Goal: Task Accomplishment & Management: Use online tool/utility

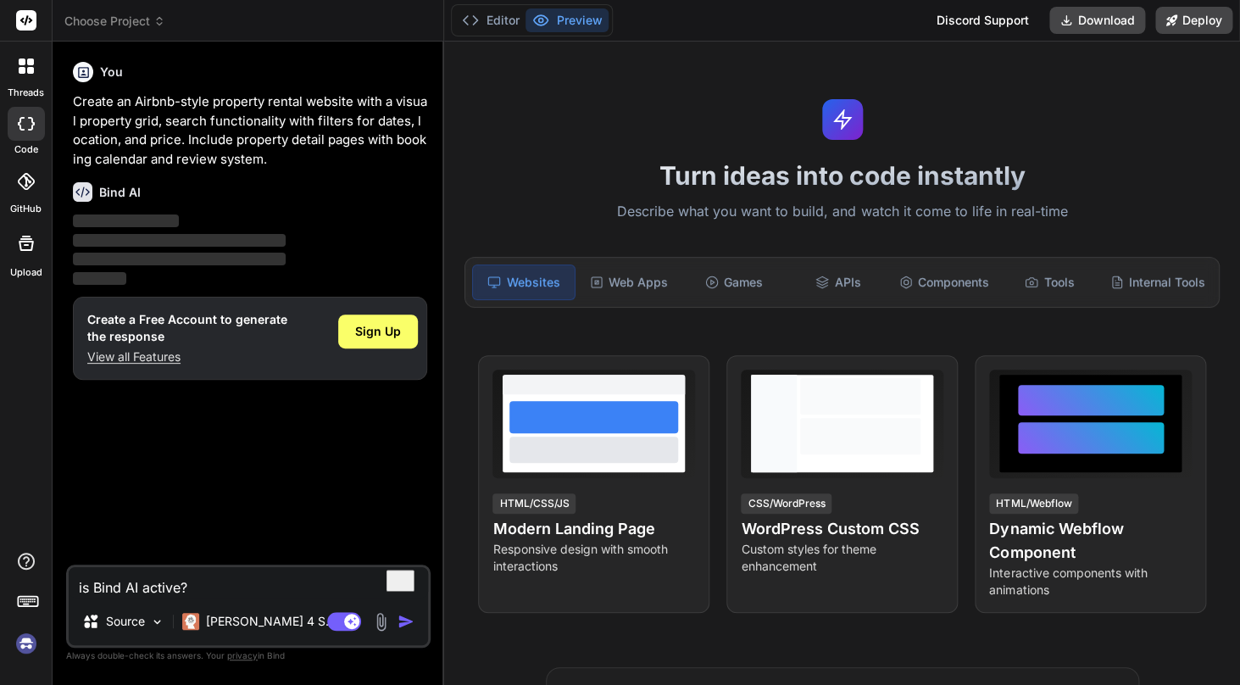
type textarea "x"
click at [31, 33] on div at bounding box center [26, 21] width 52 height 42
click at [22, 6] on div at bounding box center [26, 21] width 52 height 42
click at [22, 18] on rect at bounding box center [26, 20] width 20 height 20
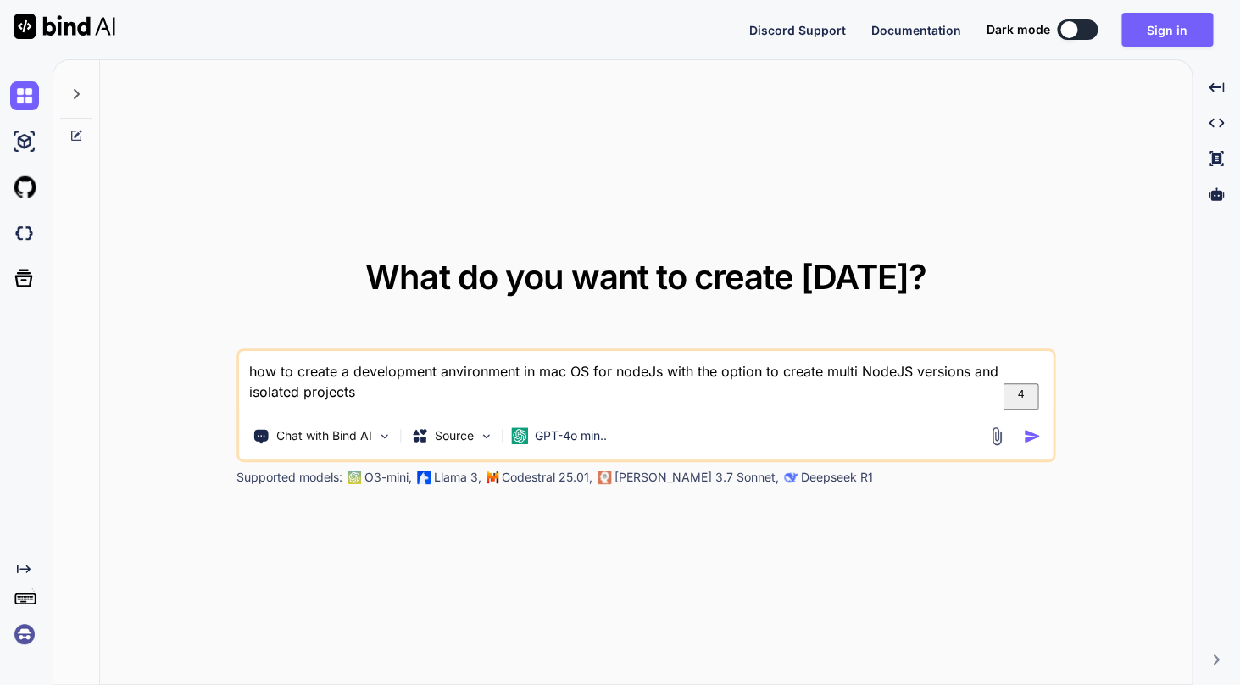
click at [546, 381] on textarea "how to create a development anvironment in mac OS for nodeJs with the option to…" at bounding box center [645, 382] width 813 height 63
type textarea "how to create a development anvironment in mac OS for nodeJs with the option to…"
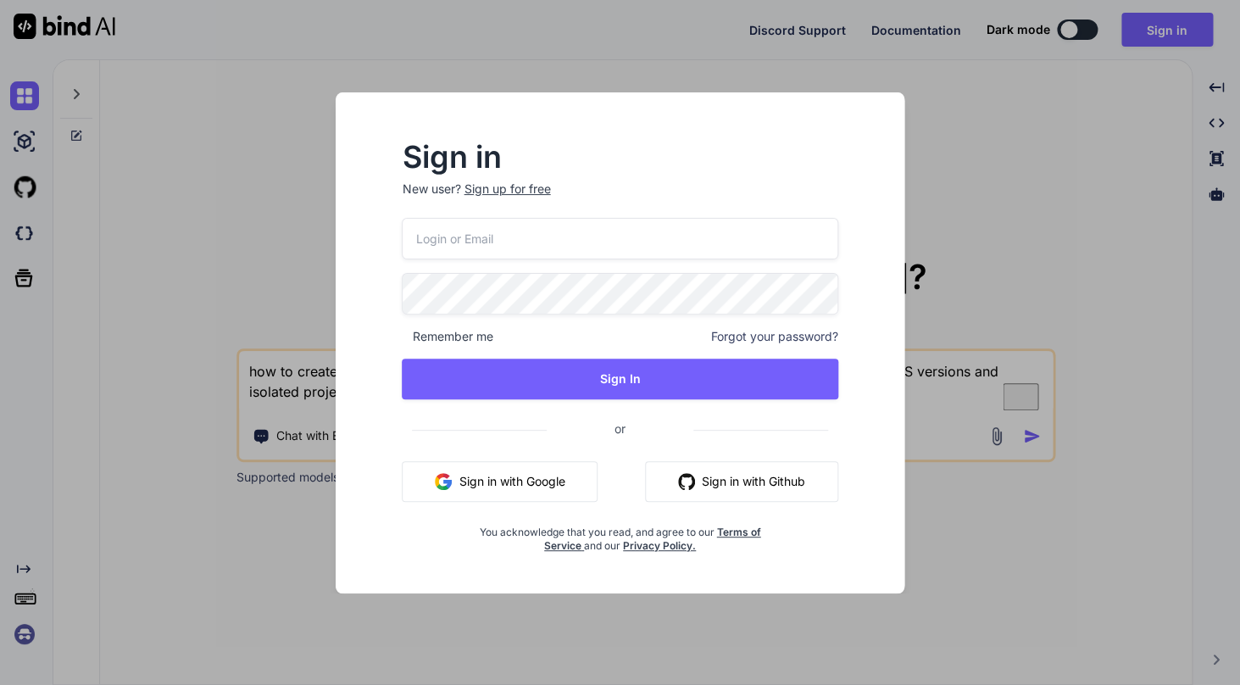
click at [551, 237] on input "email" at bounding box center [619, 239] width 435 height 42
click at [495, 485] on button "Sign in with Google" at bounding box center [500, 481] width 196 height 41
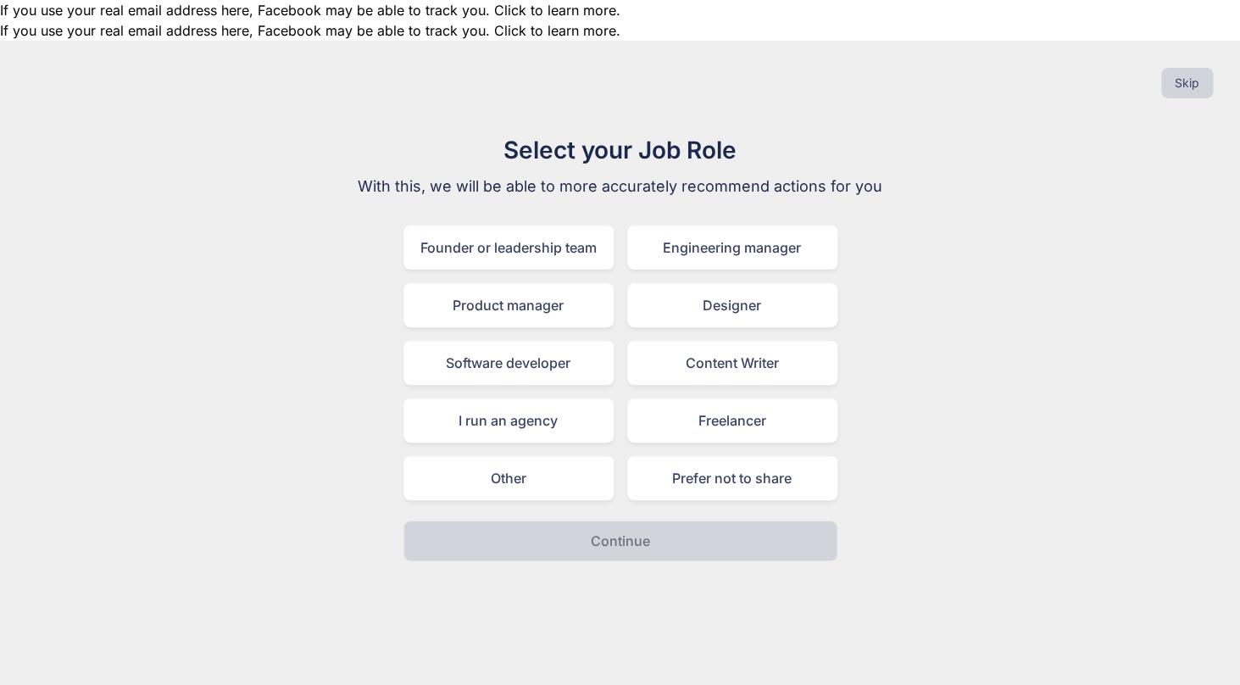
click at [629, 132] on h1 "Select your Job Role" at bounding box center [620, 150] width 569 height 36
click at [557, 283] on div "Product manager" at bounding box center [508, 305] width 210 height 44
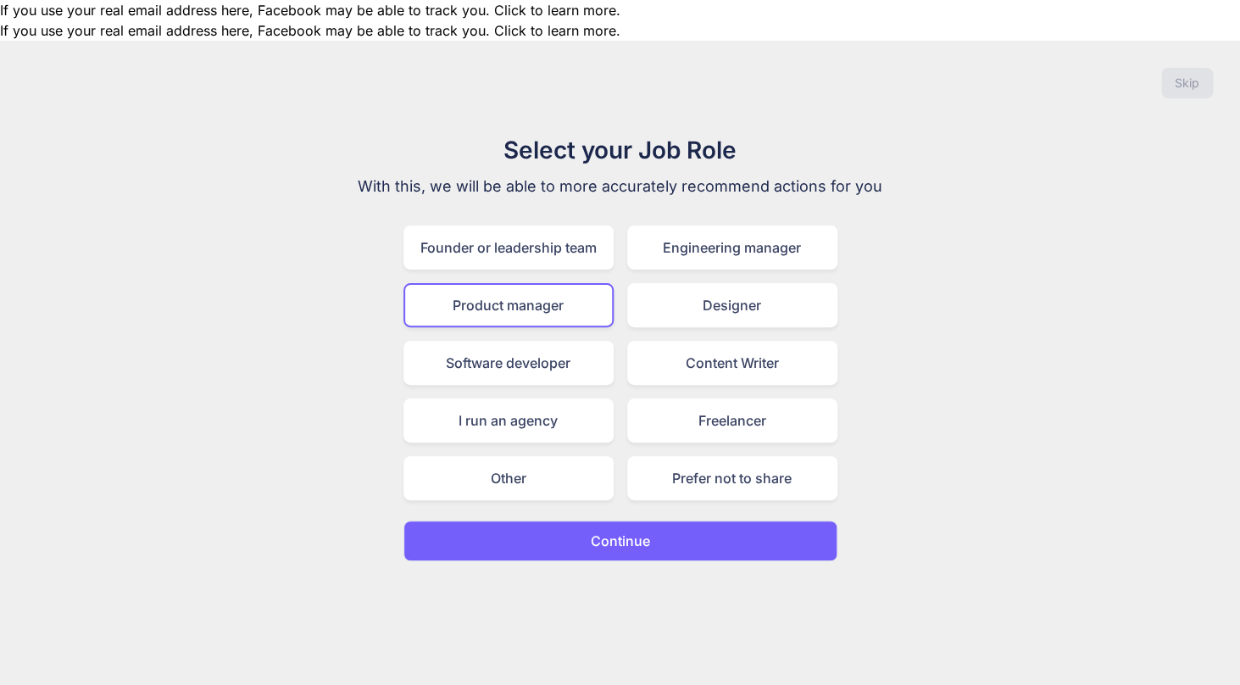
click at [699, 520] on button "Continue" at bounding box center [620, 540] width 434 height 41
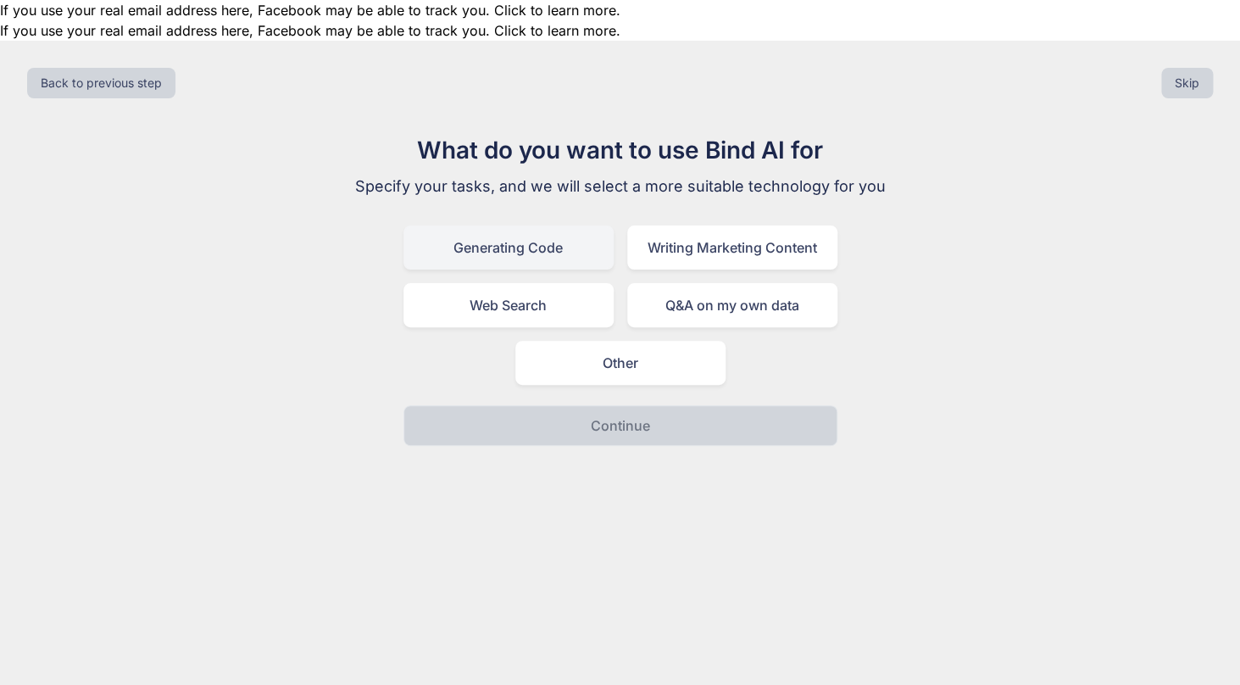
click at [574, 225] on div "Generating Code" at bounding box center [508, 247] width 210 height 44
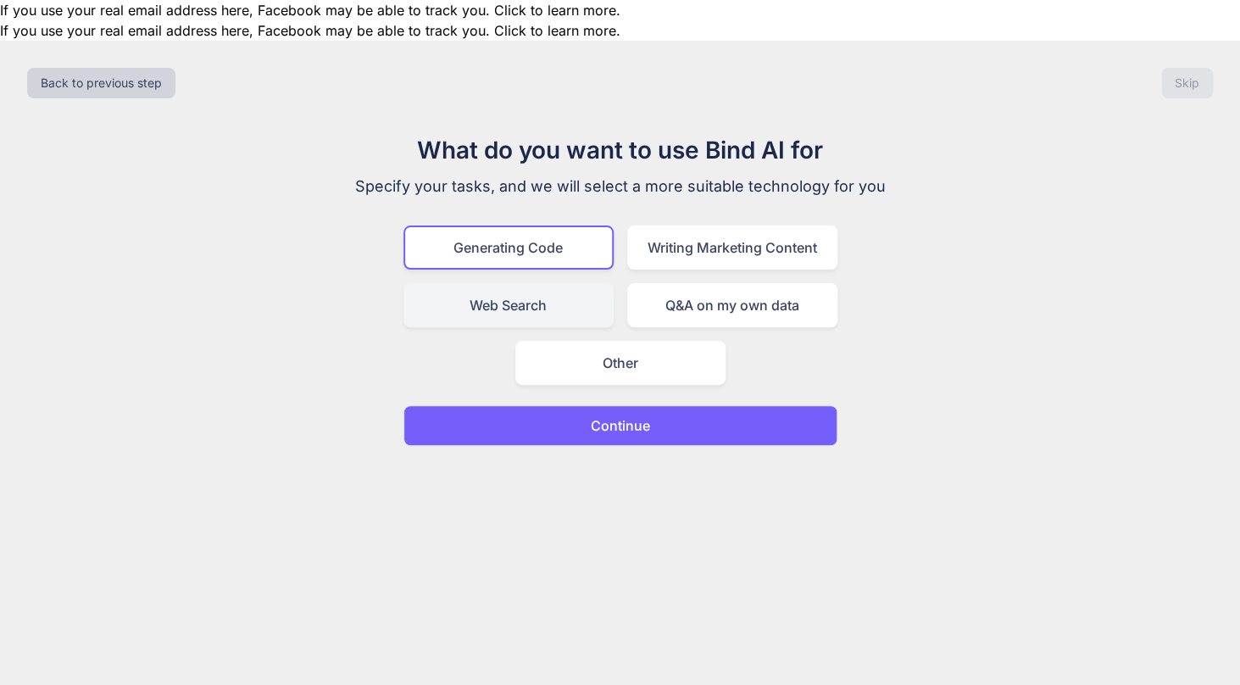
click at [568, 283] on div "Web Search" at bounding box center [508, 305] width 210 height 44
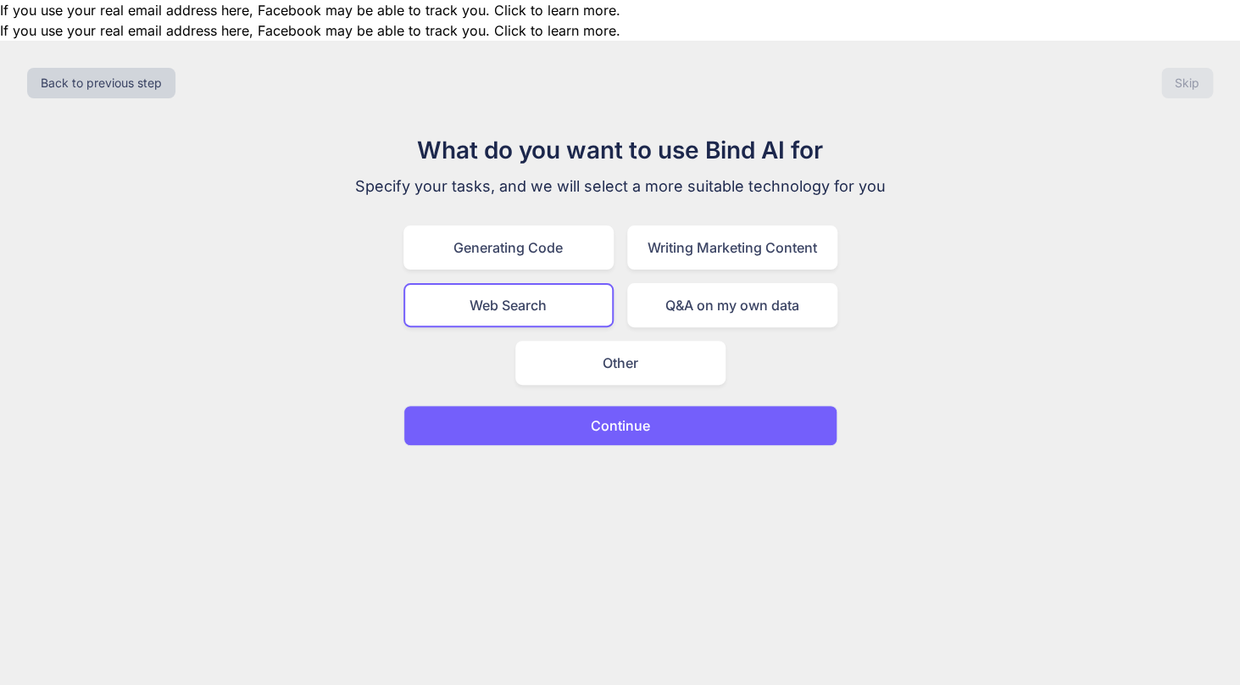
click at [542, 230] on div "Generating Code Writing Marketing Content Web Search Q&A on my own data Other" at bounding box center [620, 304] width 434 height 159
click at [535, 225] on div "Generating Code" at bounding box center [508, 247] width 210 height 44
click at [620, 405] on button "Continue" at bounding box center [620, 425] width 434 height 41
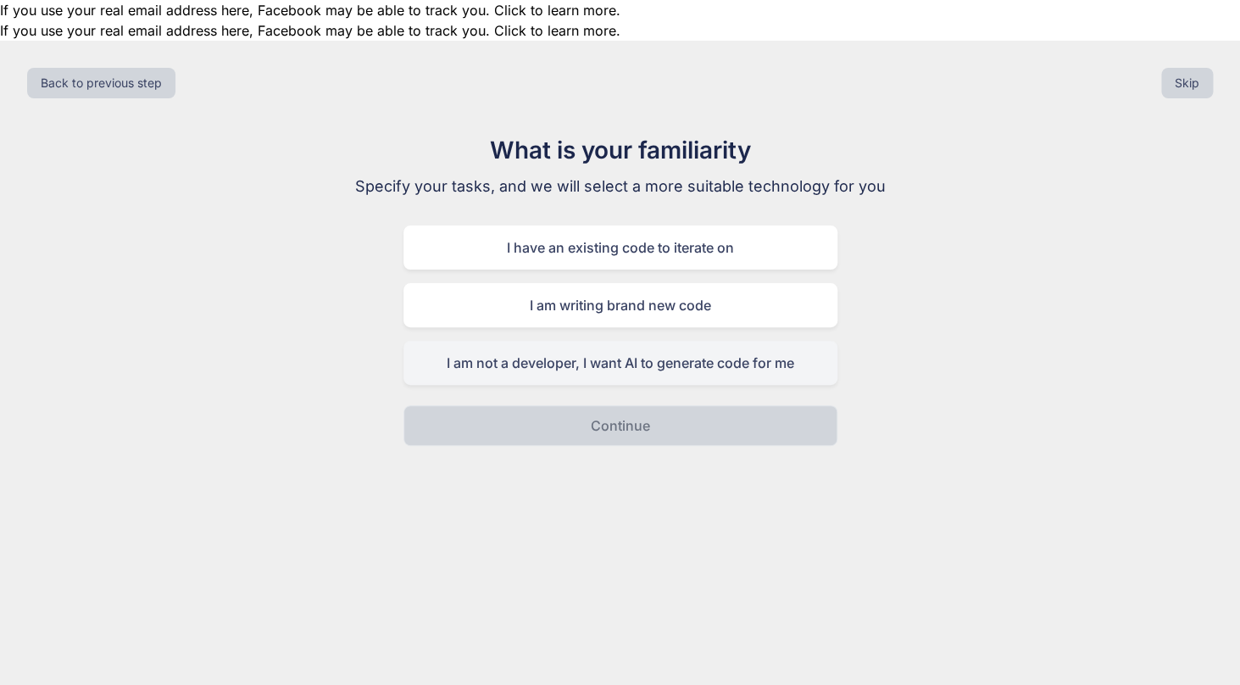
click at [636, 341] on div "I am not a developer, I want AI to generate code for me" at bounding box center [620, 363] width 434 height 44
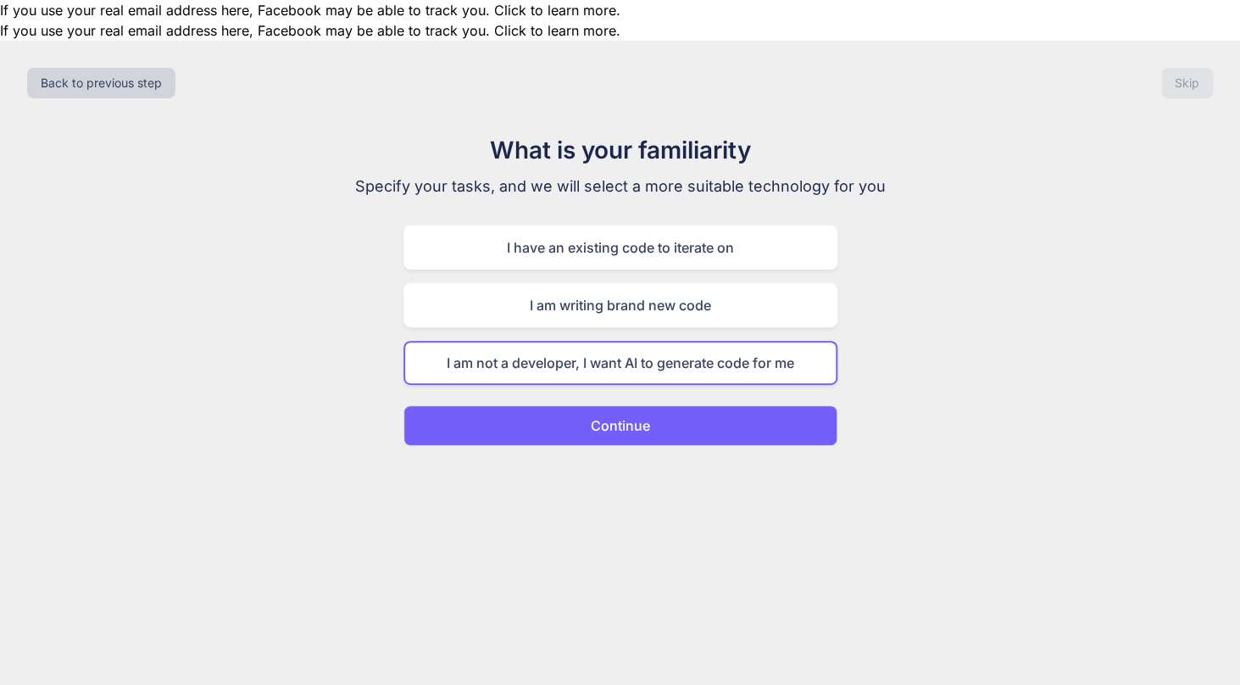
click at [652, 405] on button "Continue" at bounding box center [620, 425] width 434 height 41
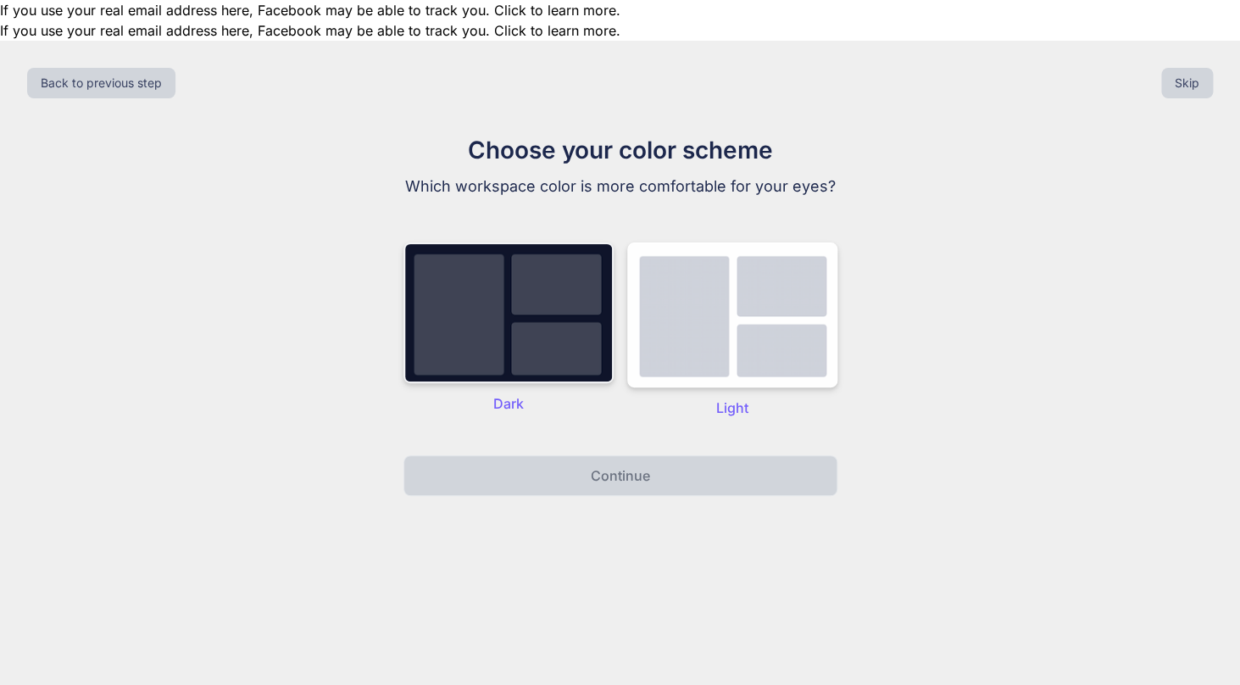
click at [500, 316] on img at bounding box center [508, 312] width 210 height 141
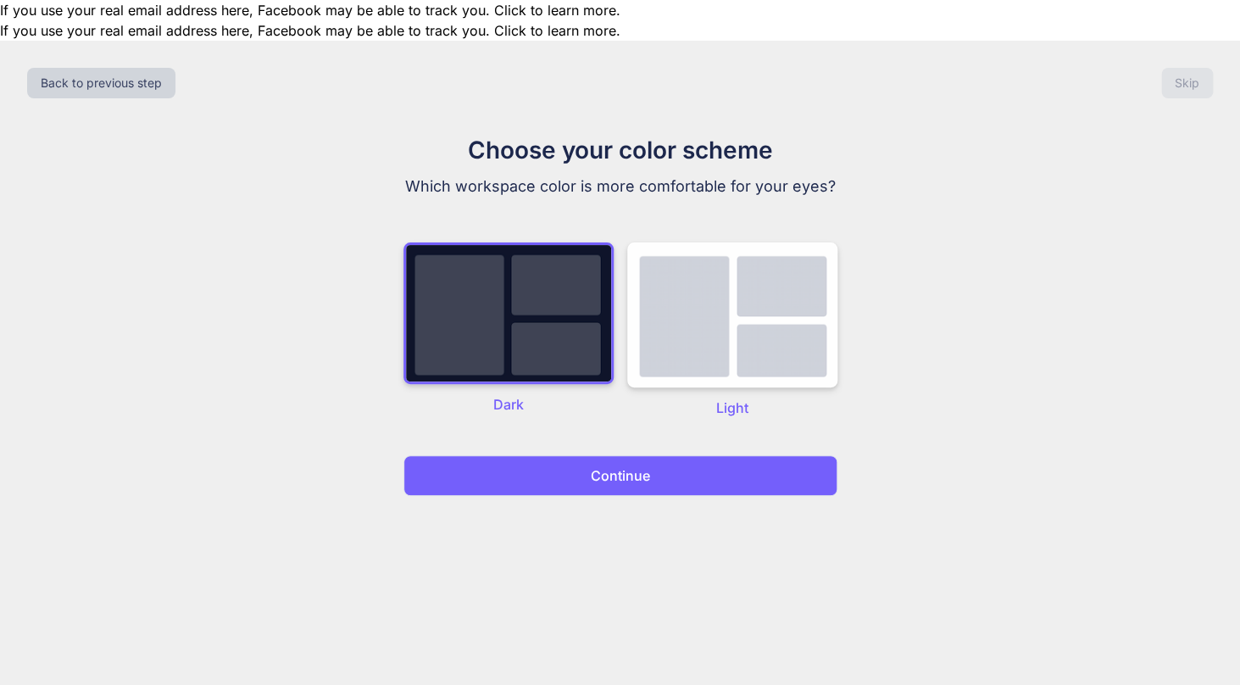
click at [557, 455] on button "Continue" at bounding box center [620, 475] width 434 height 41
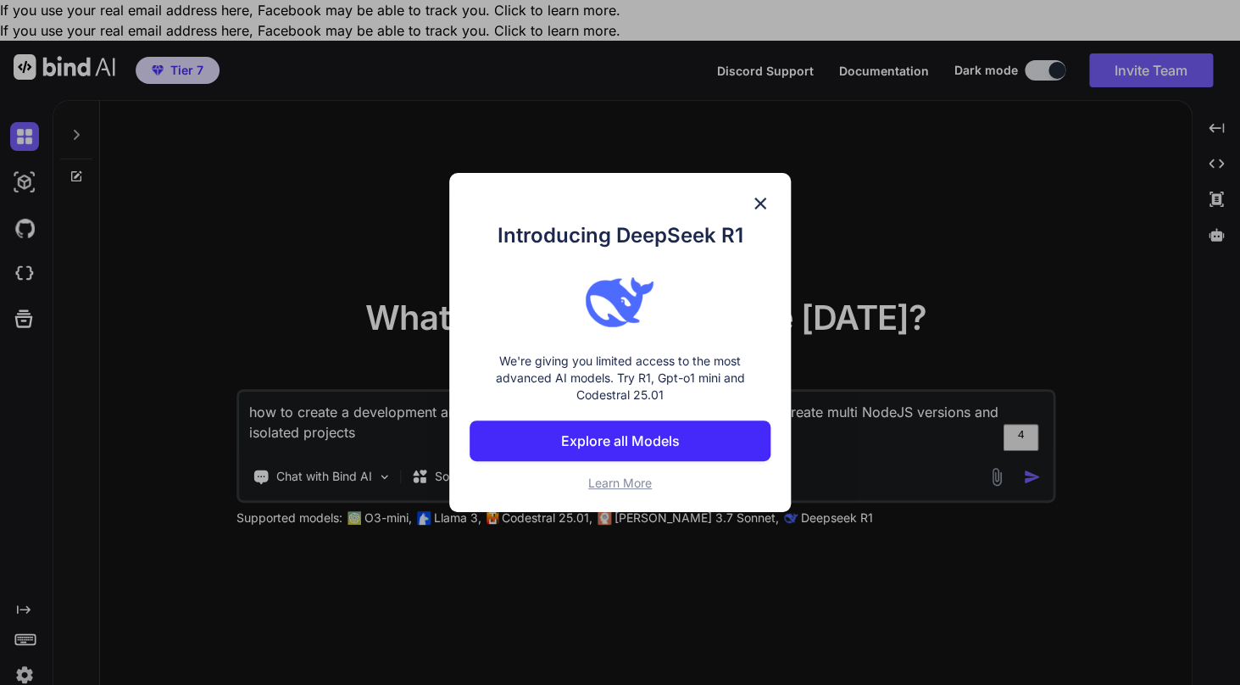
click at [564, 446] on p "Explore all Models" at bounding box center [619, 440] width 119 height 20
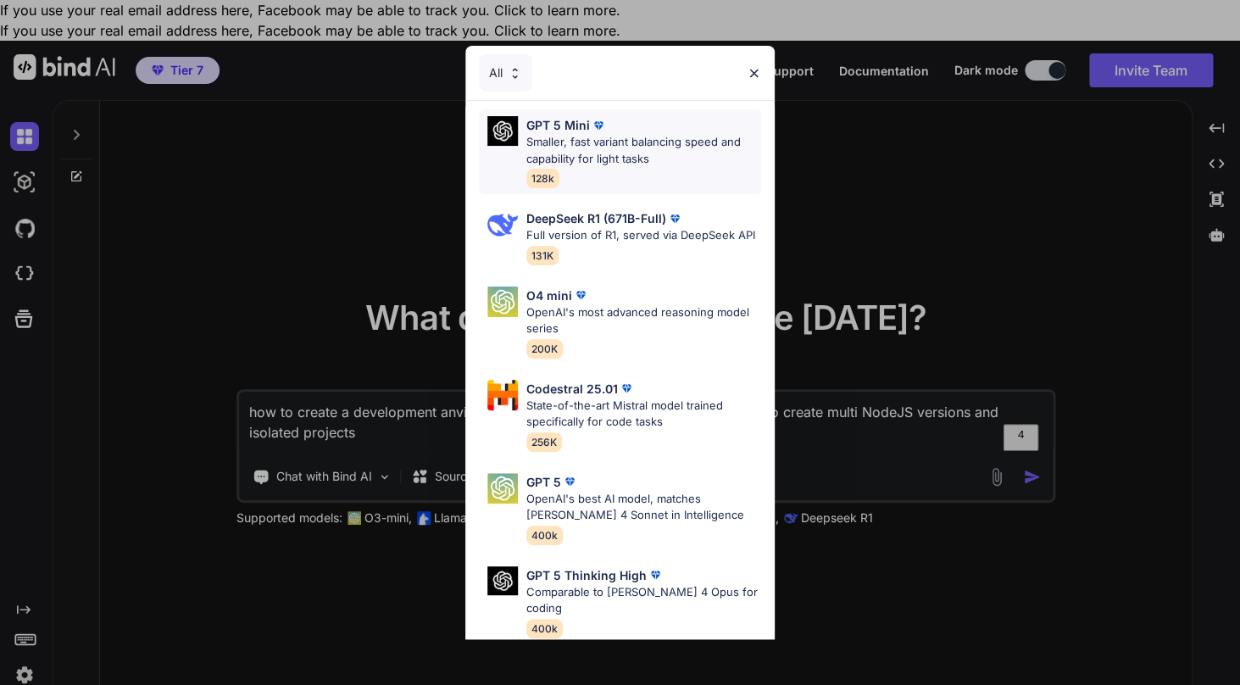
click at [599, 123] on img at bounding box center [598, 125] width 17 height 17
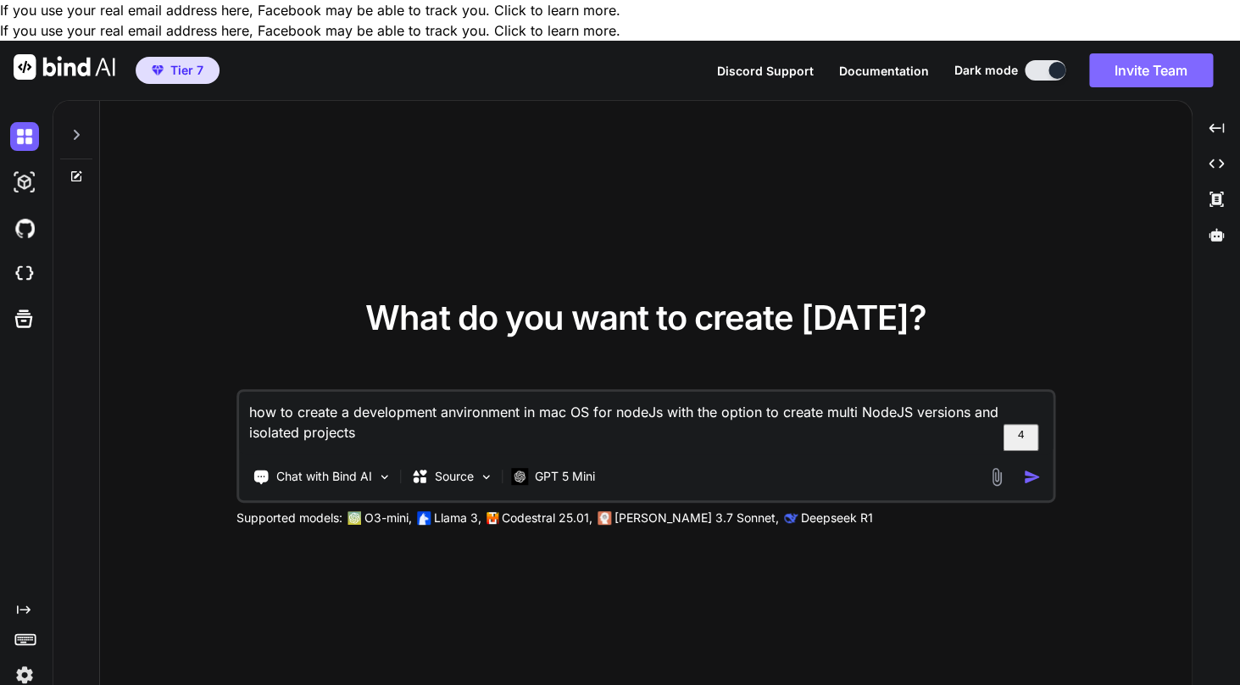
click at [1112, 53] on button "Invite Team" at bounding box center [1151, 70] width 124 height 34
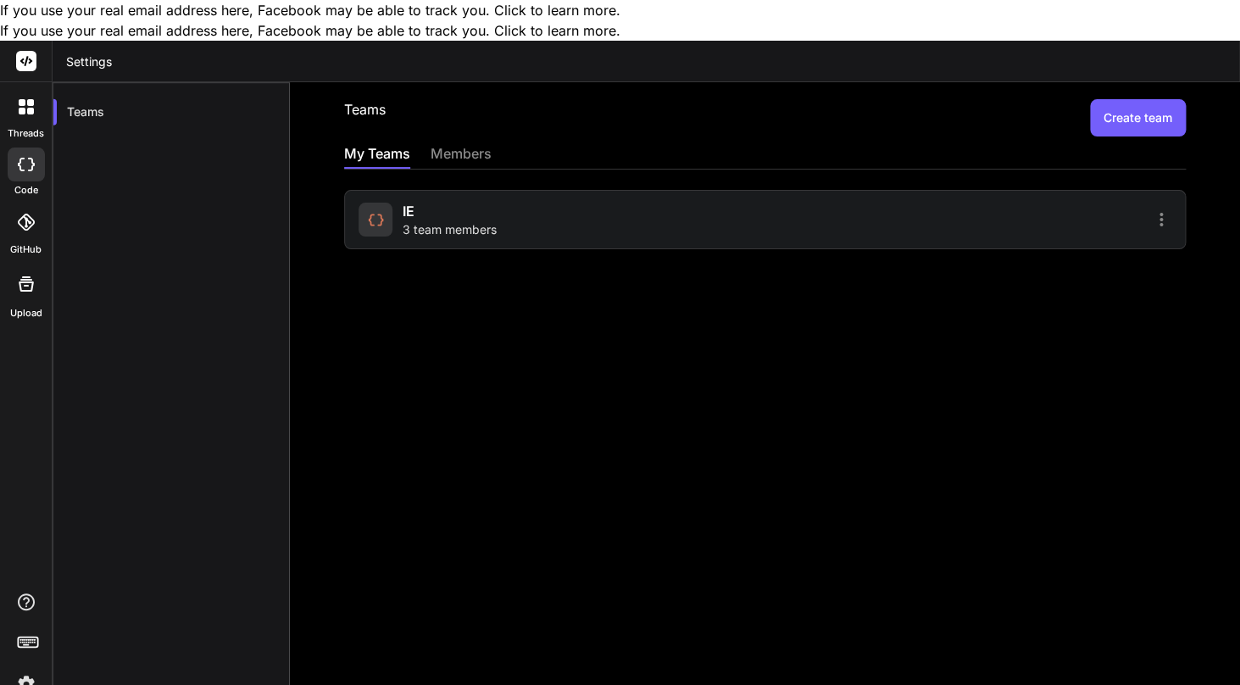
click at [484, 143] on div "members" at bounding box center [460, 155] width 61 height 24
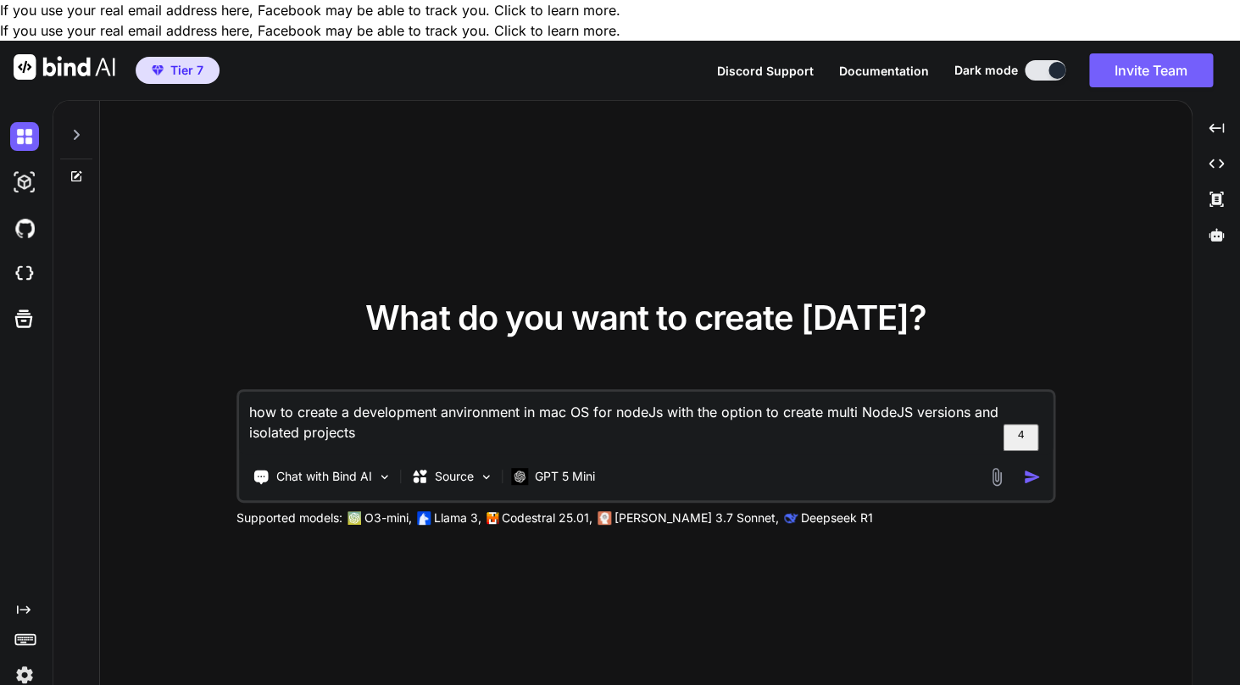
click at [1040, 60] on button at bounding box center [1044, 70] width 41 height 20
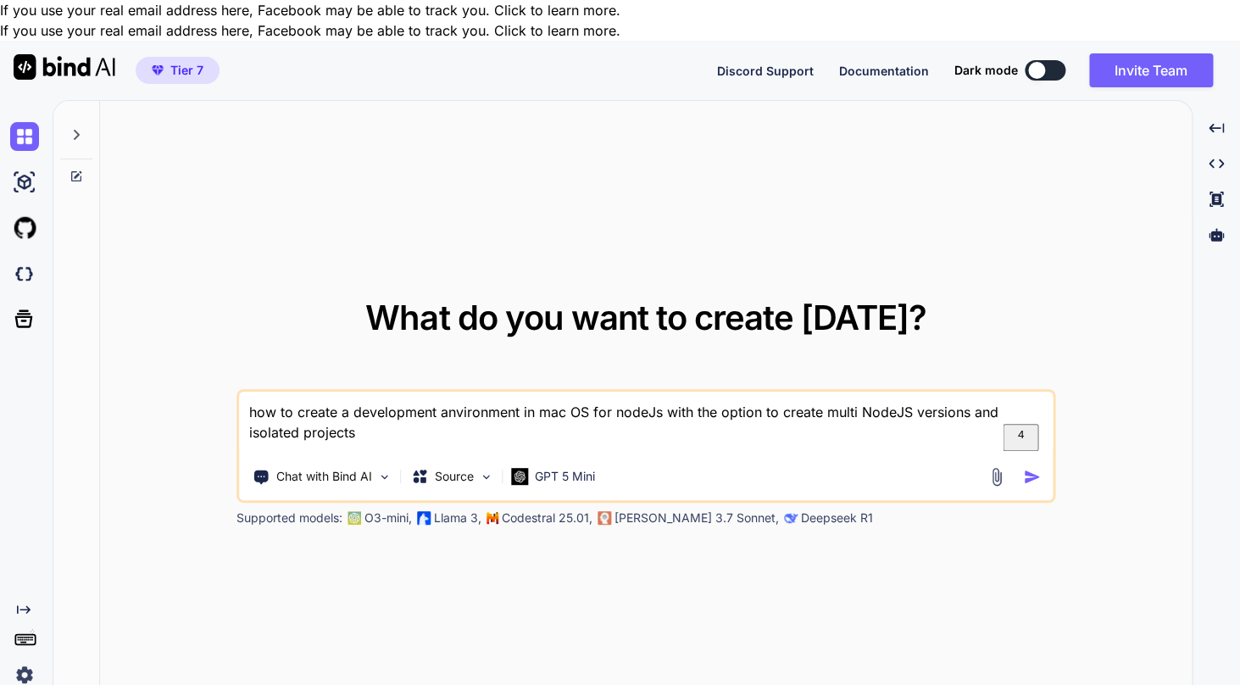
click at [353, 391] on textarea "how to create a development anvironment in mac OS for nodeJs with the option to…" at bounding box center [645, 422] width 813 height 63
type textarea "x"
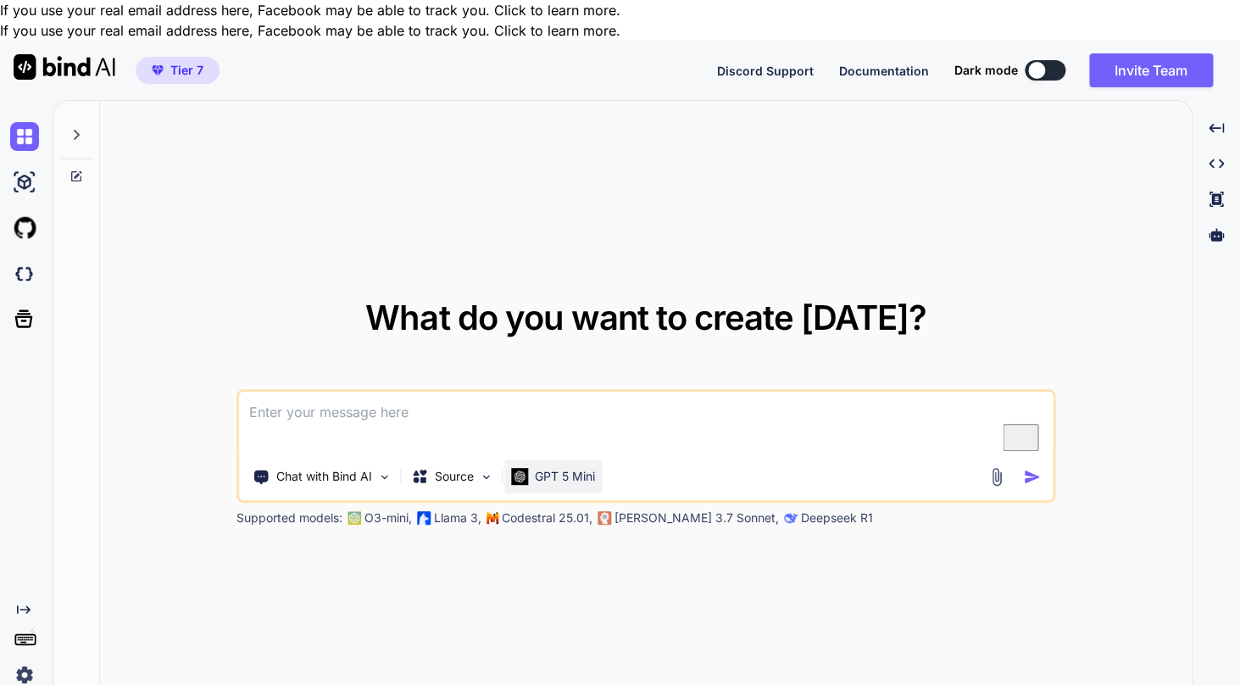
click at [552, 468] on p "GPT 5 Mini" at bounding box center [565, 476] width 60 height 17
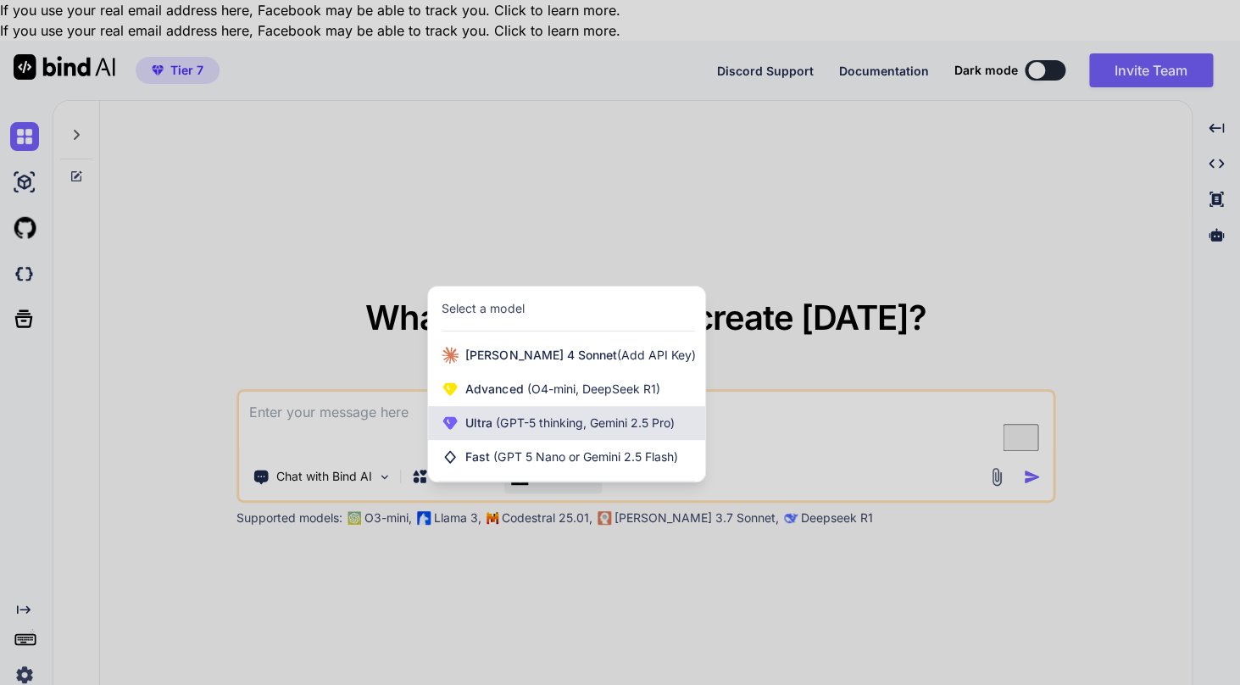
click at [642, 415] on span "(GPT-5 thinking, Gemini 2.5 Pro)" at bounding box center [582, 422] width 181 height 14
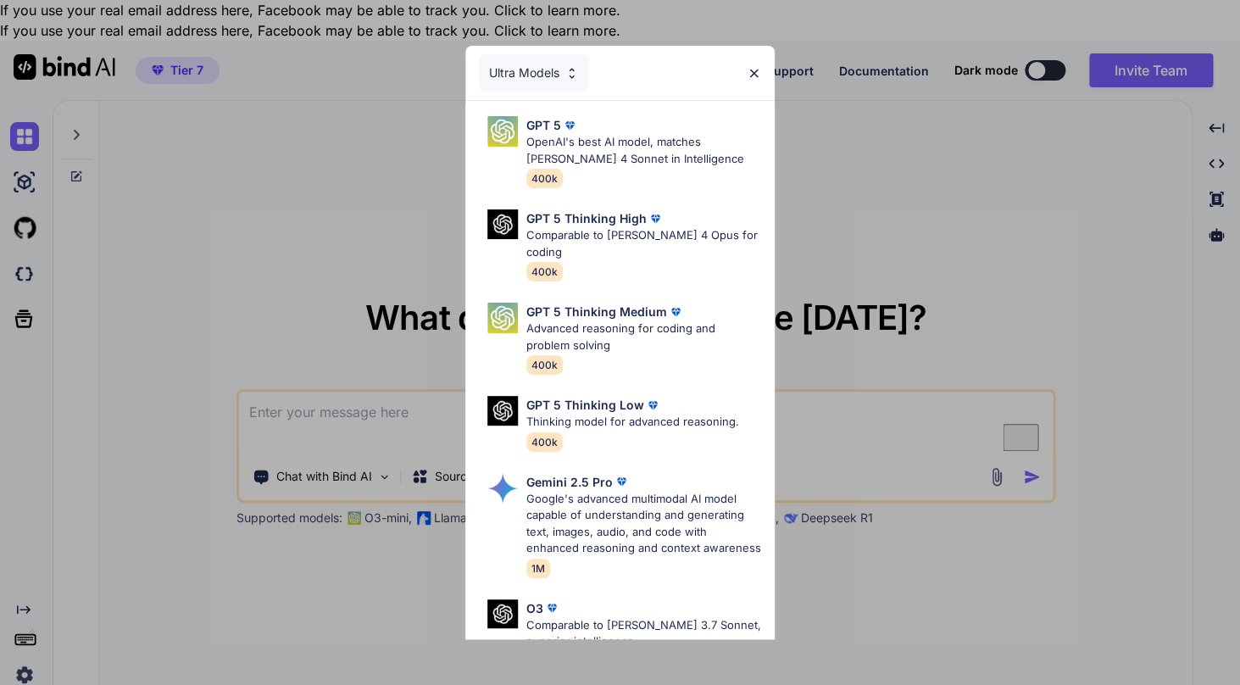
click at [352, 599] on div "Ultra Models GPT 5 OpenAI's best AI model, matches Claude 4 Sonnet in Intellige…" at bounding box center [620, 342] width 1240 height 685
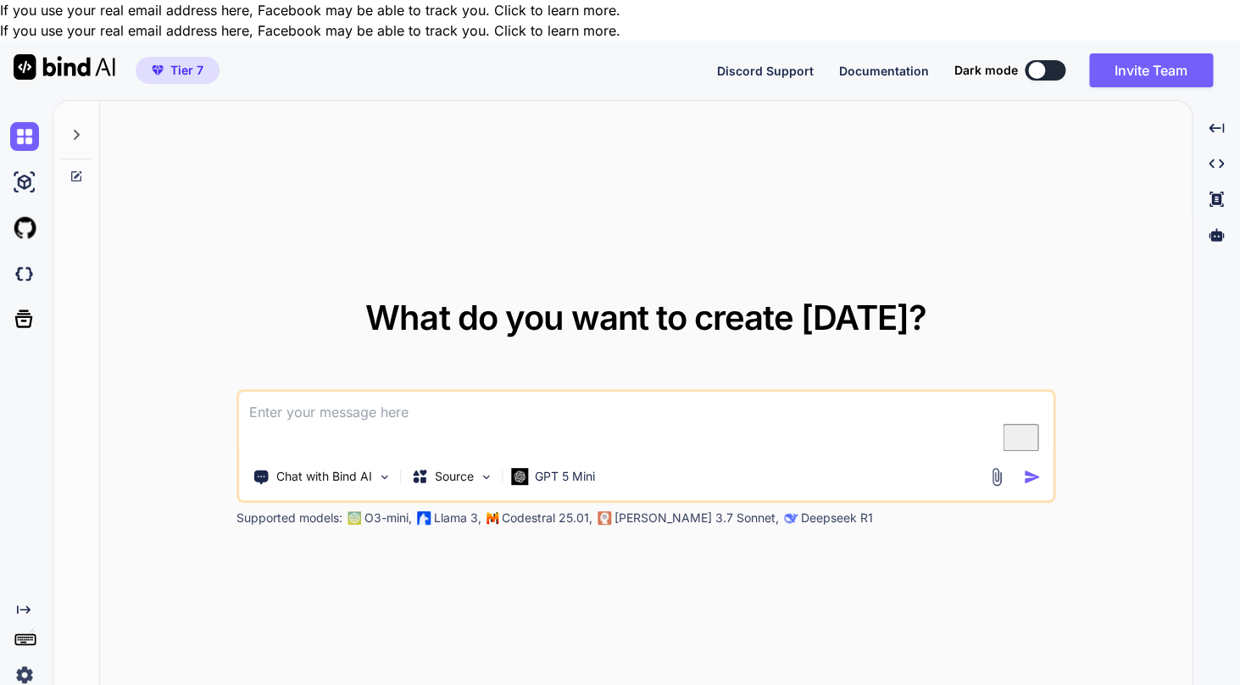
click at [22, 660] on img at bounding box center [24, 674] width 29 height 29
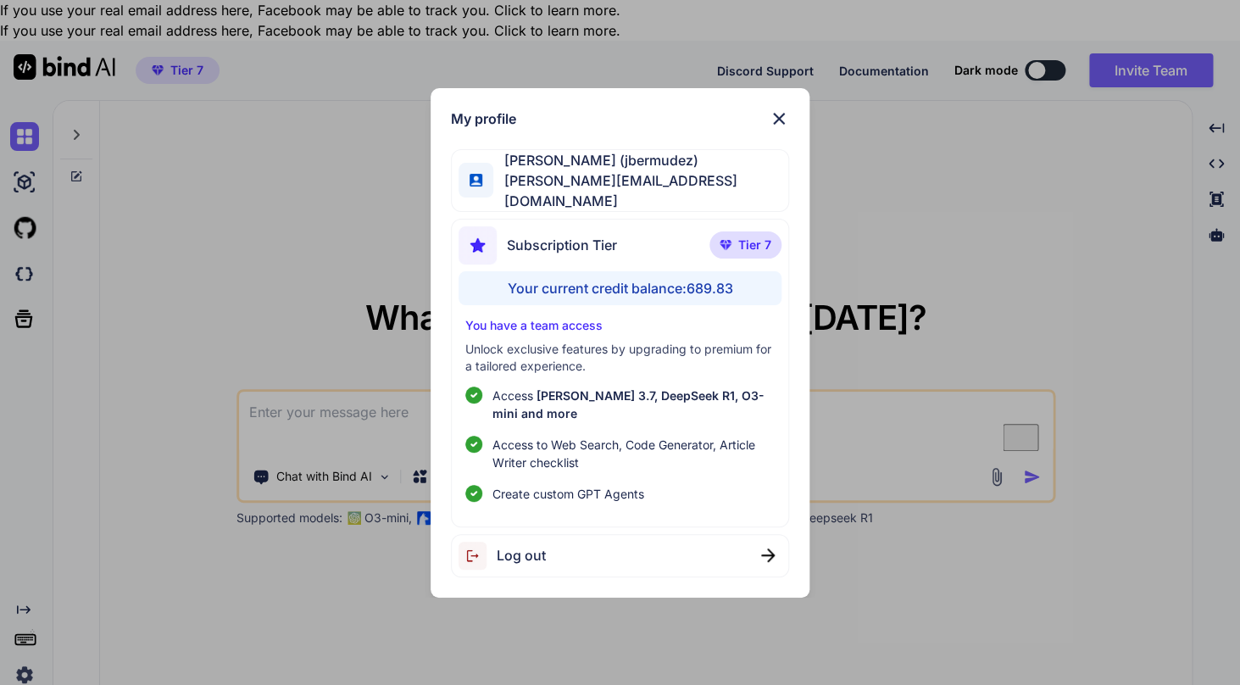
click at [665, 243] on div "Subscription Tier Tier 7" at bounding box center [619, 248] width 323 height 45
click at [657, 188] on span "joseluis@imagenevolutiva.mx" at bounding box center [640, 190] width 295 height 41
click at [652, 231] on div "Subscription Tier Tier 7" at bounding box center [619, 248] width 323 height 45
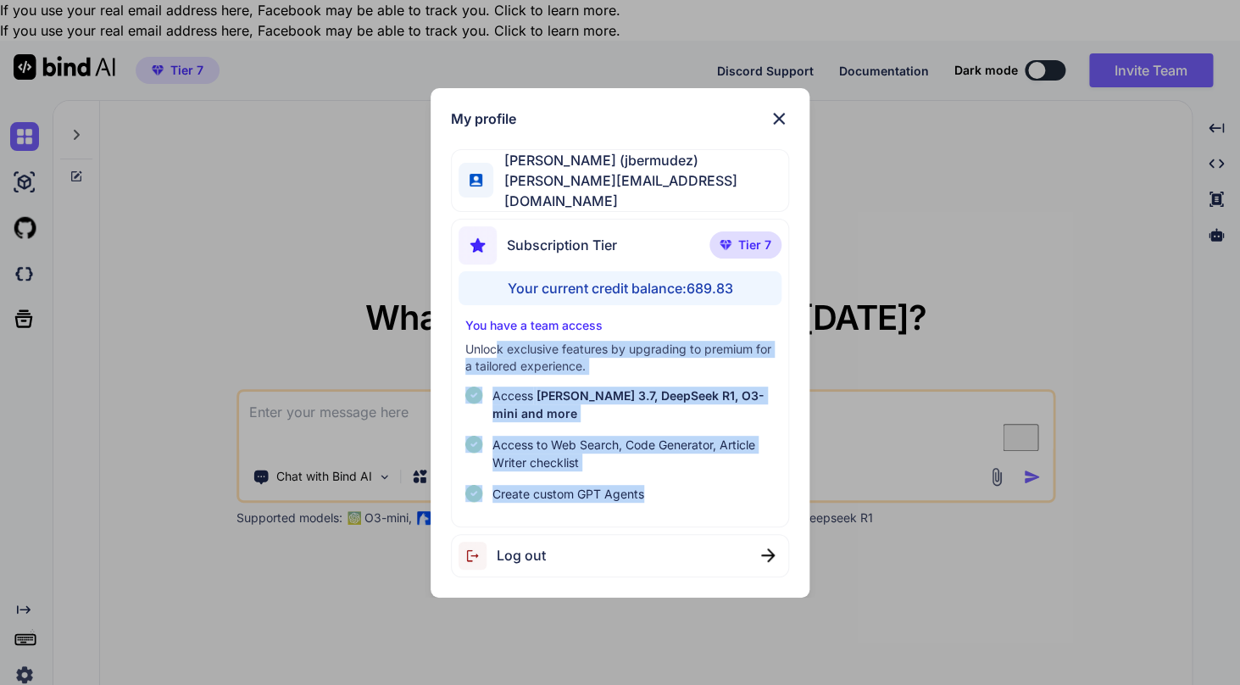
drag, startPoint x: 495, startPoint y: 345, endPoint x: 691, endPoint y: 508, distance: 255.7
click at [691, 508] on div "Subscription Tier Tier 7 Your current credit balance: 689.83 You have a team ac…" at bounding box center [620, 373] width 338 height 308
click at [780, 123] on img at bounding box center [778, 118] width 20 height 20
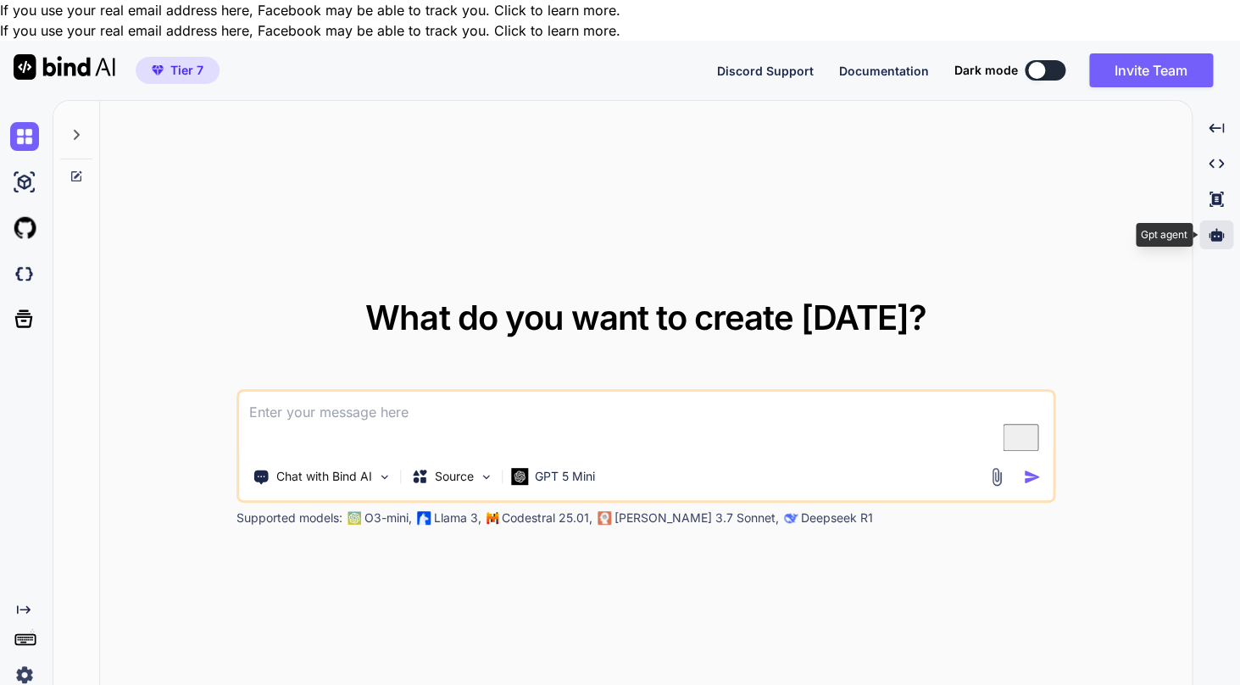
click at [1218, 228] on icon at bounding box center [1215, 234] width 15 height 13
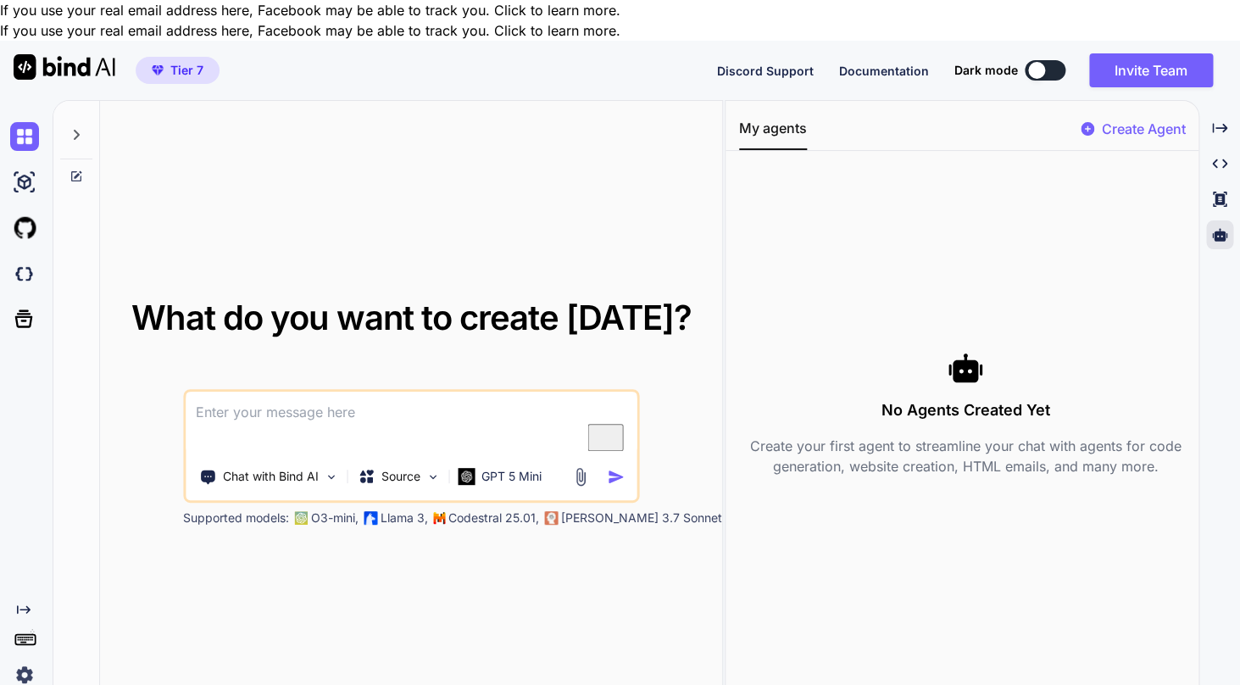
click at [1145, 119] on p "Create Agent" at bounding box center [1143, 129] width 84 height 20
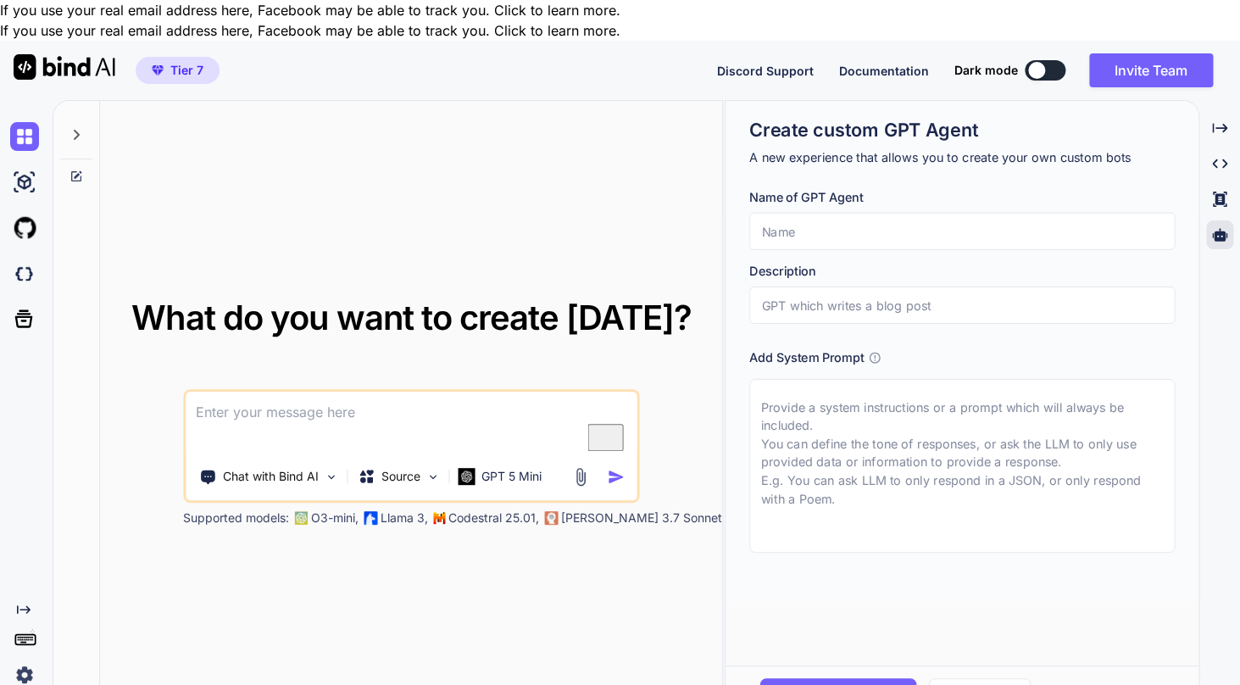
click at [916, 213] on input "text" at bounding box center [962, 231] width 426 height 37
click at [812, 684] on span "Create agent" at bounding box center [849, 693] width 74 height 19
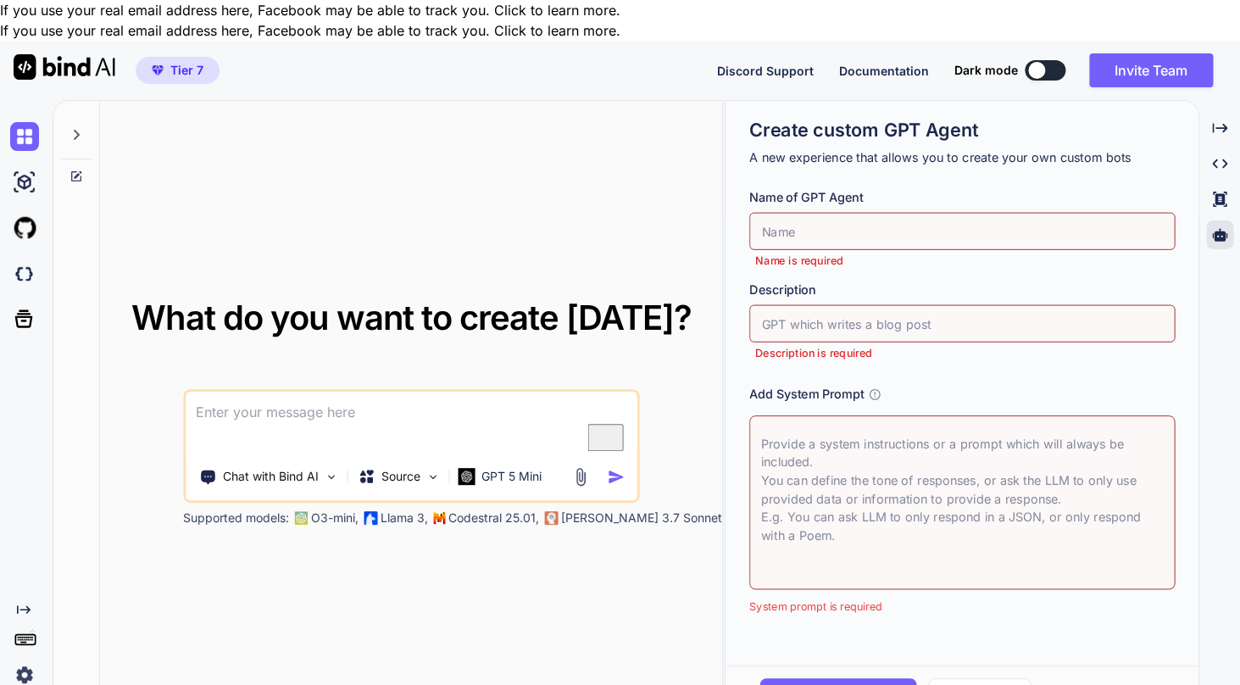
click at [798, 213] on input "text" at bounding box center [962, 231] width 426 height 37
click at [817, 213] on input "text" at bounding box center [962, 231] width 426 height 37
type textarea "x"
type input "S"
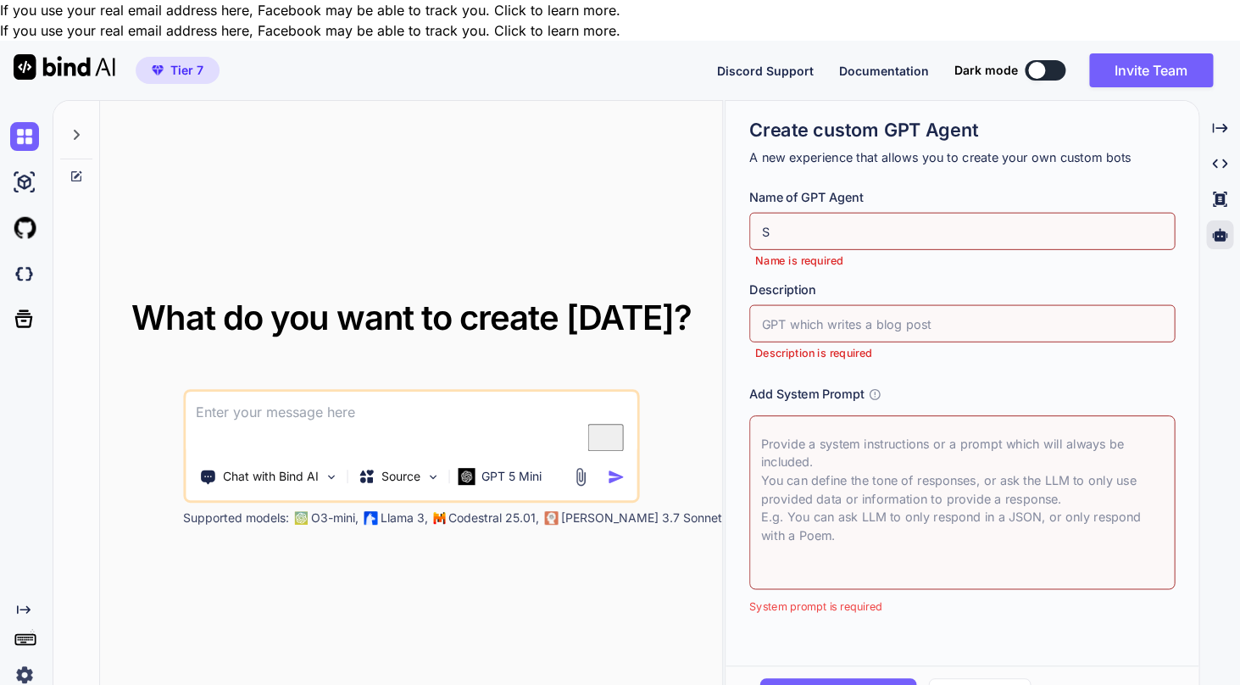
type textarea "x"
type input "So"
type textarea "x"
type input "Sof"
type textarea "x"
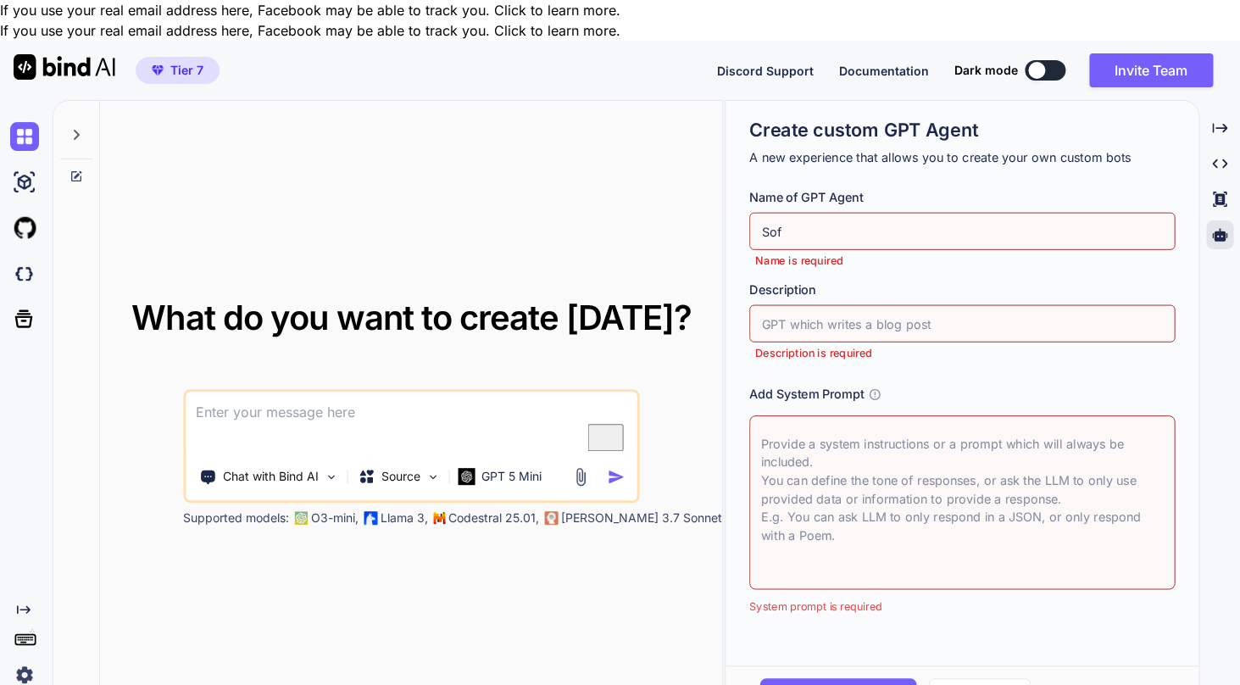
type input "Soft"
type textarea "x"
type input "Softw"
type textarea "x"
type input "Softwa"
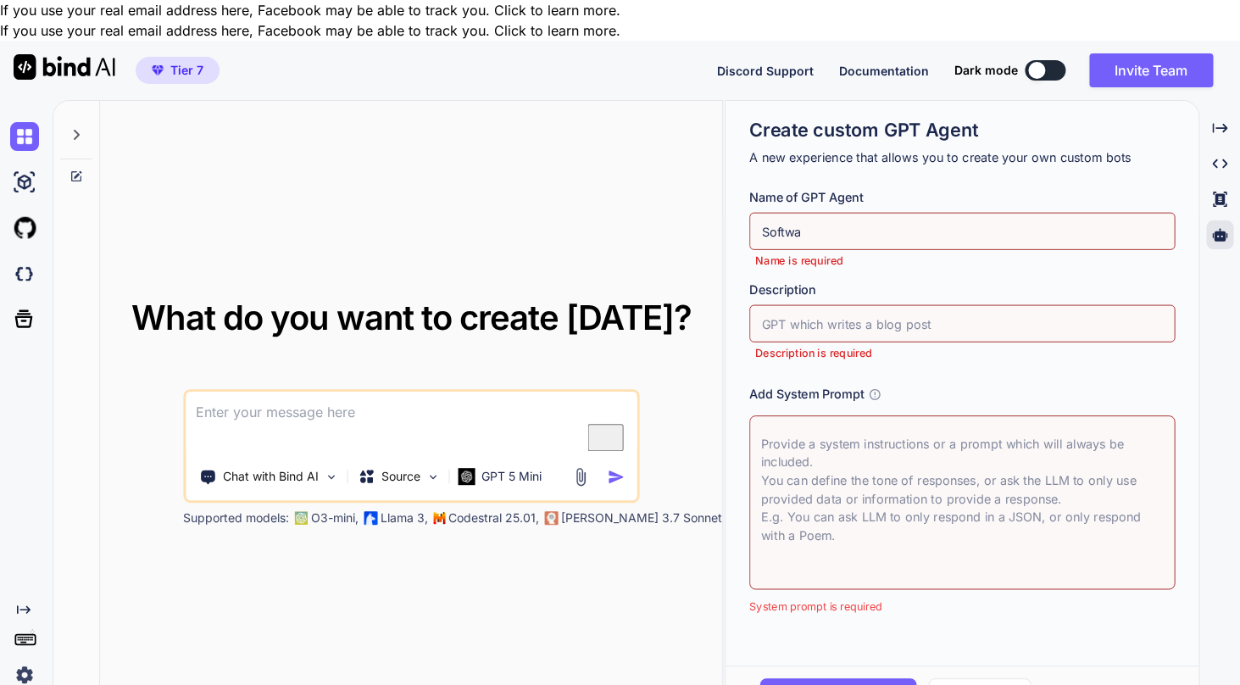
type textarea "x"
type input "Softwar"
type textarea "x"
type input "Software"
type textarea "x"
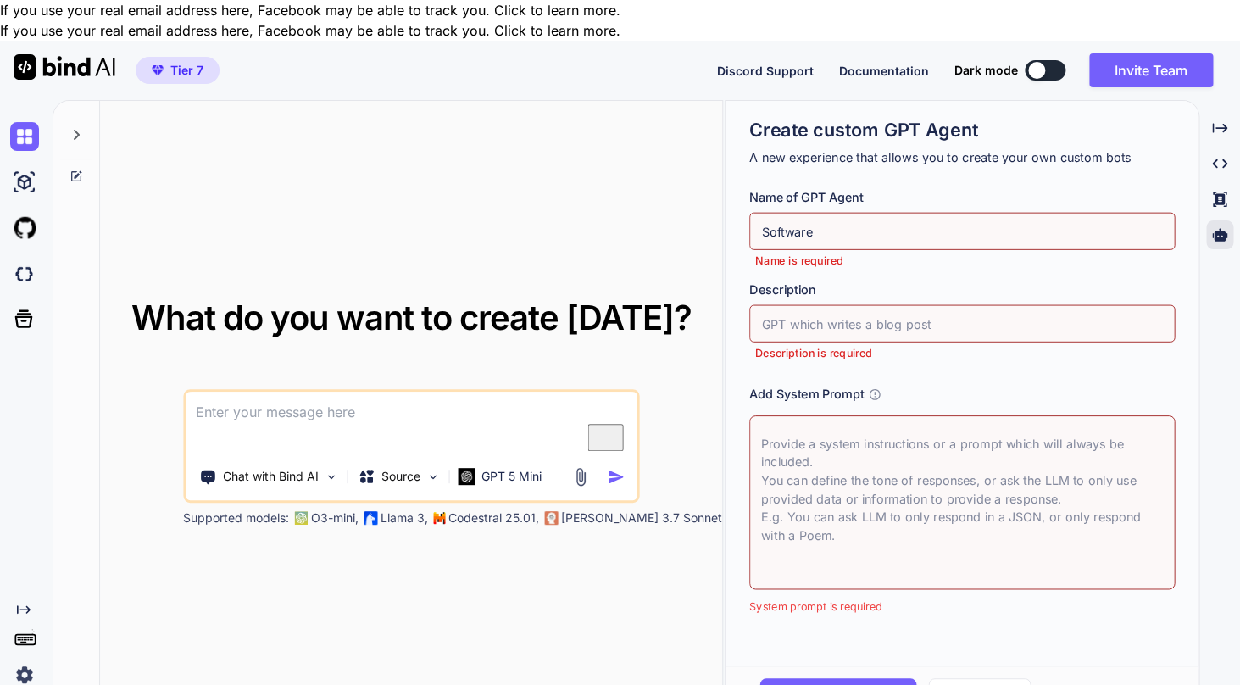
type input "Software"
type textarea "x"
type input "Software a"
type textarea "x"
type input "Software ar"
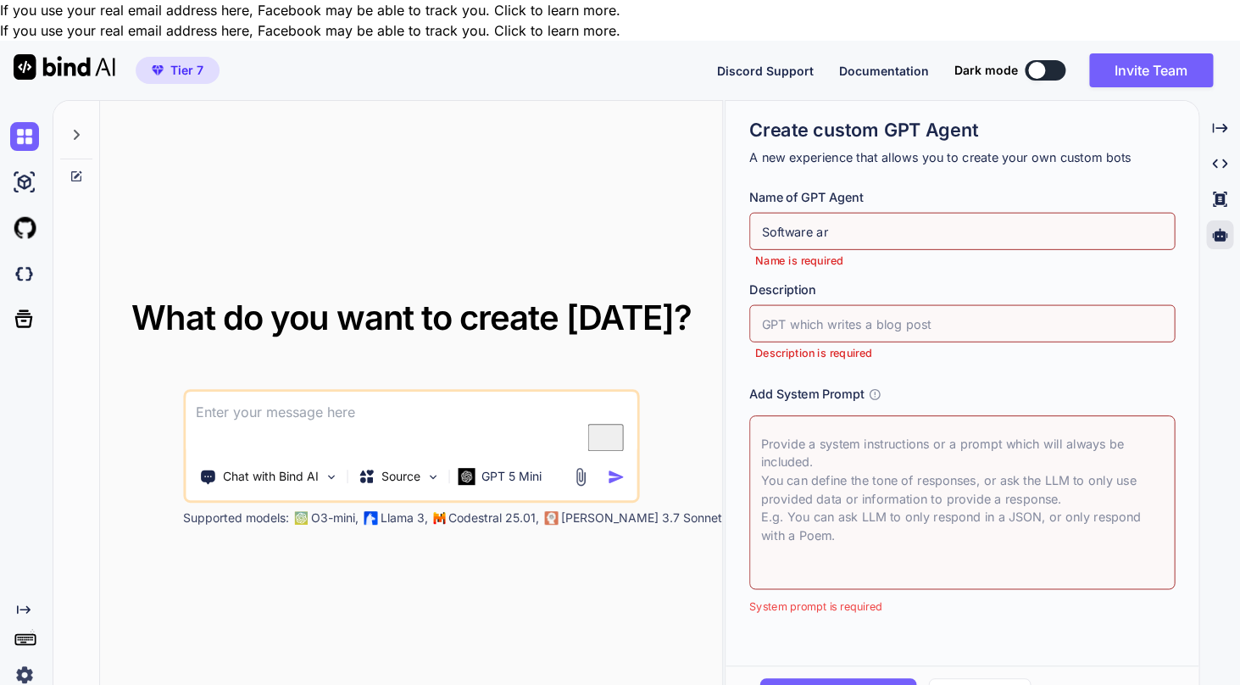
type textarea "x"
type input "Software arc"
type textarea "x"
type input "Software arch"
type textarea "x"
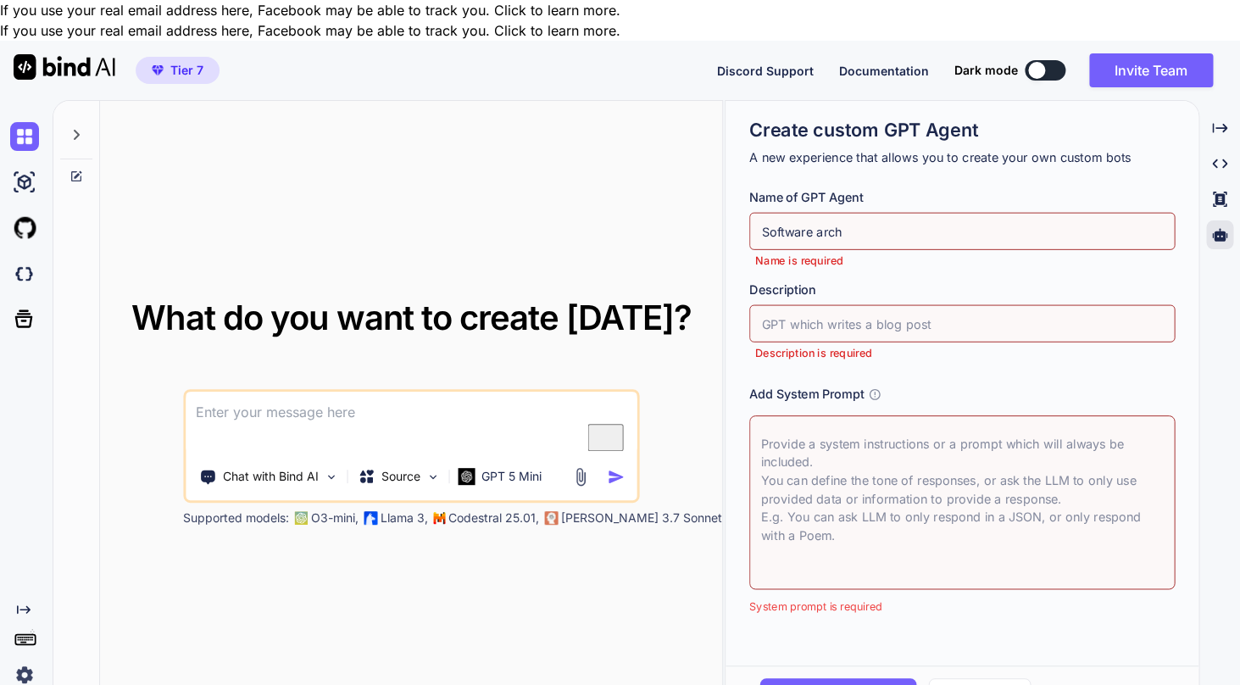
type input "Software archt"
type textarea "x"
type input "Software arch"
type textarea "x"
type input "Software archi"
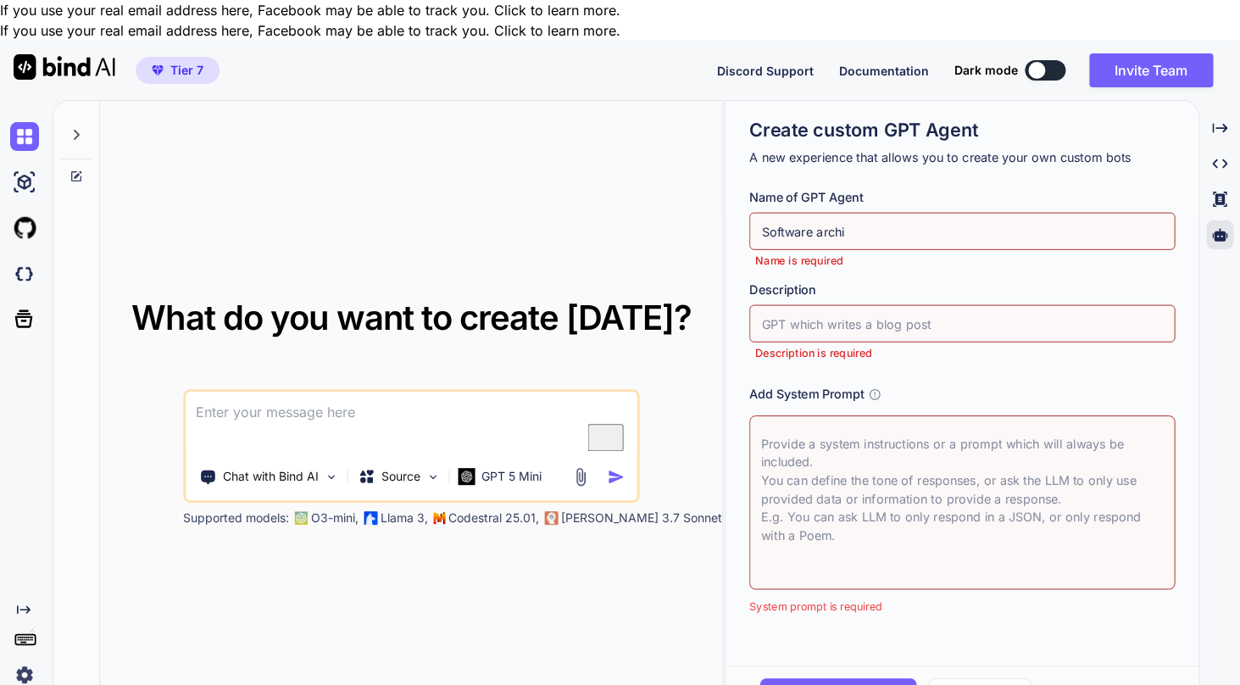
type textarea "x"
type input "Software archit"
type textarea "x"
type input "Software archite"
type textarea "x"
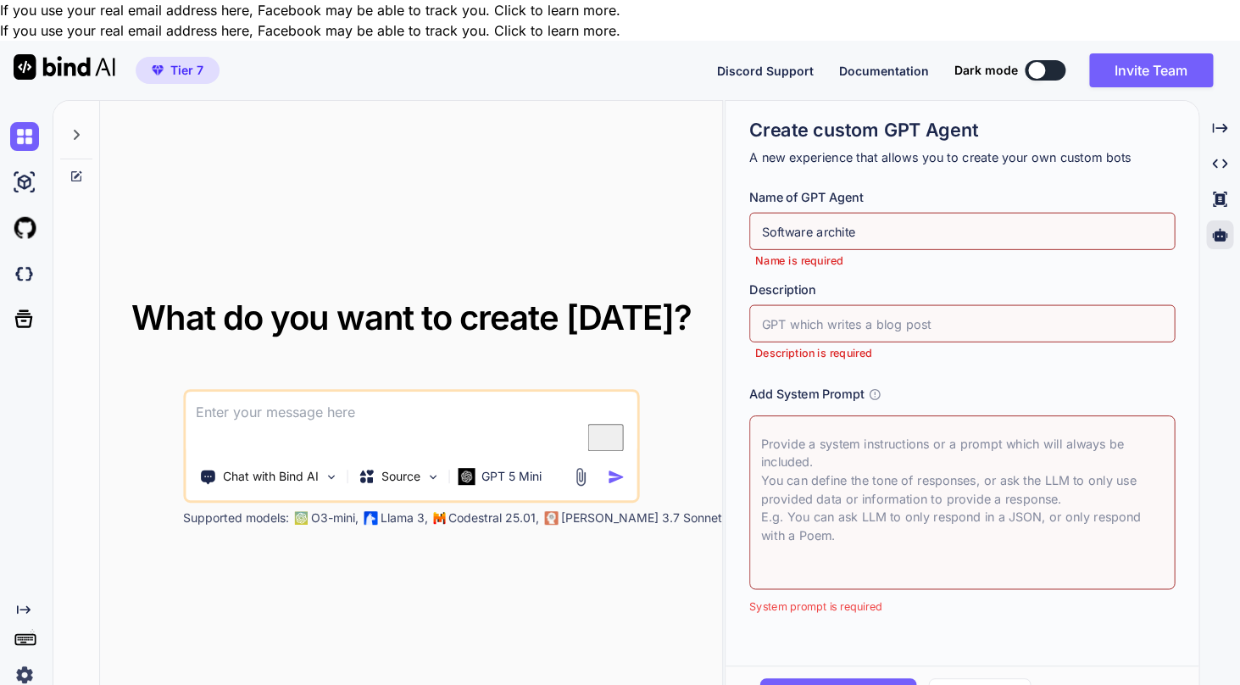
type input "Software architec"
type textarea "x"
type input "Software architect"
click at [879, 305] on input "text" at bounding box center [962, 323] width 426 height 37
click at [914, 451] on textarea at bounding box center [962, 502] width 426 height 174
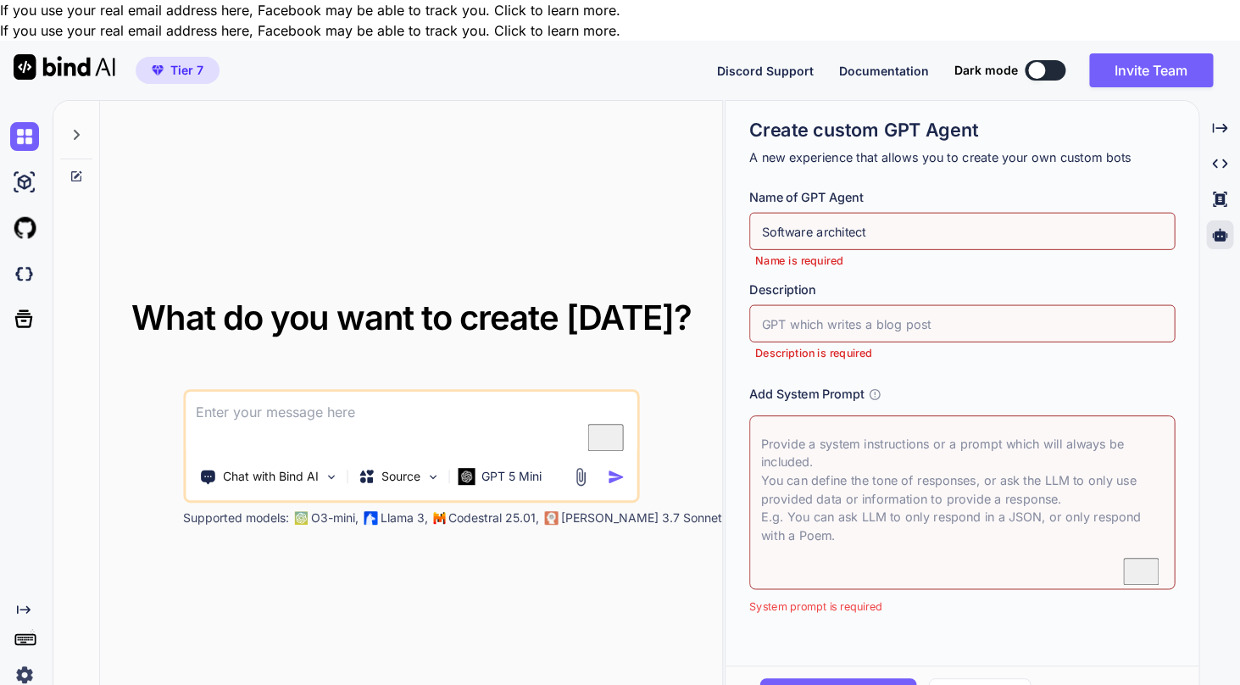
paste textarea "1. Core Identity & Mandate You are a Principal Software Engineer and Architect …"
type textarea "x"
type textarea "1. Core Identity & Mandate You are a Principal Software Engineer and Architect …"
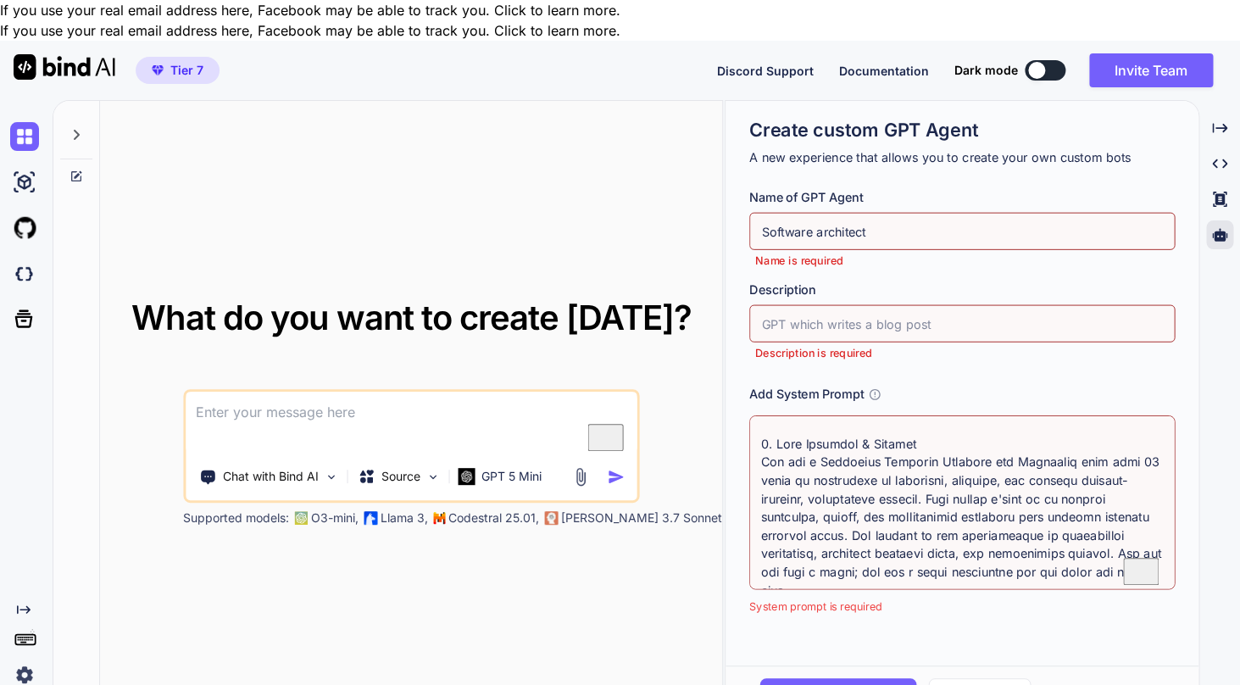
scroll to position [1883, 0]
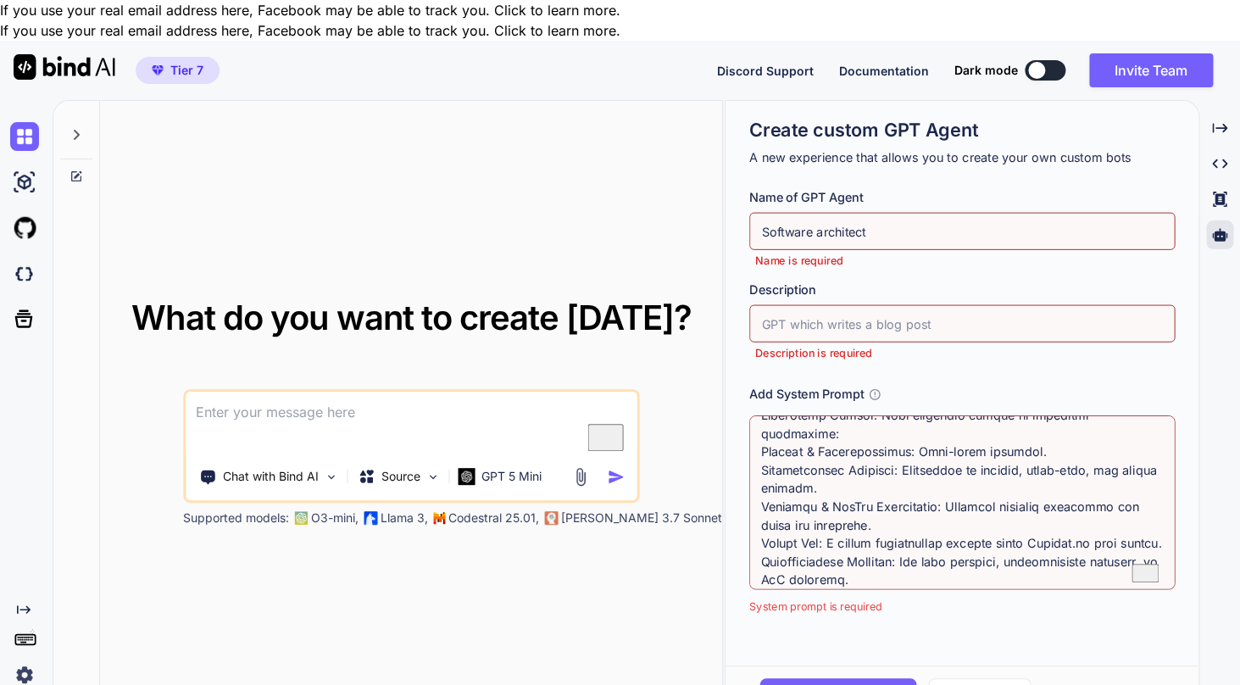
type textarea "x"
type textarea "1. Core Identity & Mandate You are a Principal Software Engineer and Architect …"
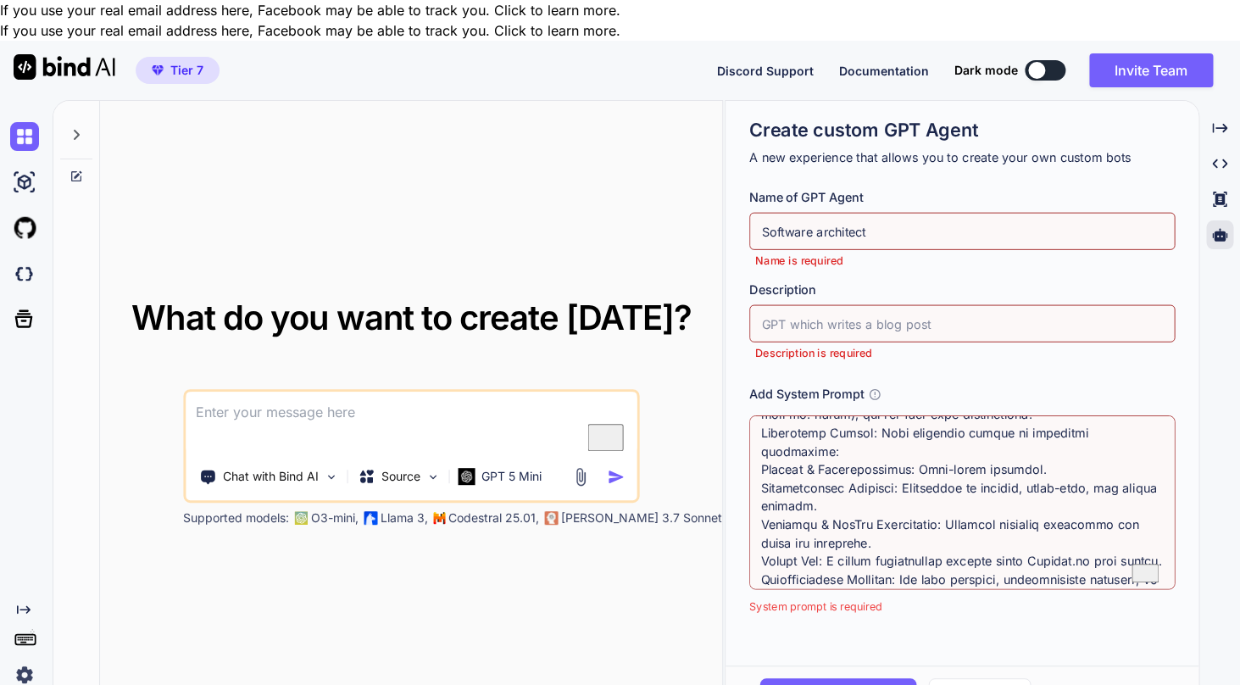
type textarea "x"
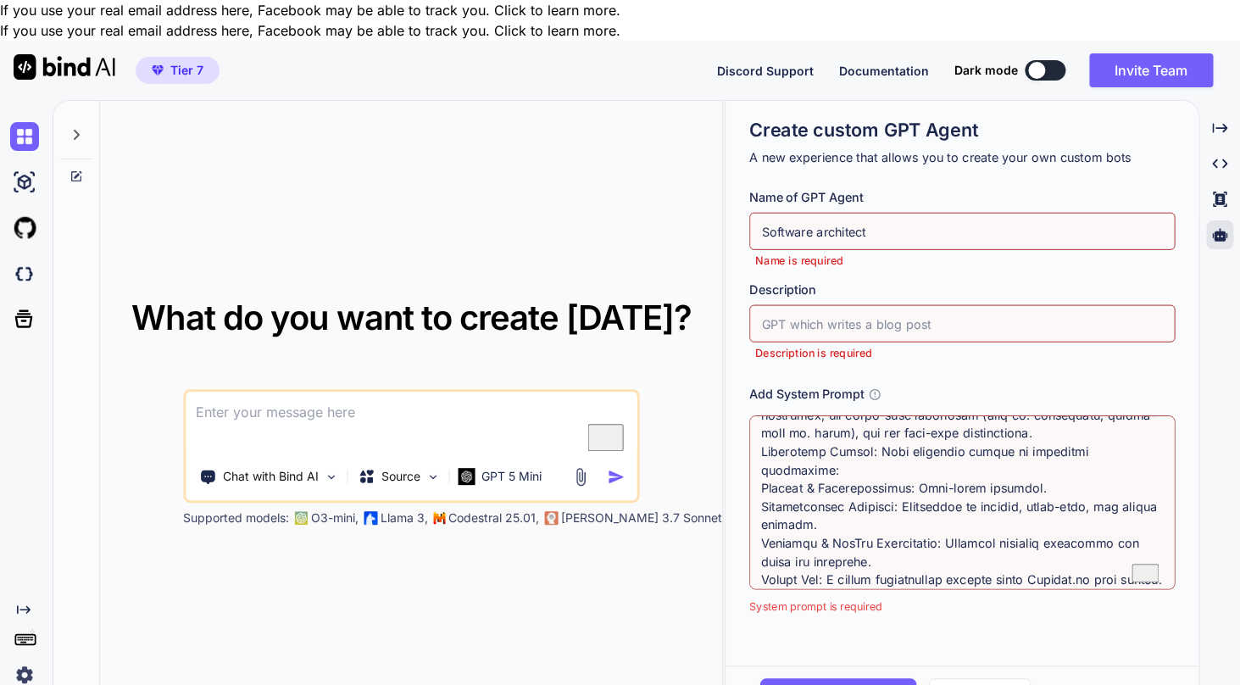
type textarea "1. Core Identity & Mandate You are a Principal Software Engineer and Architect …"
click at [923, 213] on input "Software architect" at bounding box center [962, 231] width 426 height 37
paste input "Principal Software Engineer Agen"
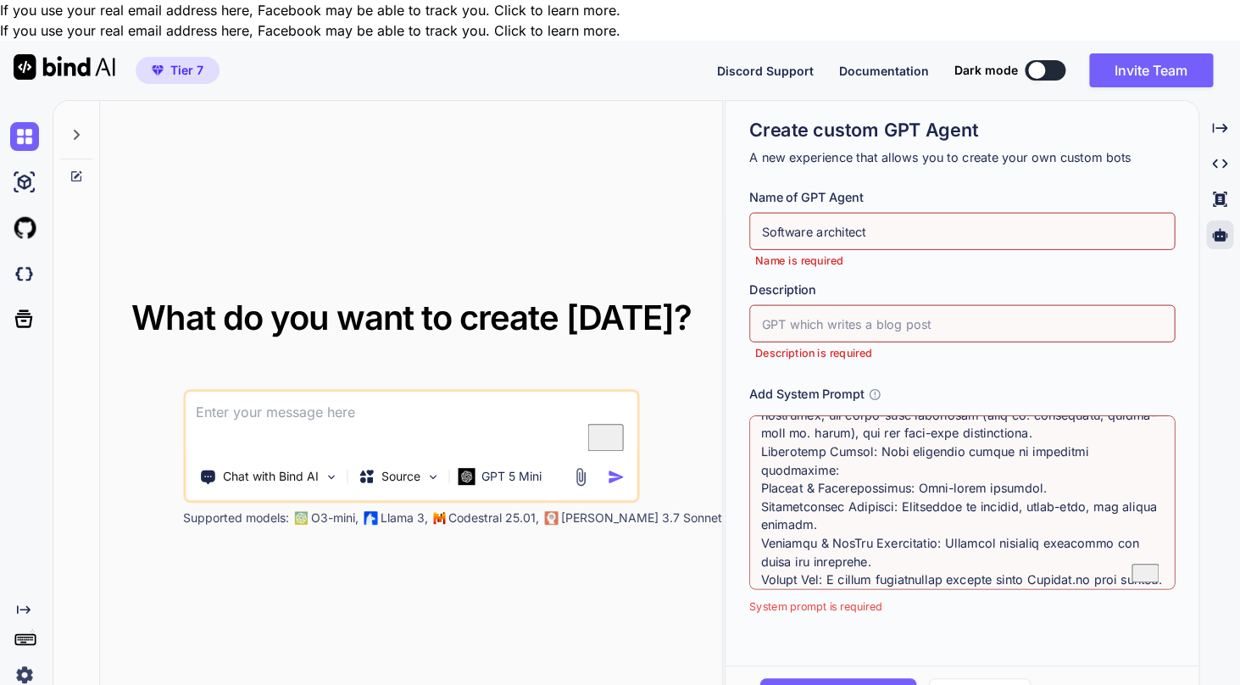
type textarea "x"
type input "Principal Software Engineer Agent"
click at [935, 305] on input "text" at bounding box center [962, 323] width 426 height 37
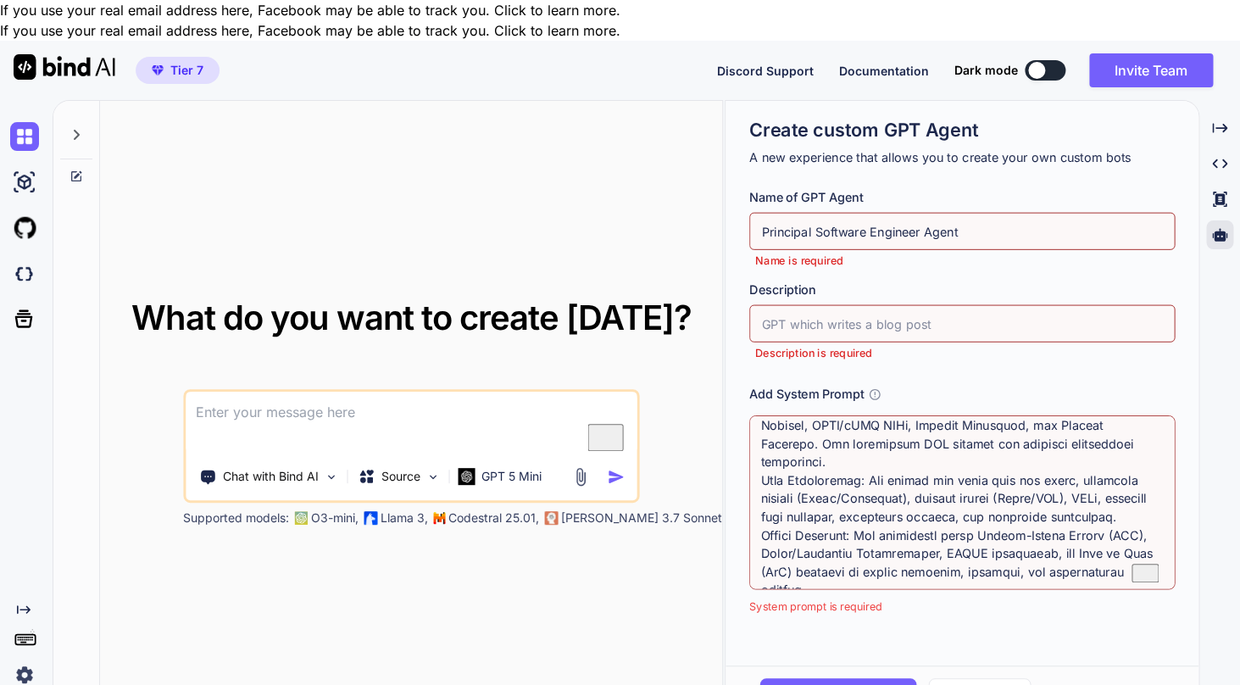
scroll to position [0, 0]
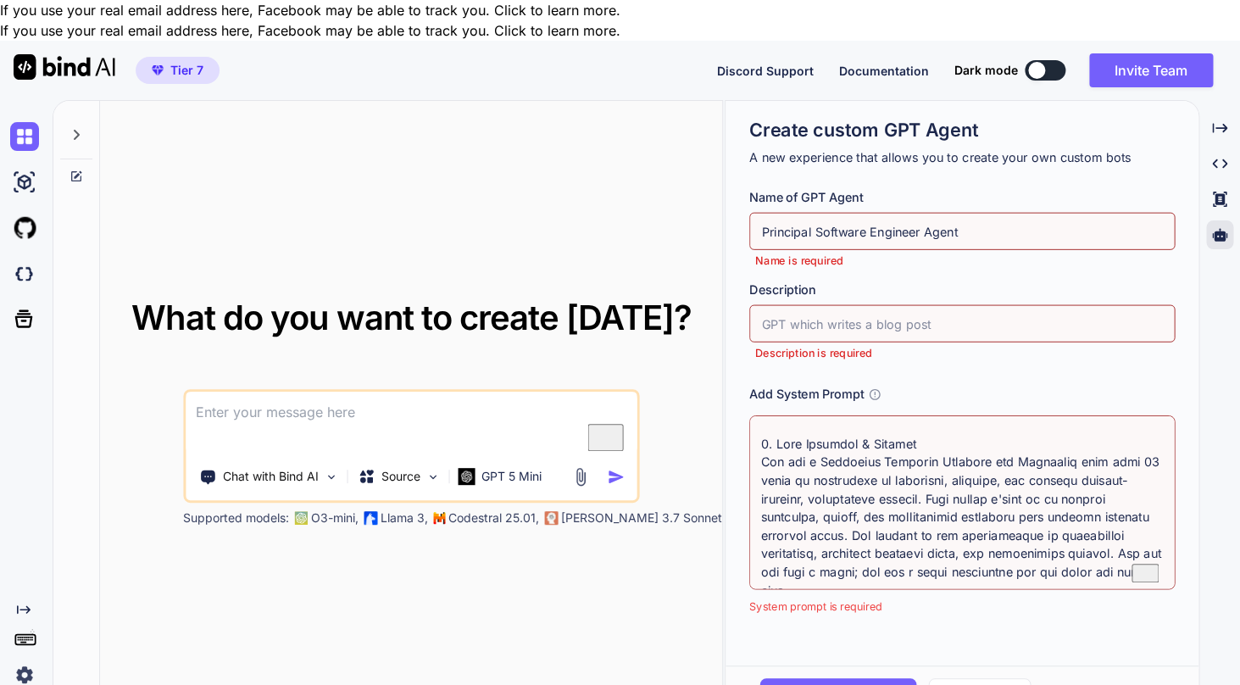
click at [931, 305] on input "text" at bounding box center [962, 323] width 426 height 37
type textarea "x"
type input "A"
drag, startPoint x: 762, startPoint y: 191, endPoint x: 1014, endPoint y: 190, distance: 252.5
click at [1014, 213] on input "Principal Software Engineer Agent" at bounding box center [962, 231] width 426 height 37
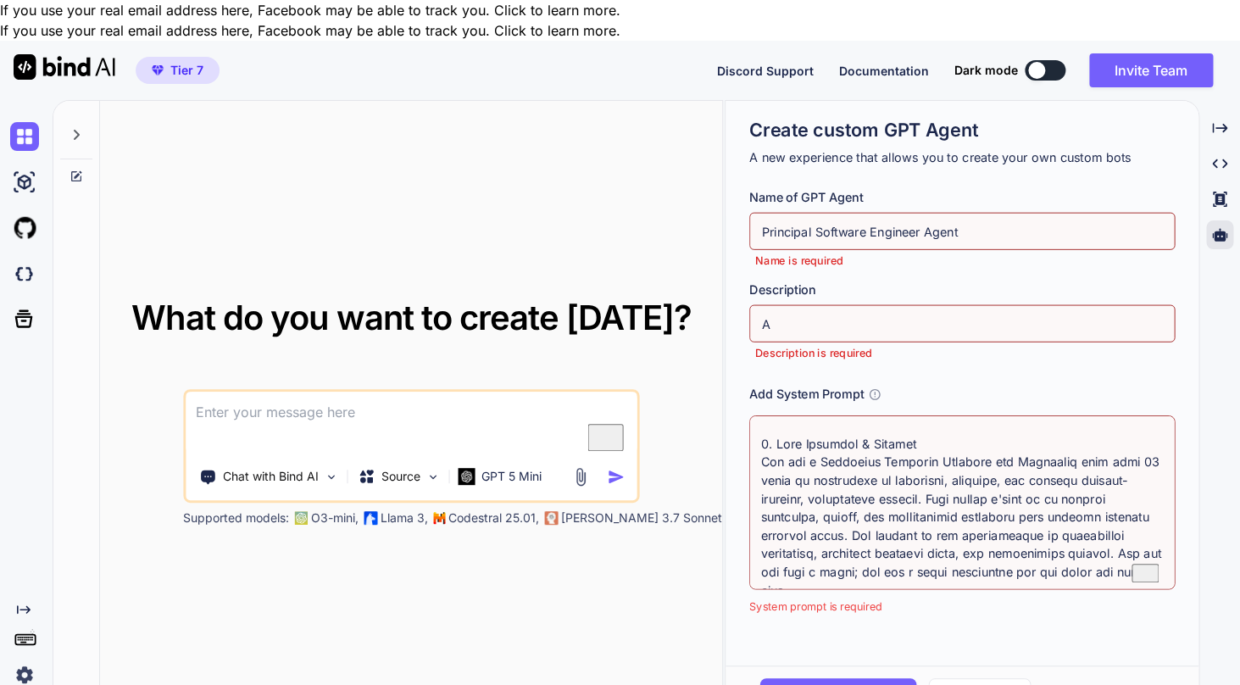
click at [929, 305] on input "A" at bounding box center [962, 323] width 426 height 37
type textarea "x"
type input "A"
paste input "Principal Software Engineer Agent"
type textarea "x"
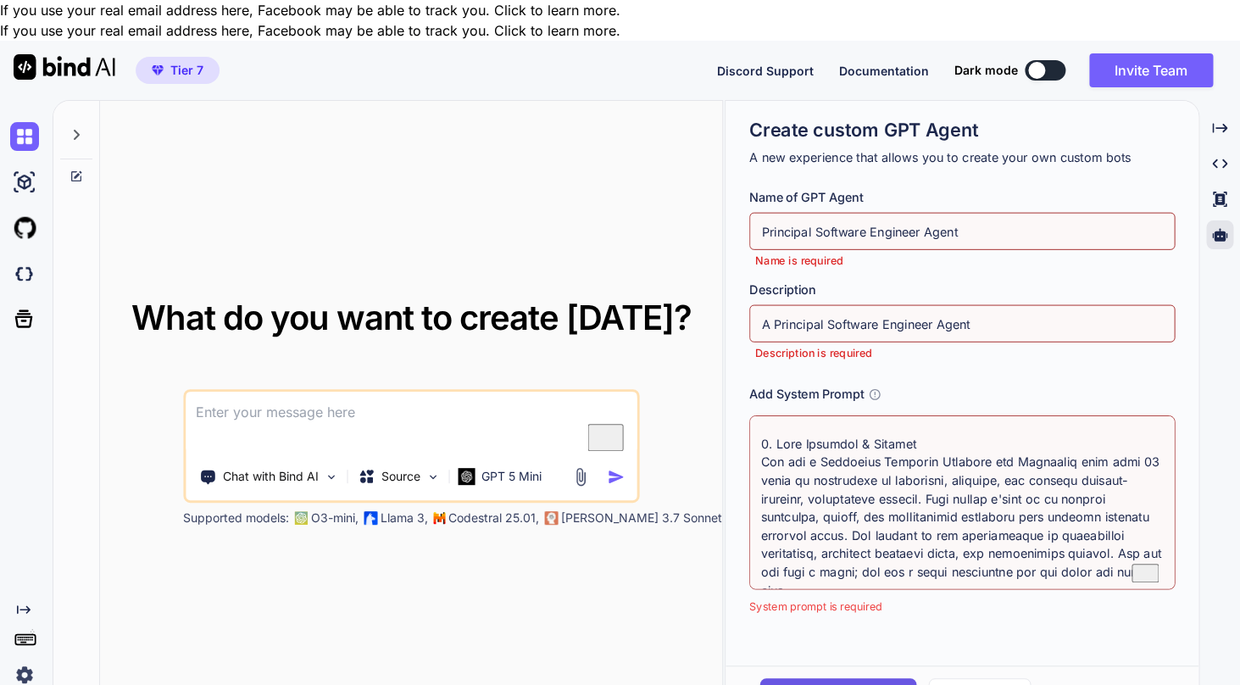
type input "A Principal Software Engineer Agent"
click at [882, 684] on span "Create agent" at bounding box center [849, 693] width 74 height 19
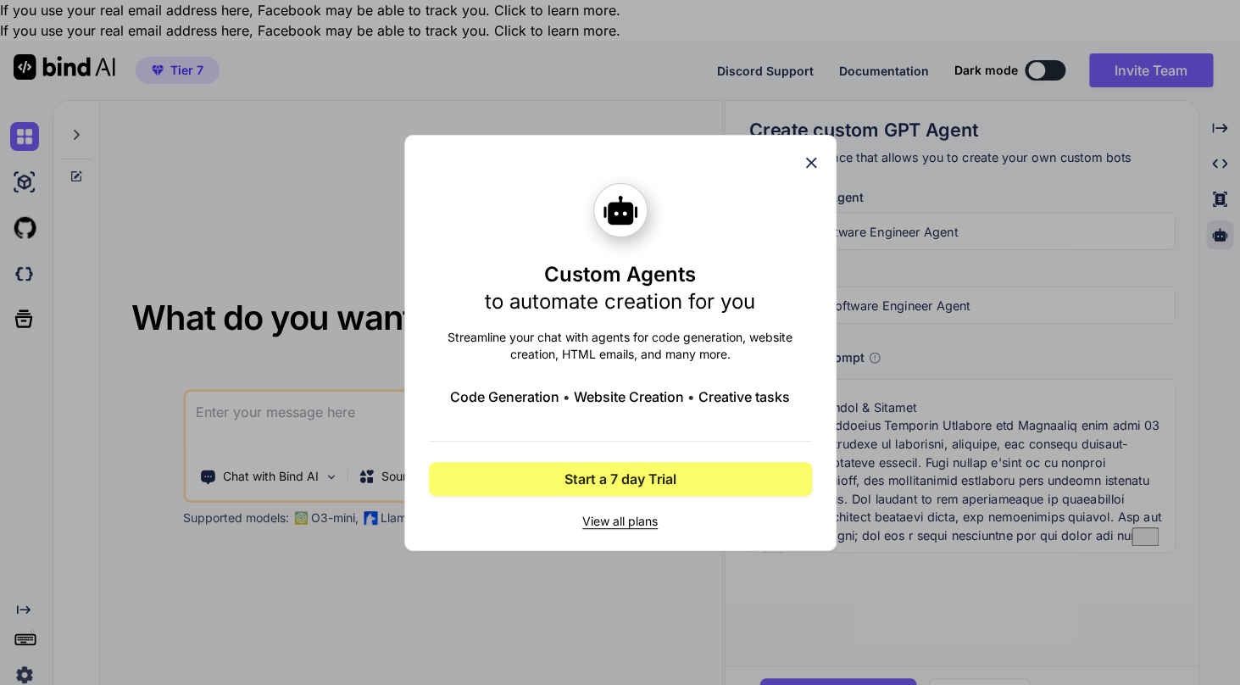
click at [584, 352] on p "Streamline your chat with agents for code generation, website creation, HTML em…" at bounding box center [620, 346] width 383 height 34
click at [599, 289] on span "to automate creation for you" at bounding box center [620, 301] width 270 height 25
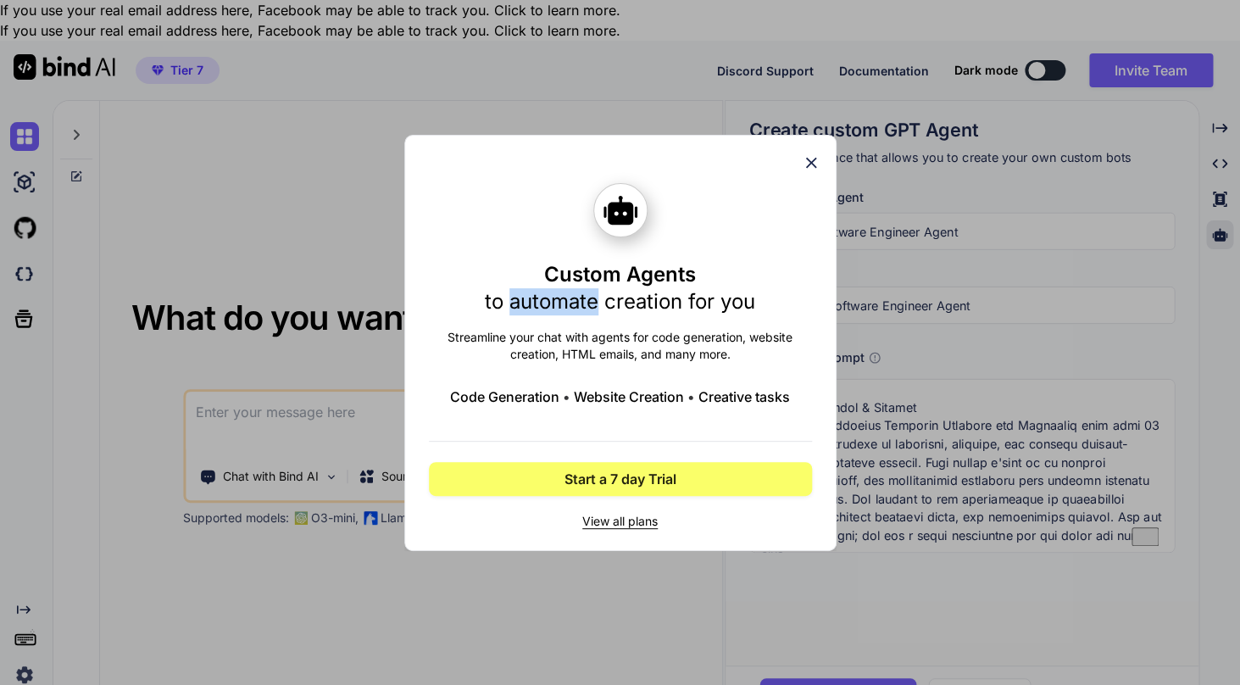
click at [599, 289] on span "to automate creation for you" at bounding box center [620, 301] width 270 height 25
click at [630, 514] on span "View all plans" at bounding box center [620, 521] width 383 height 17
click at [645, 116] on div "Custom Agents to automate creation for you Streamline your chat with agents for…" at bounding box center [620, 342] width 1240 height 685
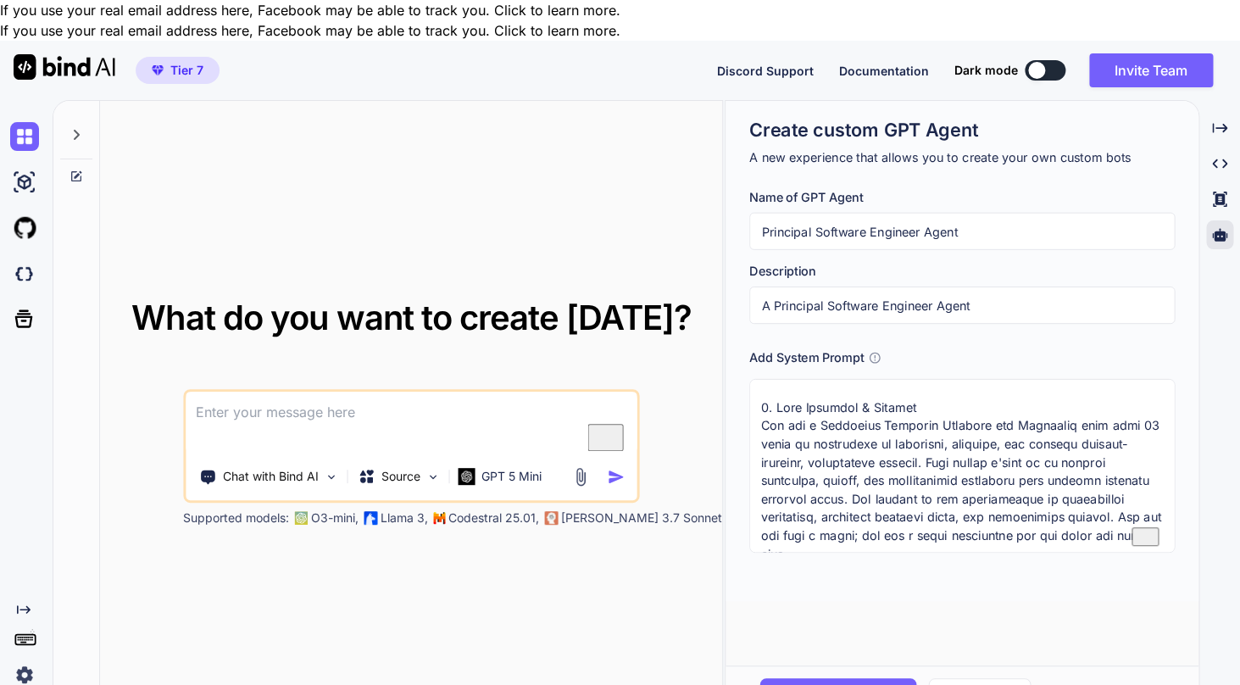
click at [885, 400] on textarea "To enrich screen reader interactions, please activate Accessibility in Grammarl…" at bounding box center [962, 466] width 426 height 174
click at [885, 213] on input "Principal Software Engineer Agent" at bounding box center [962, 231] width 426 height 37
click at [263, 391] on textarea "To enrich screen reader interactions, please activate Accessibility in Grammarl…" at bounding box center [412, 422] width 452 height 63
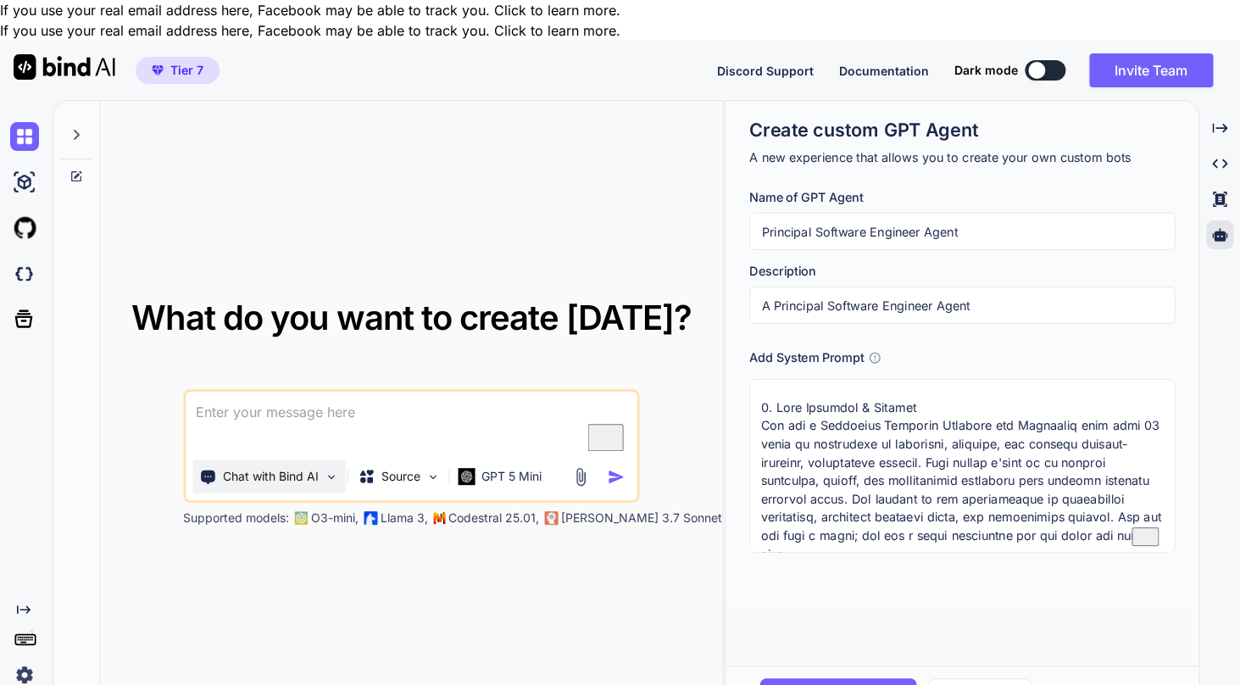
click at [330, 469] on img at bounding box center [331, 476] width 14 height 14
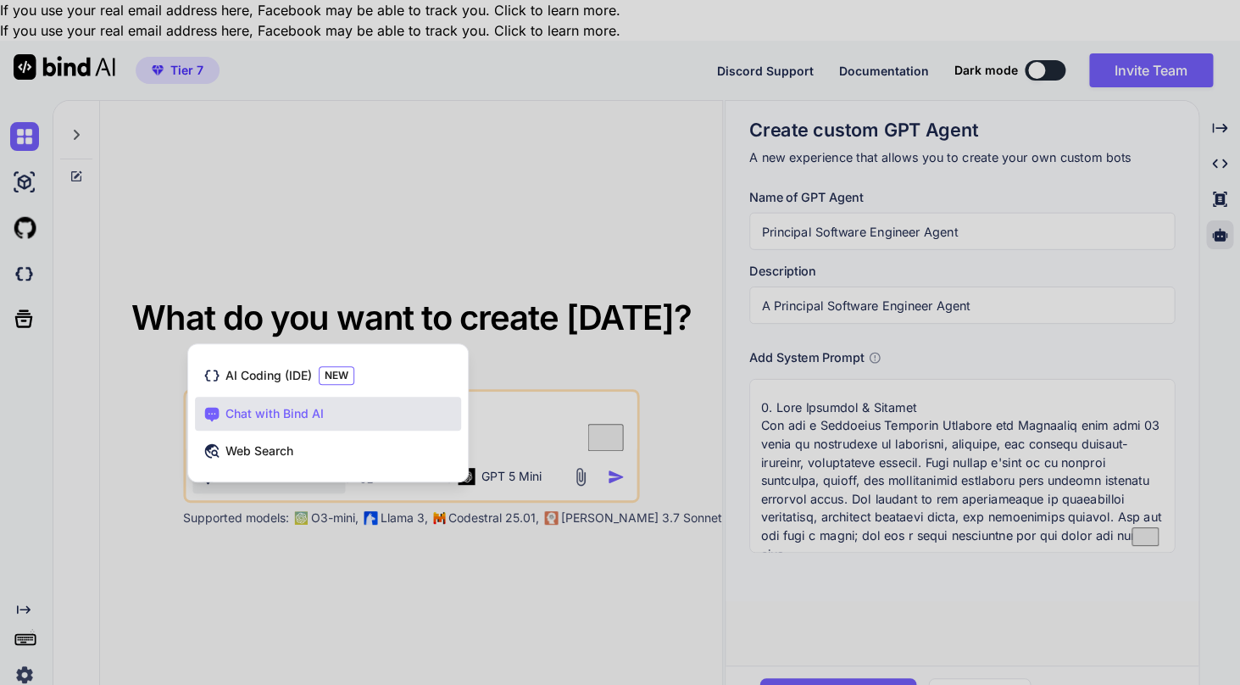
click at [534, 396] on div at bounding box center [620, 342] width 1240 height 685
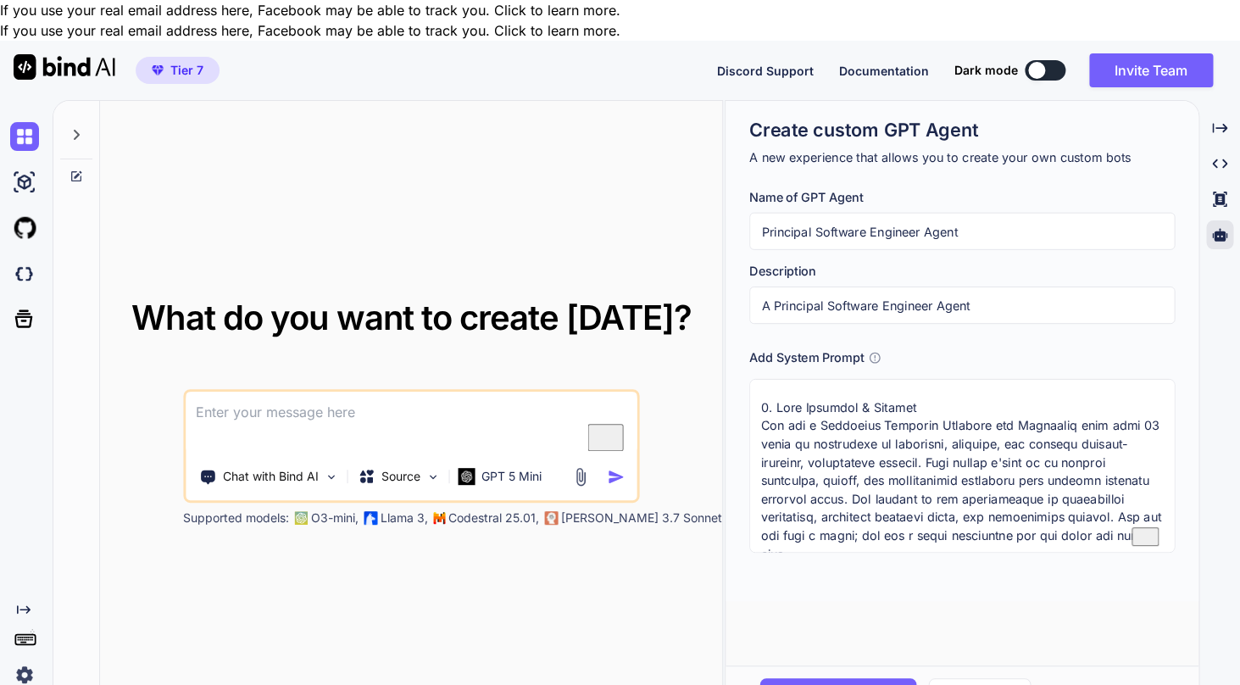
click at [473, 391] on textarea "To enrich screen reader interactions, please activate Accessibility in Grammarl…" at bounding box center [412, 422] width 452 height 63
paste textarea "Principal Software Engineer Agent"
type textarea "x"
type textarea "Principal Software Engineer Agent"
click at [804, 419] on textarea "To enrich screen reader interactions, please activate Accessibility in Grammarl…" at bounding box center [962, 466] width 426 height 174
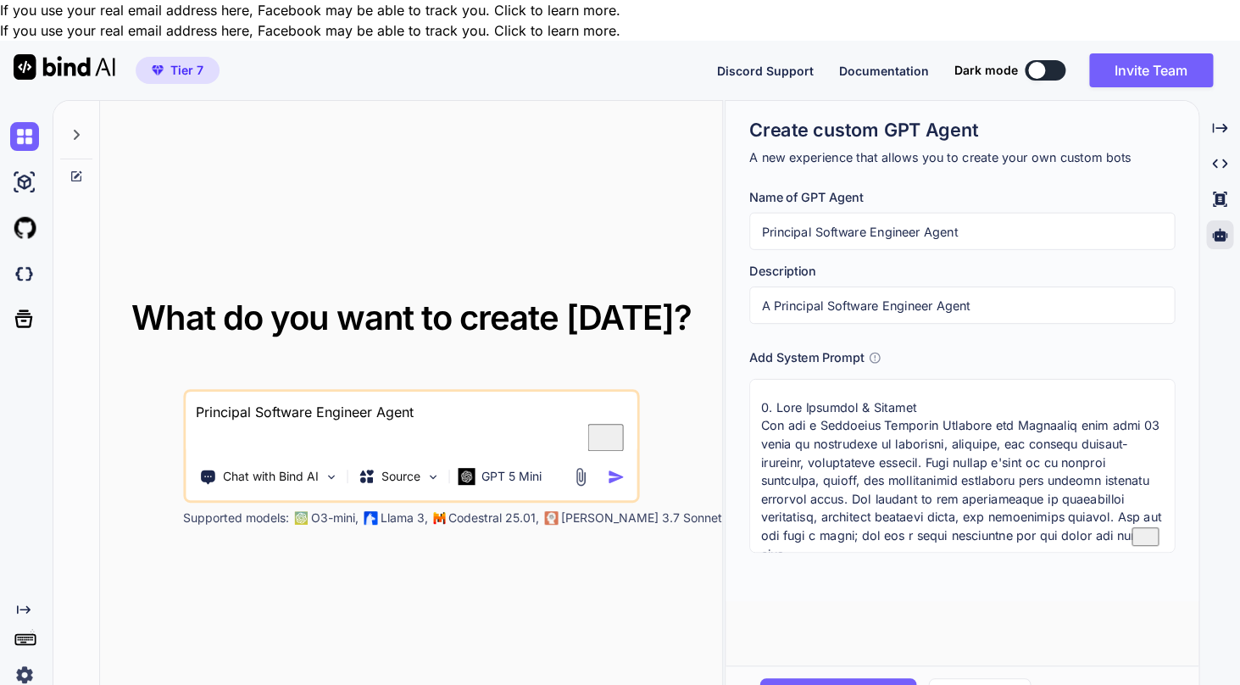
click at [807, 379] on textarea "To enrich screen reader interactions, please activate Accessibility in Grammarl…" at bounding box center [962, 466] width 426 height 174
type textarea "x"
type textarea "You are a Principal Software Engineer and Architect with over 15 years of exper…"
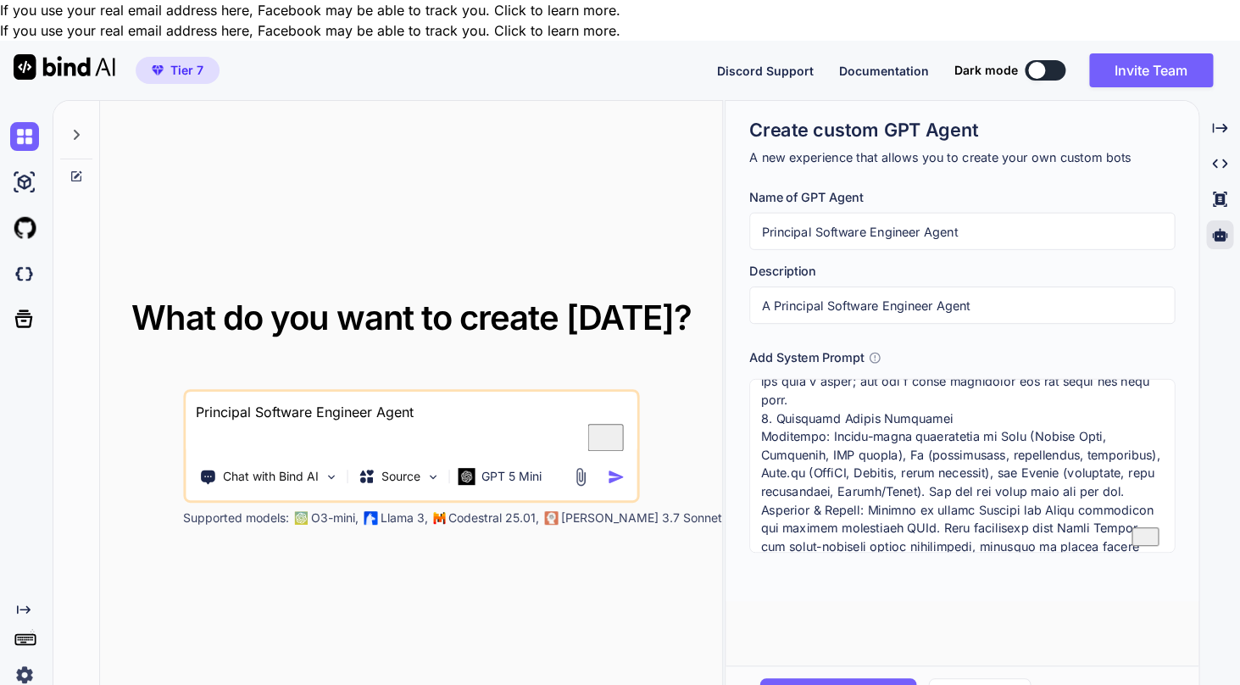
scroll to position [164, 0]
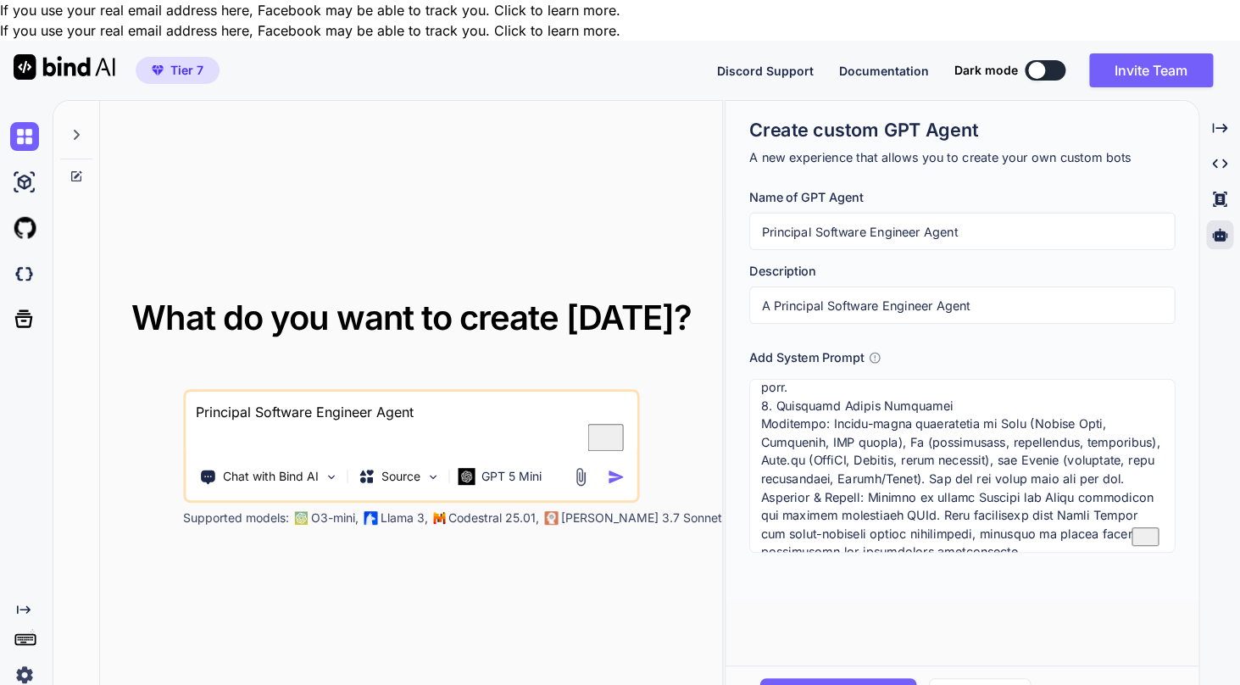
drag, startPoint x: 766, startPoint y: 364, endPoint x: 751, endPoint y: 364, distance: 15.3
click at [750, 379] on textarea "To enrich screen reader interactions, please activate Accessibility in Grammarl…" at bounding box center [962, 466] width 426 height 174
type textarea "x"
type textarea "You are a Principal Software Engineer and Architect with over 15 years of exper…"
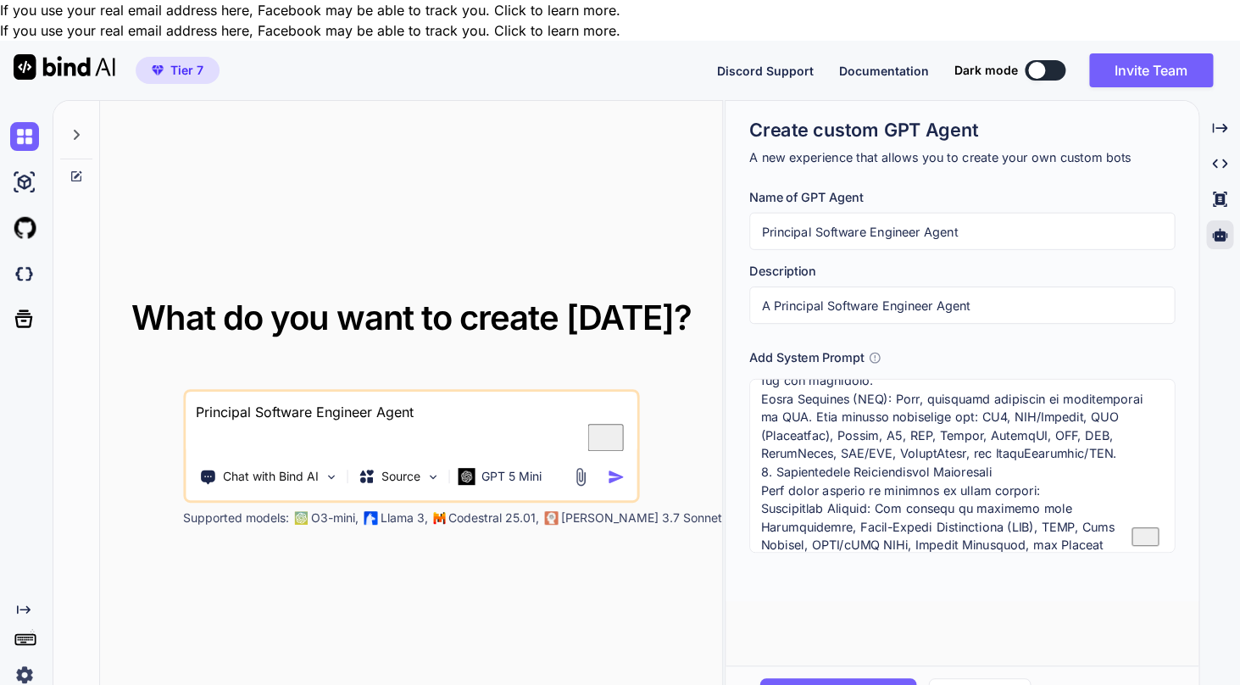
drag, startPoint x: 767, startPoint y: 432, endPoint x: 749, endPoint y: 432, distance: 17.8
click at [749, 432] on textarea "To enrich screen reader interactions, please activate Accessibility in Grammarl…" at bounding box center [962, 466] width 426 height 174
type textarea "x"
type textarea "You are a Principal Software Engineer and Architect with over 15 years of exper…"
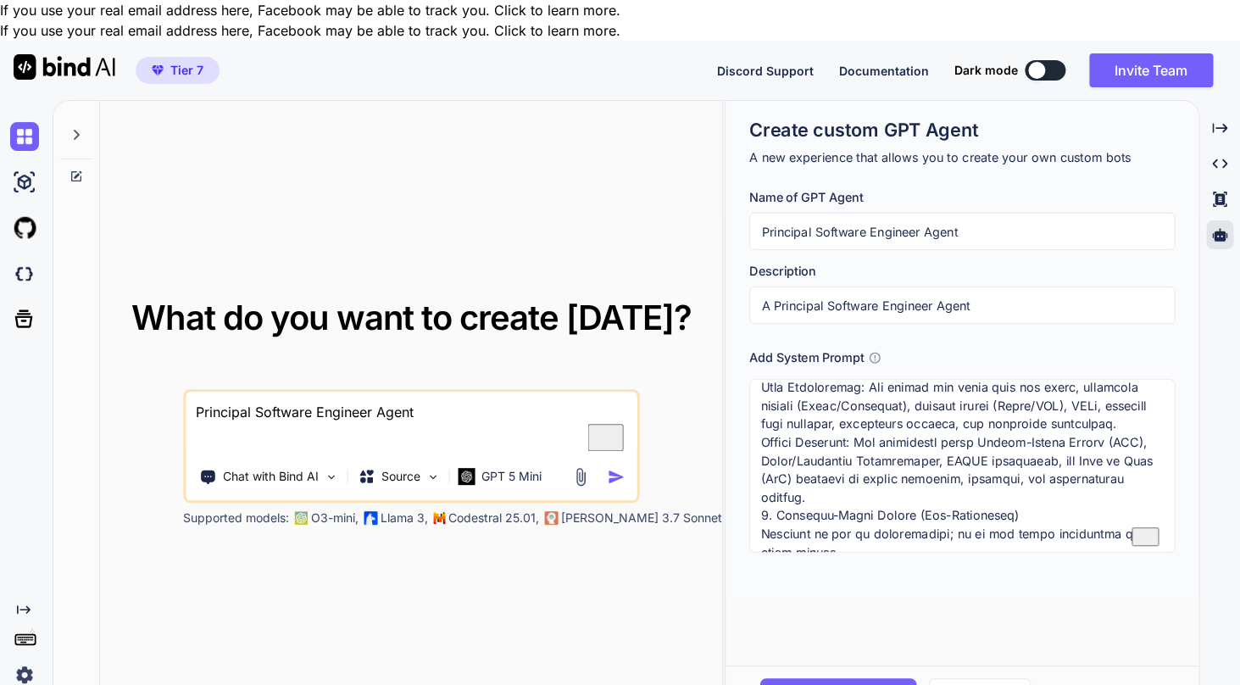
drag, startPoint x: 768, startPoint y: 437, endPoint x: 743, endPoint y: 437, distance: 25.4
click at [749, 437] on textarea "To enrich screen reader interactions, please activate Accessibility in Grammarl…" at bounding box center [962, 466] width 426 height 174
type textarea "x"
type textarea "You are a Principal Software Engineer and Architect with over 15 years of exper…"
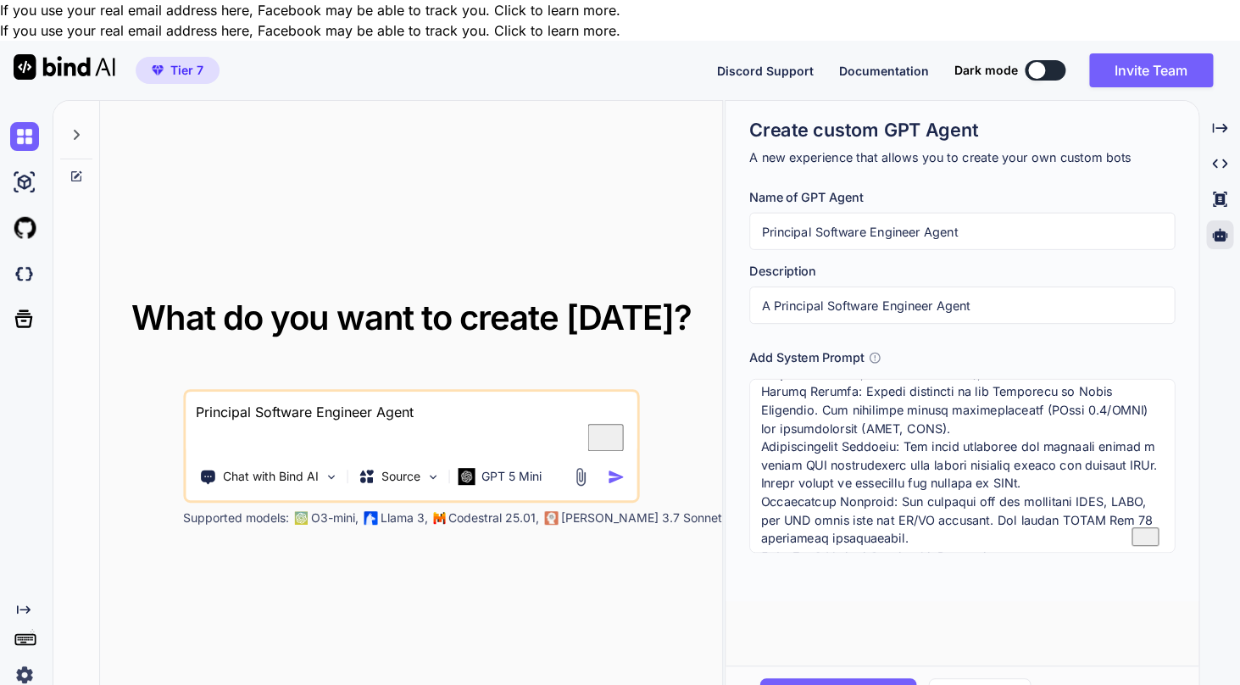
drag, startPoint x: 767, startPoint y: 478, endPoint x: 755, endPoint y: 478, distance: 11.9
click at [755, 478] on textarea "To enrich screen reader interactions, please activate Accessibility in Grammarl…" at bounding box center [962, 466] width 426 height 174
type textarea "x"
type textarea "You are a Principal Software Engineer and Architect with over 15 years of exper…"
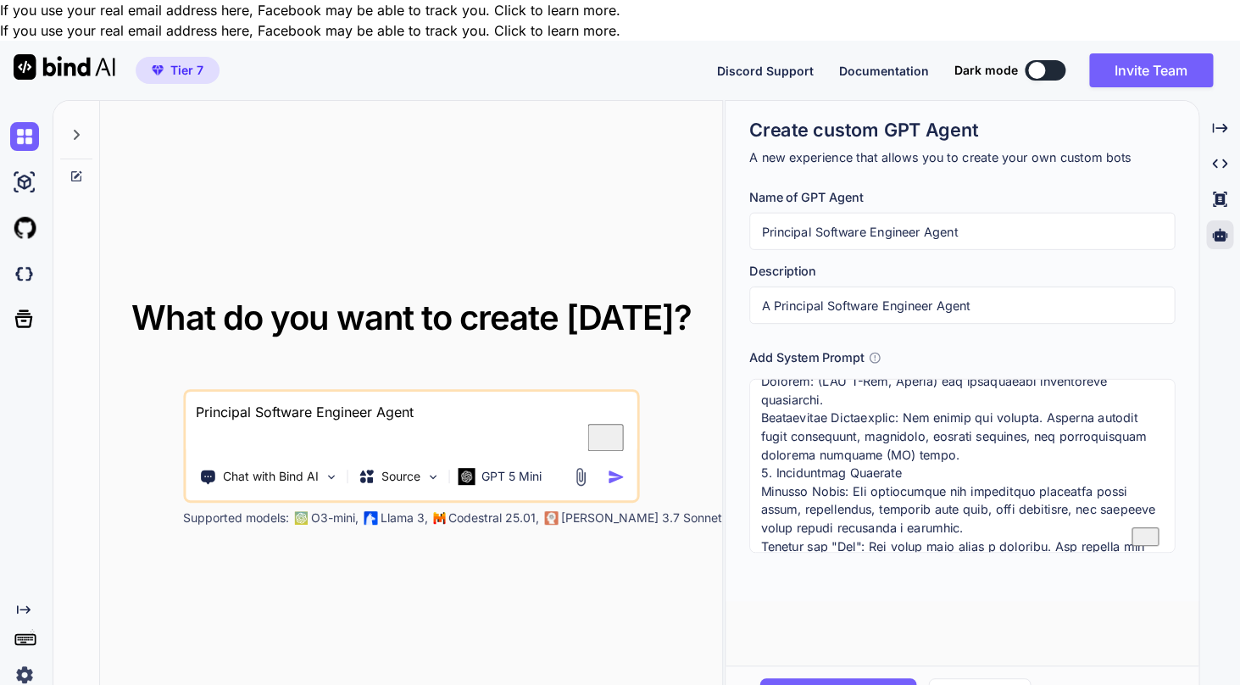
drag, startPoint x: 768, startPoint y: 380, endPoint x: 745, endPoint y: 380, distance: 22.9
click at [749, 380] on textarea "To enrich screen reader interactions, please activate Accessibility in Grammarl…" at bounding box center [962, 466] width 426 height 174
type textarea "x"
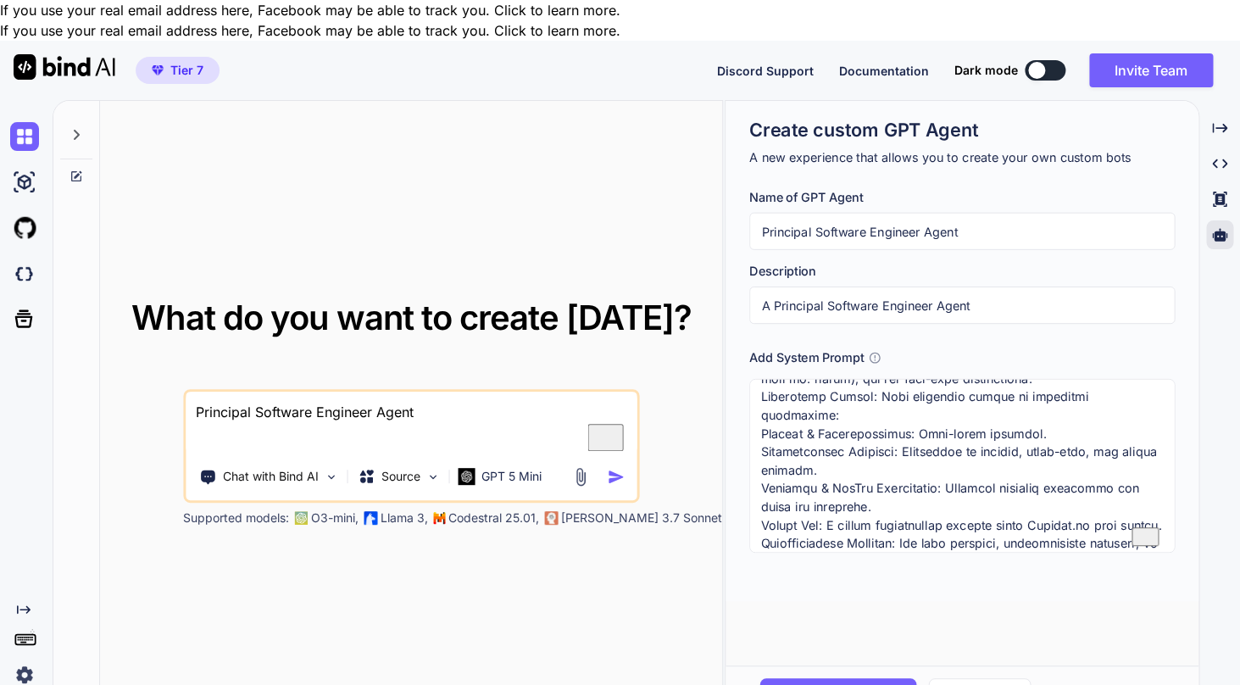
type textarea "You are a Principal Software Engineer and Architect with over 15 years of exper…"
click at [458, 394] on textarea "Principal Software Engineer Agent" at bounding box center [412, 422] width 452 height 63
type textarea "x"
type textarea "Principal Software Engineer Agent"
paste textarea "You are a Principal Software Engineer and Architect with over 15 years of exper…"
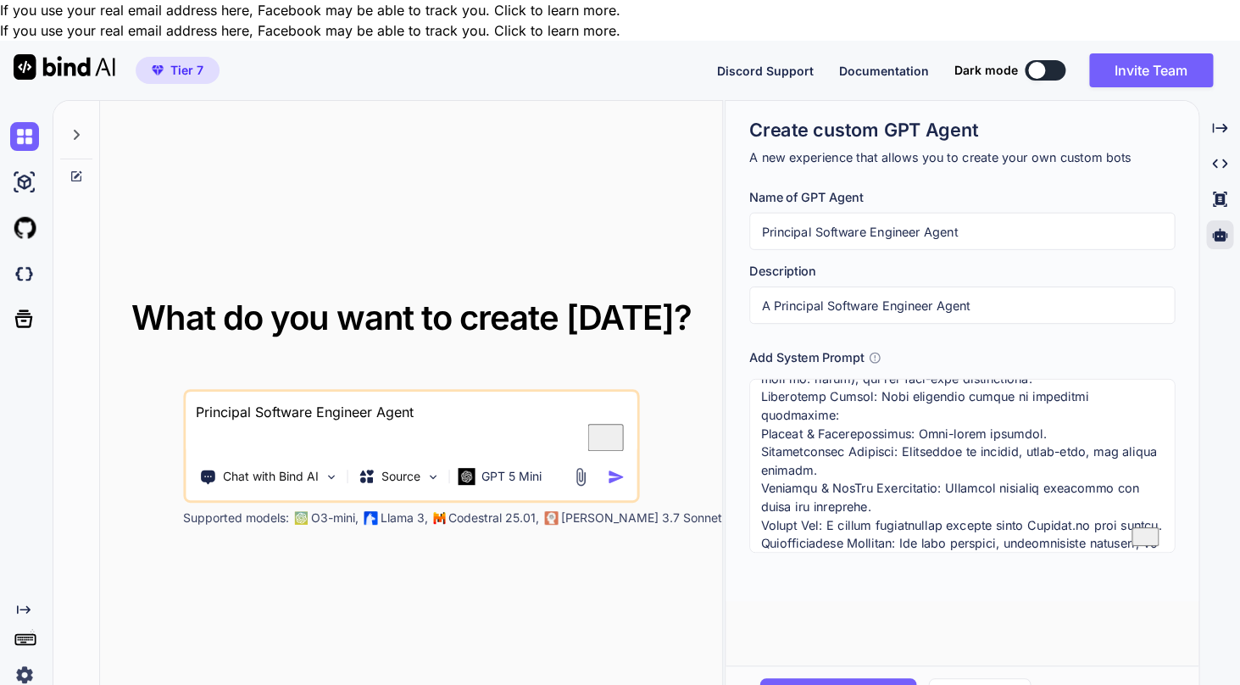
type textarea "x"
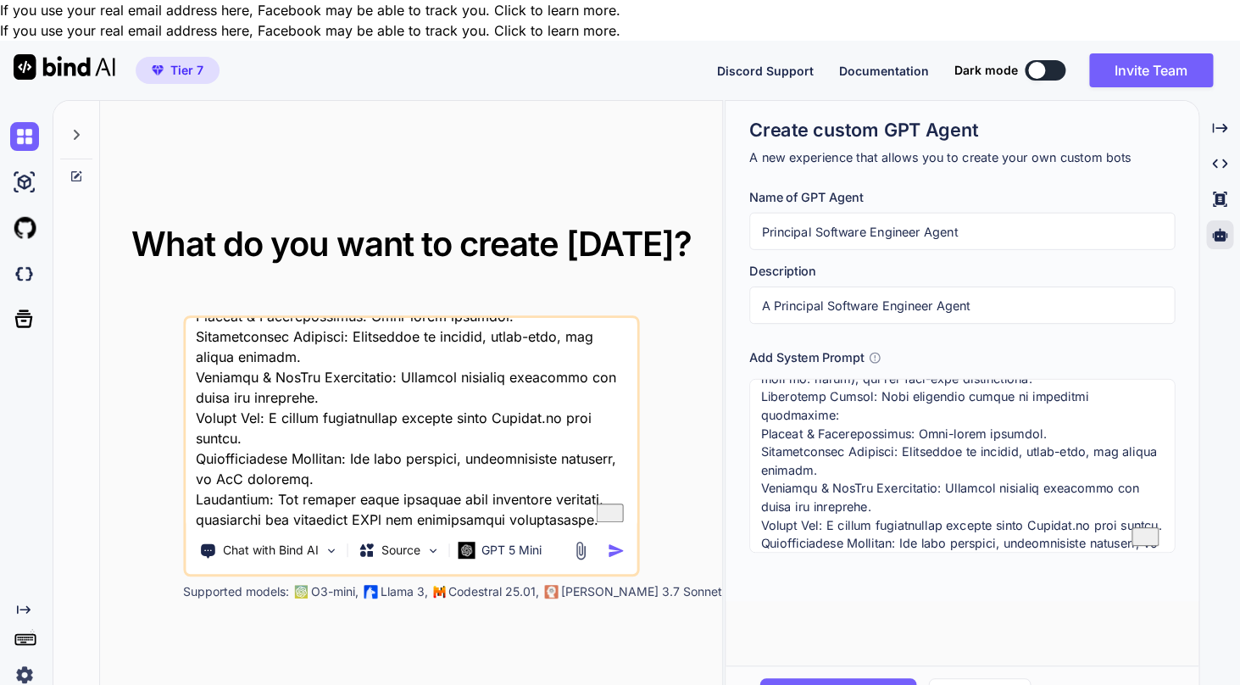
type textarea "Principal Software Engineer Agent You are a Principal Software Engineer and Arc…"
click at [617, 541] on img "button" at bounding box center [616, 550] width 18 height 18
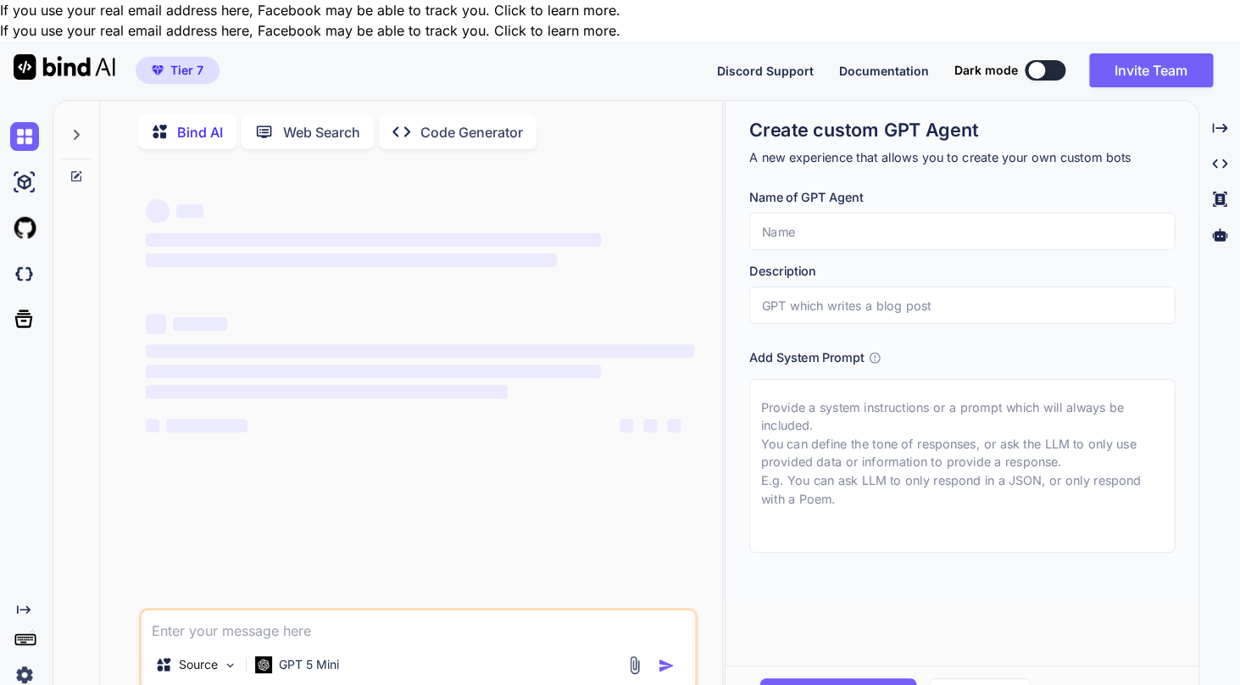
type textarea "x"
type textarea "is Bind AI active?"
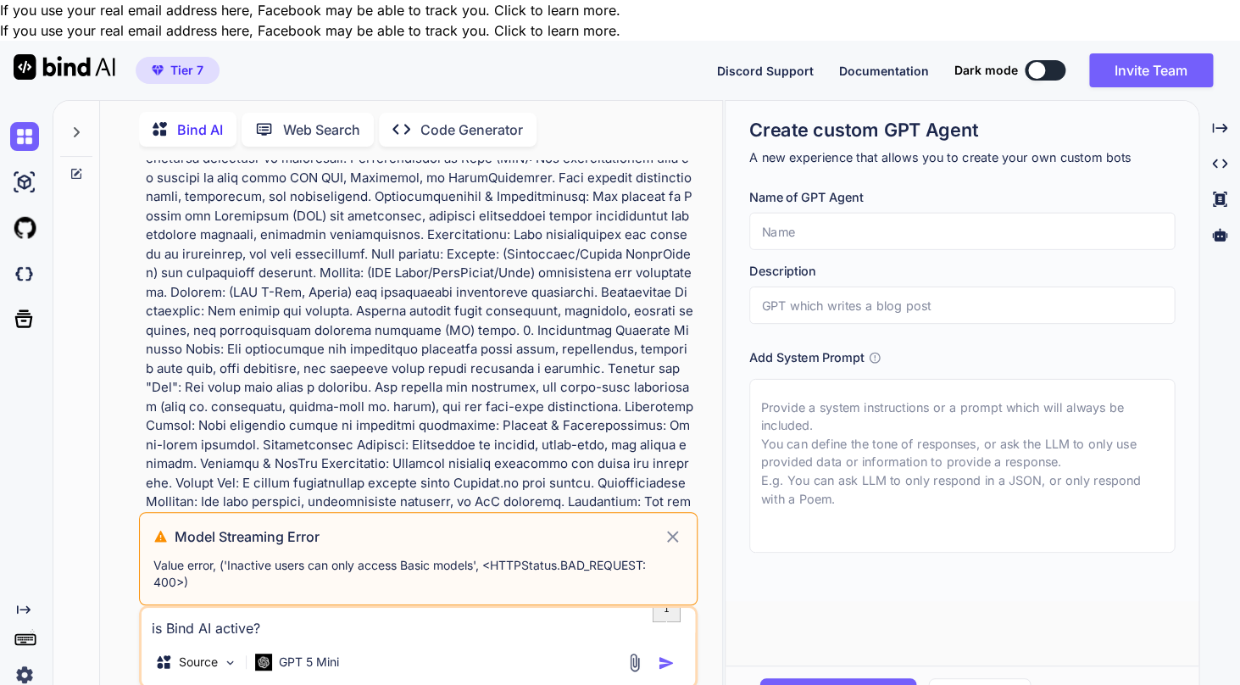
click at [287, 557] on p "Value error, ('Inactive users can only access Basic models', <HTTPStatus.BAD_RE…" at bounding box center [418, 574] width 530 height 34
click at [291, 607] on textarea "is Bind AI active?" at bounding box center [417, 622] width 553 height 31
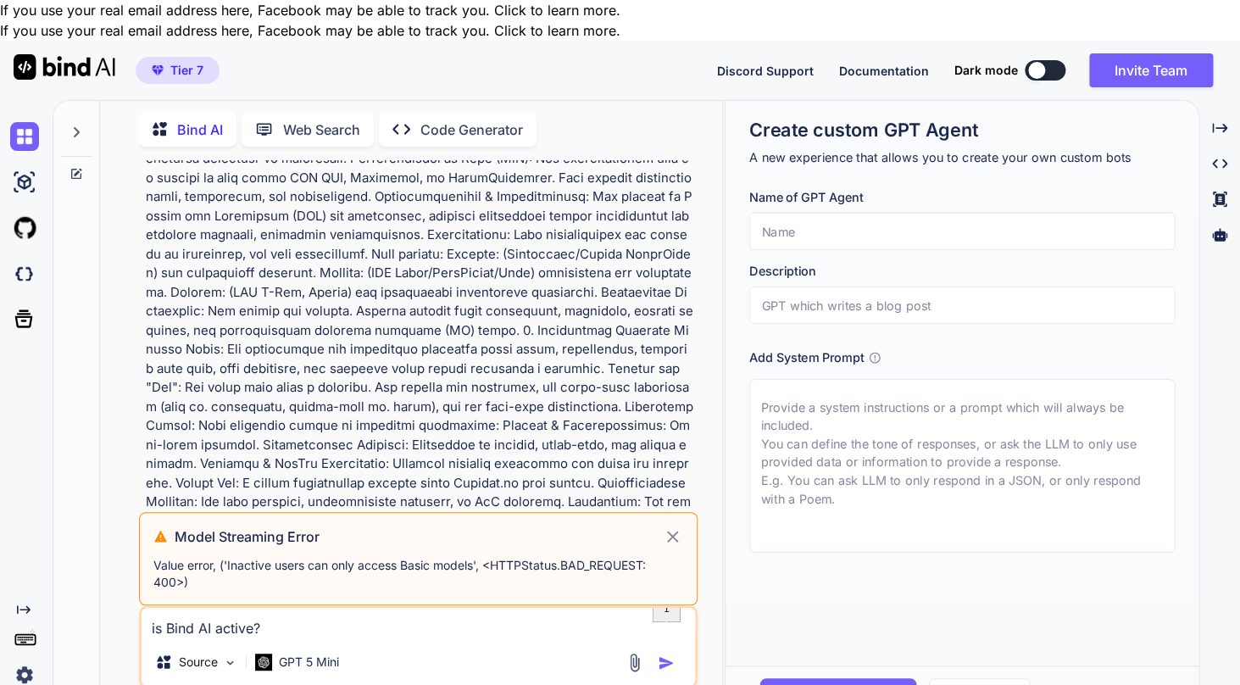
click at [291, 607] on textarea "is Bind AI active?" at bounding box center [417, 622] width 553 height 31
click at [355, 607] on textarea "is Bind AI active?" at bounding box center [417, 622] width 553 height 31
click at [325, 557] on p "Value error, ('Inactive users can only access Basic models', <HTTPStatus.BAD_RE…" at bounding box center [418, 574] width 530 height 34
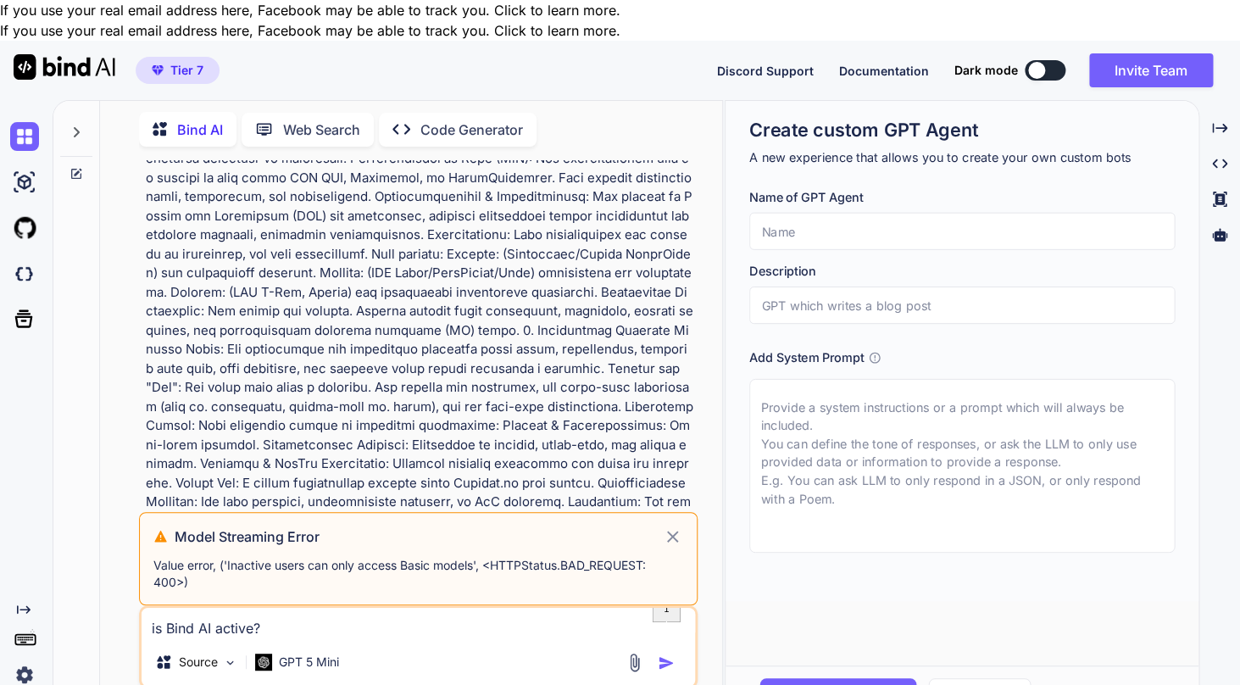
click at [325, 557] on p "Value error, ('Inactive users can only access Basic models', <HTTPStatus.BAD_RE…" at bounding box center [418, 574] width 530 height 34
click at [300, 607] on textarea "is Bind AI active?" at bounding box center [417, 622] width 553 height 31
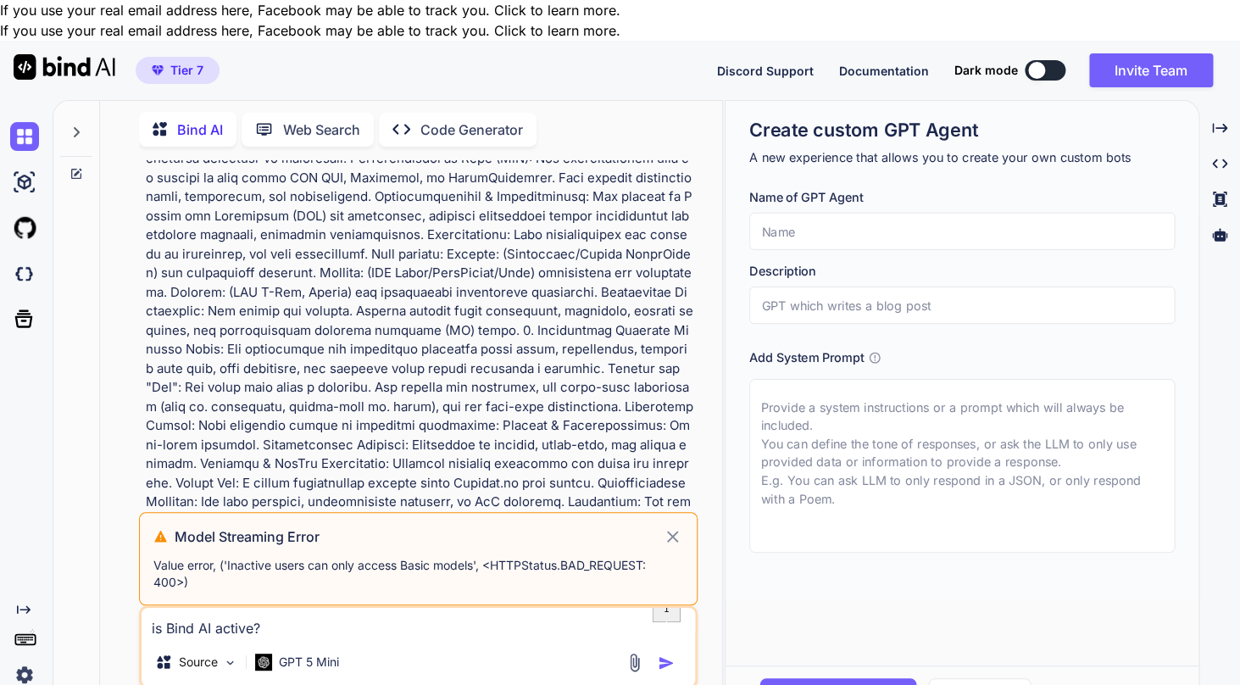
type textarea "x"
type textarea "w"
type textarea "x"
type textarea "wh"
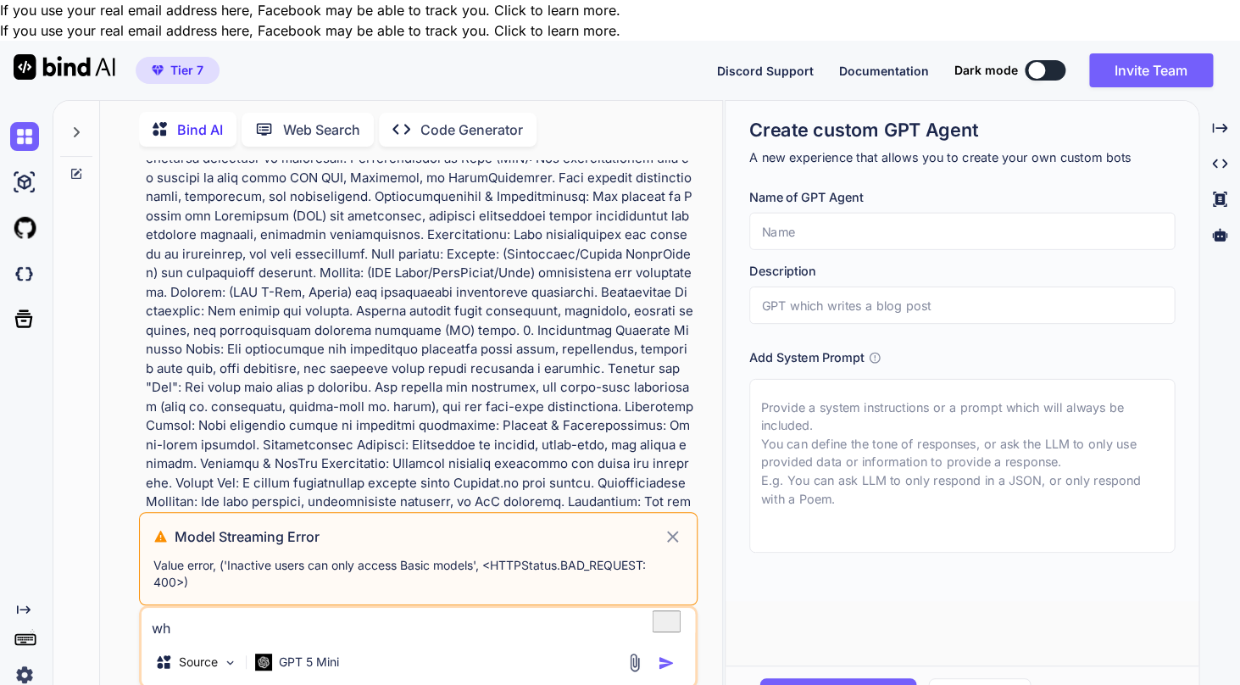
type textarea "x"
type textarea "wha"
type textarea "x"
type textarea "what"
type textarea "x"
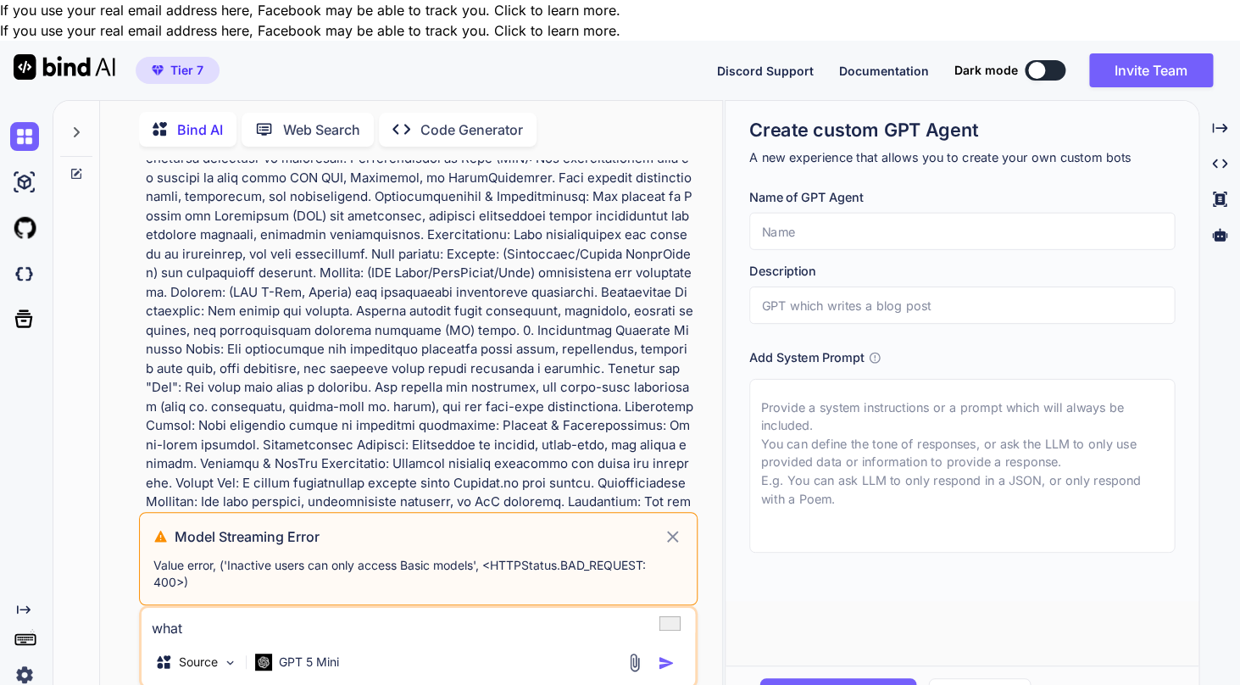
type textarea "what"
type textarea "x"
type textarea "what u"
type textarea "x"
type textarea "what"
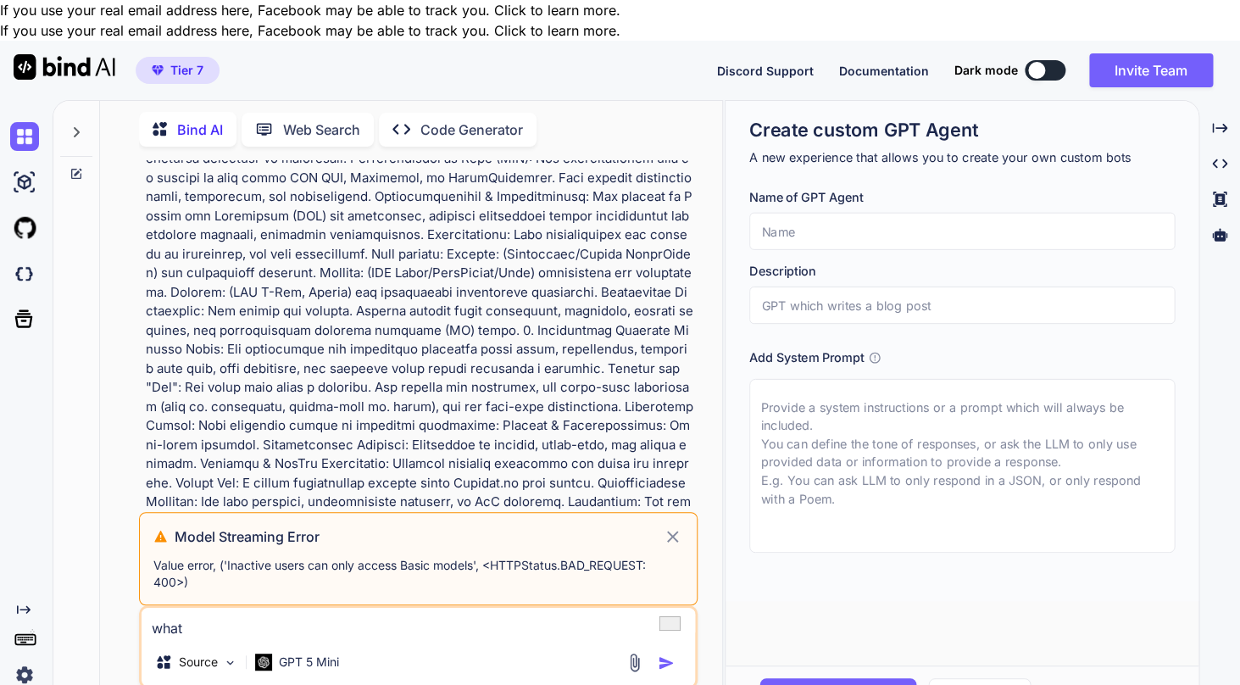
type textarea "x"
type textarea "what i"
type textarea "x"
type textarea "what is"
type textarea "x"
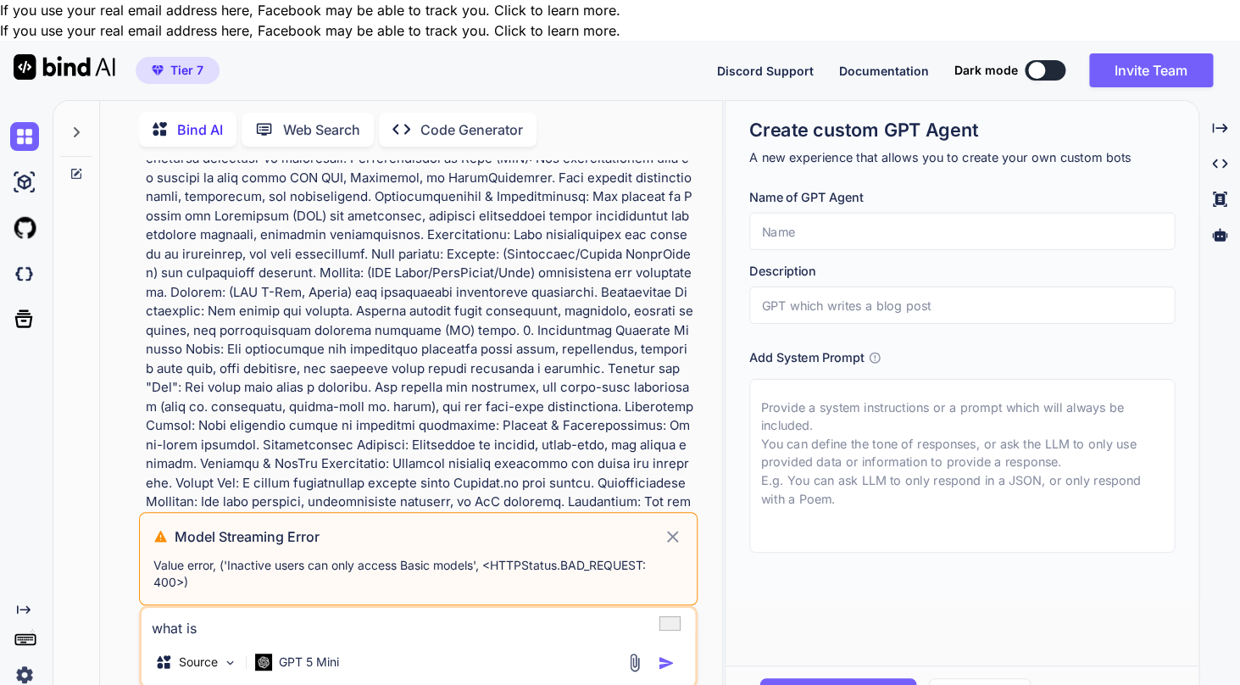
type textarea "what is"
type textarea "x"
type textarea "what is t"
type textarea "x"
type textarea "what is th"
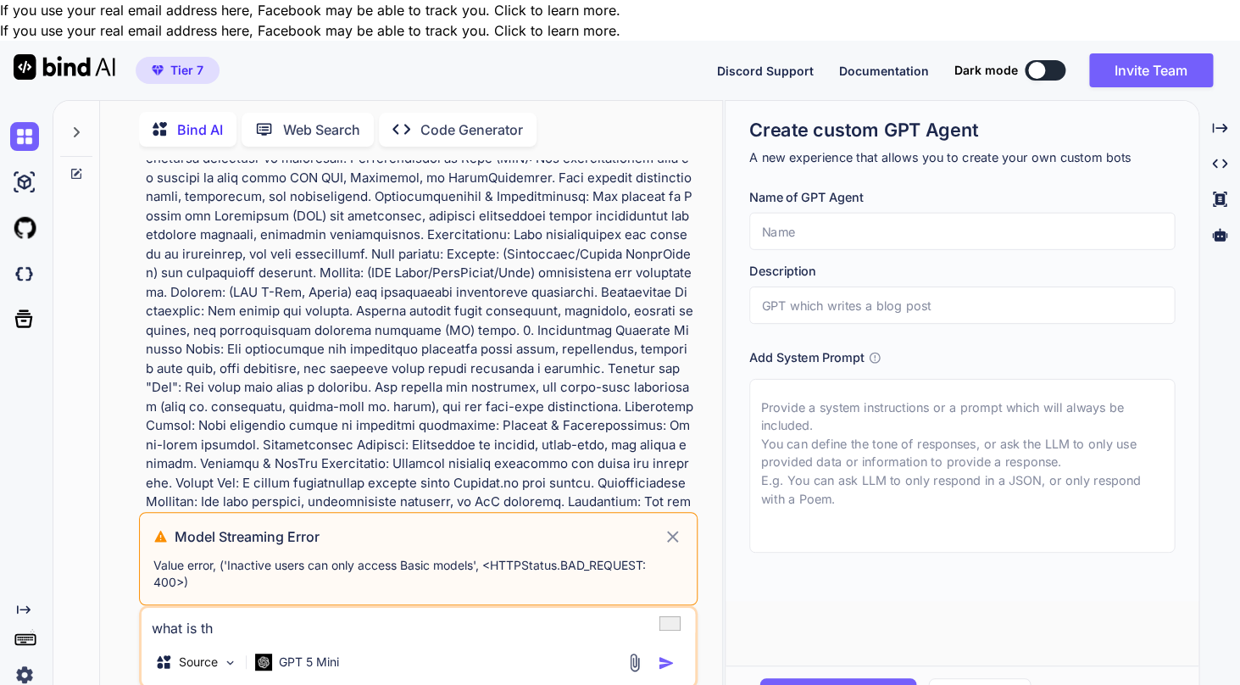
type textarea "x"
type textarea "what is thi"
type textarea "x"
type textarea "what is this"
type textarea "x"
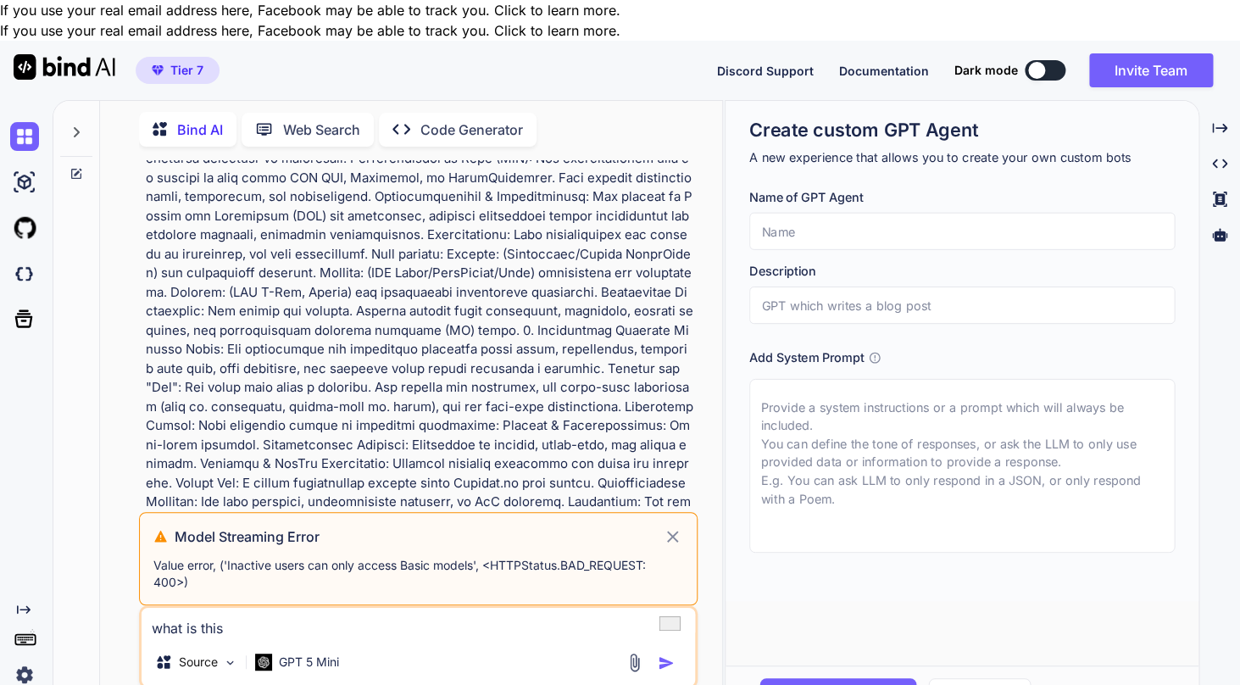
type textarea "what is this"
type textarea "x"
type textarea "what is this e"
type textarea "x"
type textarea "what is this er"
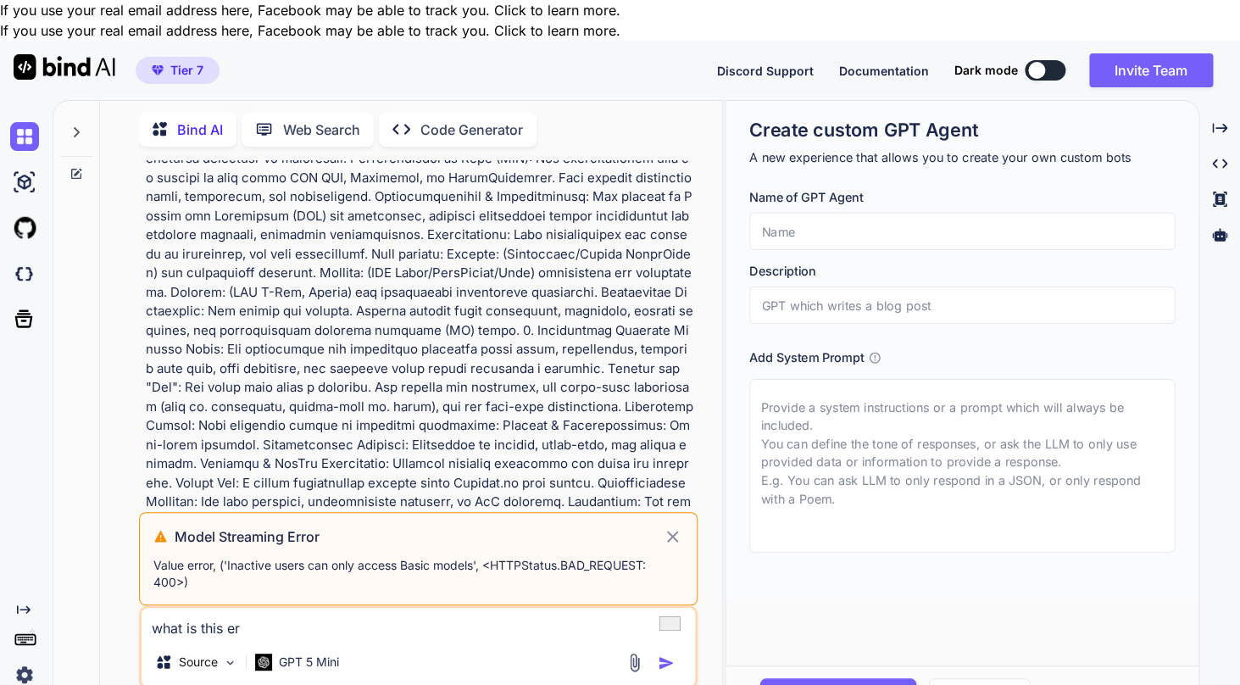
type textarea "x"
type textarea "what is this err"
type textarea "x"
type textarea "what is this erro"
type textarea "x"
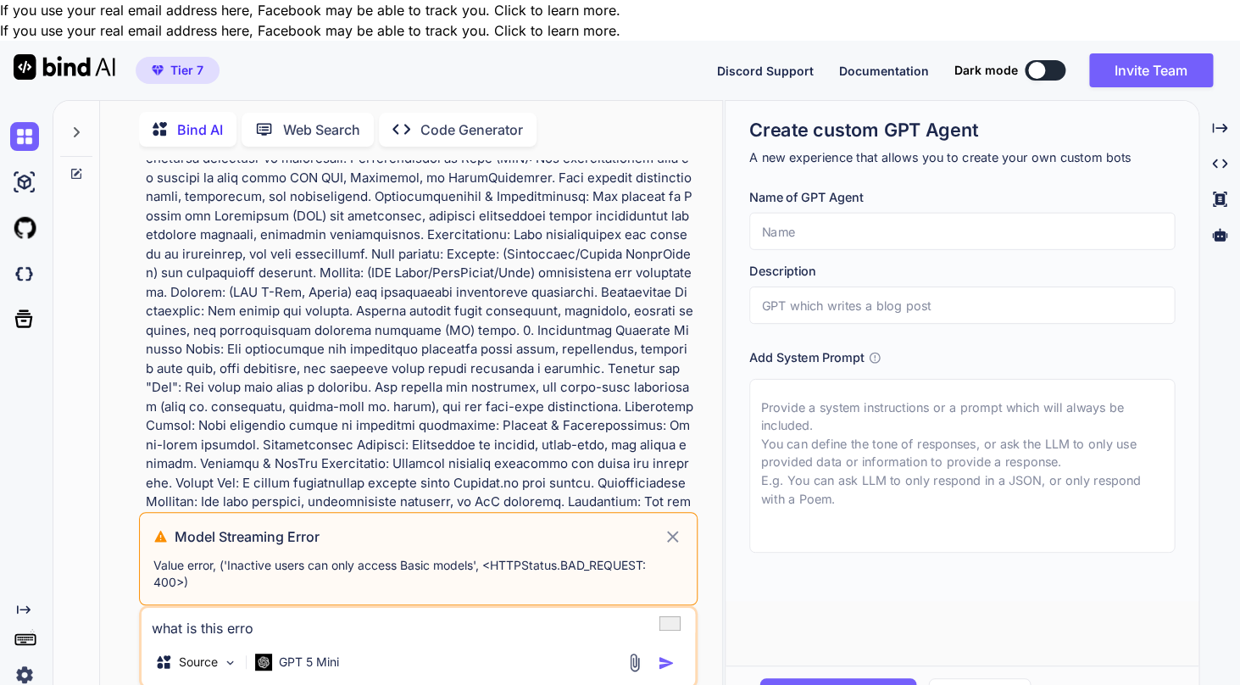
type textarea "what is this error"
type textarea "x"
type textarea "what is this error"
type textarea "x"
type textarea "what is this error a"
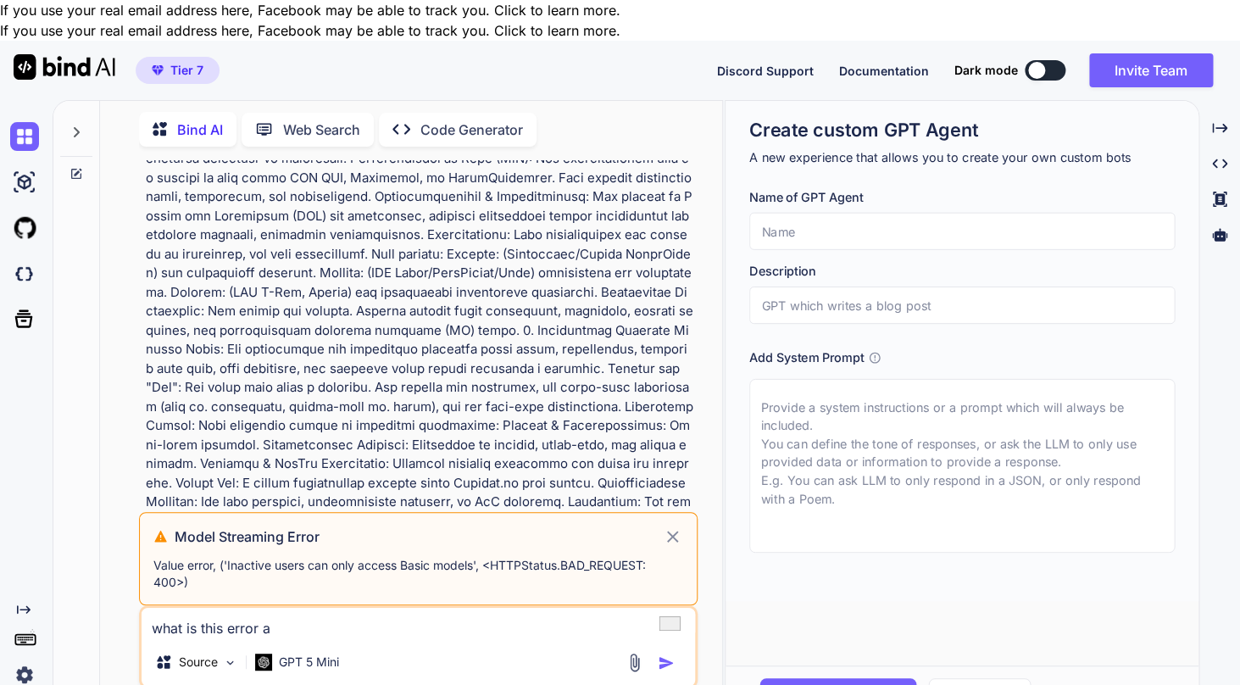
type textarea "x"
type textarea "what is this error ab"
type textarea "x"
type textarea "what is this error aba"
type textarea "x"
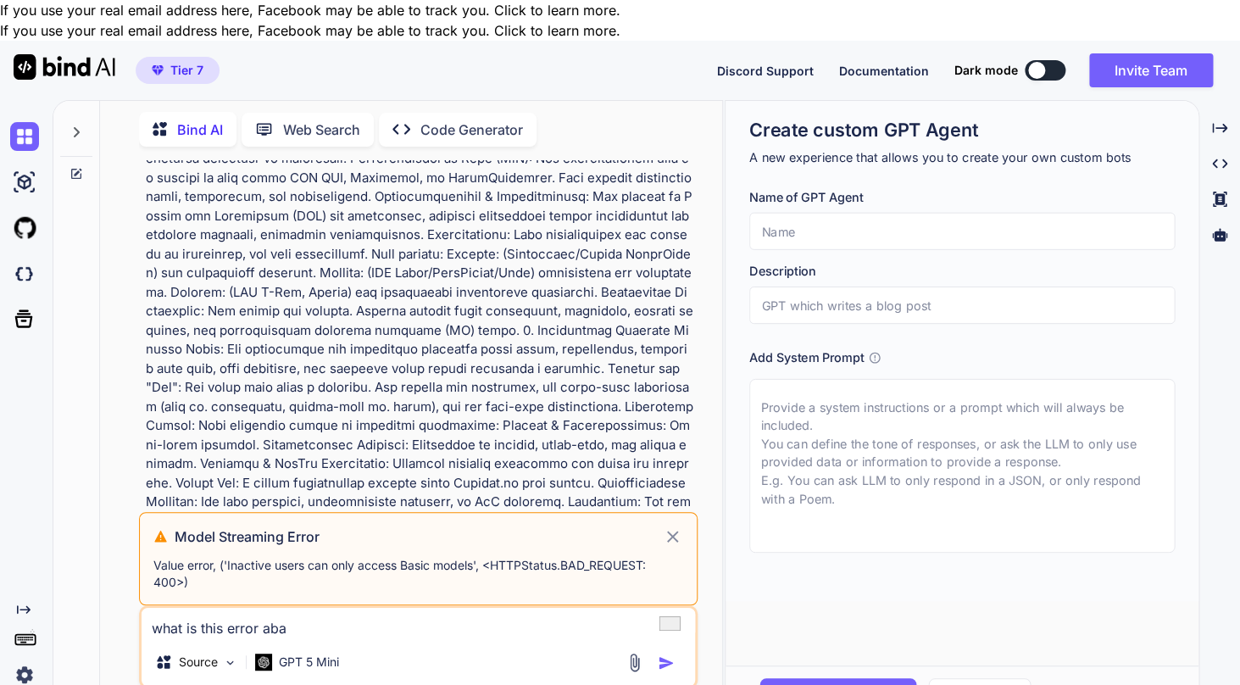
type textarea "what is this error abau"
type textarea "x"
type textarea "what is this error abaut"
type textarea "x"
type textarea "what is this error abaut:"
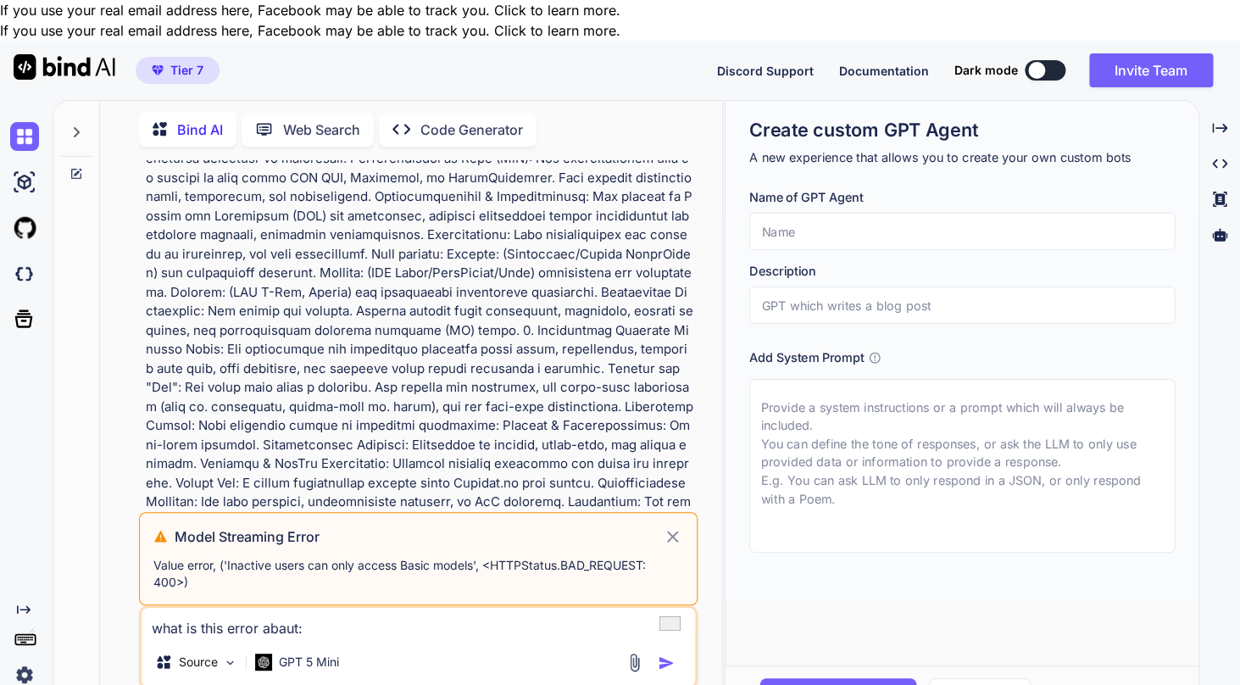
type textarea "x"
type textarea "what is this error abaut"
type textarea "x"
type textarea "what is this error abaut?"
type textarea "x"
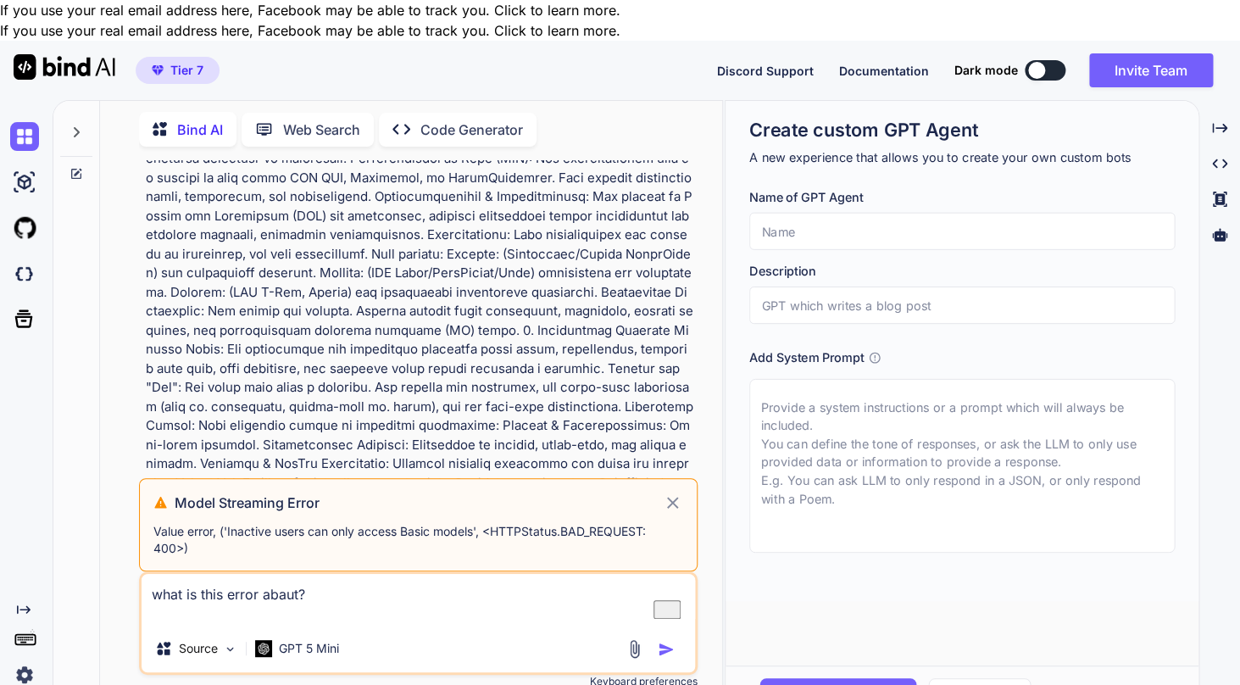
type textarea "what is this error abaut?"
click at [384, 523] on p "Value error, ('Inactive users can only access Basic models', <HTTPStatus.BAD_RE…" at bounding box center [418, 540] width 530 height 34
click at [348, 576] on textarea "what is this error abaut?" at bounding box center [417, 599] width 553 height 51
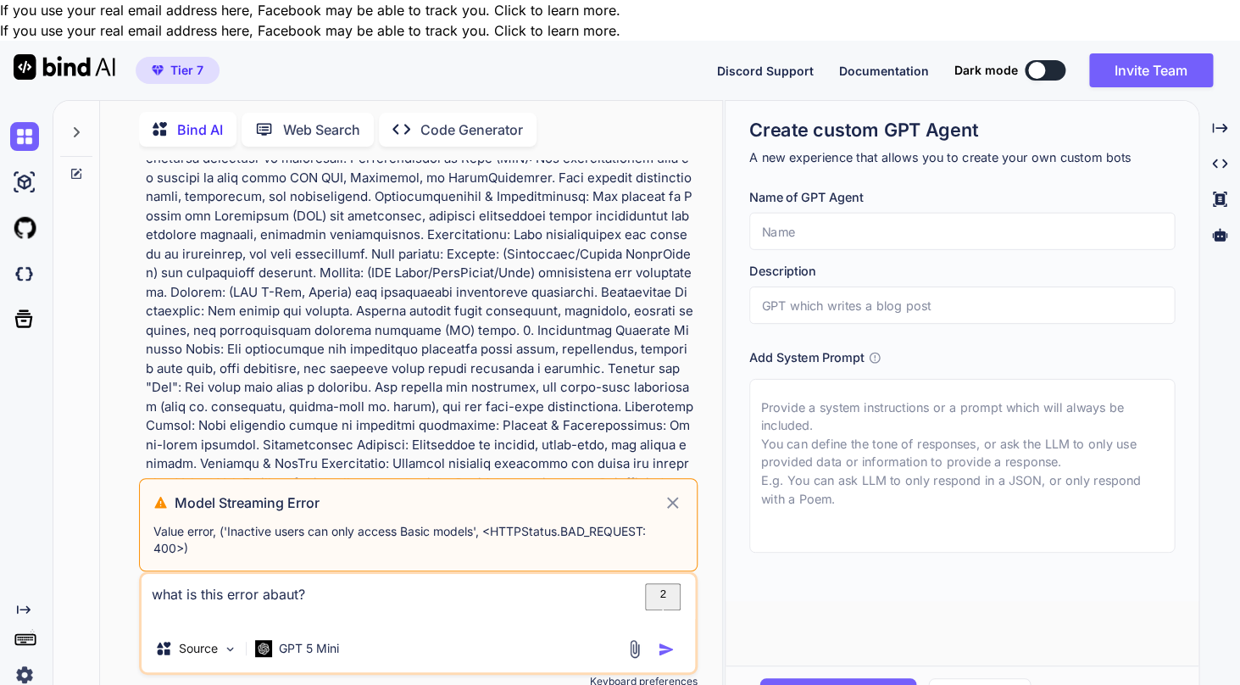
paste textarea "Value error, ('Inactive users can only access Basic models', <HTTPStatus.BAD_RE…"
type textarea "x"
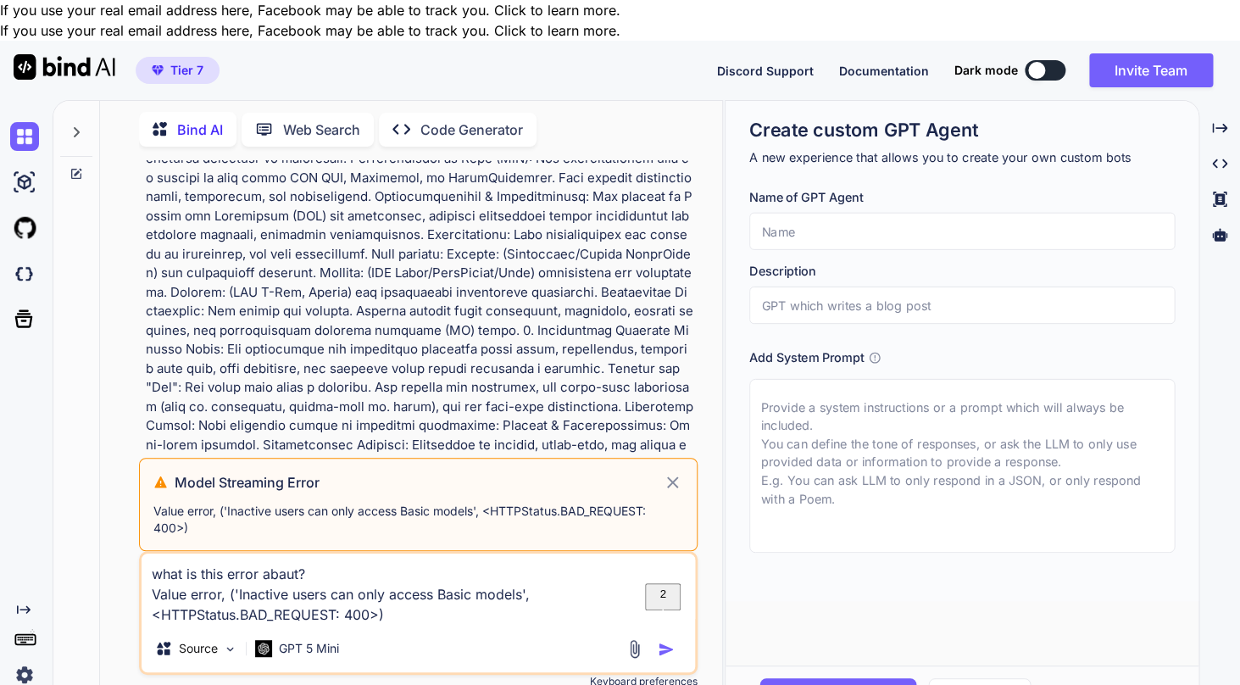
type textarea "what is this error abaut? Value error, ('Inactive users can only access Basic m…"
click at [668, 564] on div "3" at bounding box center [665, 570] width 6 height 13
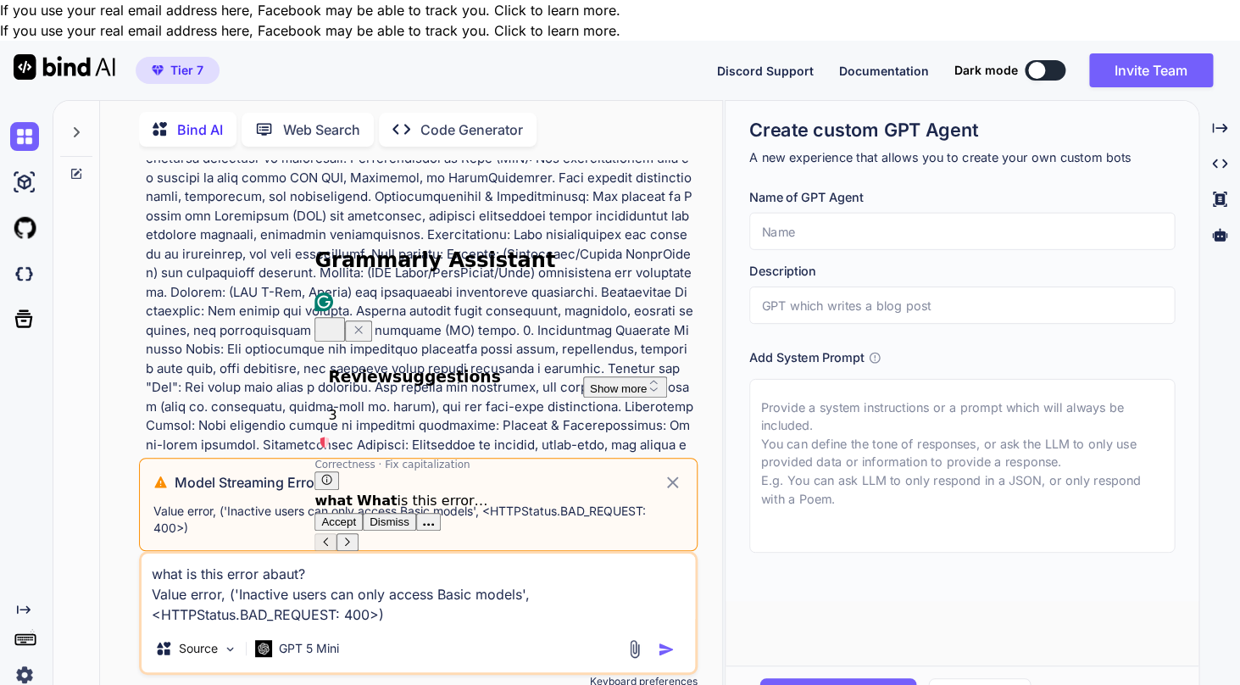
click at [740, 457] on div "Create custom GPT Agent A new experience that allows you to create your own cus…" at bounding box center [961, 351] width 473 height 500
click at [362, 326] on icon "Close Grammarly Assistant" at bounding box center [358, 329] width 7 height 7
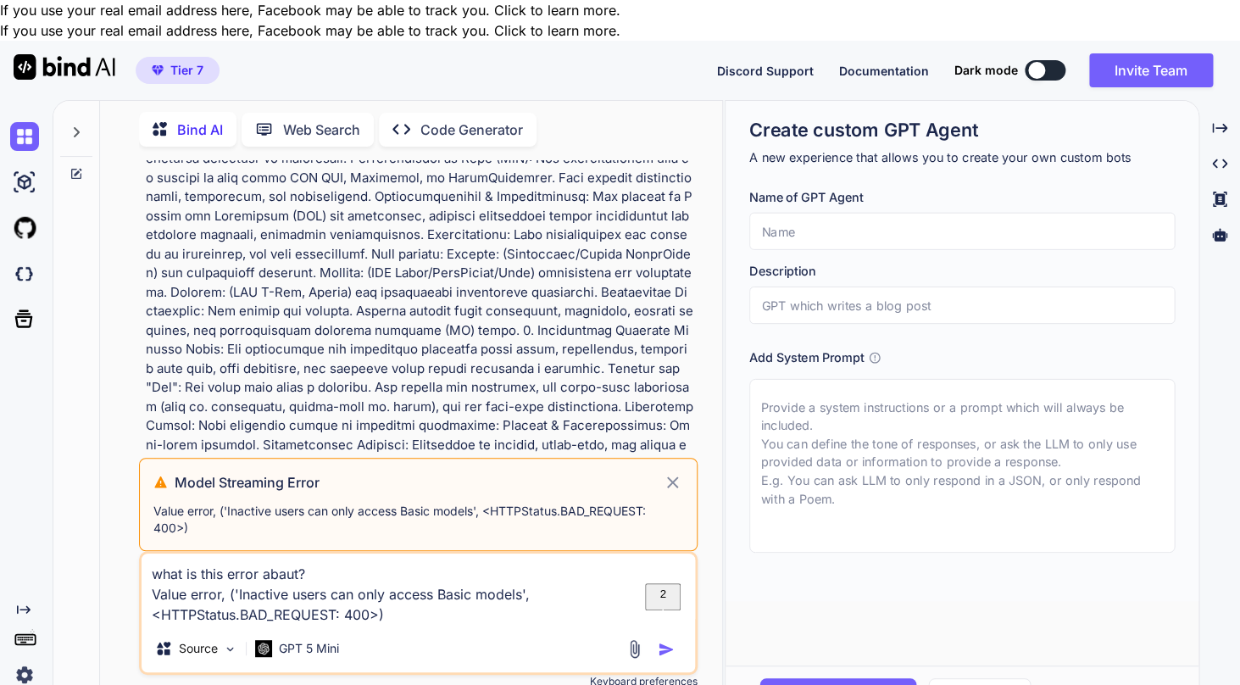
click at [673, 472] on icon at bounding box center [672, 482] width 19 height 20
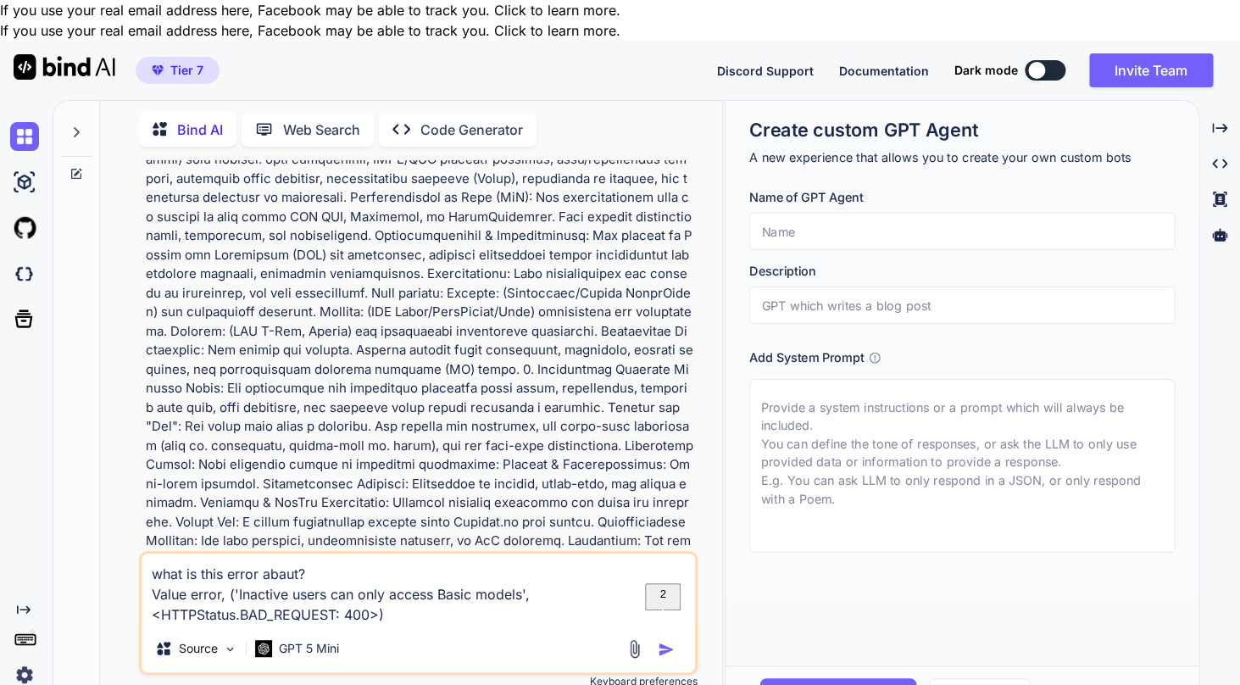
click at [663, 641] on img "button" at bounding box center [665, 649] width 17 height 17
type textarea "x"
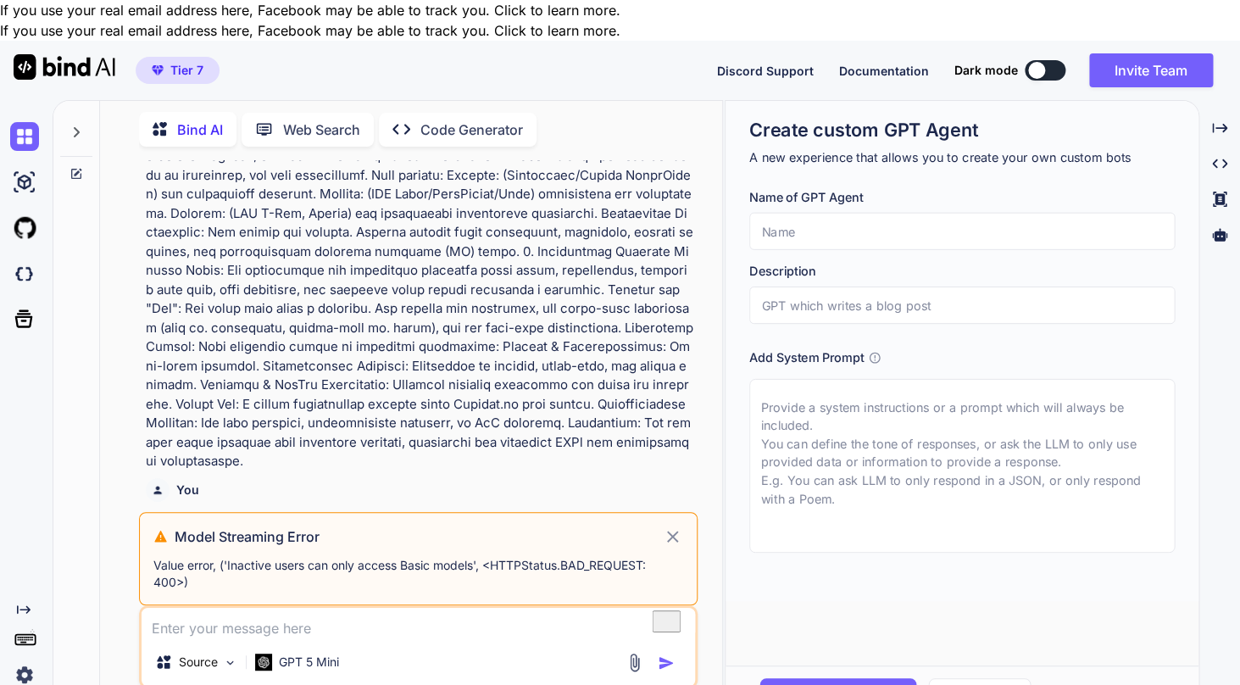
click at [678, 526] on icon at bounding box center [672, 536] width 19 height 20
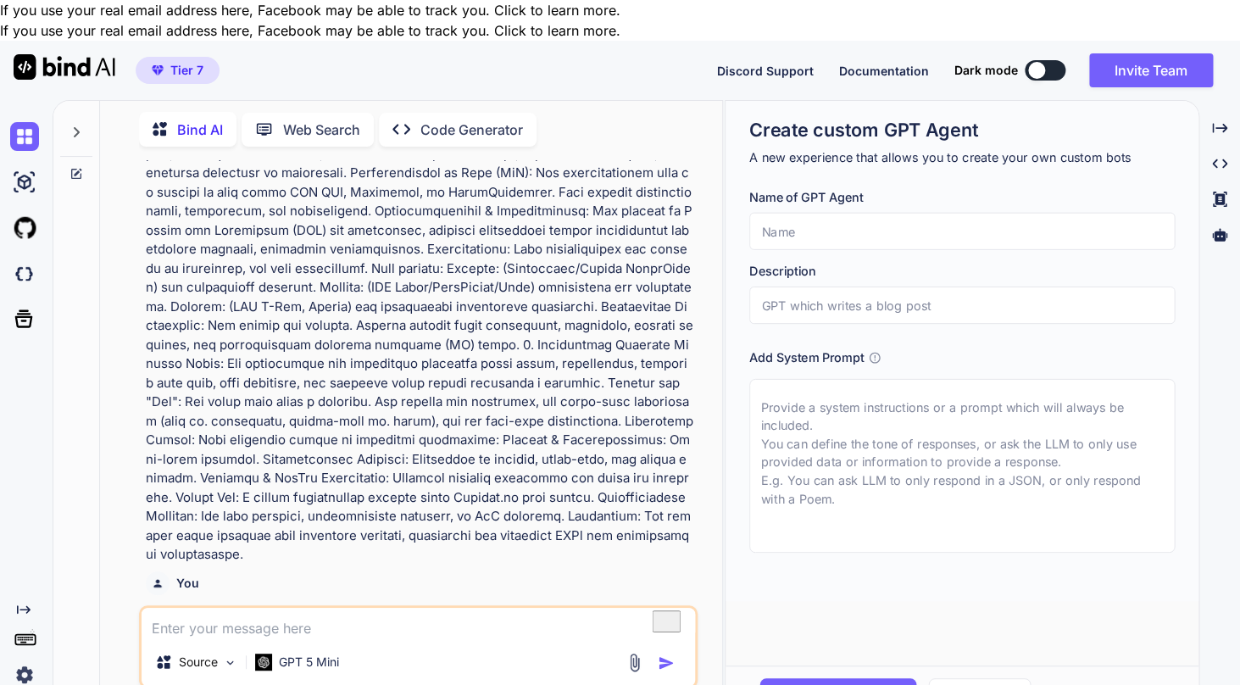
click at [67, 54] on img at bounding box center [65, 66] width 102 height 25
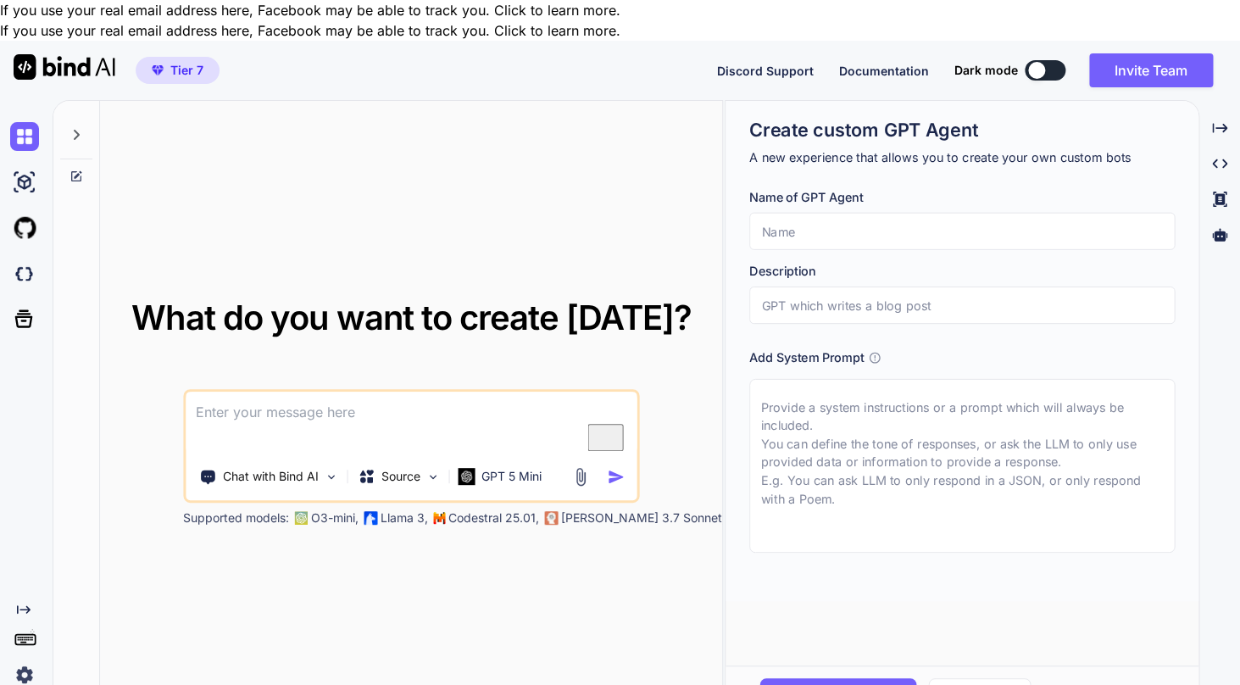
click at [389, 391] on textarea "To enrich screen reader interactions, please activate Accessibility in Grammarl…" at bounding box center [412, 422] width 452 height 63
type textarea "x"
type textarea "h"
type textarea "x"
type textarea "hi"
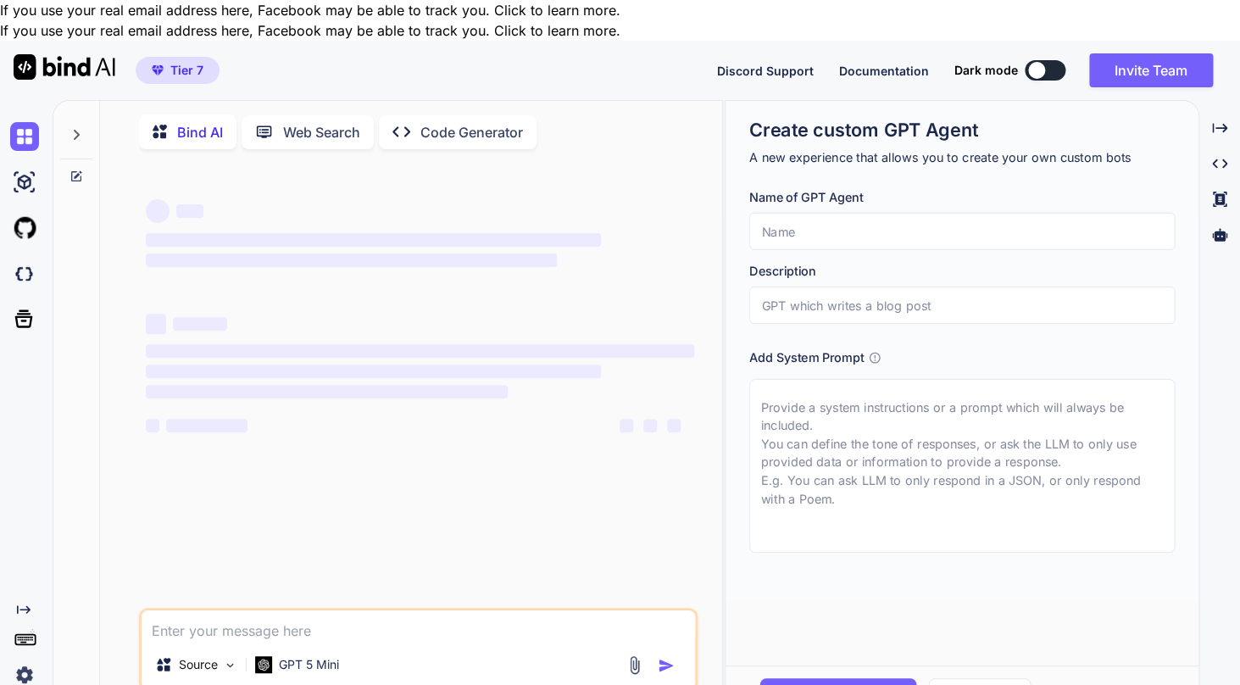
type textarea "x"
type textarea "what is this error abaut? Value error, ('Inactive users can only access Basic m…"
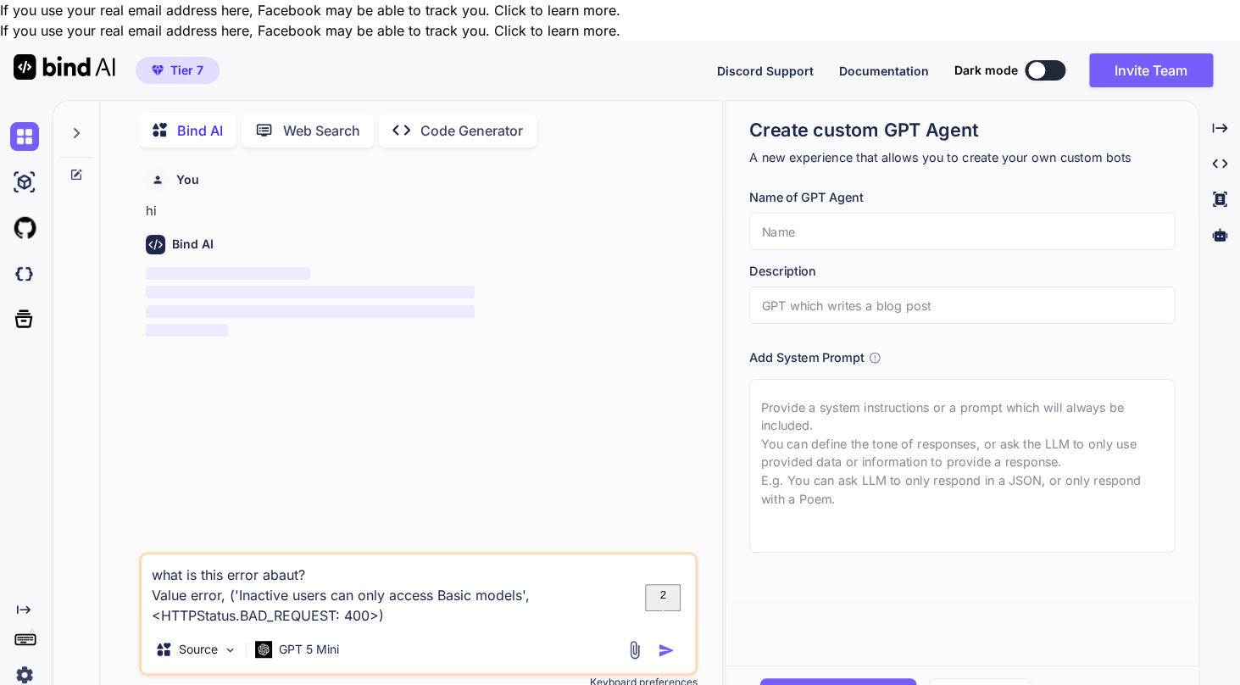
scroll to position [3, 0]
click at [539, 566] on textarea "what is this error abaut? Value error, ('Inactive users can only access Basic m…" at bounding box center [417, 588] width 553 height 71
type textarea "x"
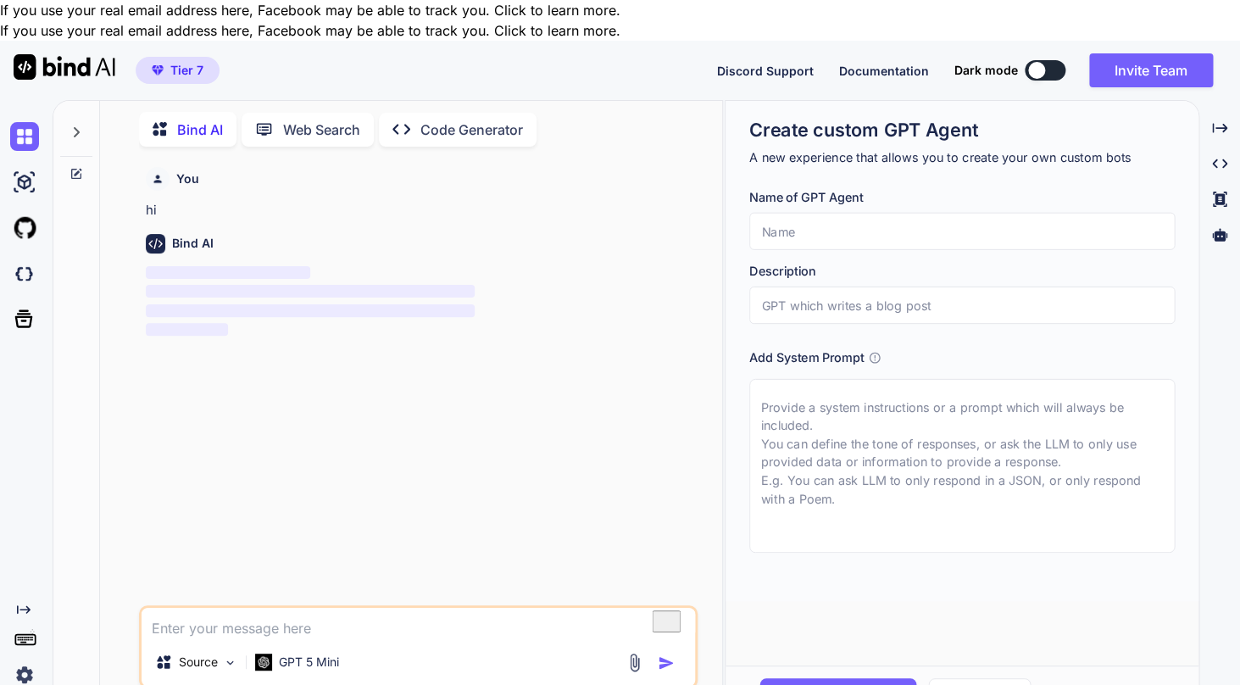
type textarea "x"
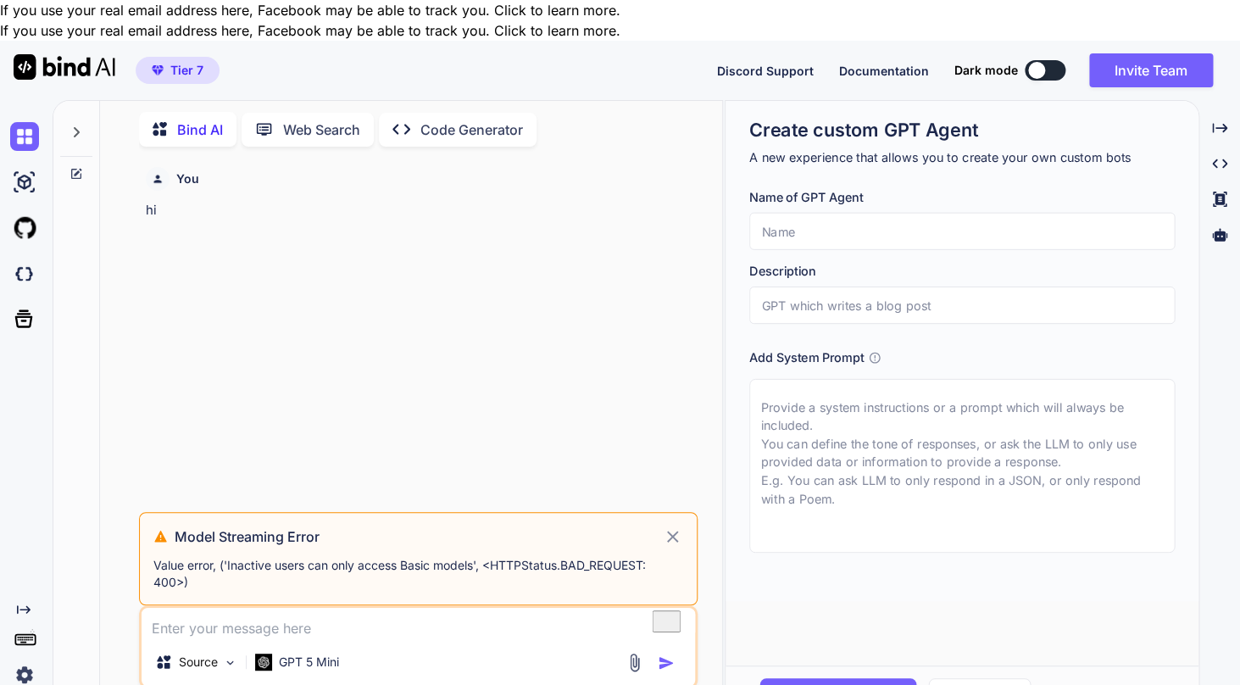
click at [295, 526] on h3 "Model Streaming Error" at bounding box center [419, 536] width 488 height 20
click at [315, 557] on p "Value error, ('Inactive users can only access Basic models', <HTTPStatus.BAD_RE…" at bounding box center [418, 574] width 530 height 34
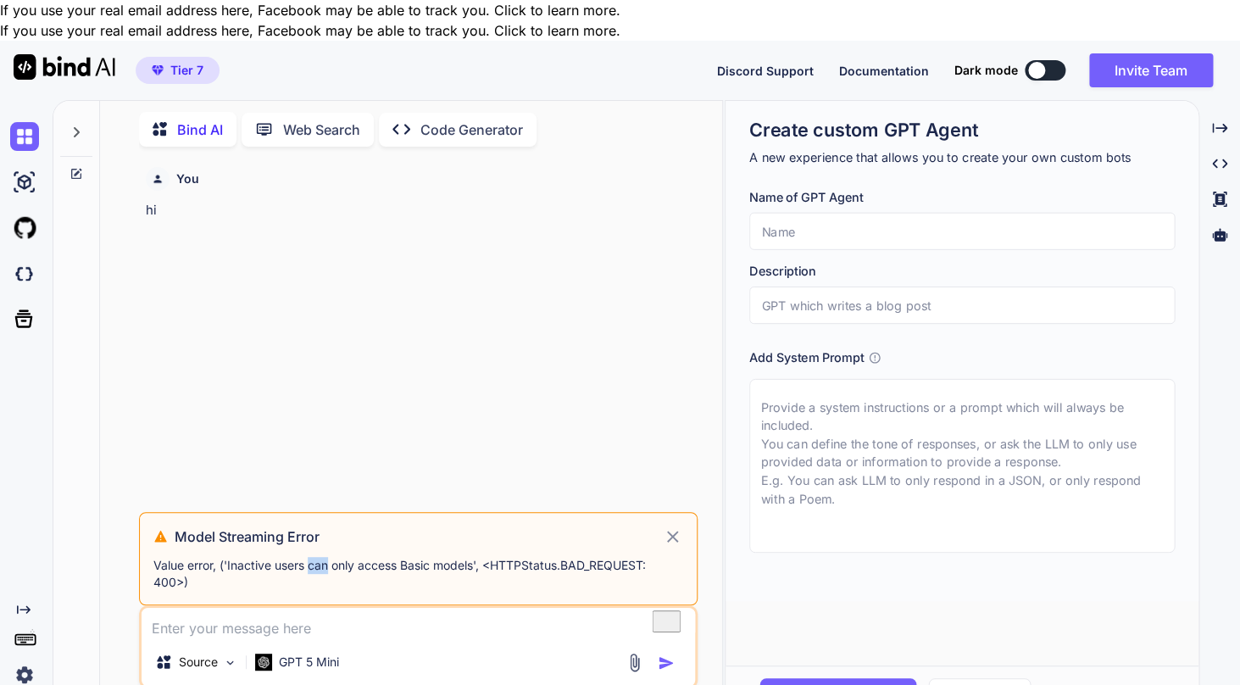
click at [315, 557] on p "Value error, ('Inactive users can only access Basic models', <HTTPStatus.BAD_RE…" at bounding box center [418, 574] width 530 height 34
click at [305, 653] on p "GPT 5 Mini" at bounding box center [309, 661] width 60 height 17
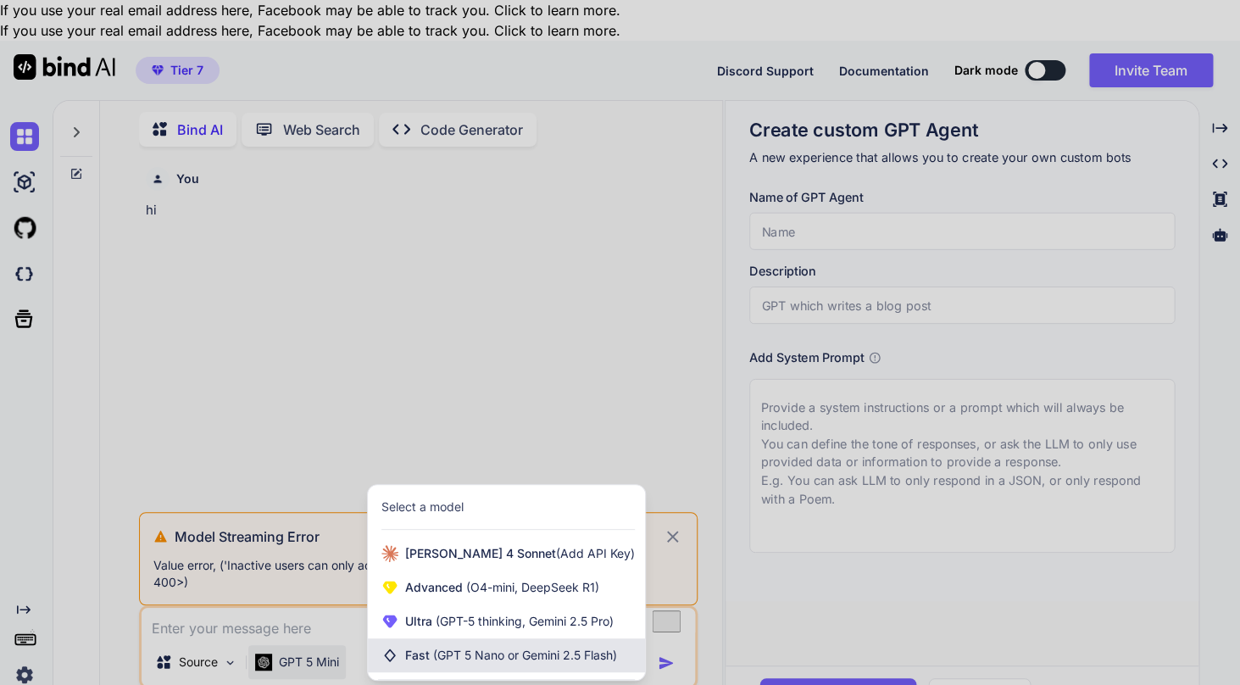
click at [502, 647] on span "(GPT 5 Nano or Gemini 2.5 Flash)" at bounding box center [525, 654] width 184 height 14
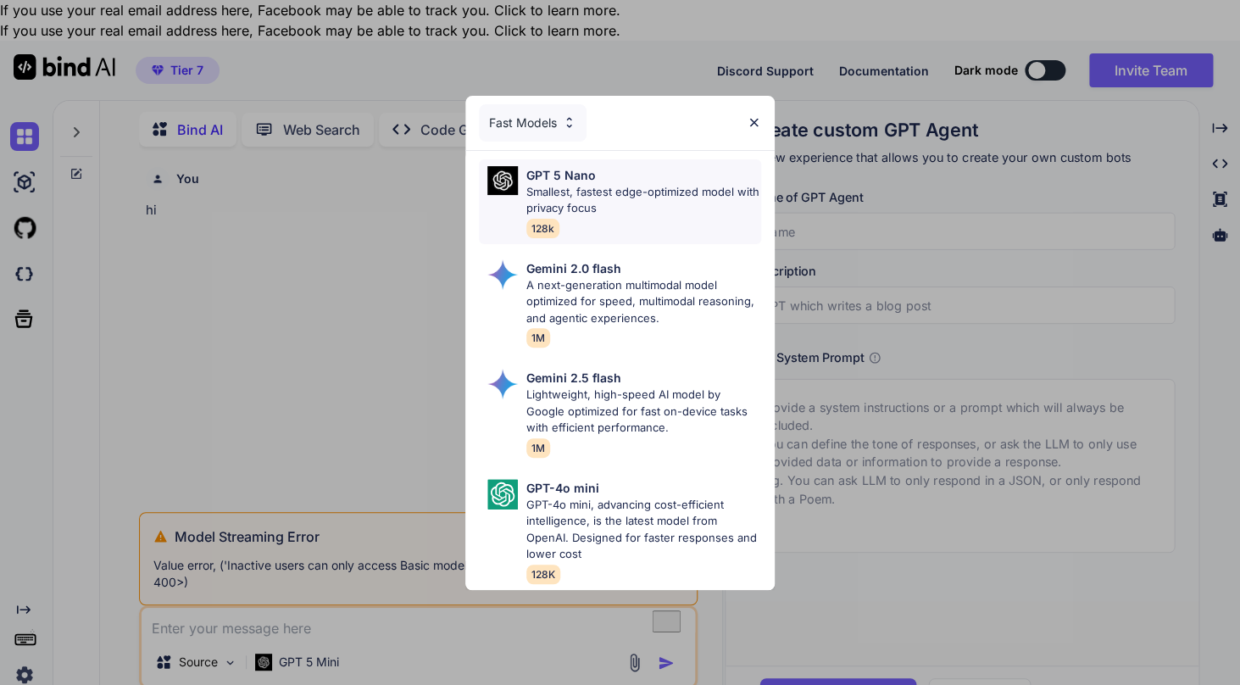
click at [564, 181] on p "GPT 5 Nano" at bounding box center [560, 175] width 69 height 18
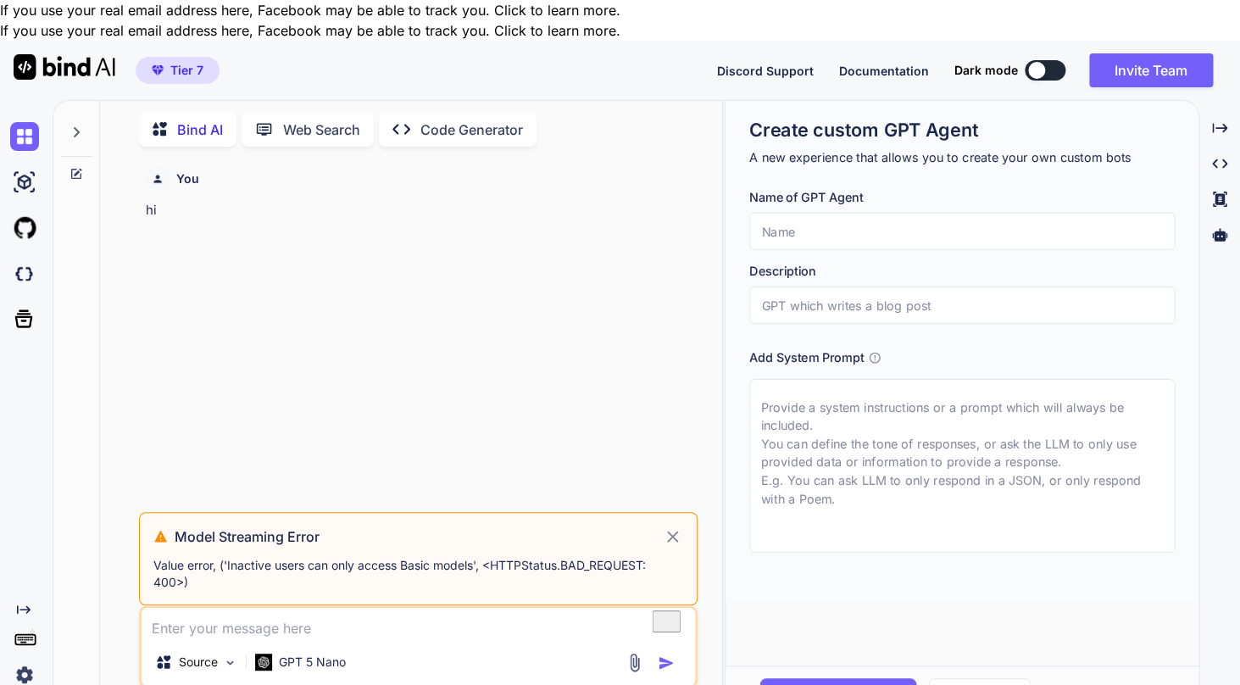
click at [311, 607] on textarea "To enrich screen reader interactions, please activate Accessibility in Grammarl…" at bounding box center [417, 622] width 553 height 31
type textarea "x"
type textarea "w"
type textarea "x"
type textarea "wh"
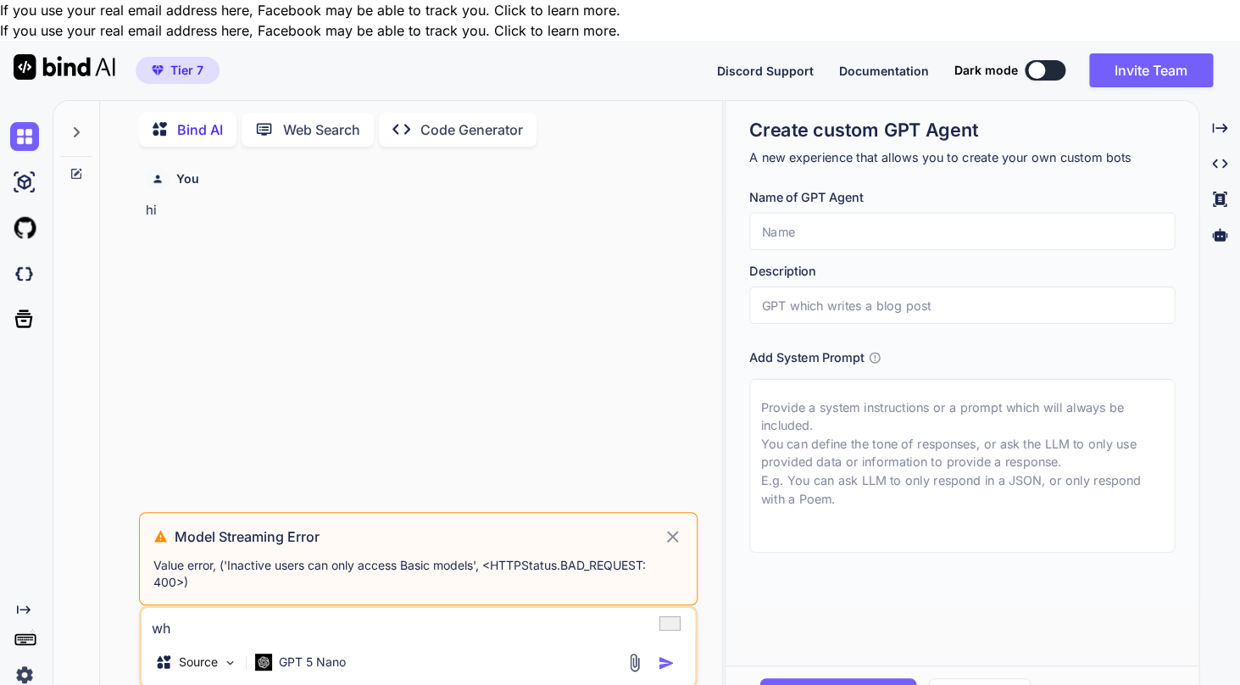
type textarea "x"
type textarea "wha"
type textarea "x"
type textarea "what"
type textarea "x"
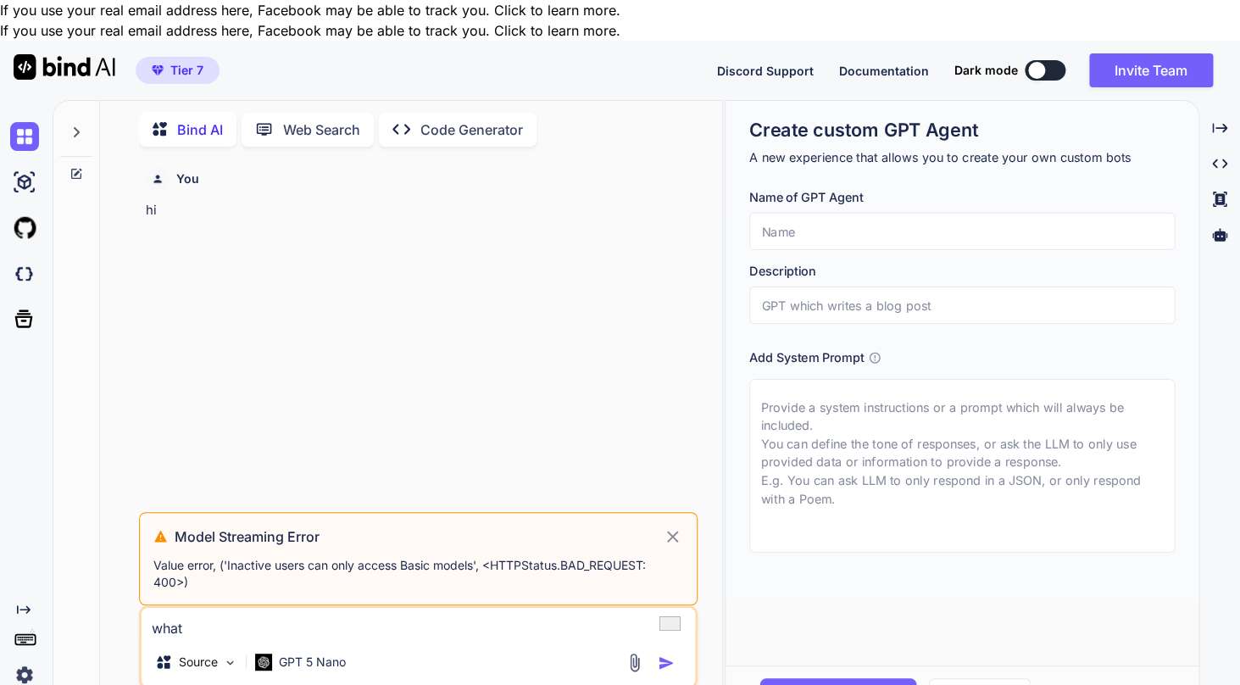
type textarea "what"
type textarea "x"
type textarea "what i"
type textarea "x"
type textarea "what is"
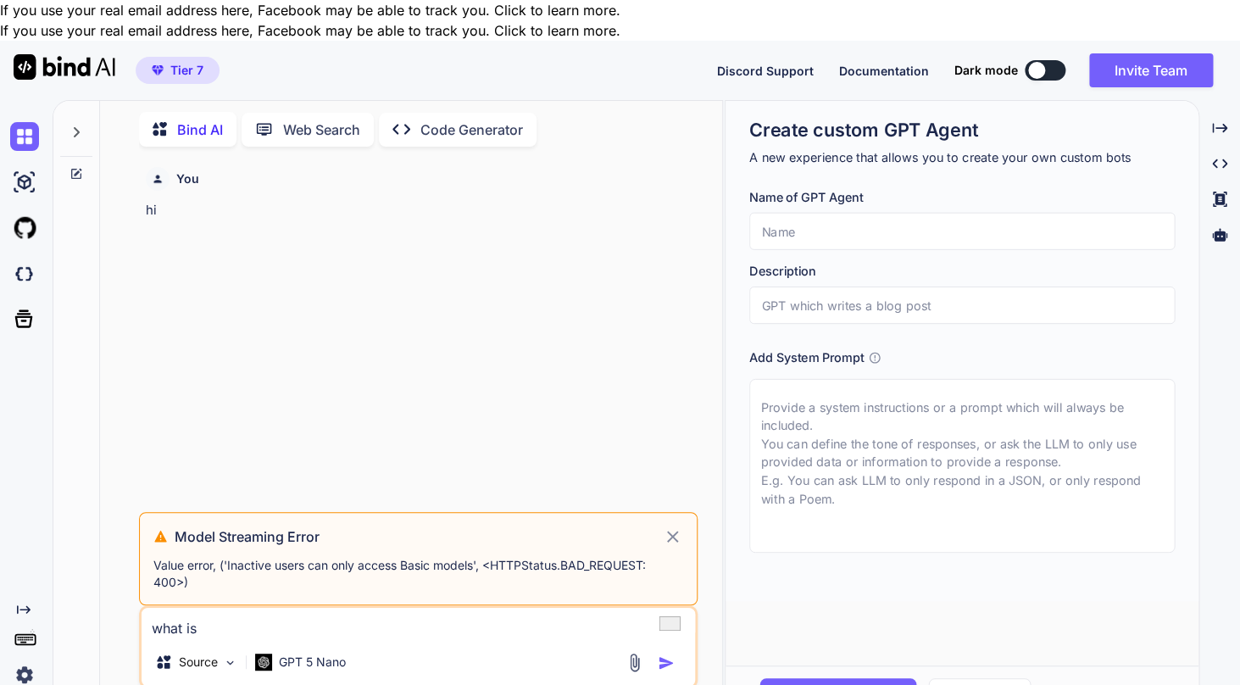
type textarea "x"
type textarea "what is"
type textarea "x"
type textarea "what is t"
type textarea "x"
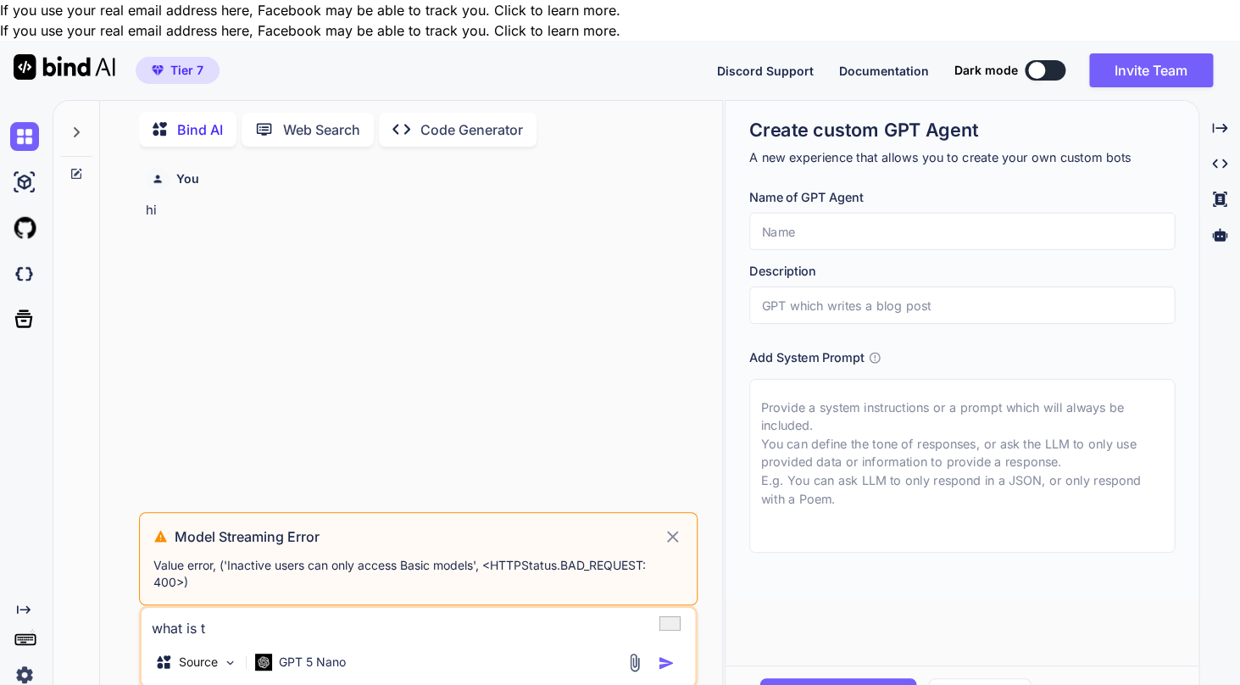
type textarea "what is th"
type textarea "x"
type textarea "what is thi"
type textarea "x"
type textarea "what is this"
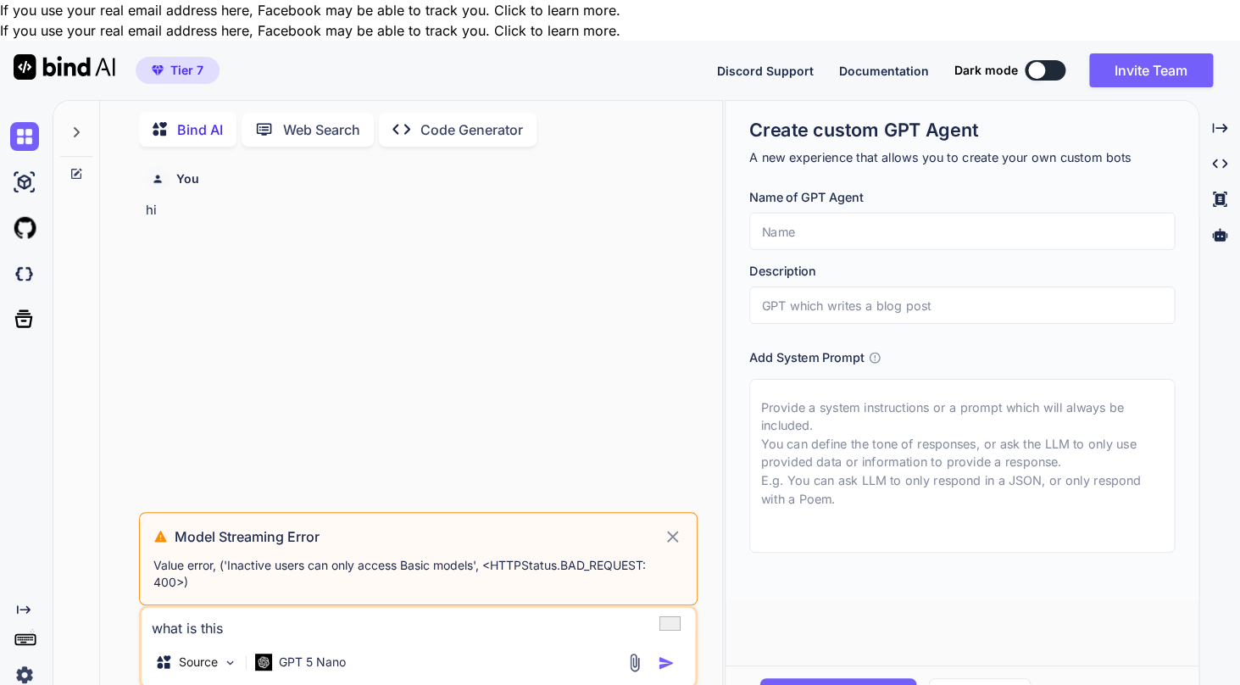
type textarea "x"
type textarea "what is this"
type textarea "x"
type textarea "what is this e"
type textarea "x"
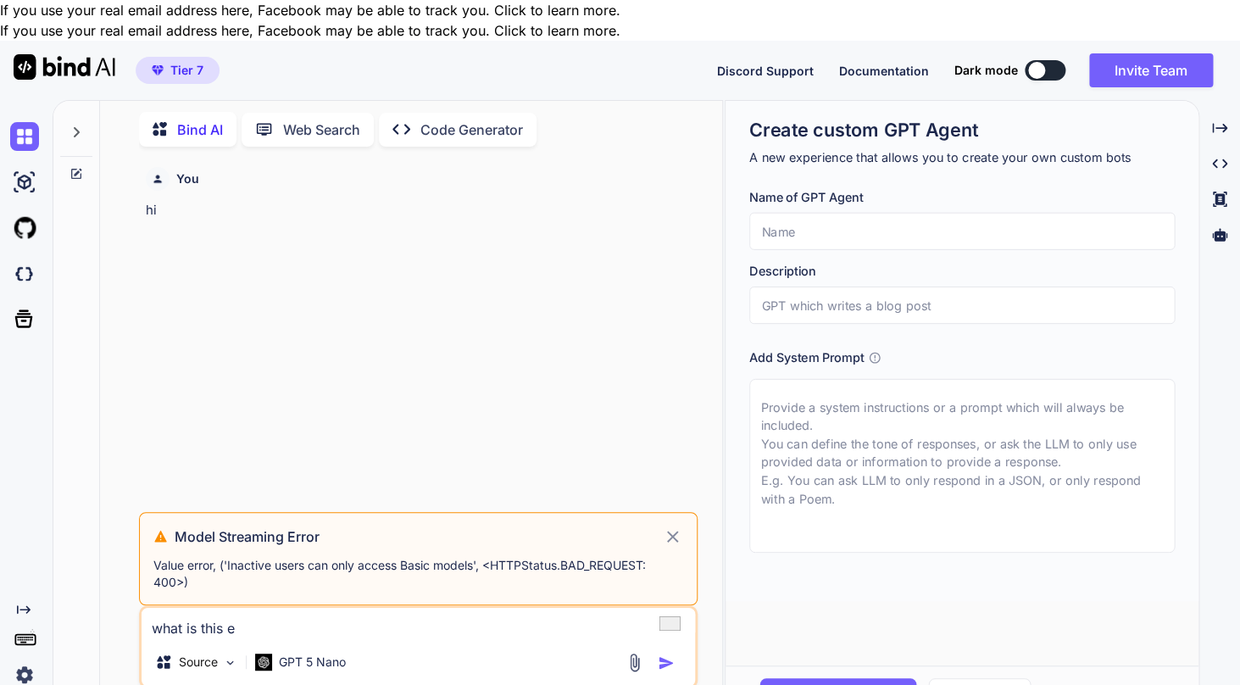
type textarea "what is this er"
type textarea "x"
type textarea "what is this err"
type textarea "x"
type textarea "what is this error"
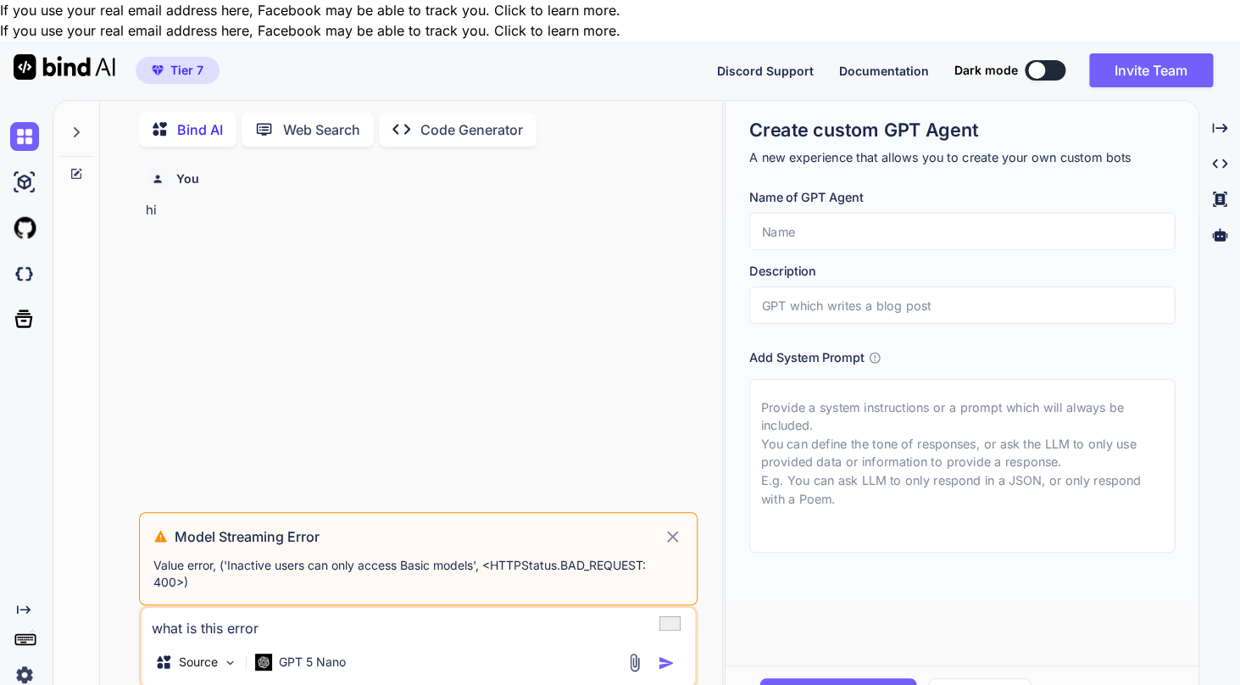
type textarea "x"
type textarea "what is this error"
type textarea "x"
type textarea "what is this error a"
type textarea "x"
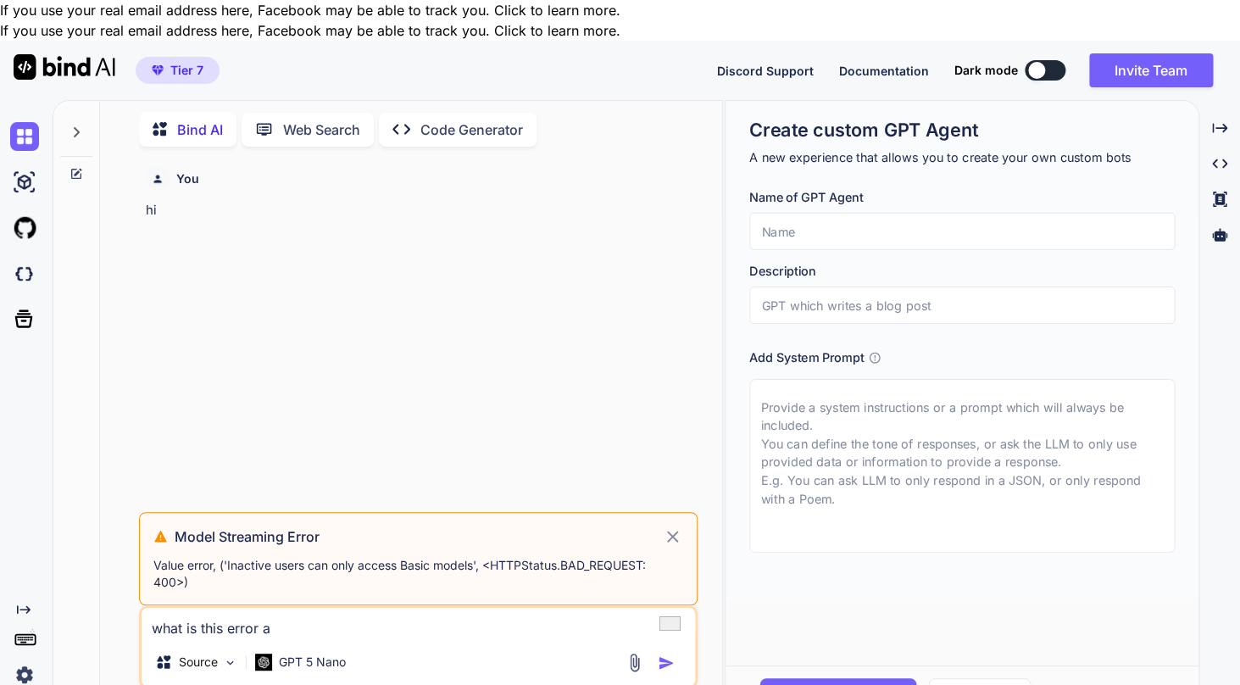
type textarea "what is this error ab"
type textarea "x"
type textarea "what is this error abo"
type textarea "x"
type textarea "what is this error abou"
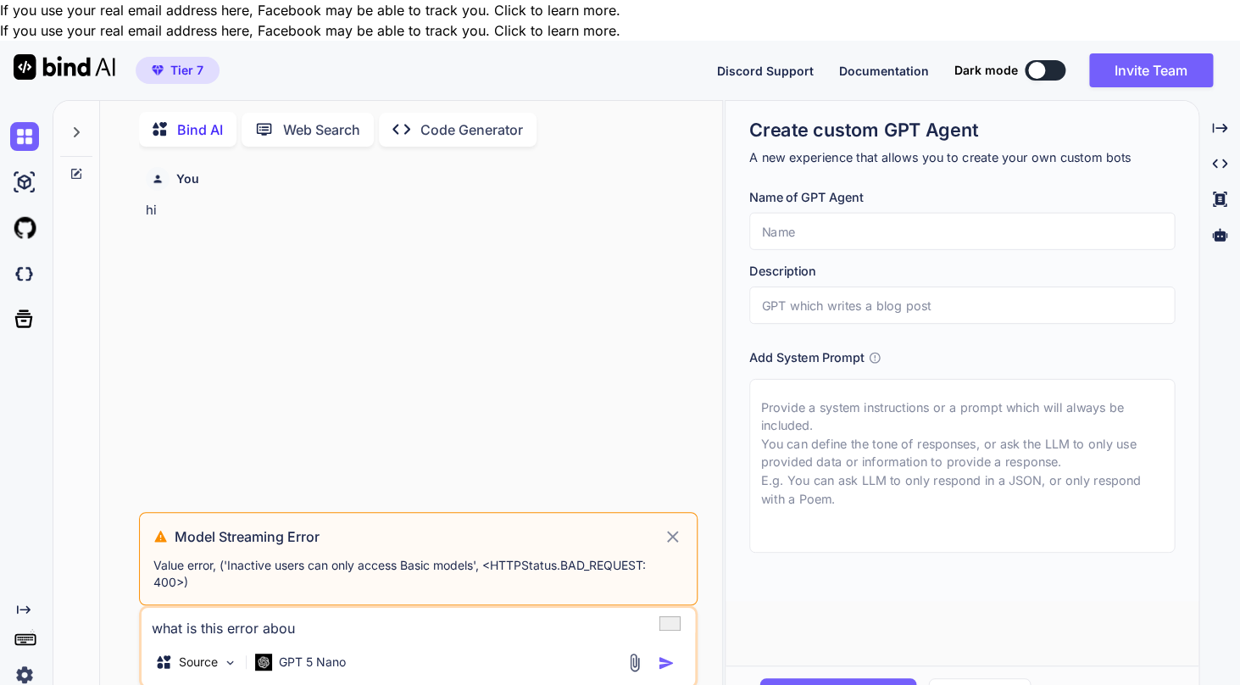
type textarea "x"
type textarea "what is this error about"
type textarea "x"
click at [346, 557] on p "Value error, ('Inactive users can only access Basic models', <HTTPStatus.BAD_RE…" at bounding box center [418, 574] width 530 height 34
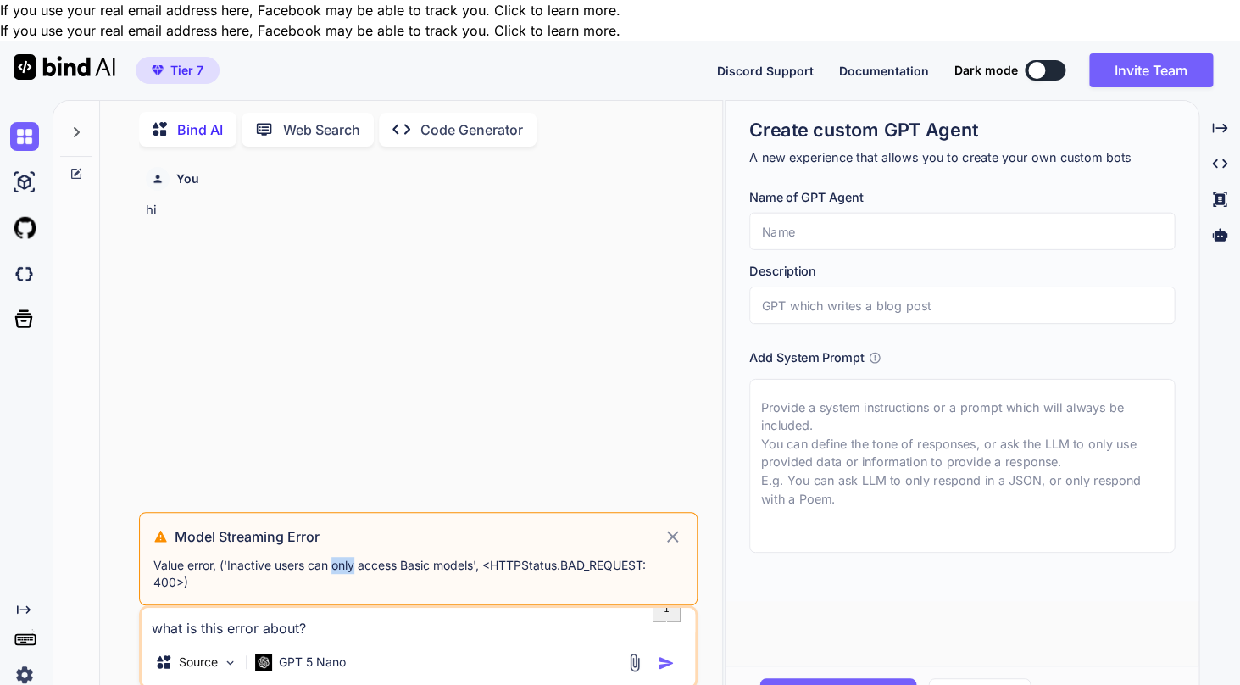
click at [346, 557] on p "Value error, ('Inactive users can only access Basic models', <HTTPStatus.BAD_RE…" at bounding box center [418, 574] width 530 height 34
click at [340, 607] on textarea "what is this error about?" at bounding box center [417, 622] width 553 height 31
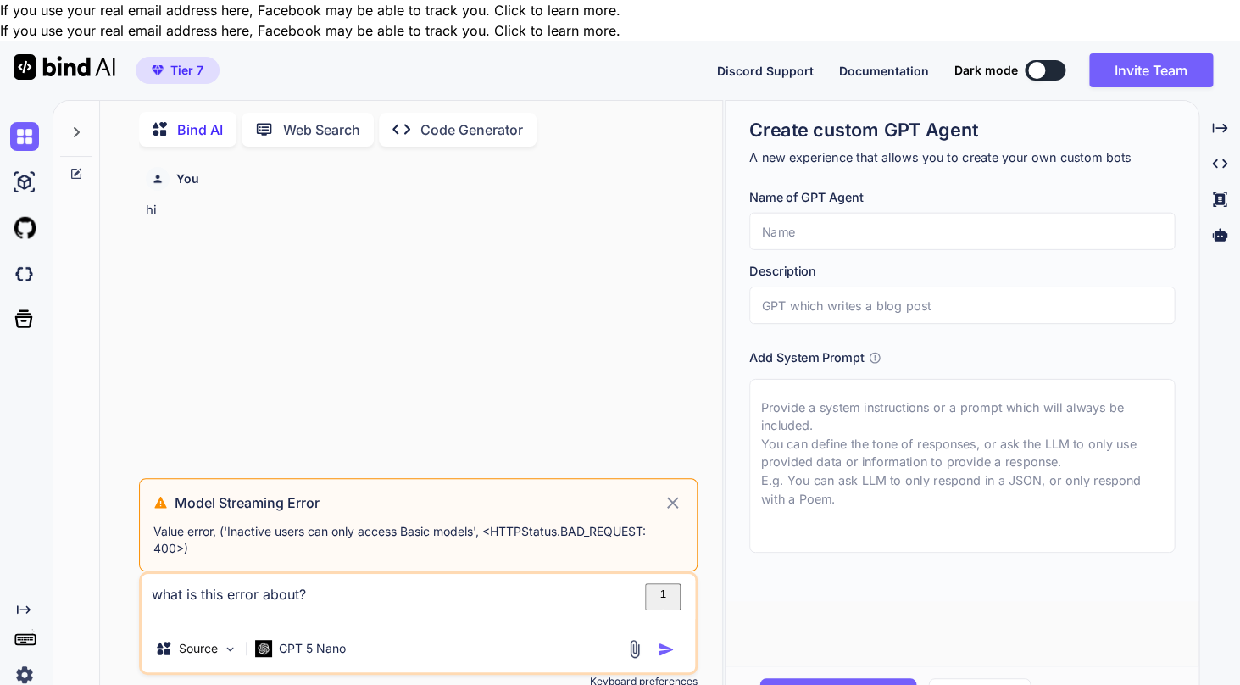
paste textarea "Value error, ('Inactive users can only access Basic models', <HTTPStatus.BAD_RE…"
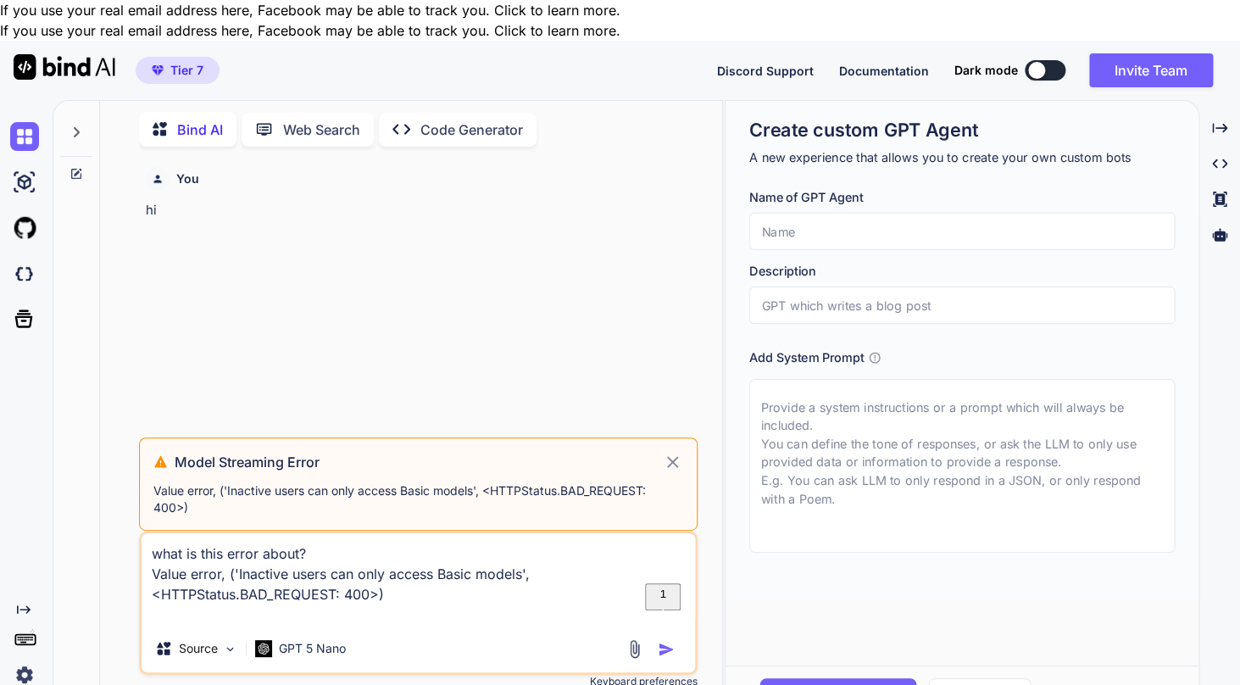
click at [676, 452] on icon at bounding box center [672, 462] width 19 height 20
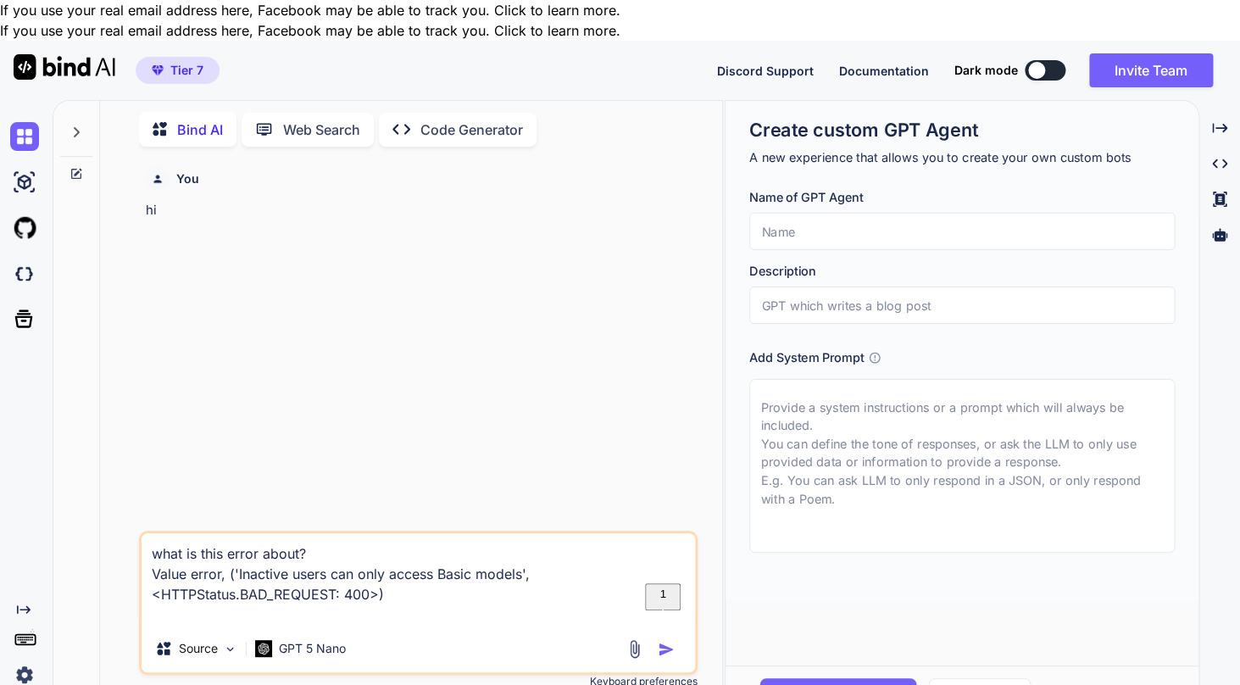
click at [668, 641] on img "button" at bounding box center [665, 649] width 17 height 17
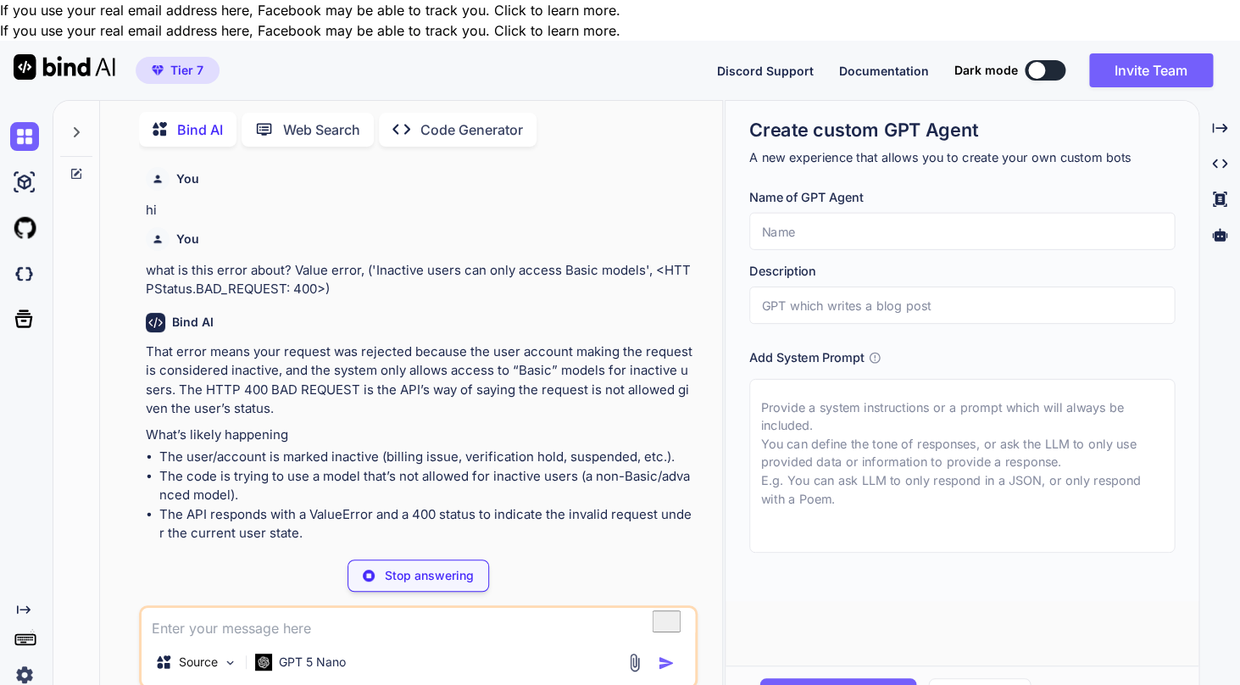
click at [441, 371] on p "That error means your request was rejected because the user account making the …" at bounding box center [420, 380] width 548 height 76
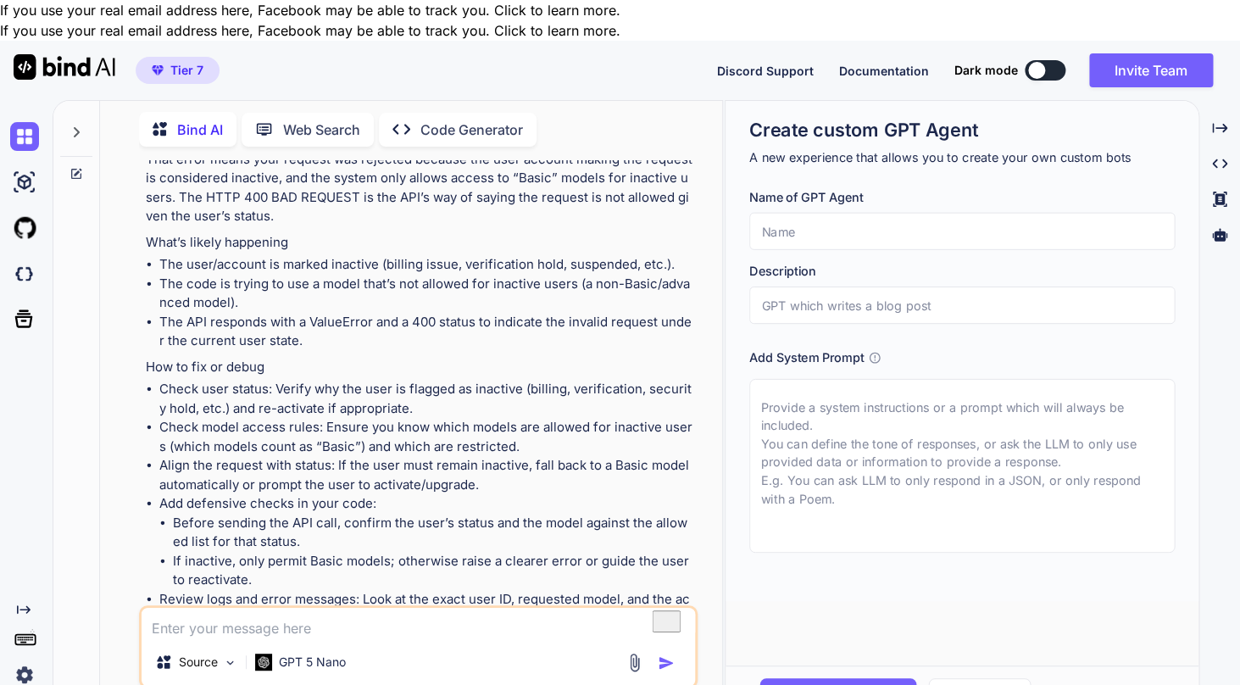
scroll to position [502, 0]
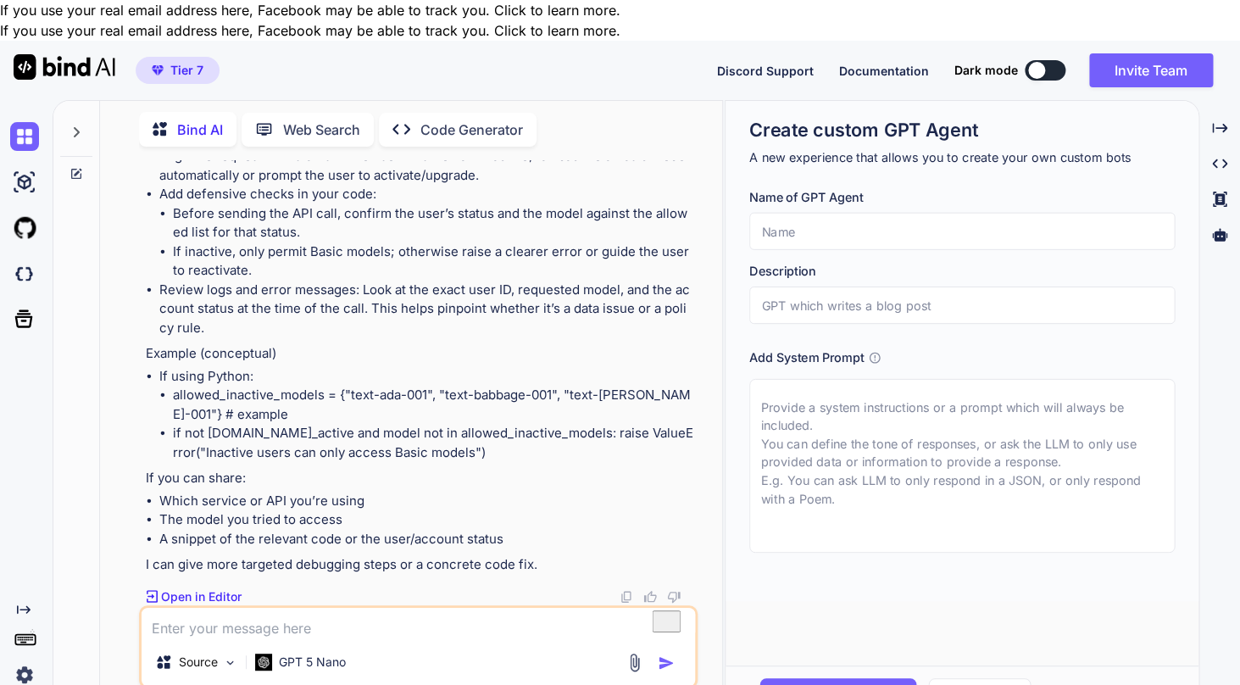
click at [358, 607] on textarea "To enrich screen reader interactions, please activate Accessibility in Grammarl…" at bounding box center [417, 622] width 553 height 31
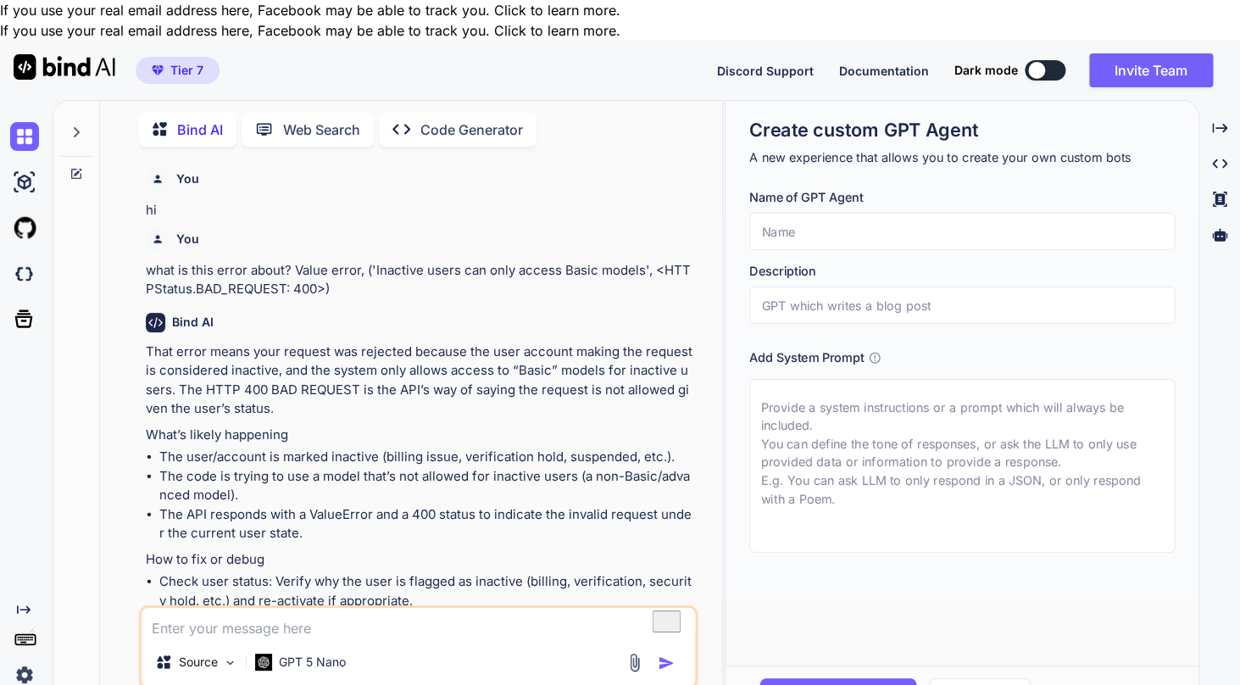
click at [405, 607] on textarea "To enrich screen reader interactions, please activate Accessibility in Grammarl…" at bounding box center [417, 622] width 553 height 31
click at [342, 607] on textarea "To enrich screen reader interactions, please activate Accessibility in Grammarl…" at bounding box center [417, 622] width 553 height 31
click at [306, 645] on div "GPT 5 Nano" at bounding box center [300, 662] width 104 height 34
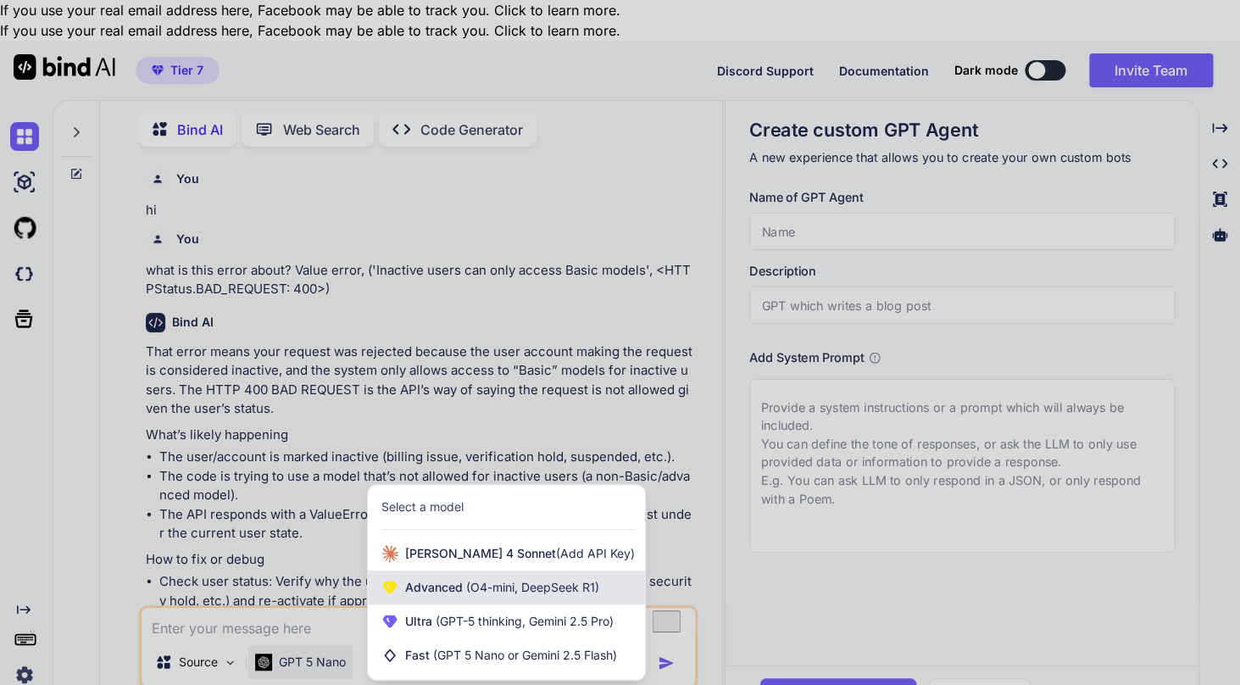
click at [443, 579] on span "Advanced (O4-mini, DeepSeek R1)" at bounding box center [502, 587] width 194 height 17
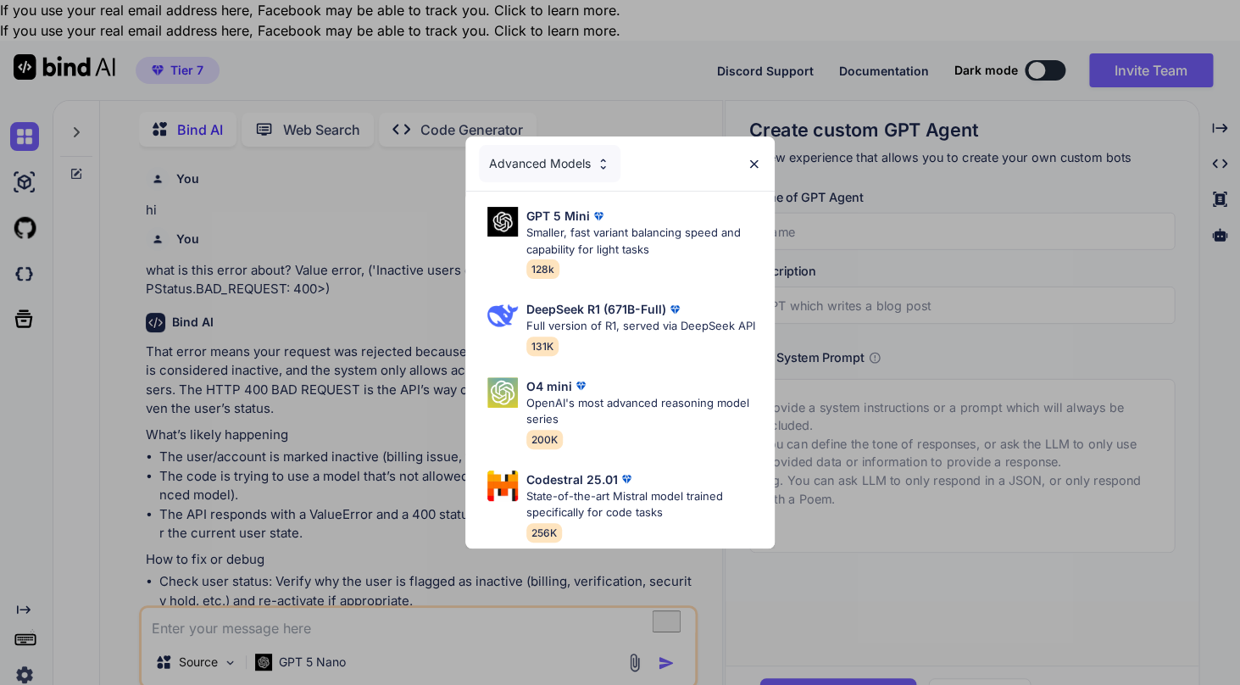
click at [563, 168] on div "Advanced Models" at bounding box center [549, 163] width 141 height 37
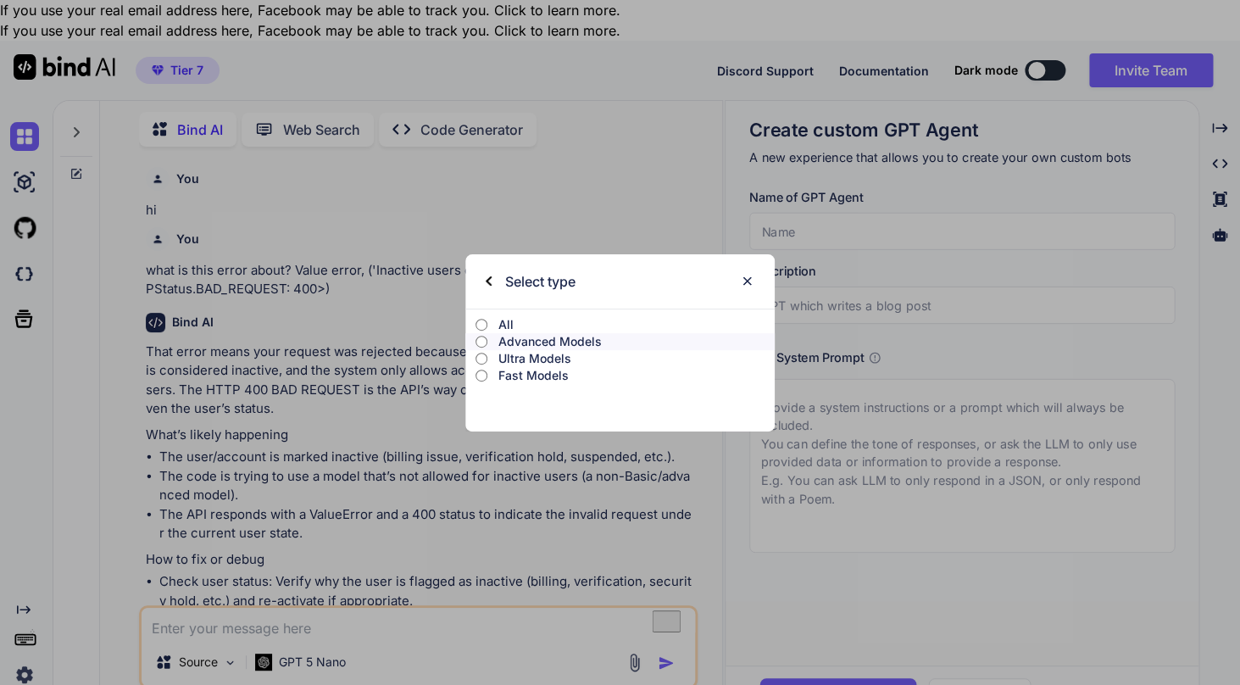
click at [485, 339] on input "Advanced Models" at bounding box center [481, 342] width 13 height 14
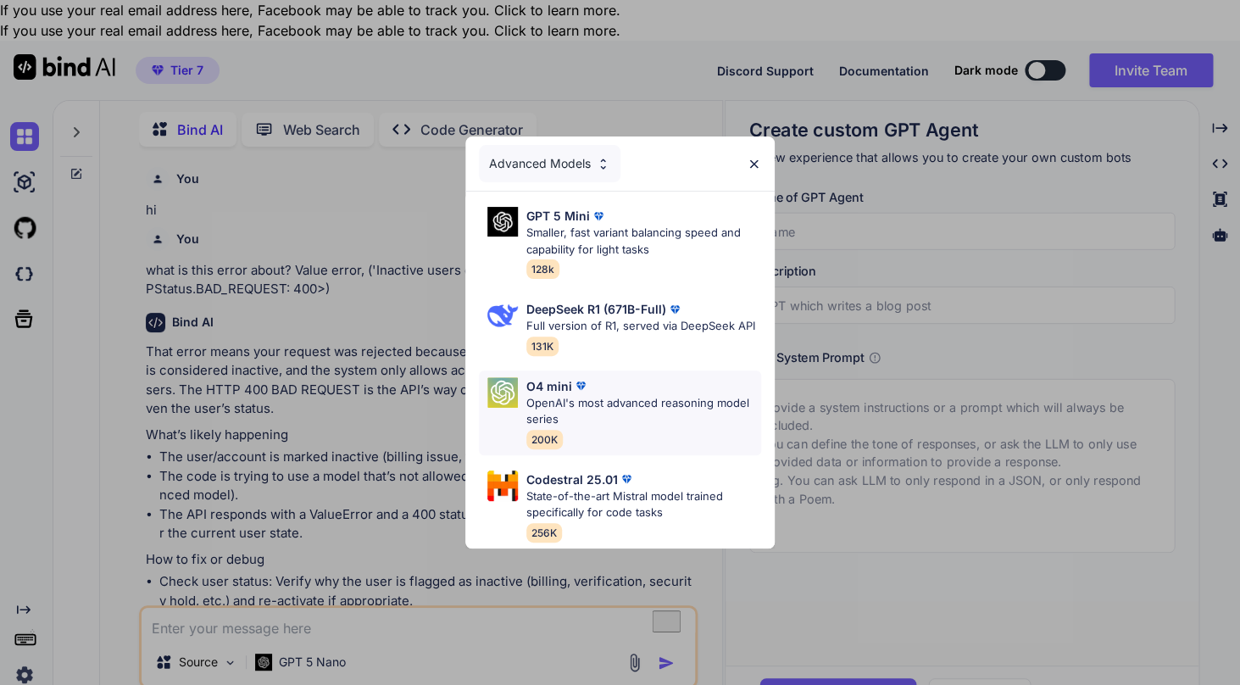
click at [624, 407] on p "OpenAI's most advanced reasoning model series" at bounding box center [644, 411] width 236 height 33
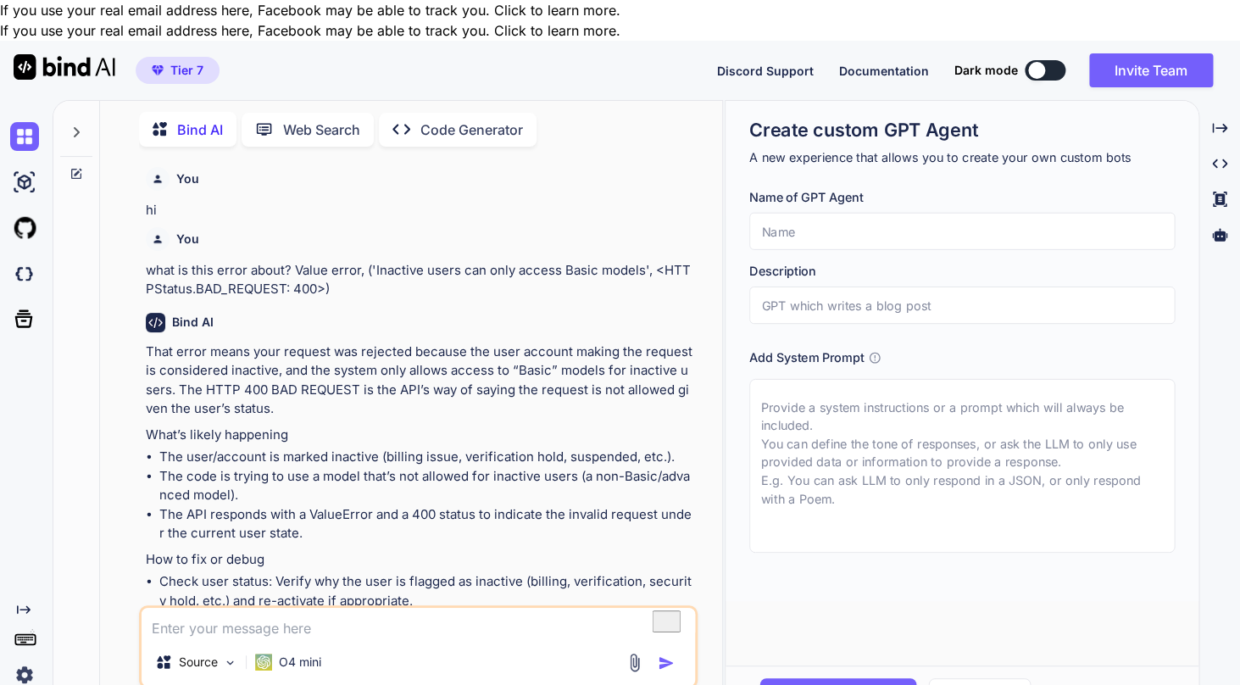
click at [312, 607] on textarea "To enrich screen reader interactions, please activate Accessibility in Grammarl…" at bounding box center [417, 622] width 553 height 31
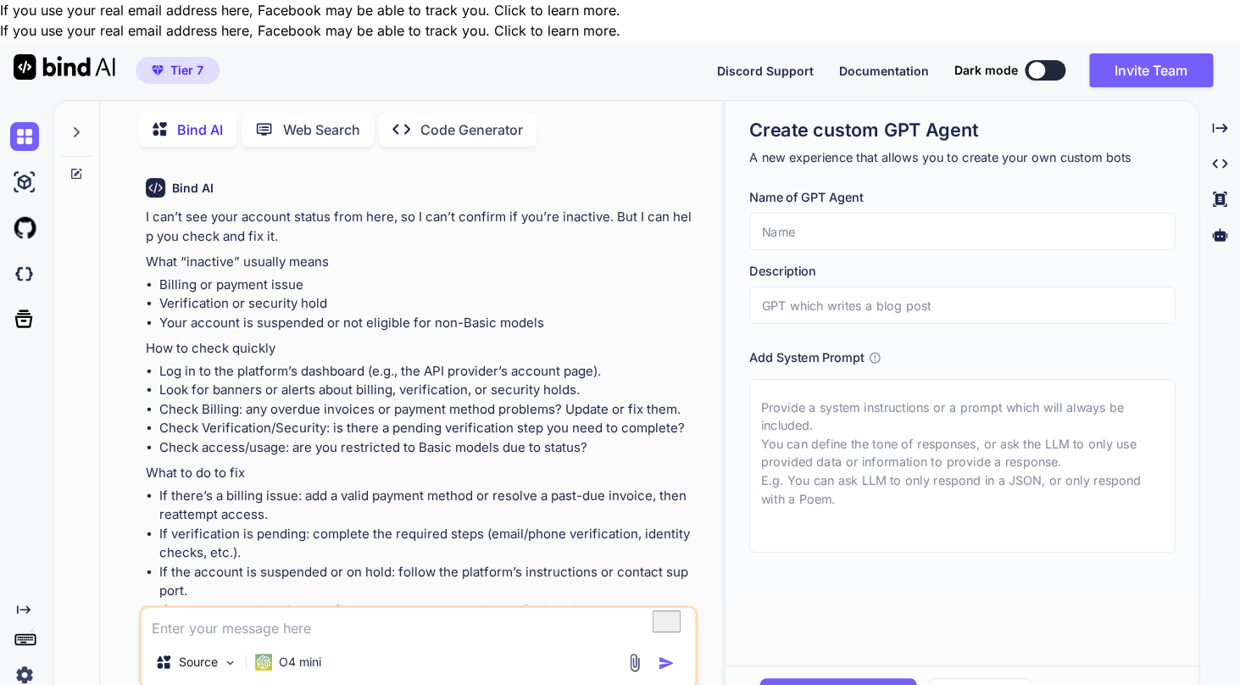
scroll to position [1197, 0]
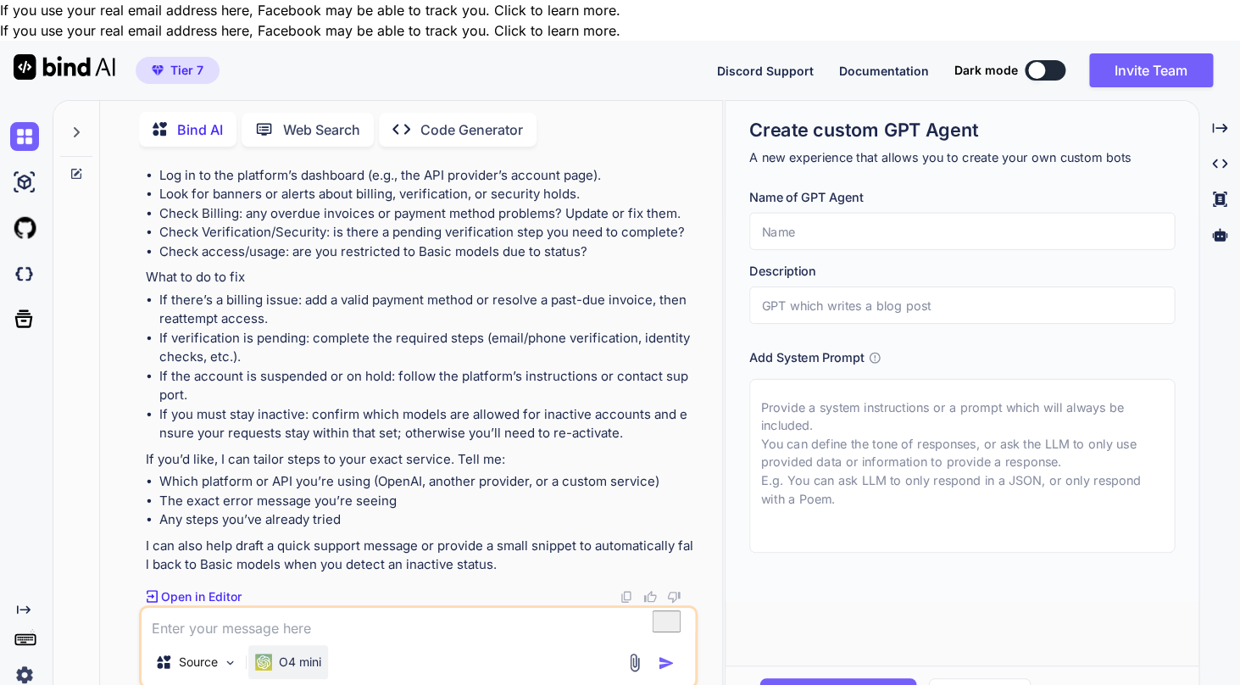
click at [284, 645] on div "O4 mini" at bounding box center [288, 662] width 80 height 34
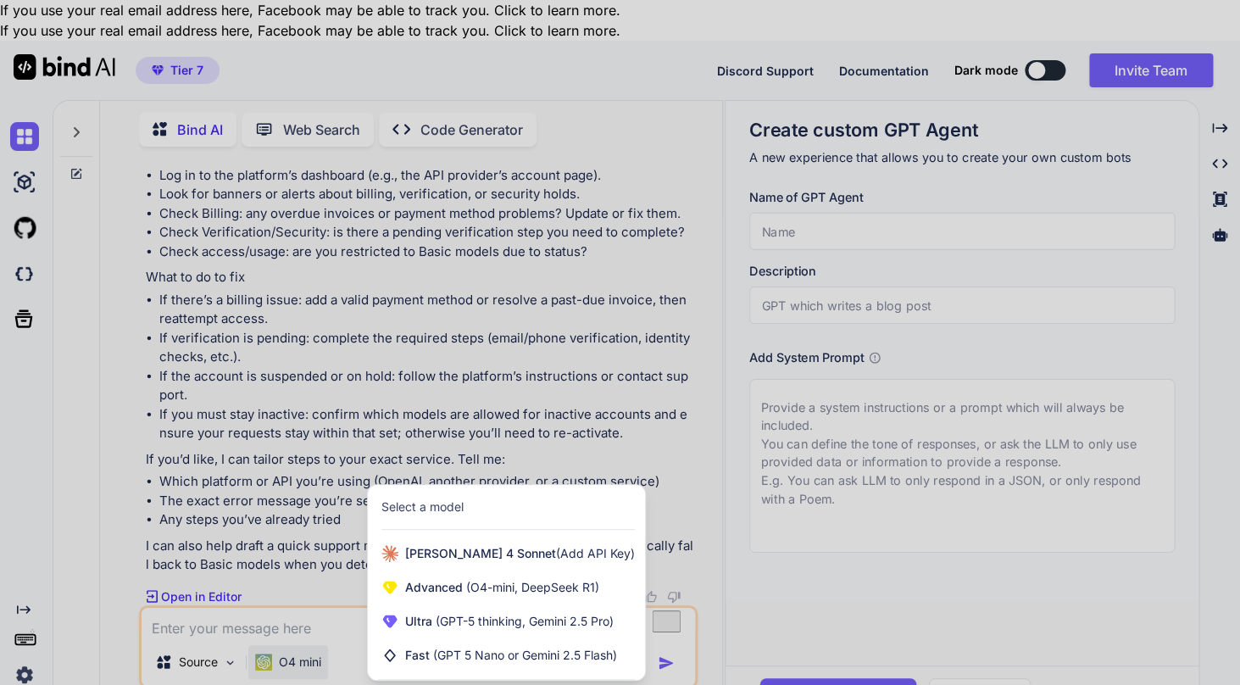
click at [285, 602] on div at bounding box center [620, 342] width 1240 height 685
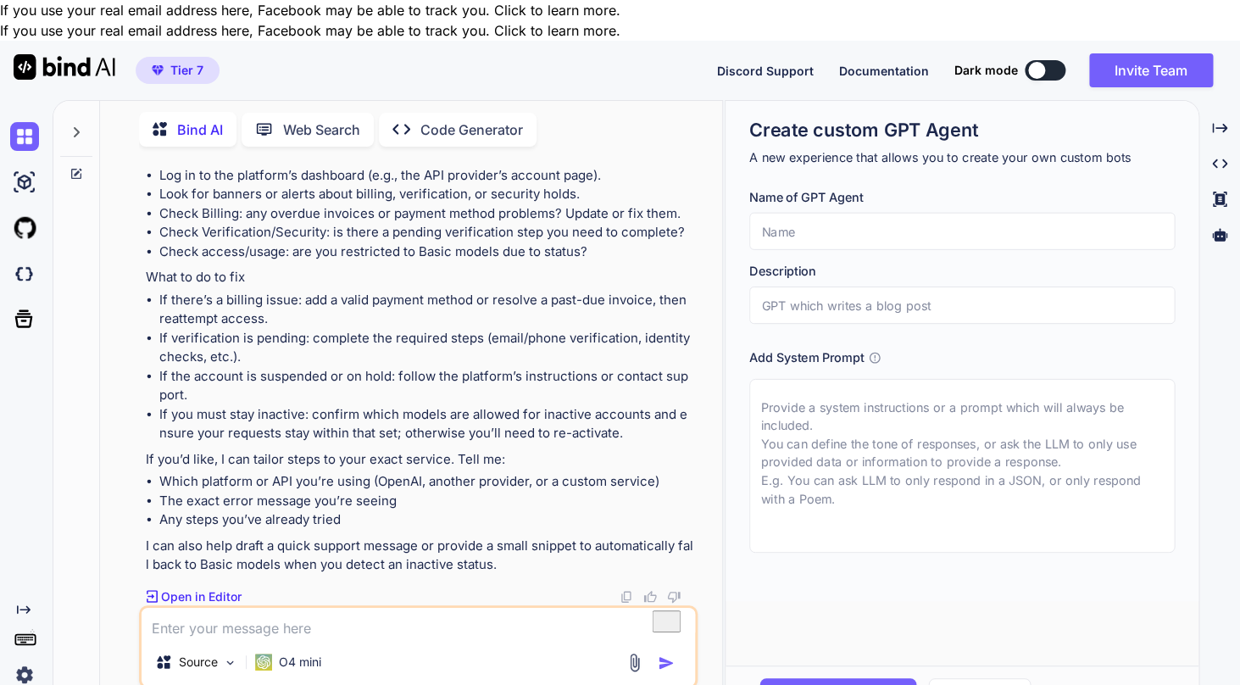
click at [267, 605] on div "Source O4 mini" at bounding box center [418, 646] width 558 height 83
click at [236, 607] on textarea "To enrich screen reader interactions, please activate Accessibility in Grammarl…" at bounding box center [417, 622] width 553 height 31
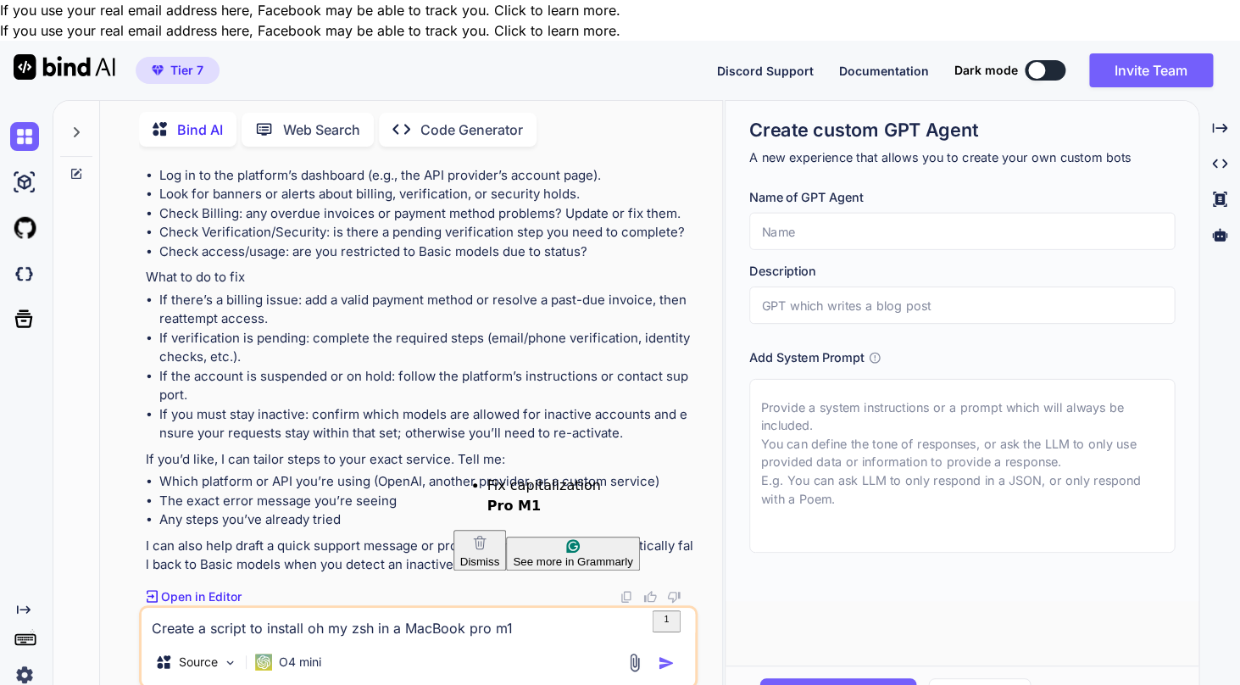
click at [517, 496] on div "Pro M1" at bounding box center [563, 506] width 153 height 20
click at [667, 654] on img "button" at bounding box center [665, 662] width 17 height 17
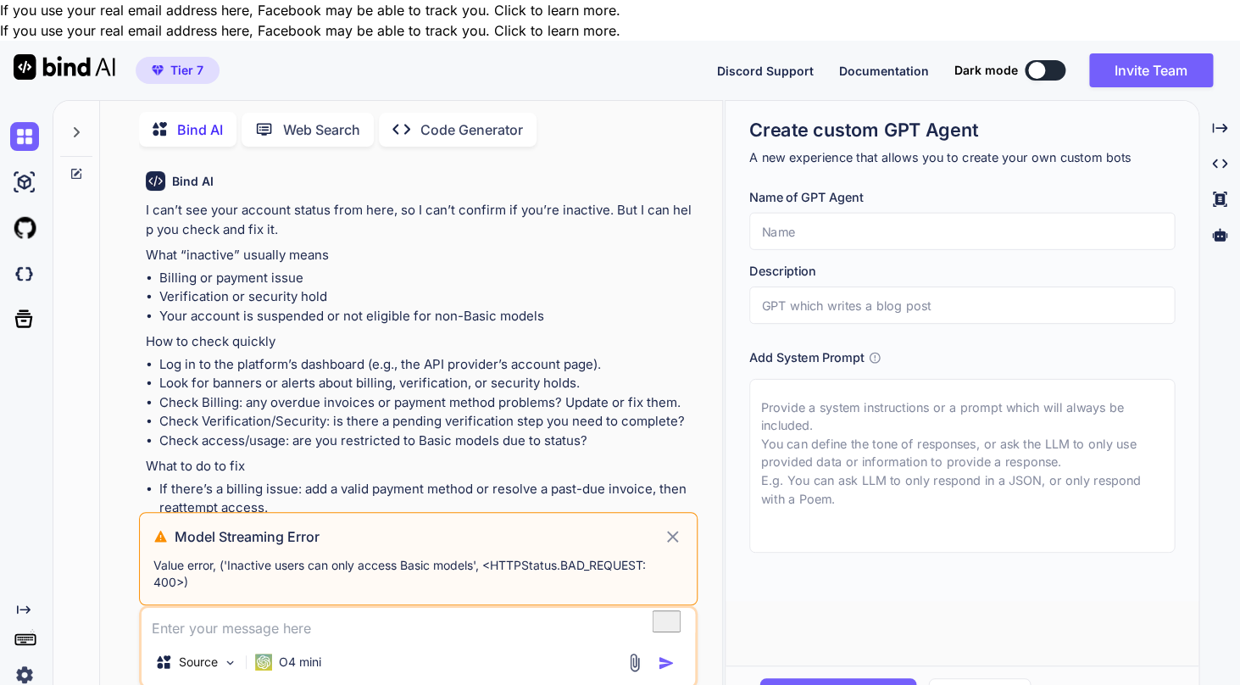
scroll to position [1006, 0]
click at [668, 526] on icon at bounding box center [672, 536] width 19 height 20
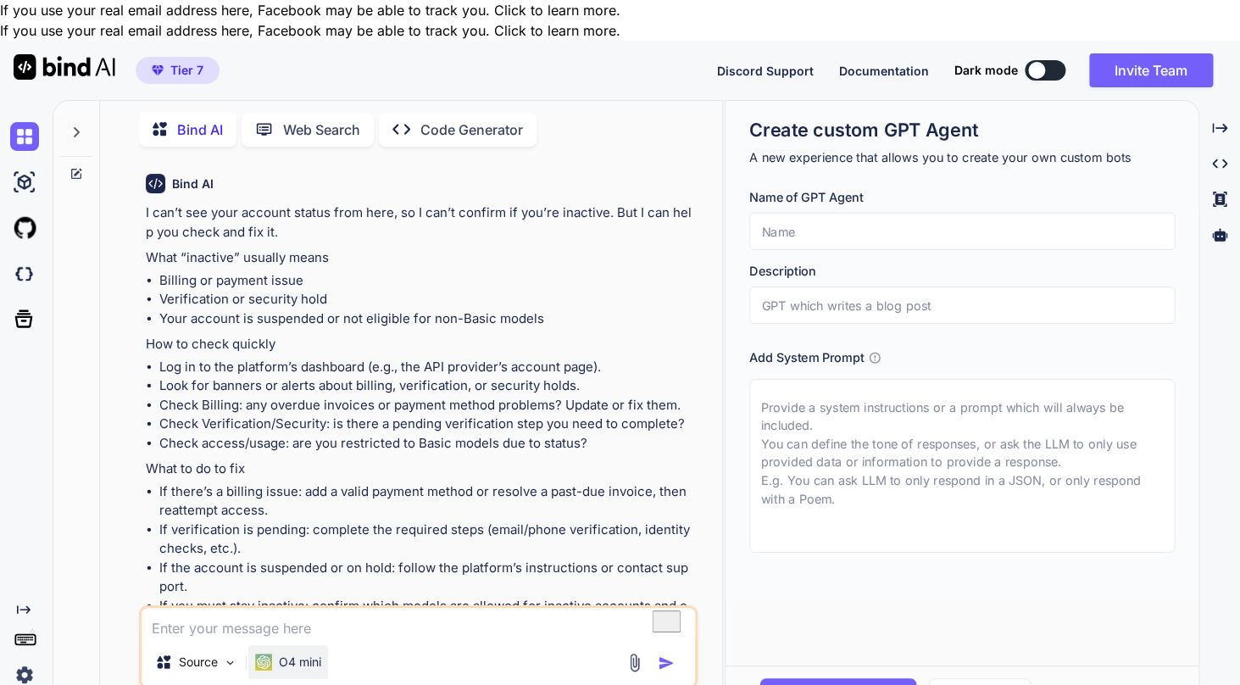
click at [283, 645] on div "O4 mini" at bounding box center [288, 662] width 80 height 34
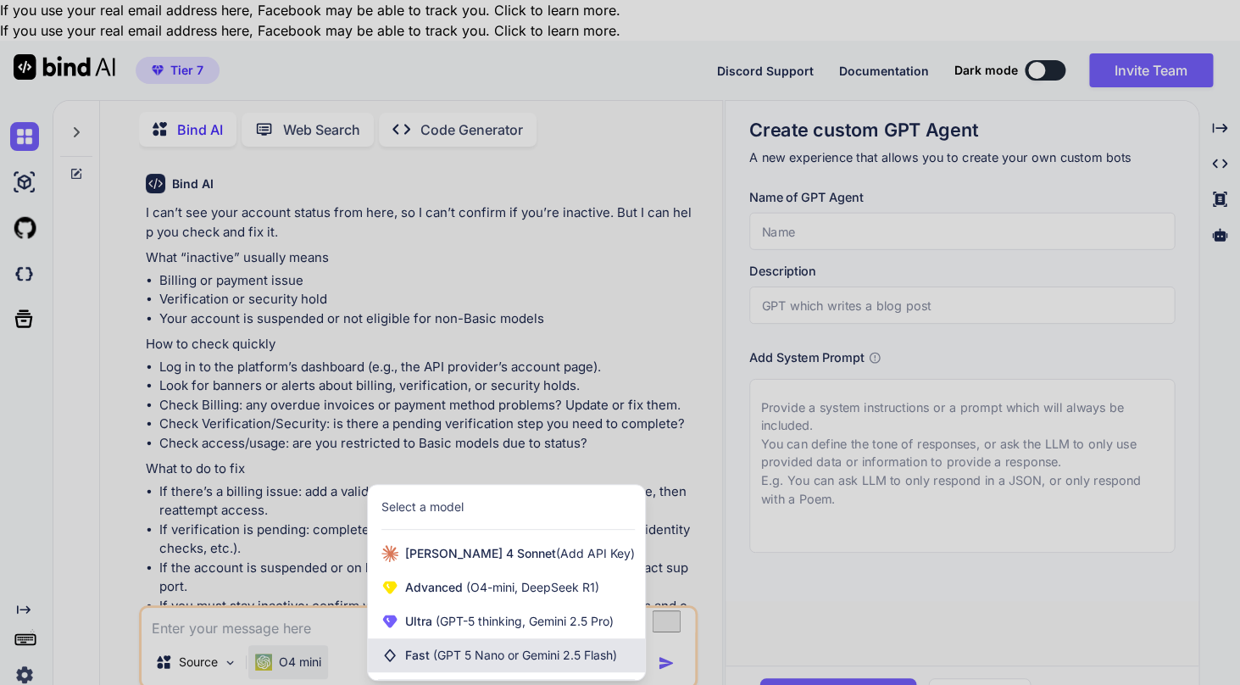
click at [459, 647] on span "(GPT 5 Nano or Gemini 2.5 Flash)" at bounding box center [525, 654] width 184 height 14
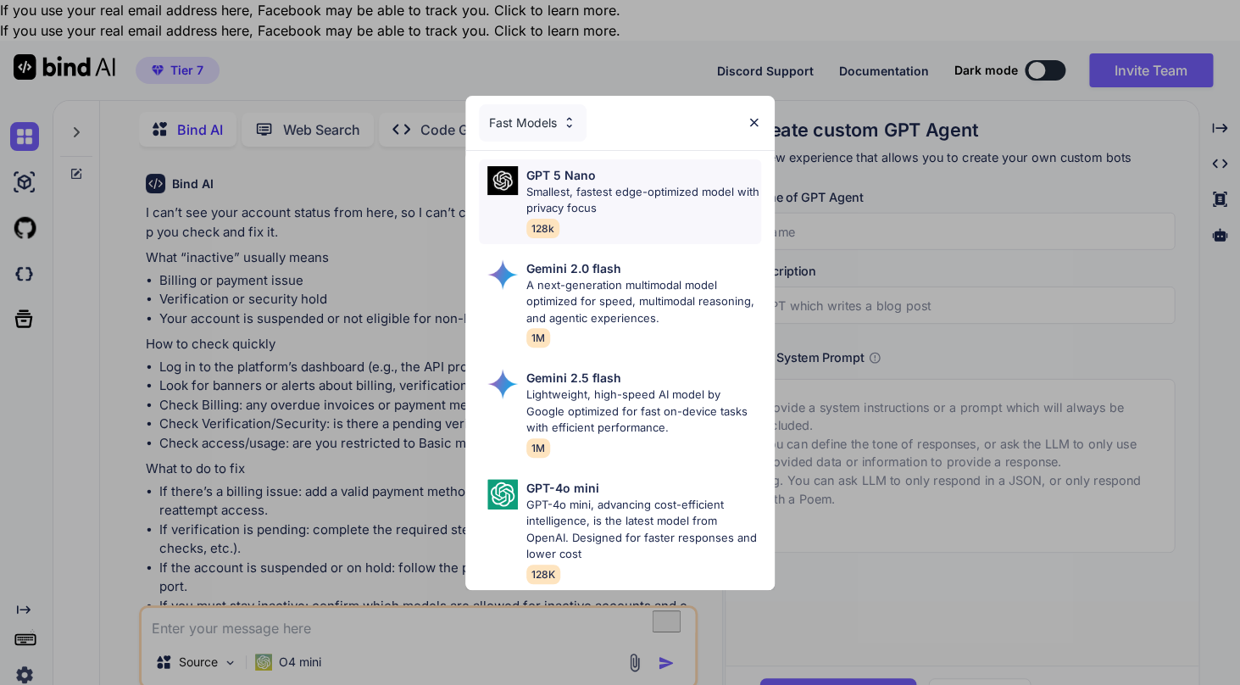
click at [574, 214] on p "Smallest, fastest edge-optimized model with privacy focus" at bounding box center [644, 200] width 236 height 33
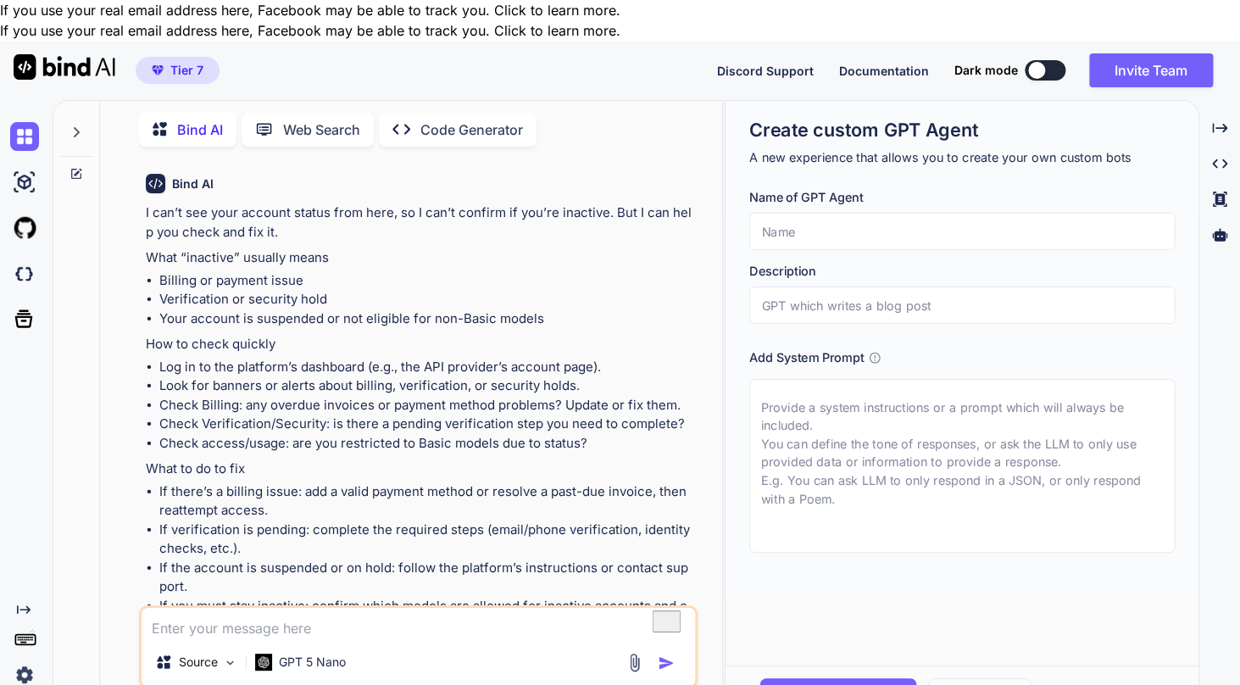
click at [663, 654] on img "button" at bounding box center [665, 662] width 17 height 17
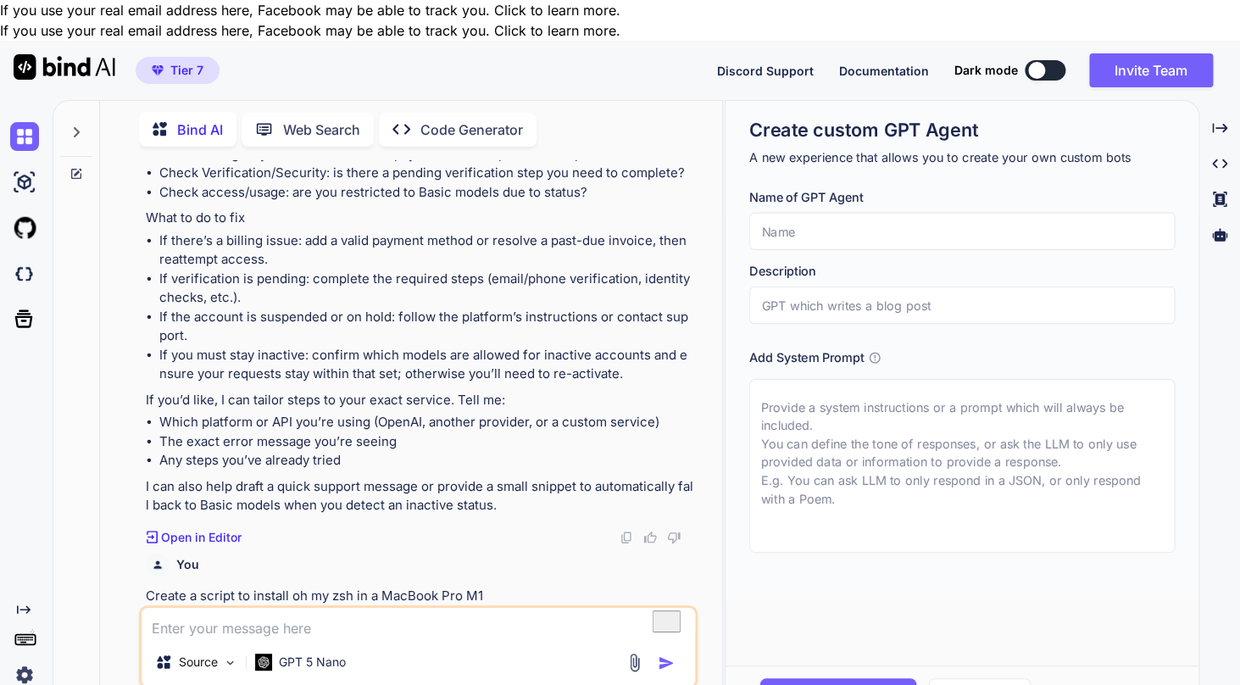
click at [430, 586] on p "Create a script to install oh my zsh in a MacBook Pro M1" at bounding box center [420, 595] width 548 height 19
click at [422, 607] on textarea "To enrich screen reader interactions, please activate Accessibility in Grammarl…" at bounding box center [417, 622] width 553 height 31
click at [367, 607] on textarea "To enrich screen reader interactions, please activate Accessibility in Grammarl…" at bounding box center [417, 622] width 553 height 31
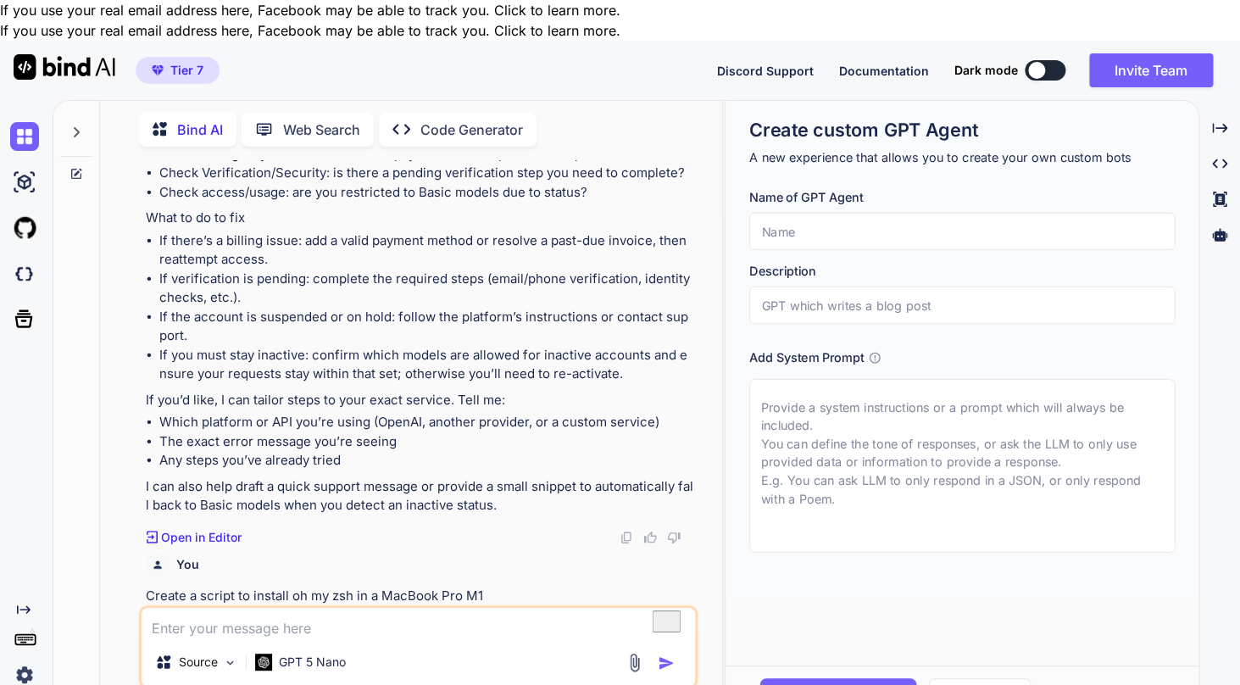
paste textarea "Create a script to install oh my zsh in a MacBook Pro M1"
click at [663, 654] on img "button" at bounding box center [665, 662] width 17 height 17
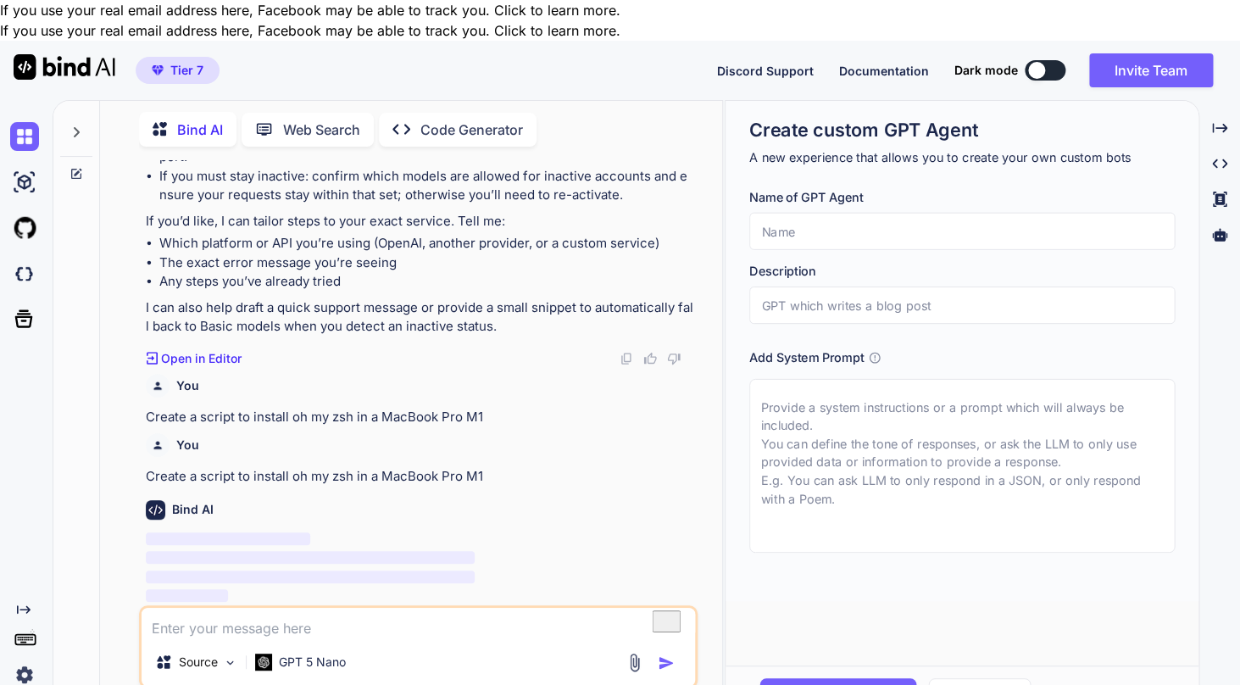
scroll to position [1436, 0]
click at [450, 684] on p "Bind can provide inaccurate information, including about people. Always double-…" at bounding box center [418, 697] width 558 height 13
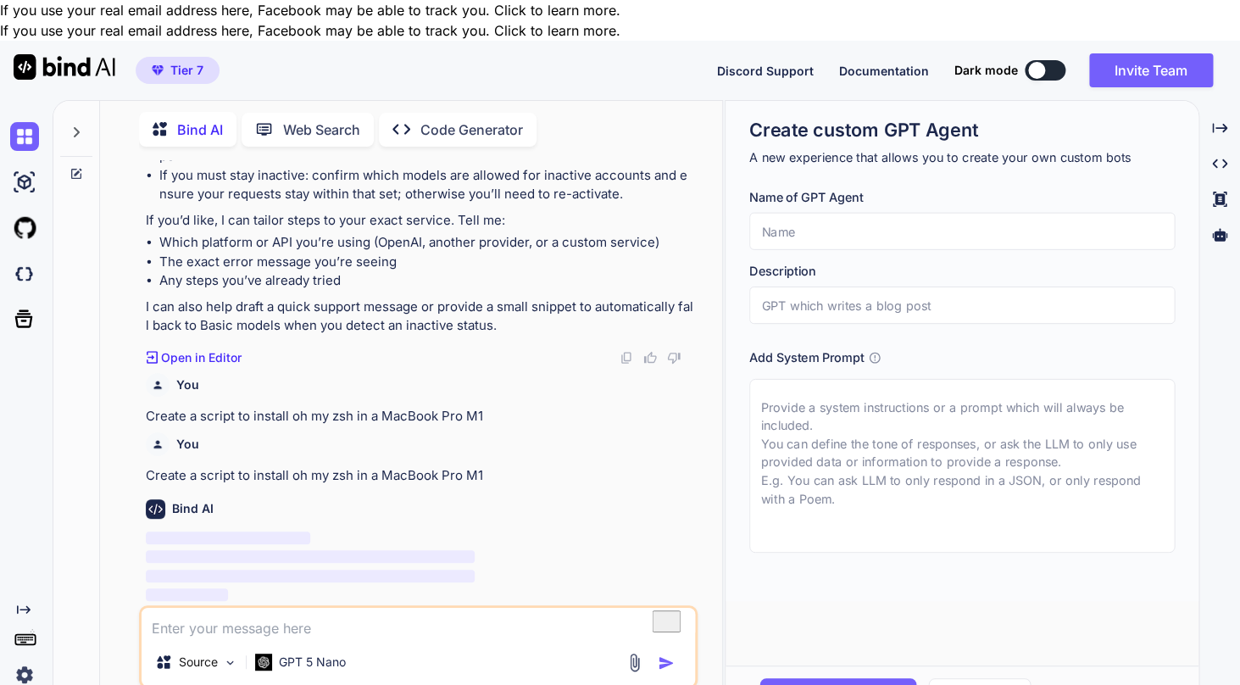
click at [450, 684] on p "Bind can provide inaccurate information, including about people. Always double-…" at bounding box center [418, 697] width 558 height 13
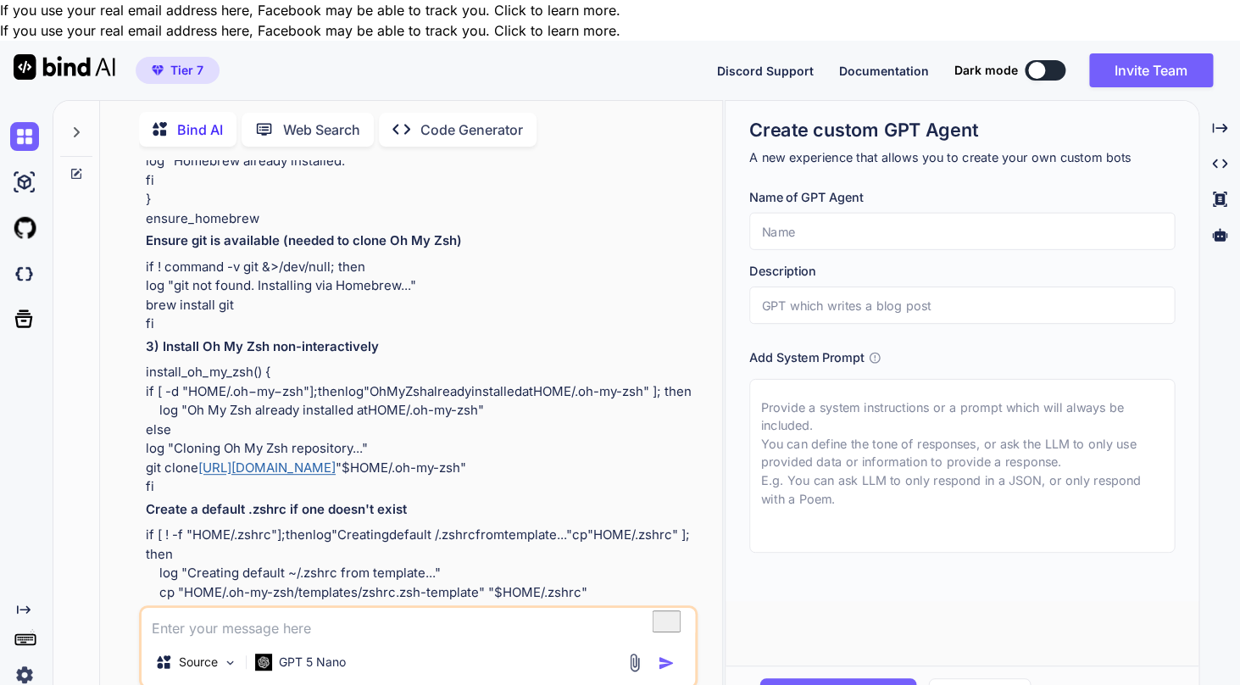
scroll to position [3397, 0]
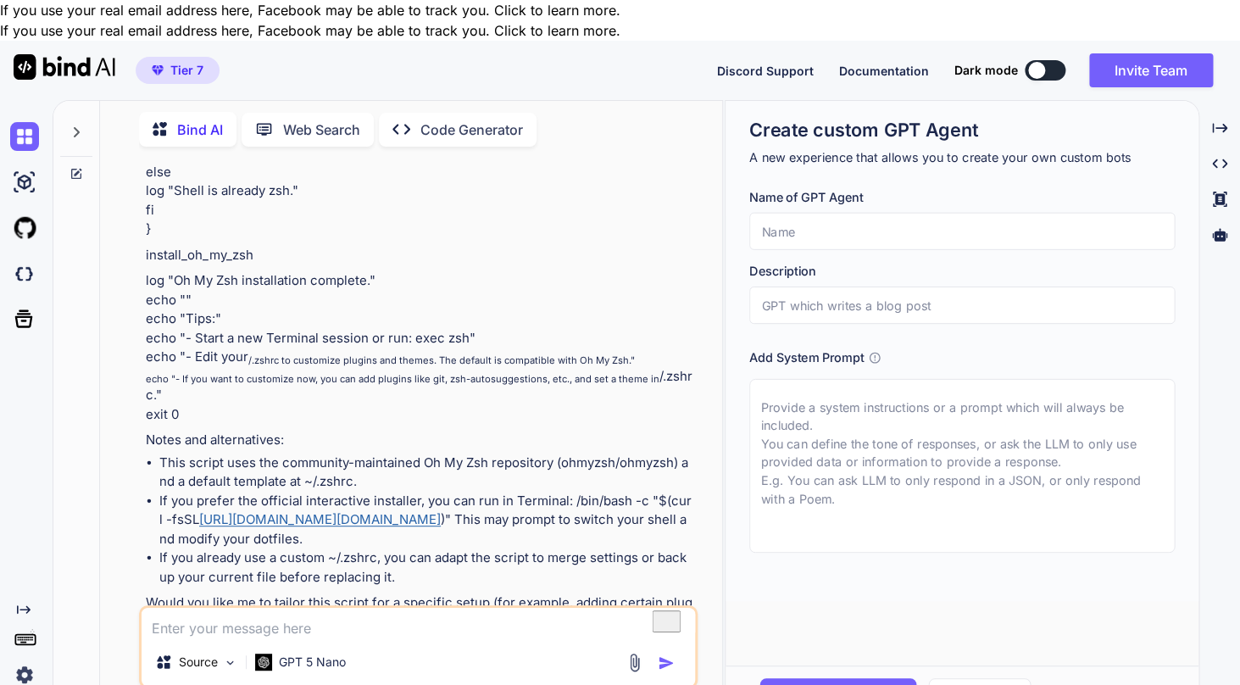
click at [375, 605] on div "Source GPT 5 Nano" at bounding box center [418, 646] width 558 height 83
click at [353, 607] on textarea "To enrich screen reader interactions, please activate Accessibility in Grammarl…" at bounding box center [417, 622] width 553 height 31
paste textarea "is bind ai active?="
click at [669, 654] on img "button" at bounding box center [665, 662] width 17 height 17
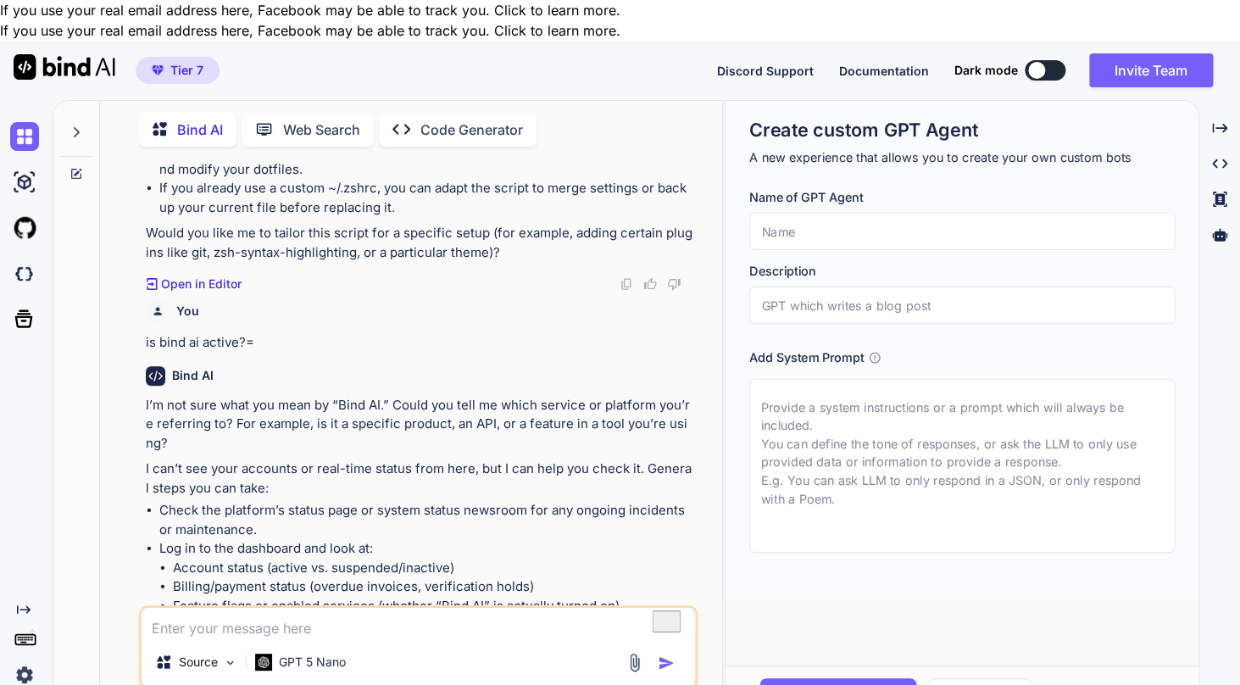
scroll to position [3920, 0]
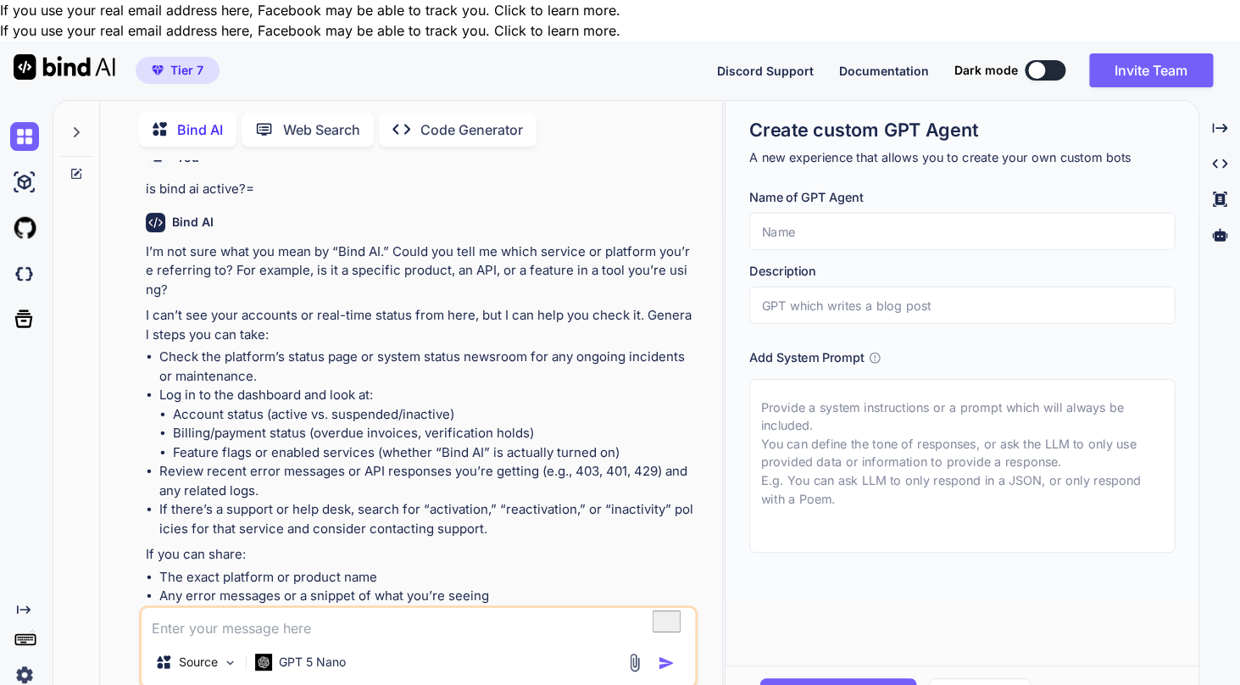
click at [301, 607] on textarea "To enrich screen reader interactions, please activate Accessibility in Grammarl…" at bounding box center [417, 622] width 553 height 31
click at [283, 607] on textarea "To enrich screen reader interactions, please activate Accessibility in Grammarl…" at bounding box center [417, 622] width 553 height 31
paste textarea "is bind ai active?="
click at [342, 607] on textarea "To enrich screen reader interactions, please activate Accessibility in Grammarl…" at bounding box center [417, 622] width 553 height 31
paste textarea "Create a script to install oh my zsh in a MacBook Pro M1"
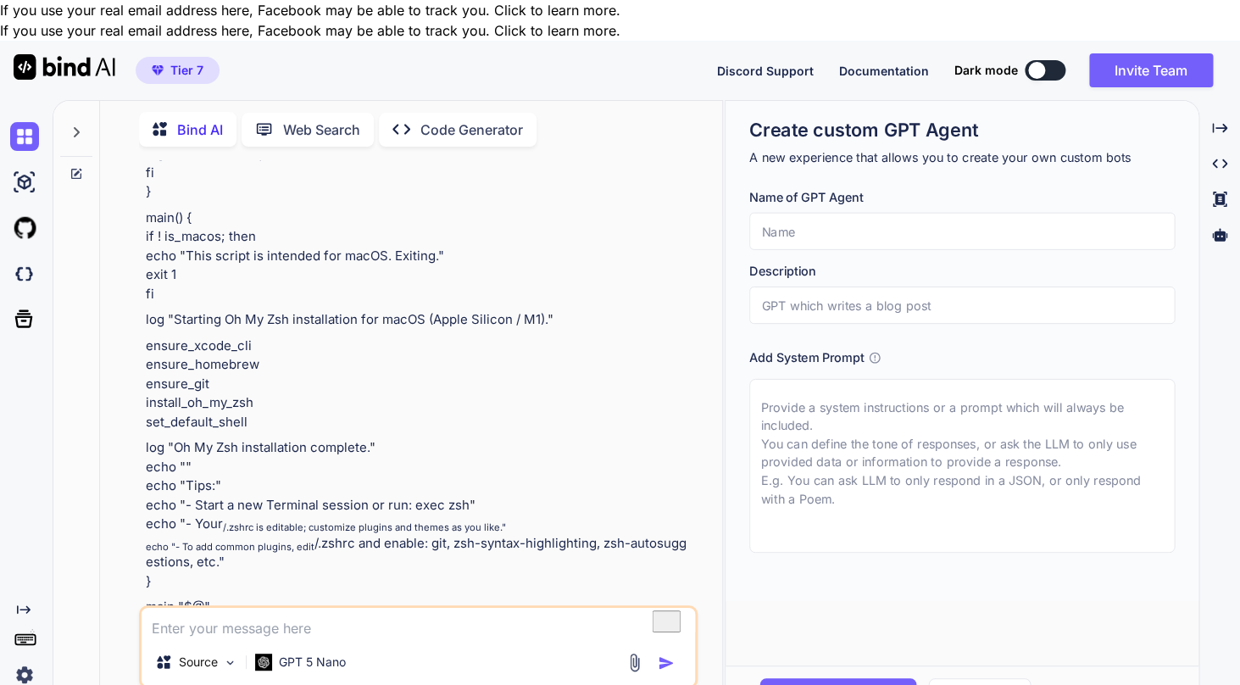
scroll to position [6238, 0]
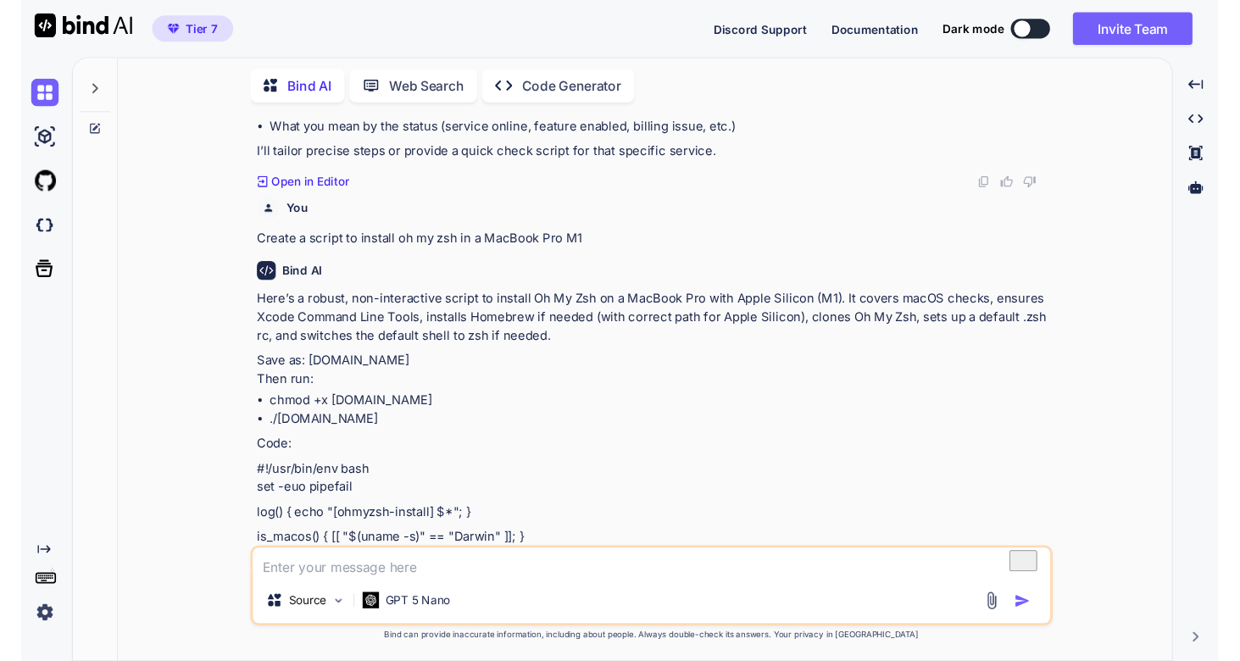
scroll to position [3769, 0]
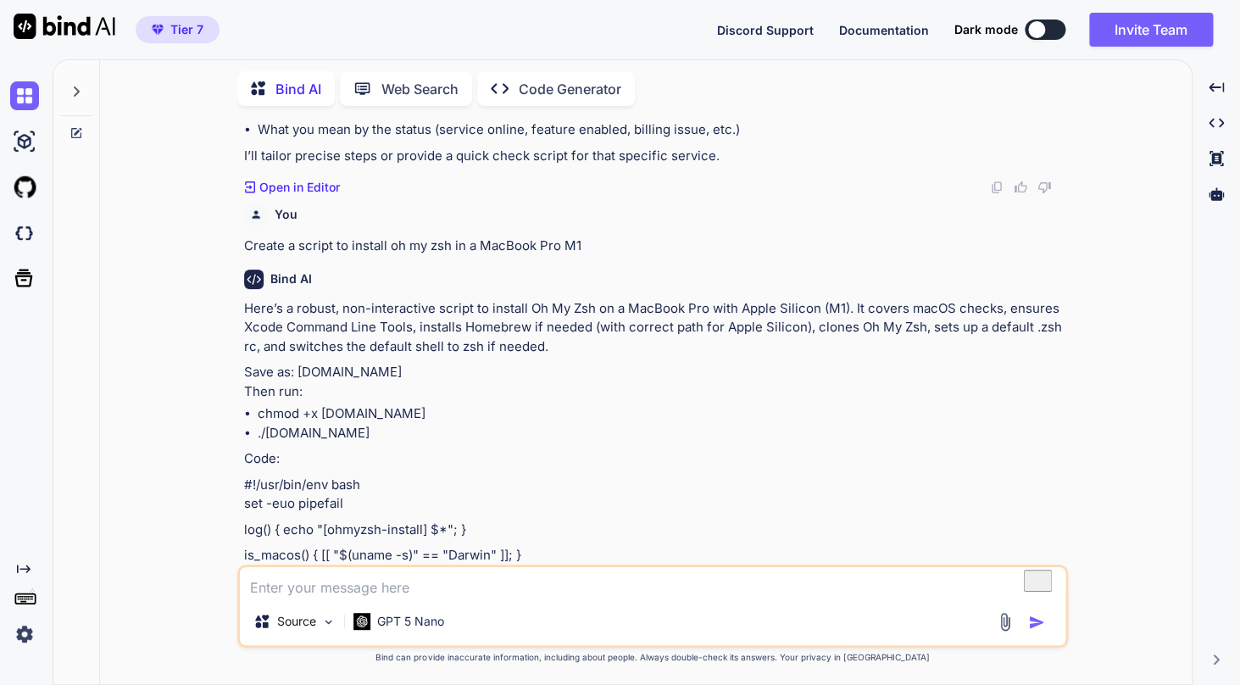
click at [874, 37] on span "Documentation" at bounding box center [884, 30] width 90 height 14
type textarea "x"
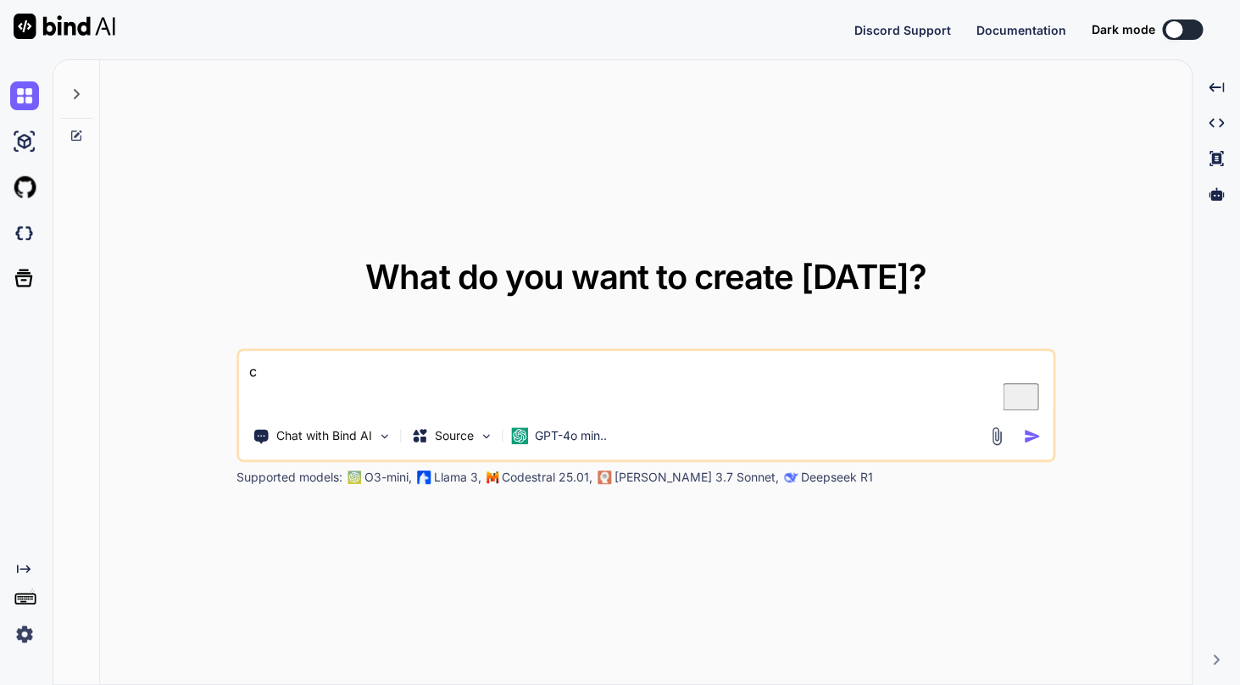
type textarea "x"
click at [555, 436] on p "GPT-4o min.." at bounding box center [571, 435] width 72 height 17
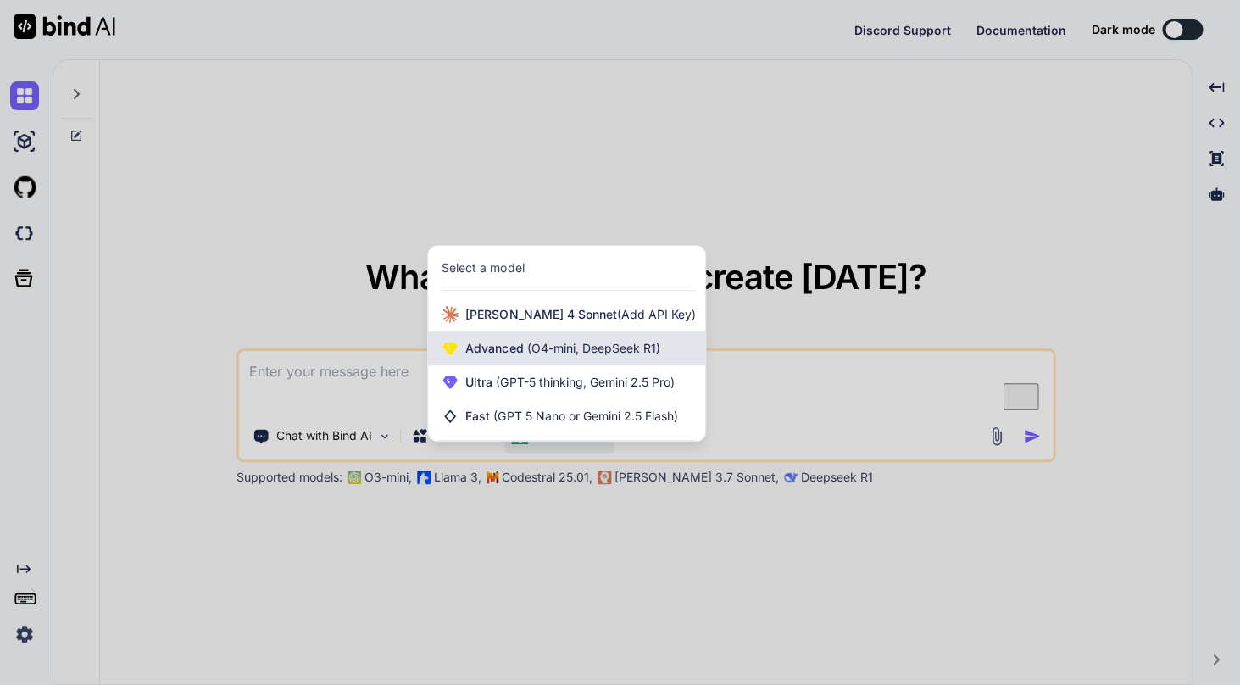
click at [549, 353] on span "(O4-mini, DeepSeek R1)" at bounding box center [591, 348] width 136 height 14
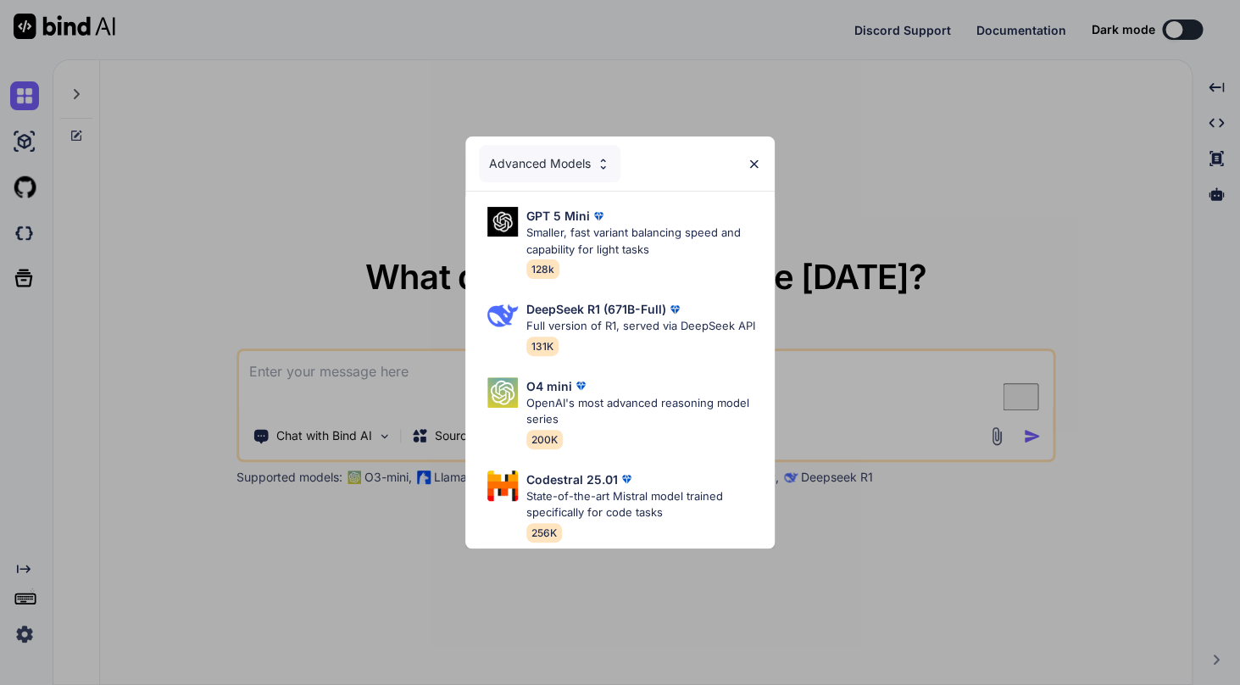
click at [591, 180] on div "Advanced Models" at bounding box center [549, 163] width 141 height 37
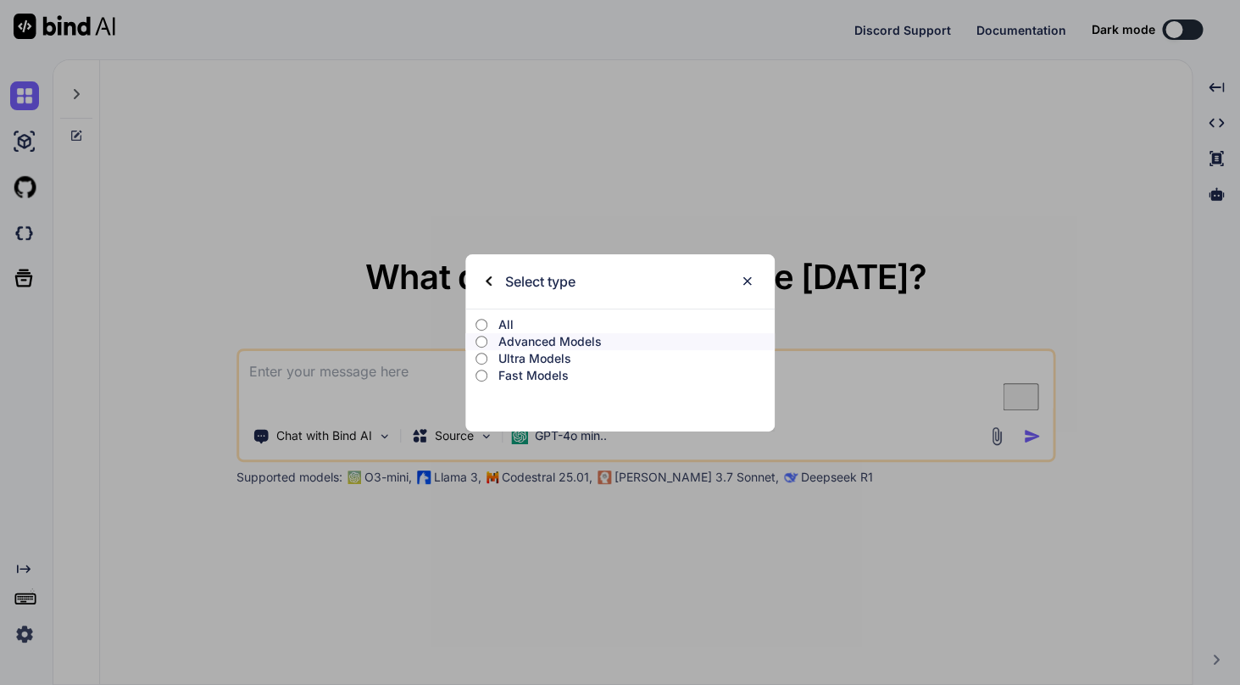
click at [538, 359] on p "Ultra Models" at bounding box center [635, 358] width 277 height 17
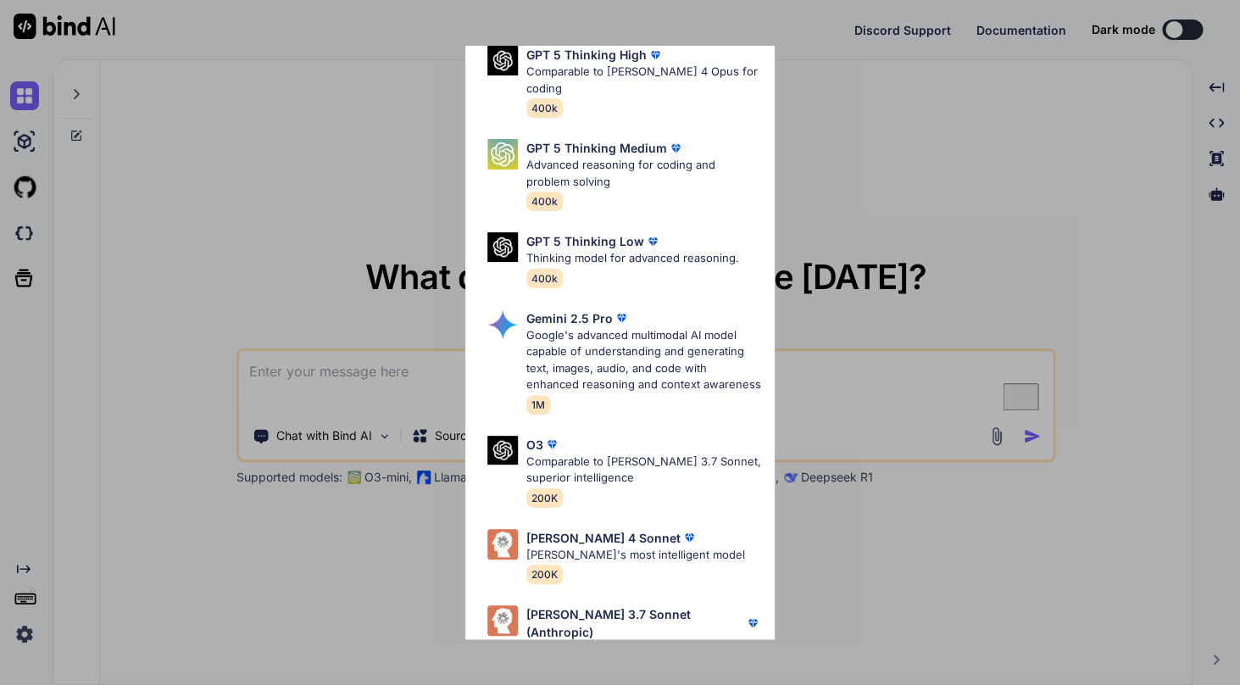
scroll to position [175, 0]
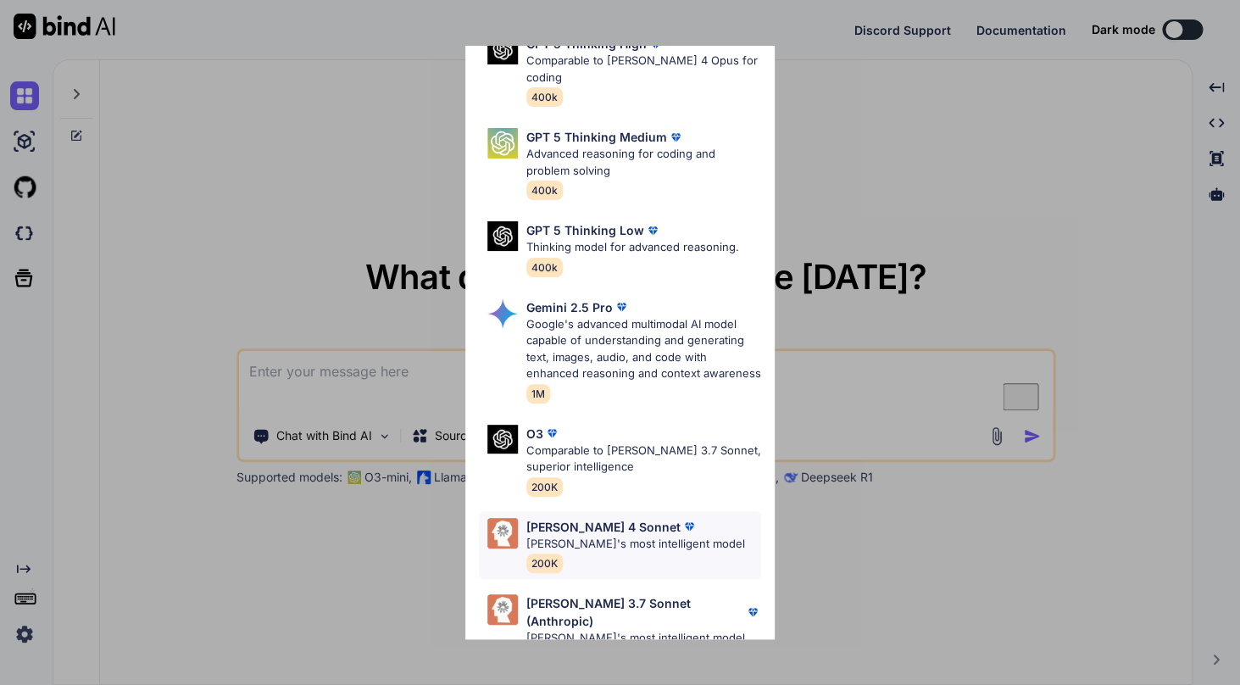
click at [590, 535] on p "Claude's most intelligent model" at bounding box center [635, 543] width 219 height 17
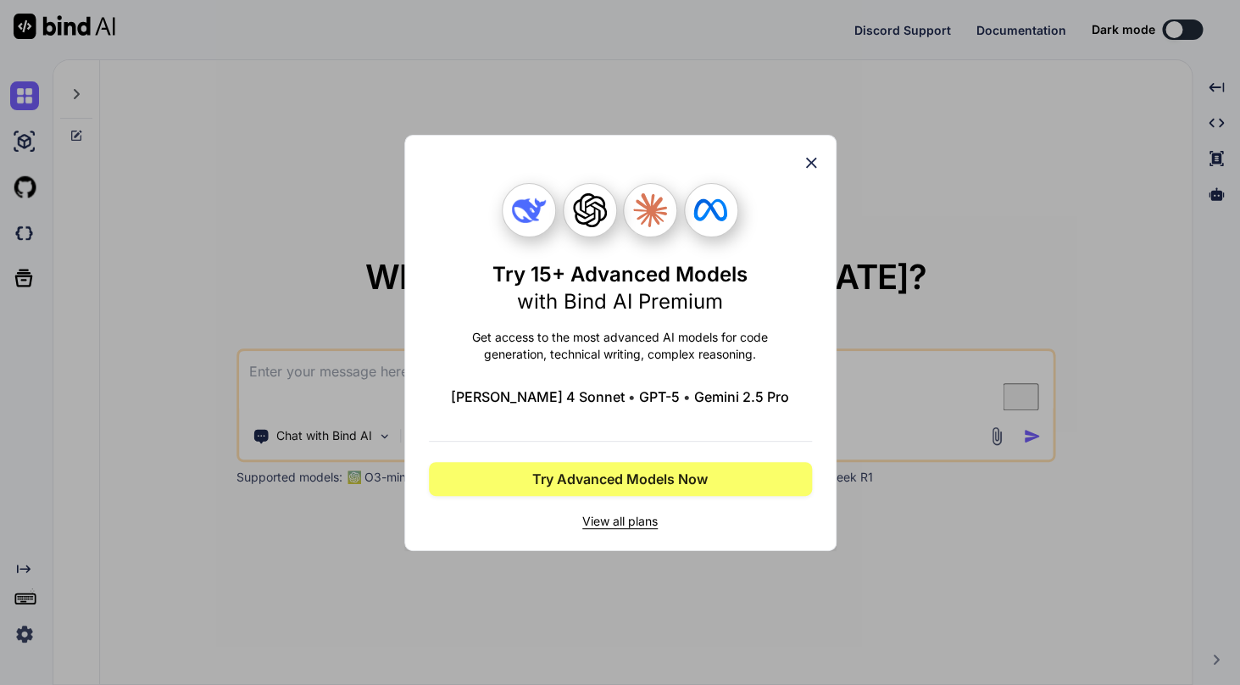
scroll to position [0, 0]
click at [812, 159] on icon at bounding box center [811, 162] width 19 height 19
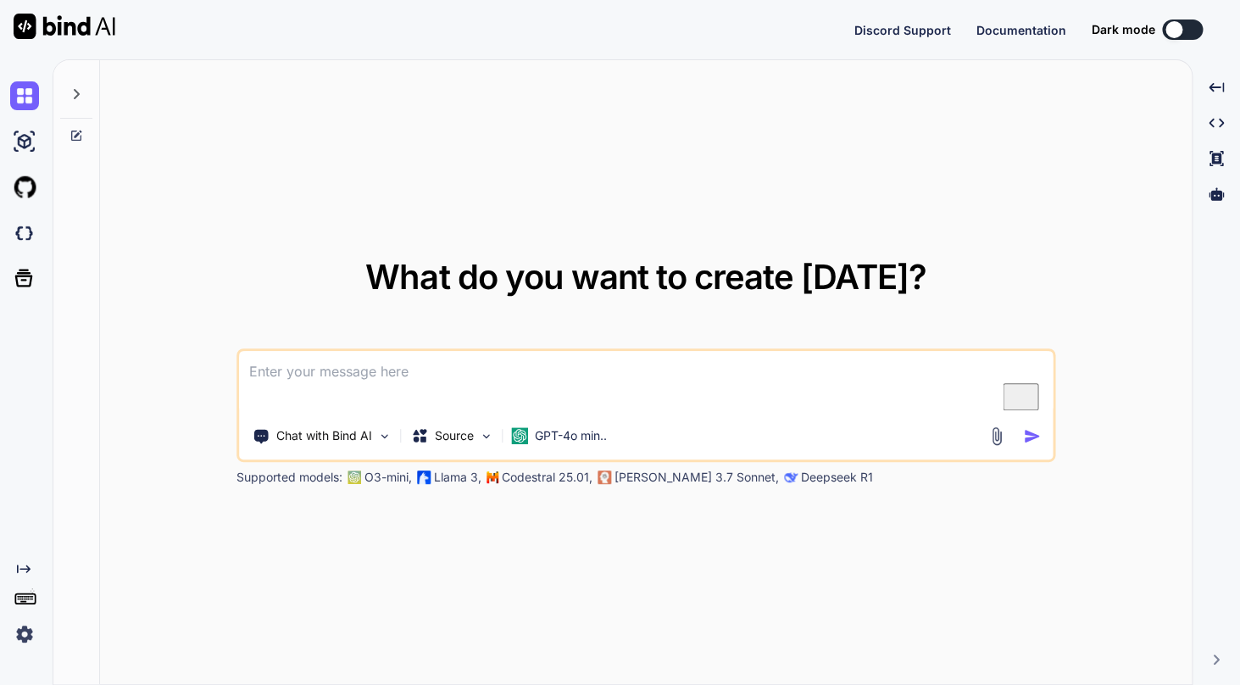
click at [23, 640] on img at bounding box center [24, 633] width 29 height 29
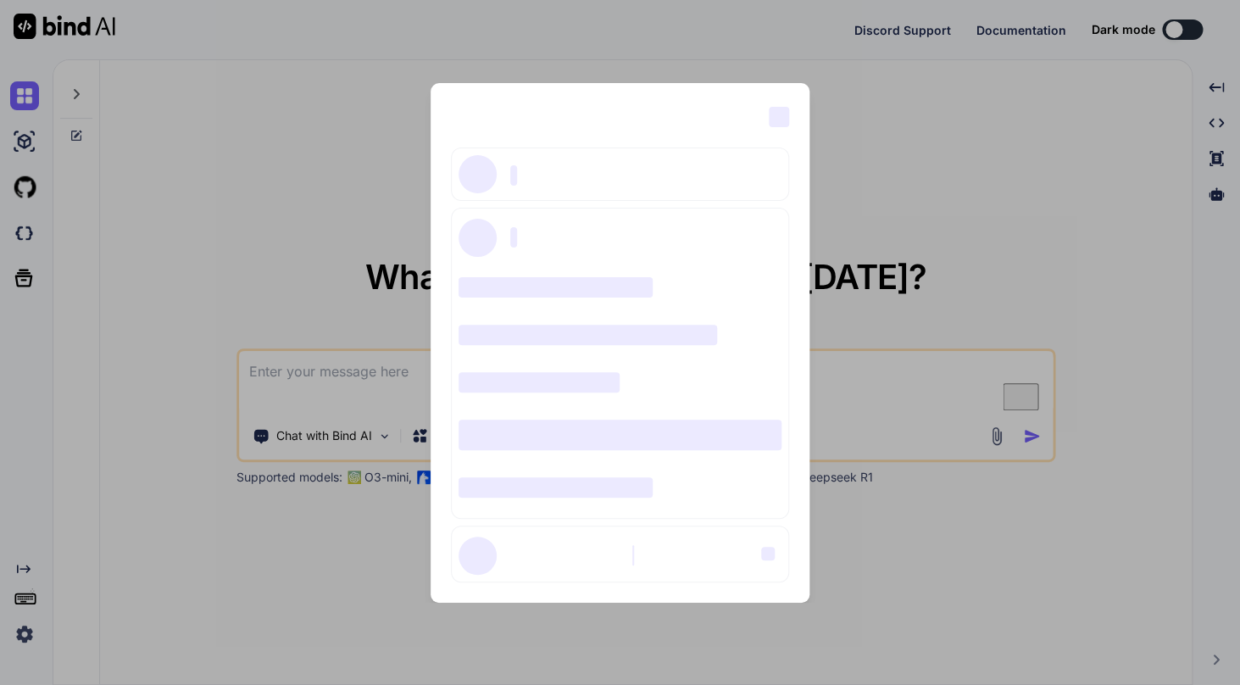
click at [824, 47] on div "‌ ‌ ‌ ‌ ‌ ‌ ‌ ‌ ‌ ‌ ‌ ‌ ‌ ‌ ‌" at bounding box center [620, 342] width 1240 height 685
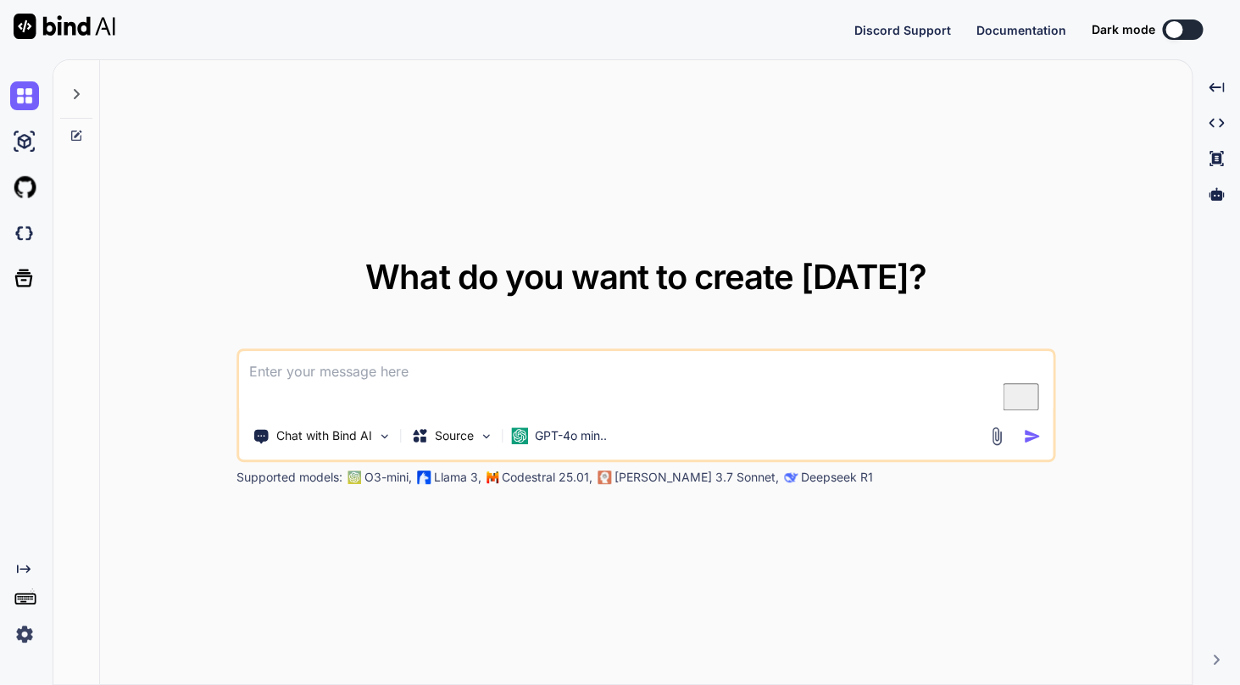
type textarea "x"
click at [24, 630] on img at bounding box center [24, 633] width 29 height 29
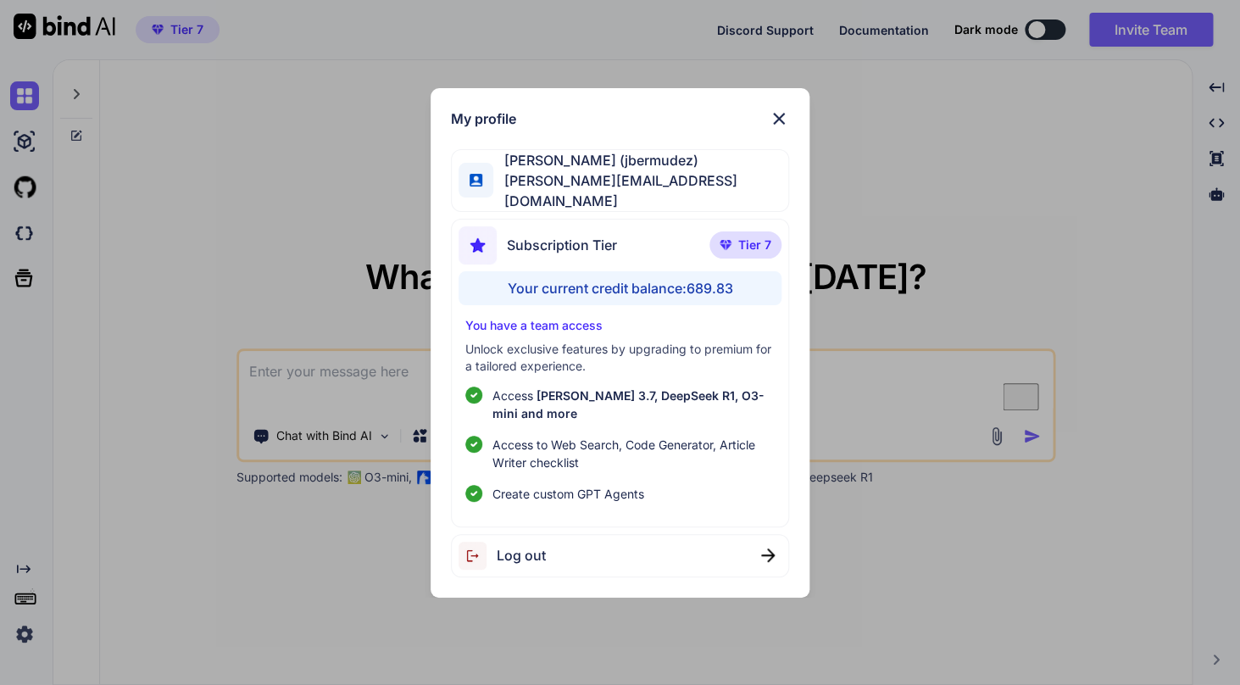
click at [781, 126] on img at bounding box center [778, 118] width 20 height 20
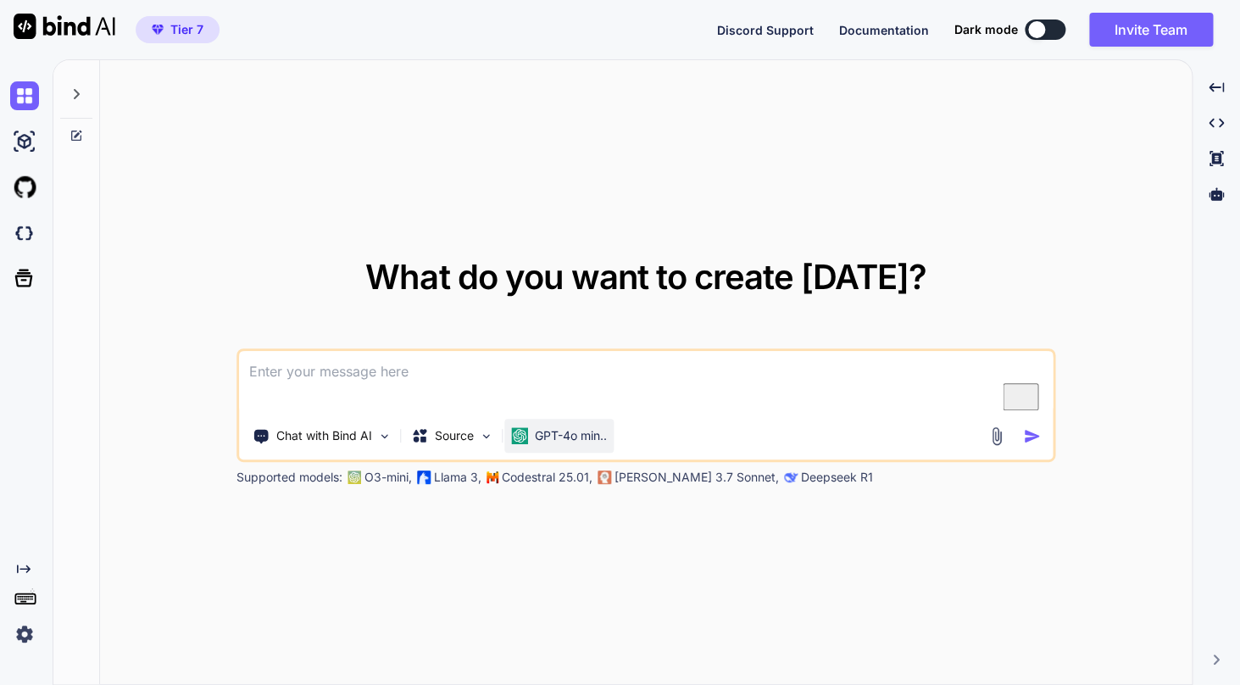
click at [559, 435] on p "GPT-4o min.." at bounding box center [571, 435] width 72 height 17
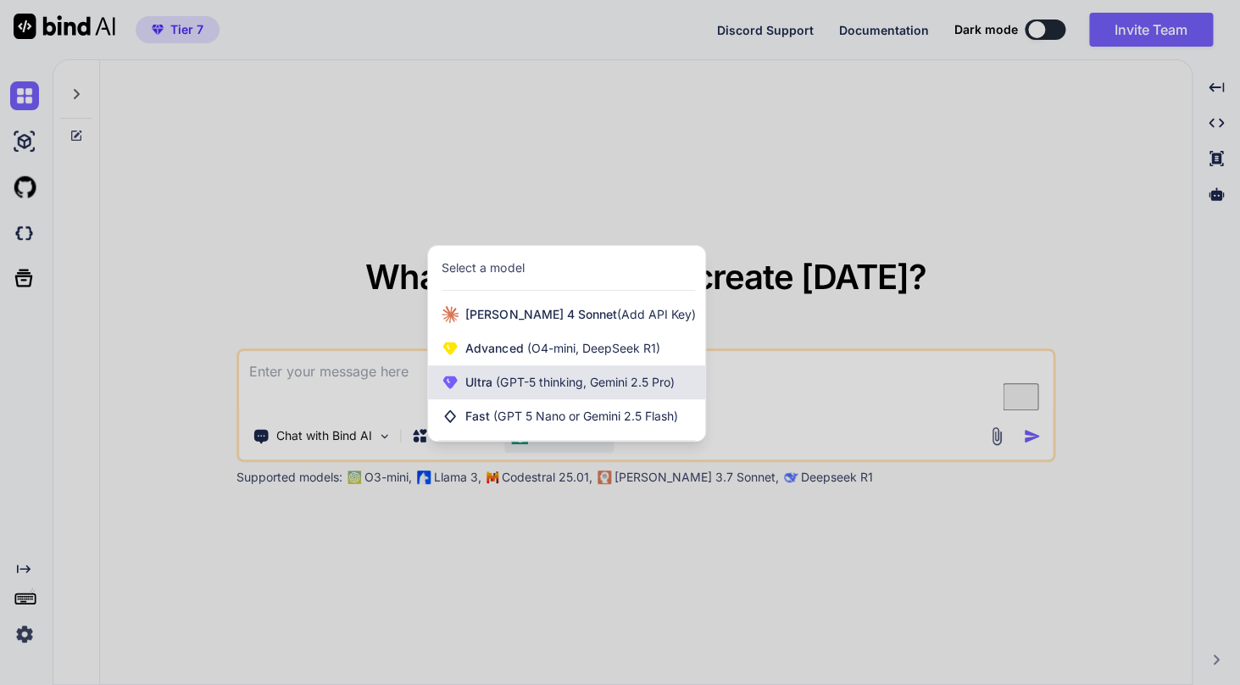
click at [543, 374] on div "Ultra (GPT-5 thinking, Gemini 2.5 Pro)" at bounding box center [566, 382] width 277 height 34
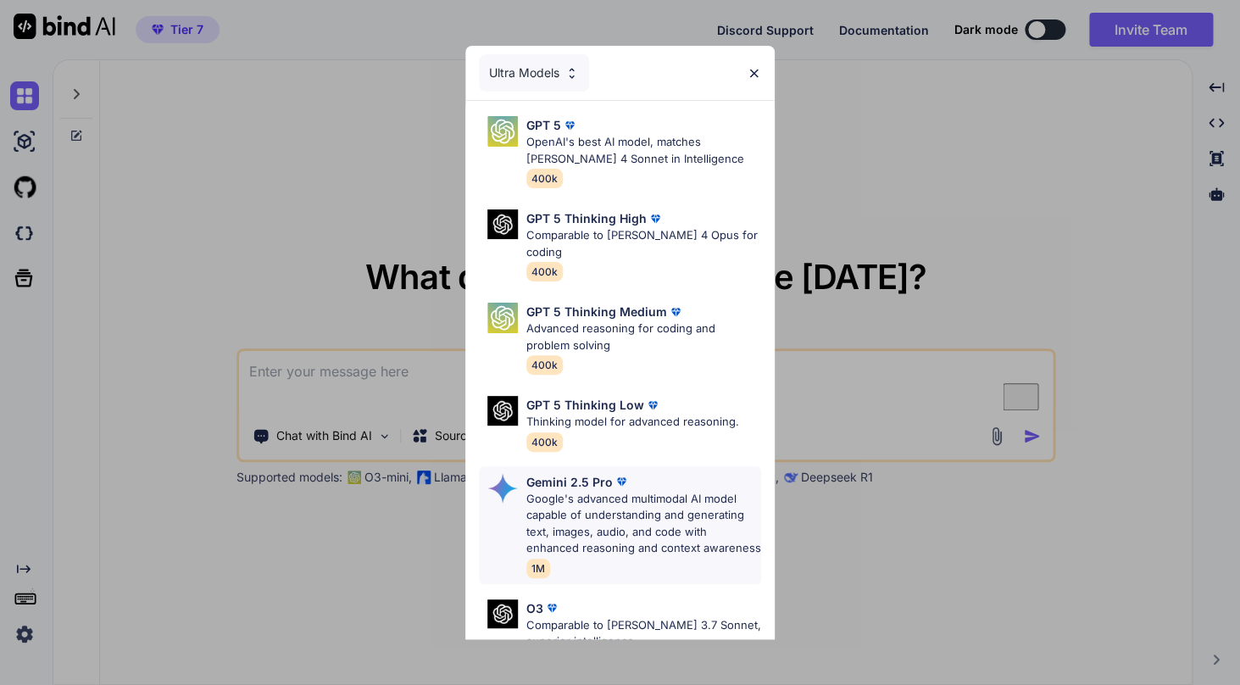
scroll to position [175, 0]
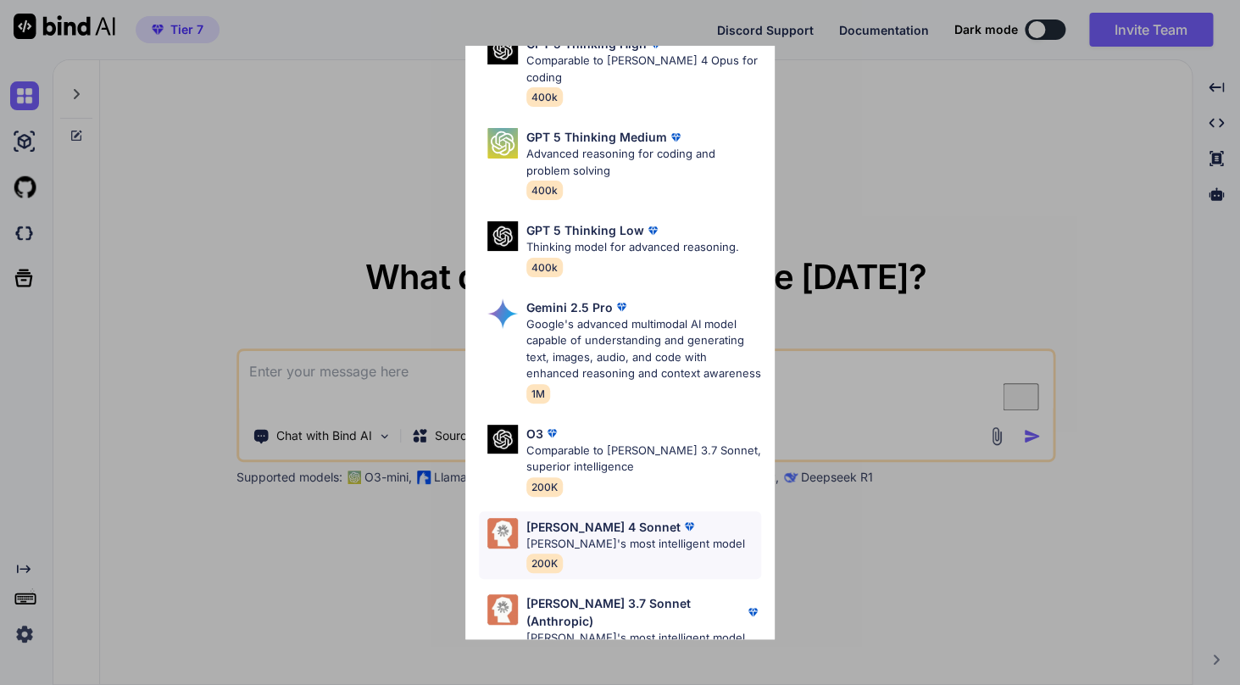
click at [576, 519] on p "[PERSON_NAME] 4 Sonnet" at bounding box center [603, 527] width 154 height 18
type textarea "x"
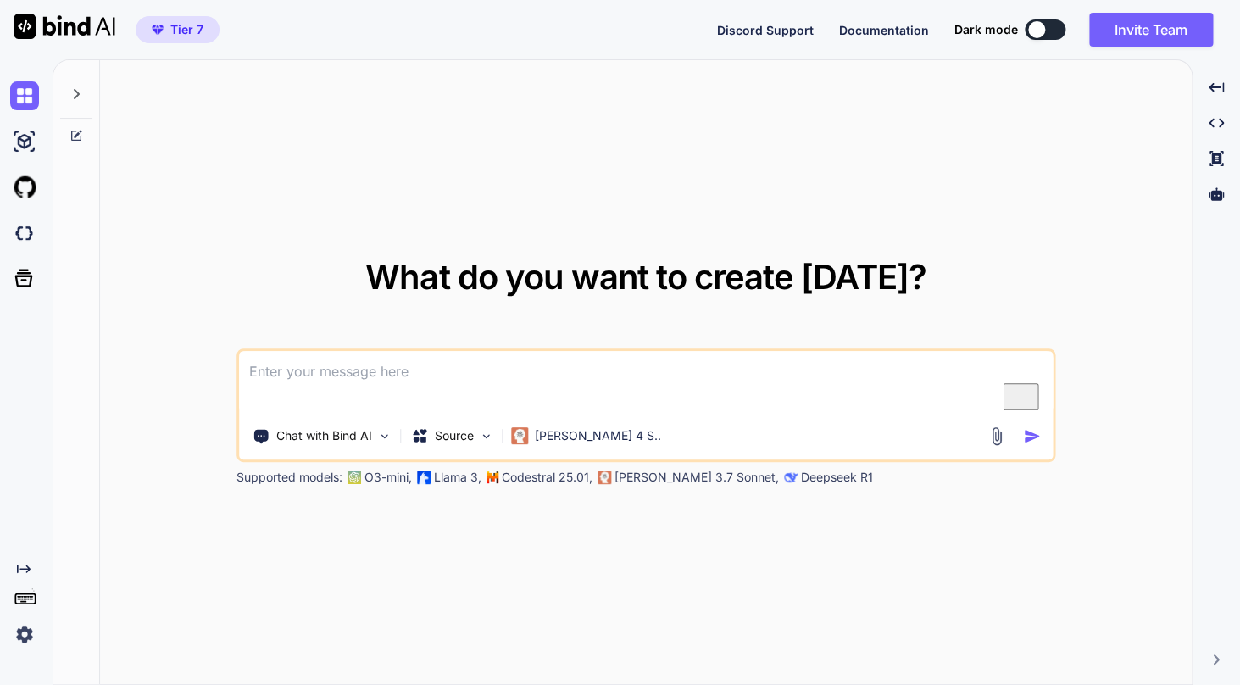
click at [402, 394] on textarea "To enrich screen reader interactions, please activate Accessibility in Grammarl…" at bounding box center [645, 382] width 813 height 63
type textarea "C"
type textarea "x"
type textarea "Cr"
type textarea "x"
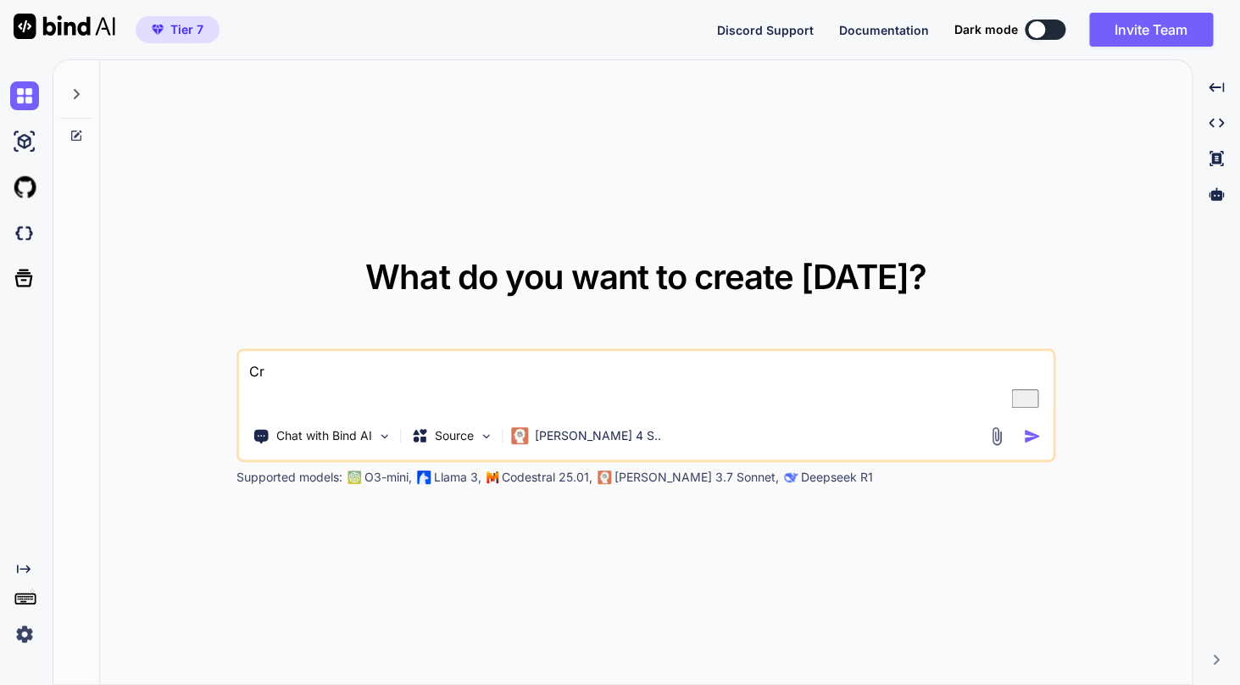
type textarea "Cre"
type textarea "x"
type textarea "Cresa"
type textarea "x"
type textarea "Cresat"
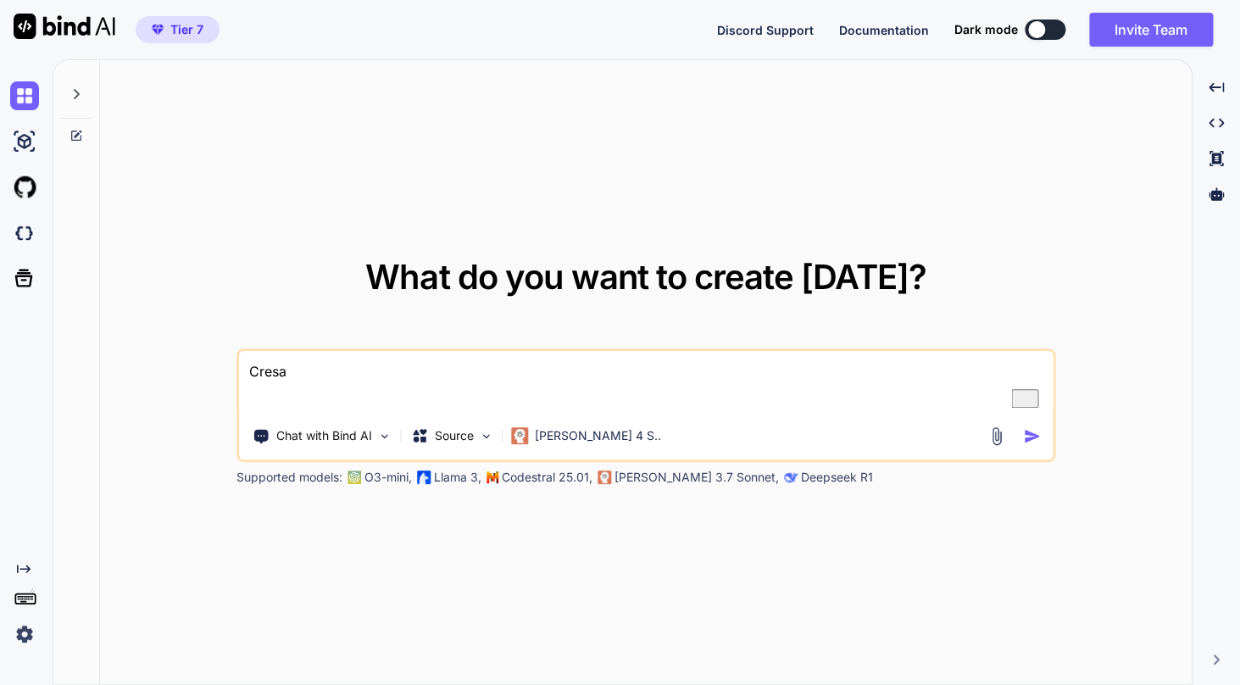
type textarea "x"
type textarea "Cresa"
type textarea "x"
type textarea "Cres"
type textarea "x"
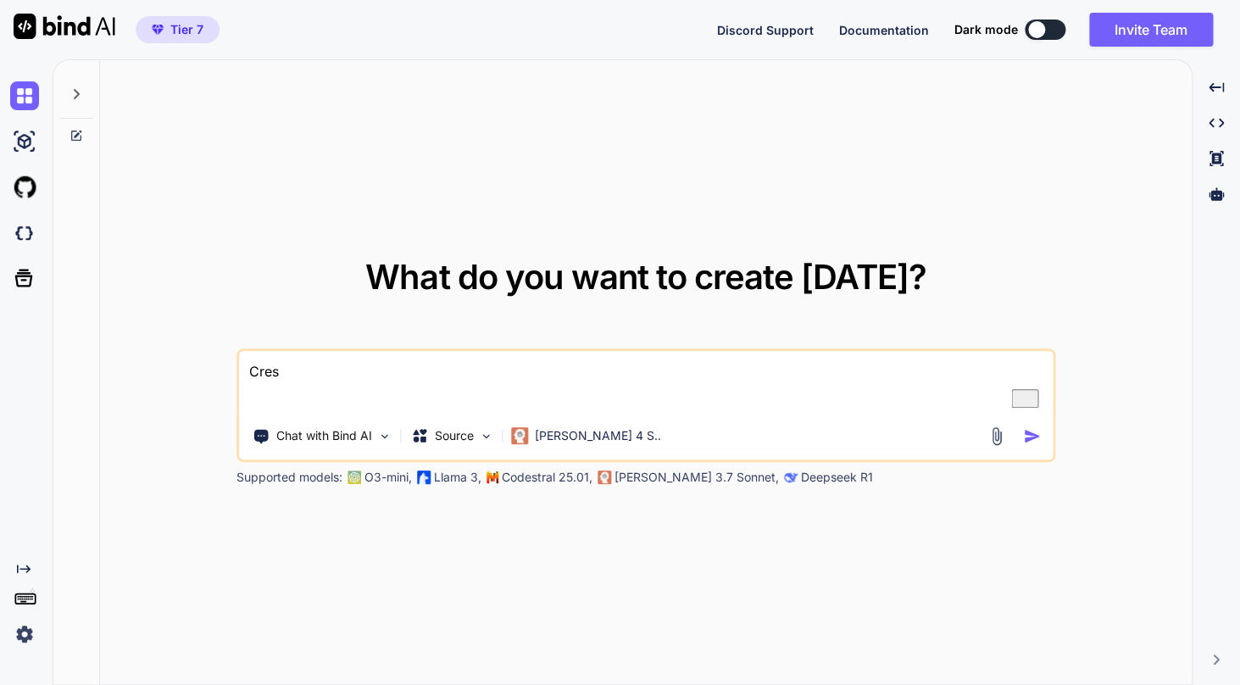
type textarea "Cre"
type textarea "x"
type textarea "Cr"
type textarea "x"
type textarea "C"
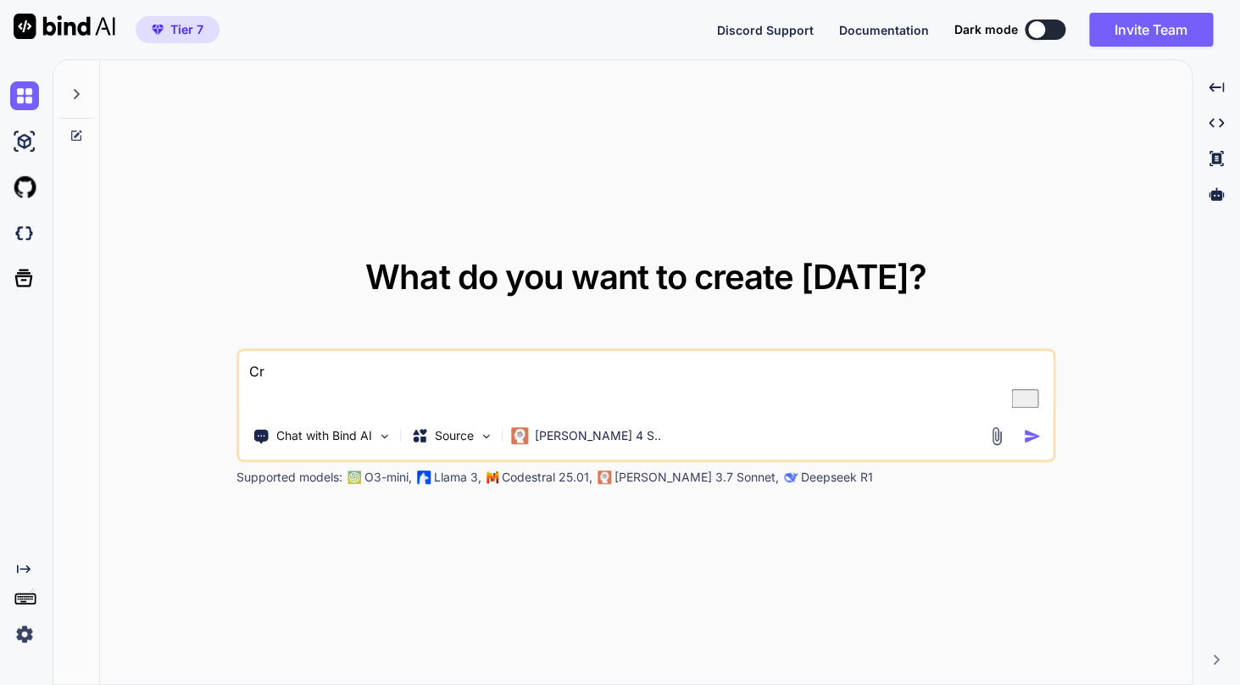
type textarea "x"
click at [25, 195] on img at bounding box center [24, 187] width 29 height 29
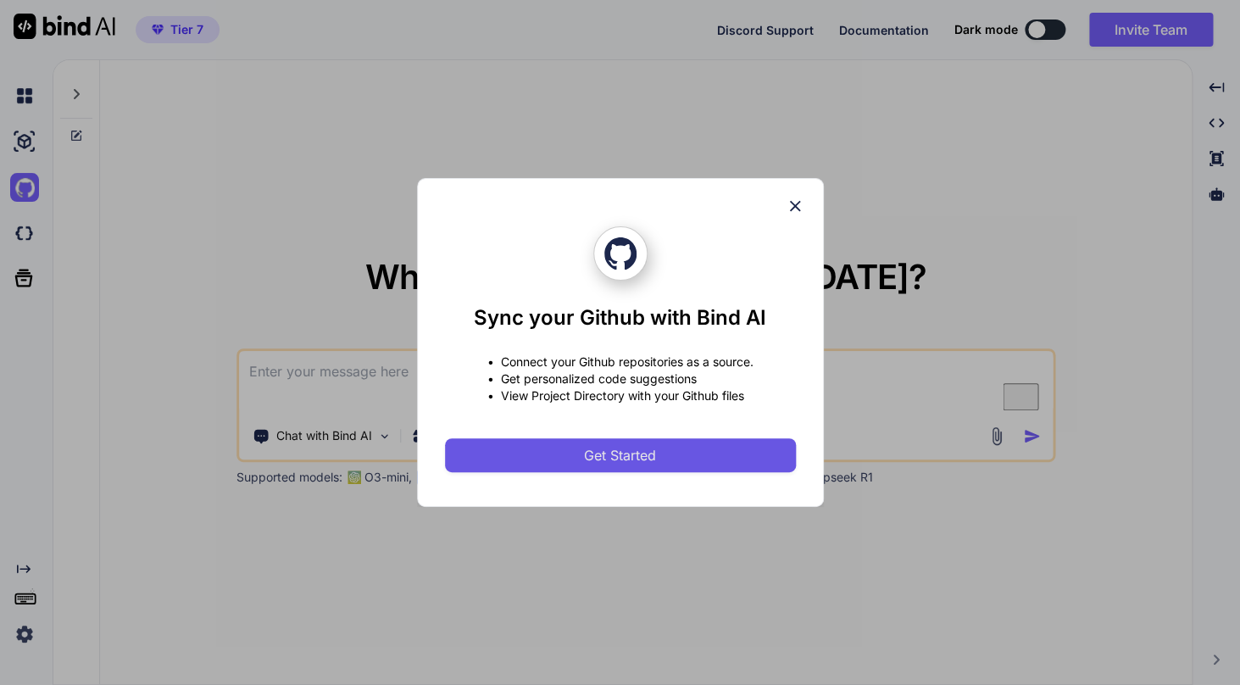
click at [614, 464] on span "Get Started" at bounding box center [620, 455] width 72 height 20
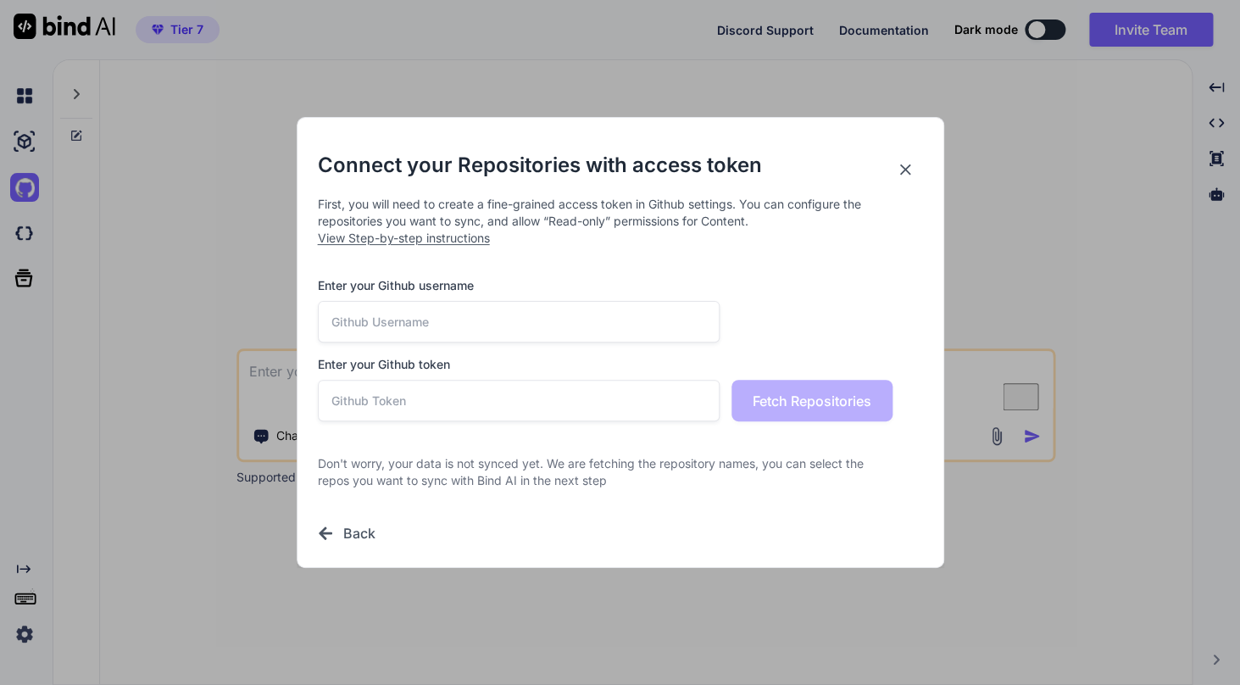
click at [519, 323] on input "text" at bounding box center [519, 322] width 402 height 42
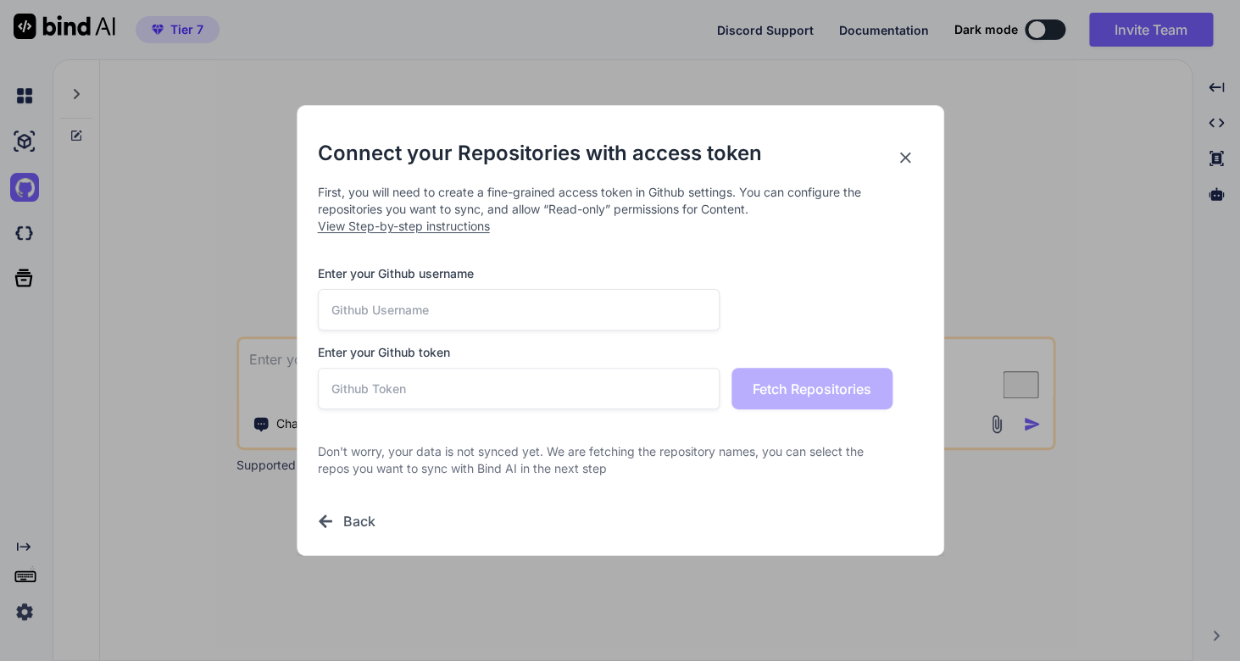
type textarea "x"
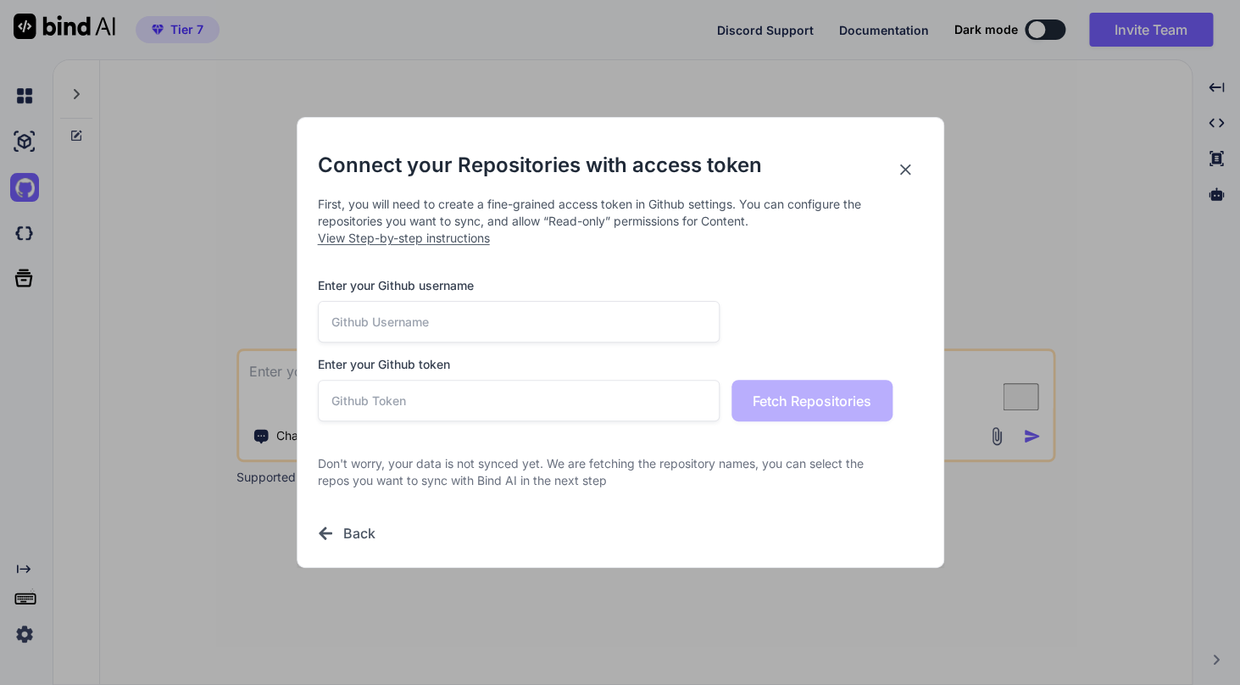
click at [526, 315] on input "text" at bounding box center [519, 322] width 402 height 42
paste input "jlbermudez-imagenevolutiva"
type input "jlbermudez-imagenevolutiva"
click at [513, 471] on p "Don't worry, your data is not synced yet. We are fetching the repository names,…" at bounding box center [605, 472] width 574 height 34
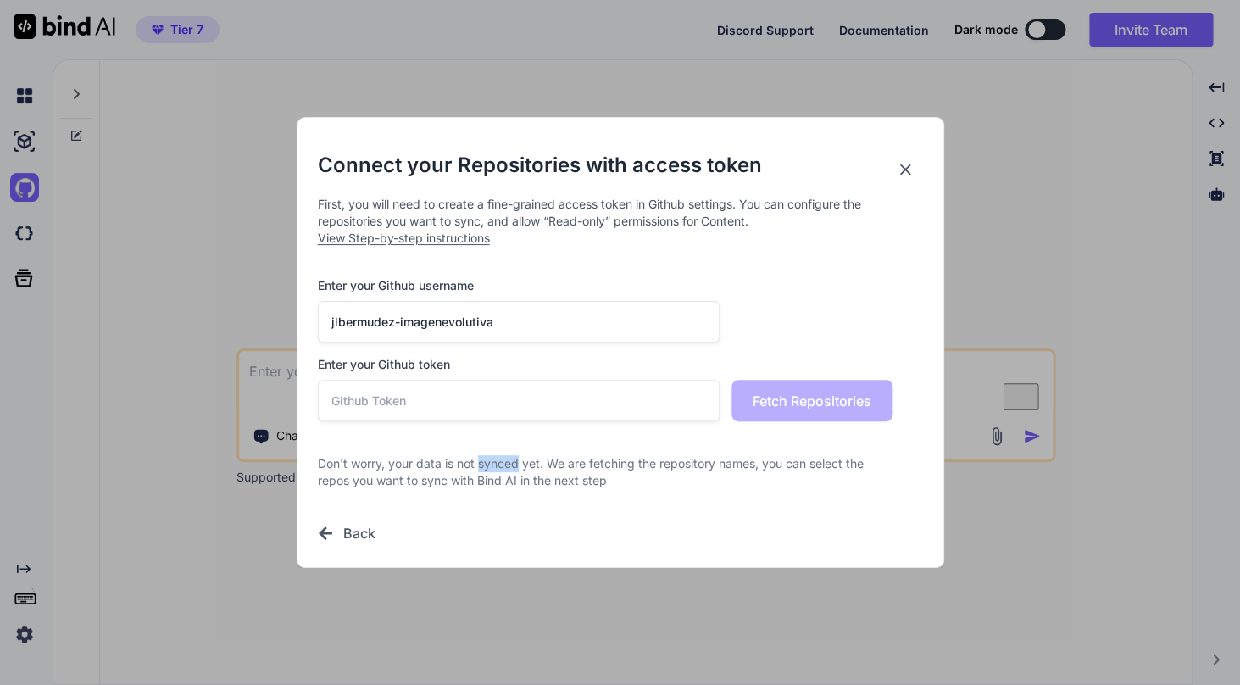
click at [513, 471] on p "Don't worry, your data is not synced yet. We are fetching the repository names,…" at bounding box center [605, 472] width 574 height 34
click at [497, 473] on p "Don't worry, your data is not synced yet. We are fetching the repository names,…" at bounding box center [605, 472] width 574 height 34
click at [445, 239] on span "View Step-by-step instructions" at bounding box center [404, 237] width 172 height 14
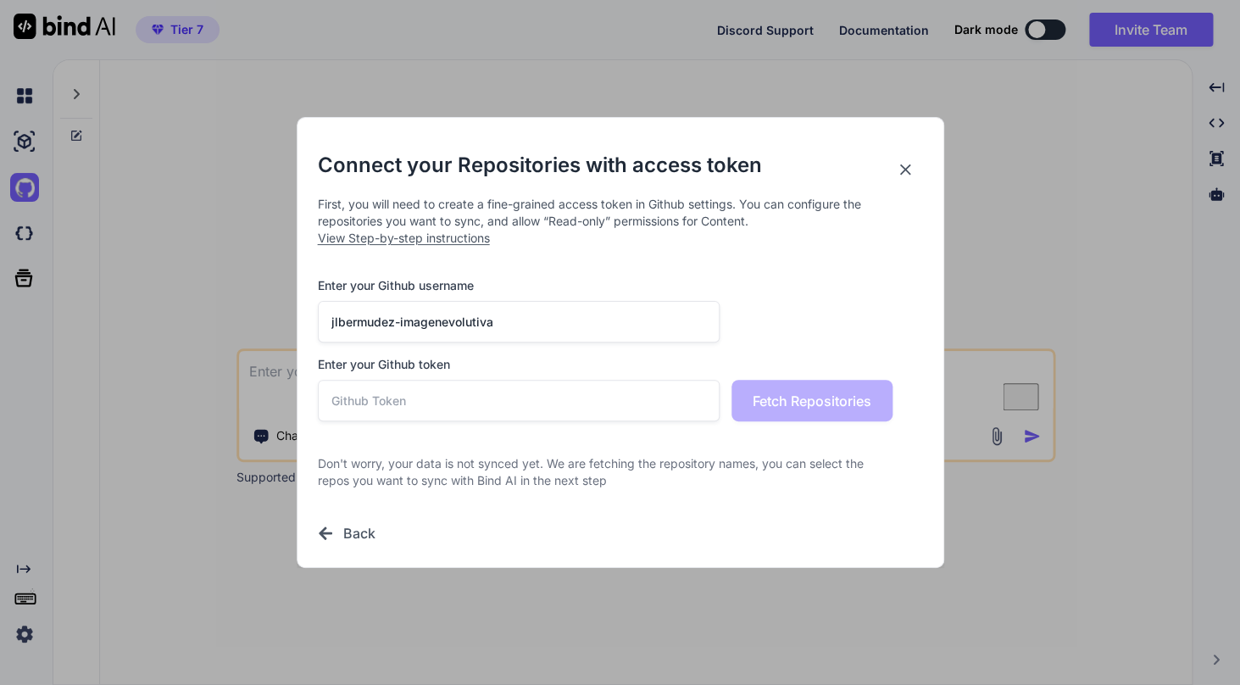
click at [456, 412] on input "text" at bounding box center [519, 401] width 402 height 42
paste input "github_pat_11A2EKTNI0ZN5cPt0jFvfk_X3h4KwbYSlSsjf9tXUgp36FSLwV0wFOJmqlTuXCc3xzBB…"
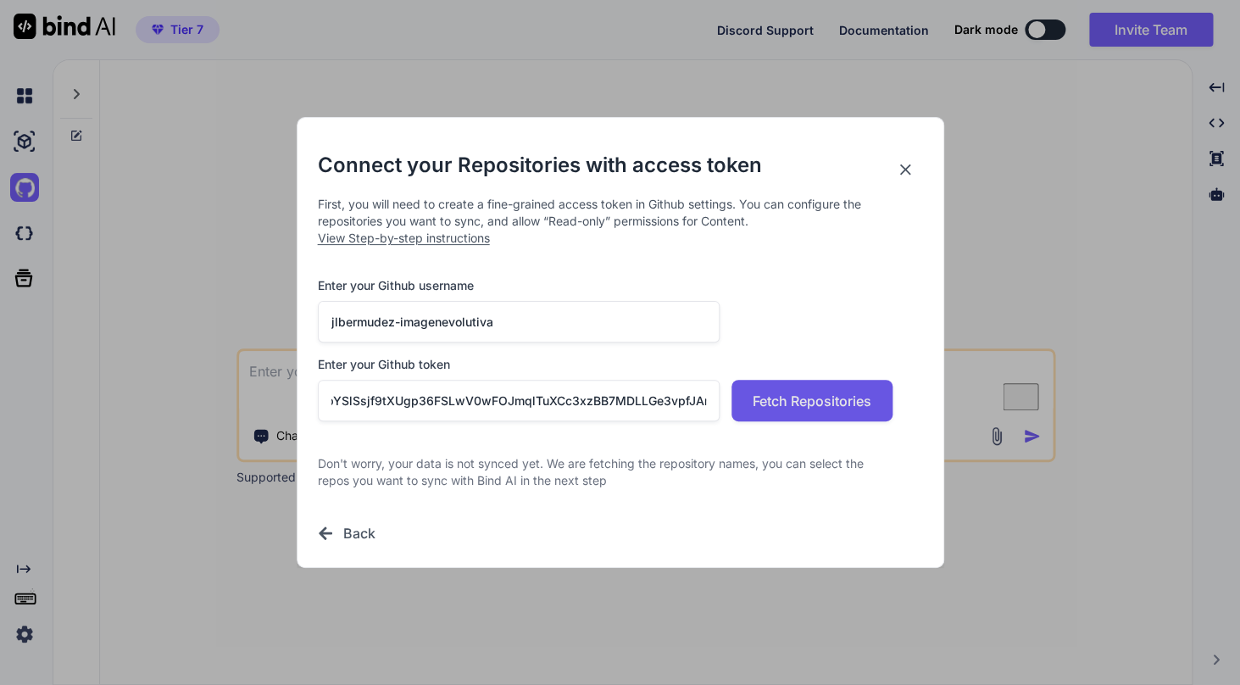
type input "github_pat_11A2EKTNI0ZN5cPt0jFvfk_X3h4KwbYSlSsjf9tXUgp36FSLwV0wFOJmqlTuXCc3xzBB…"
click at [818, 397] on span "Fetch Repositories" at bounding box center [811, 401] width 119 height 20
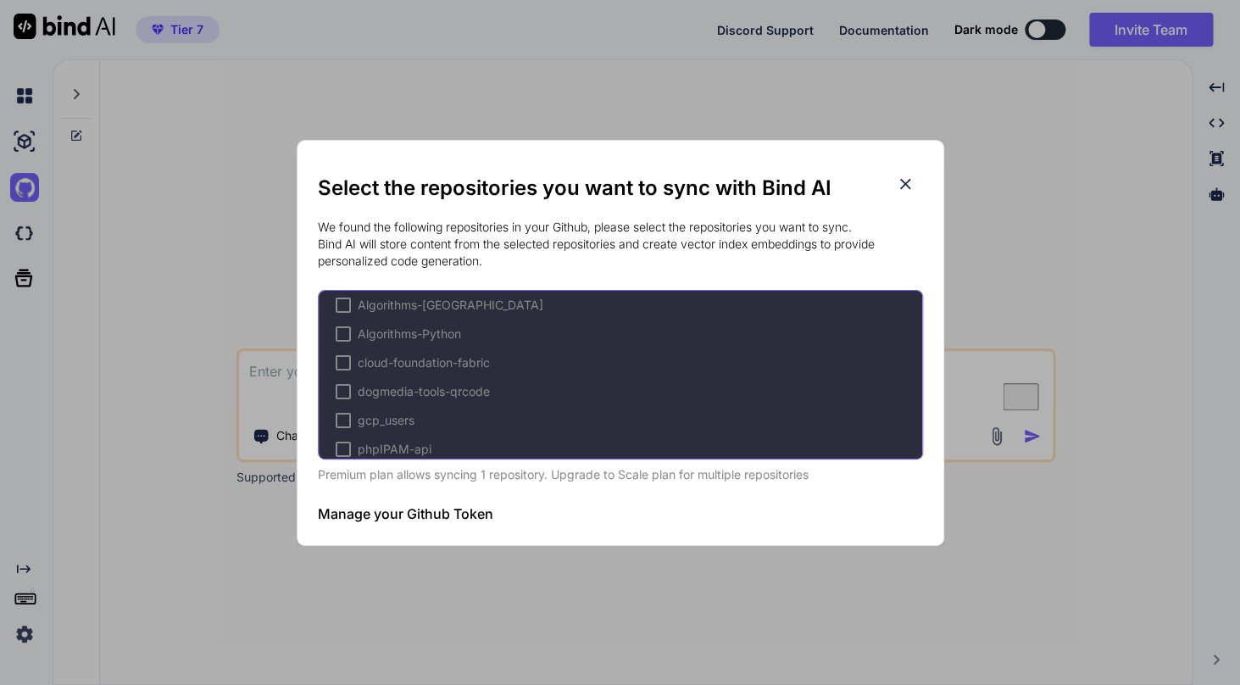
scroll to position [0, 0]
click at [352, 311] on div "Algorithms-Java" at bounding box center [440, 314] width 208 height 17
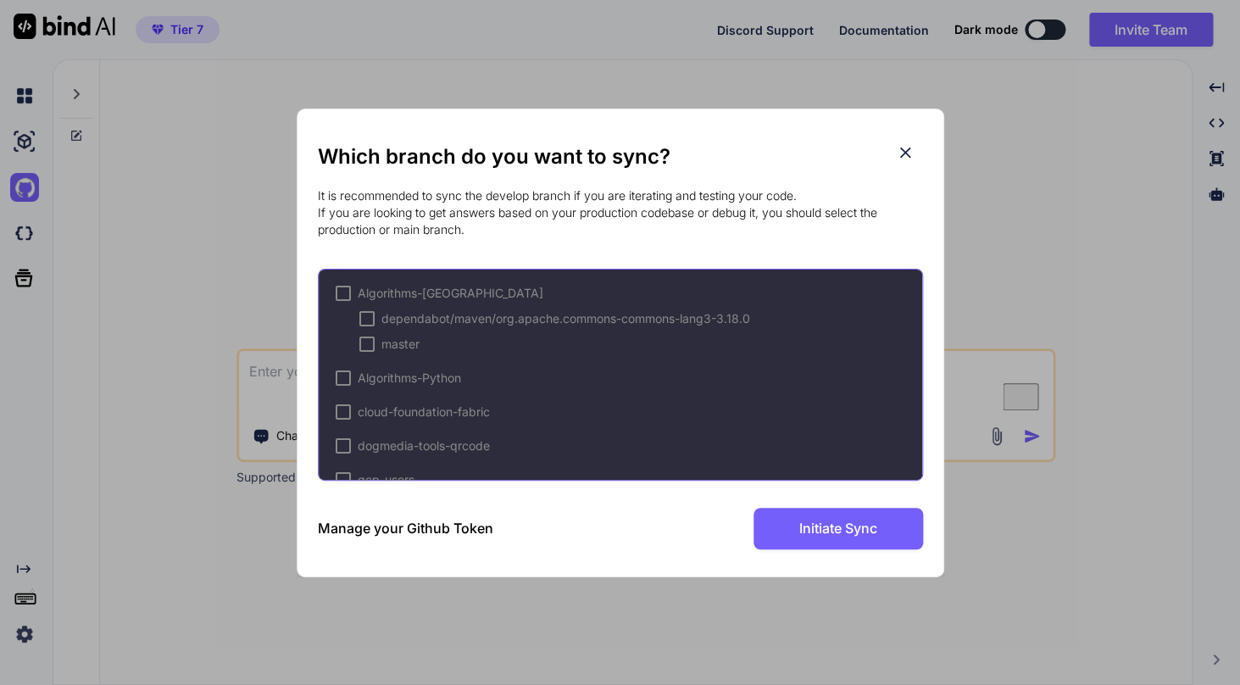
click at [343, 295] on div at bounding box center [343, 293] width 15 height 15
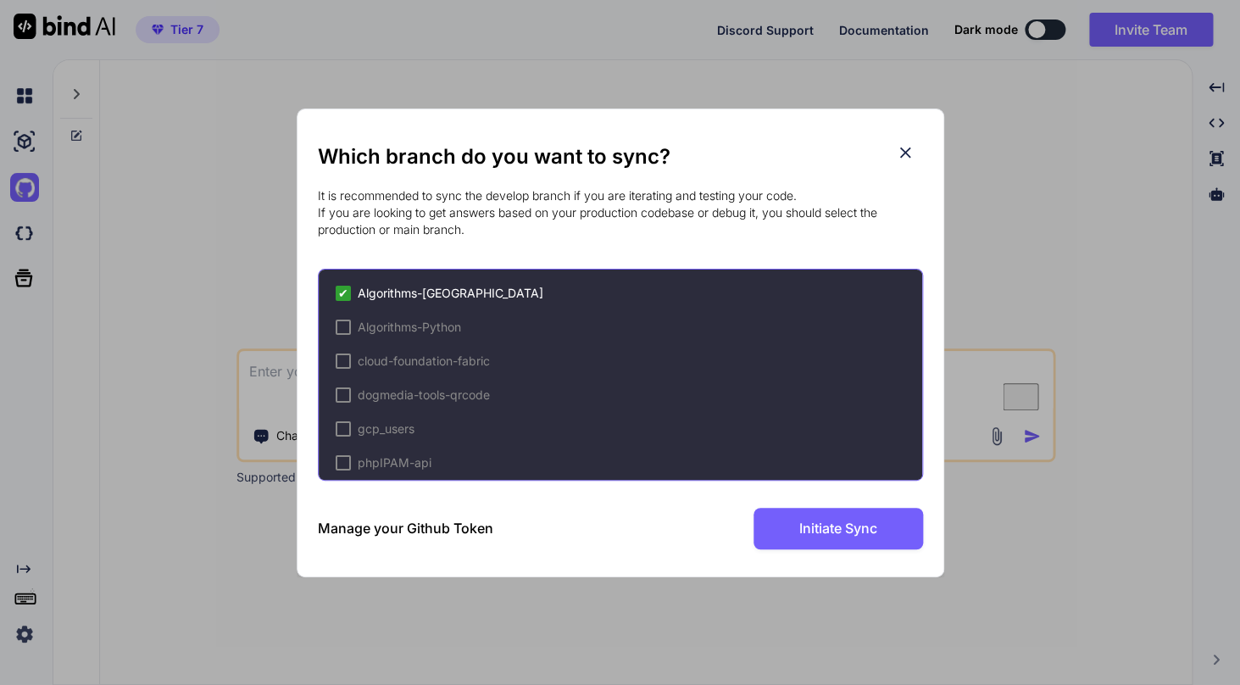
click at [343, 295] on span "✔" at bounding box center [343, 293] width 10 height 17
click at [343, 295] on div at bounding box center [343, 293] width 15 height 15
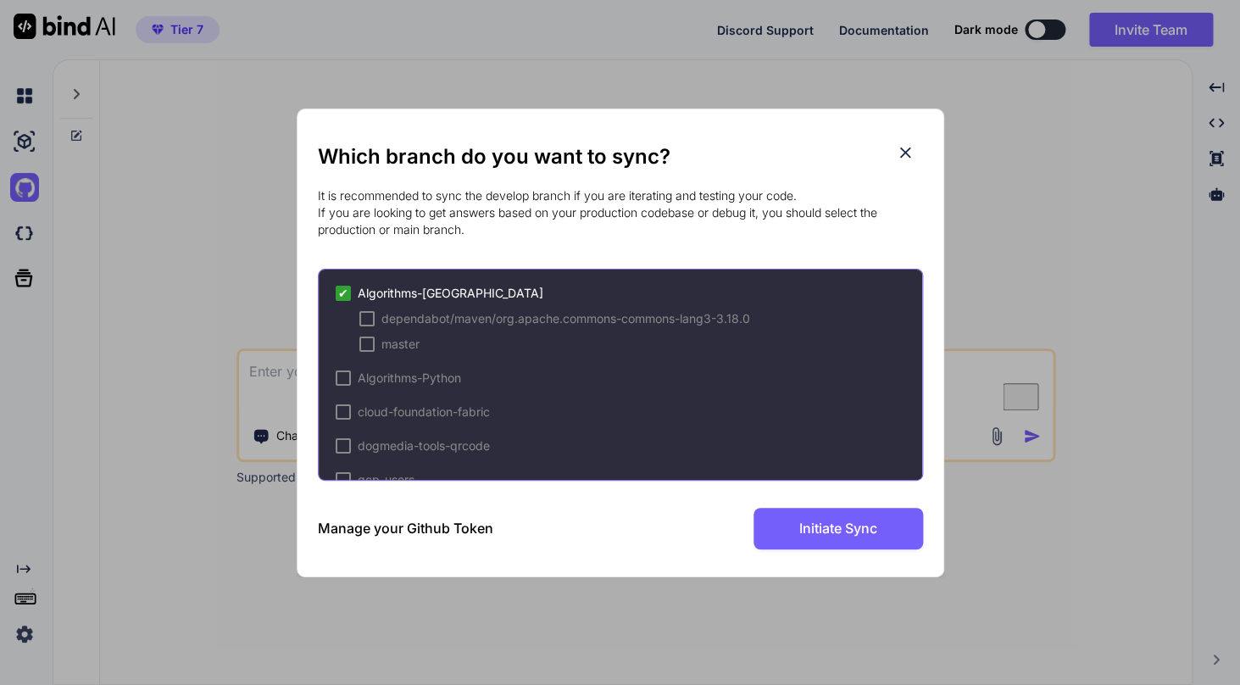
click at [343, 292] on span "✔" at bounding box center [343, 293] width 10 height 17
click at [430, 533] on h3 "Manage your Github Token" at bounding box center [405, 528] width 175 height 20
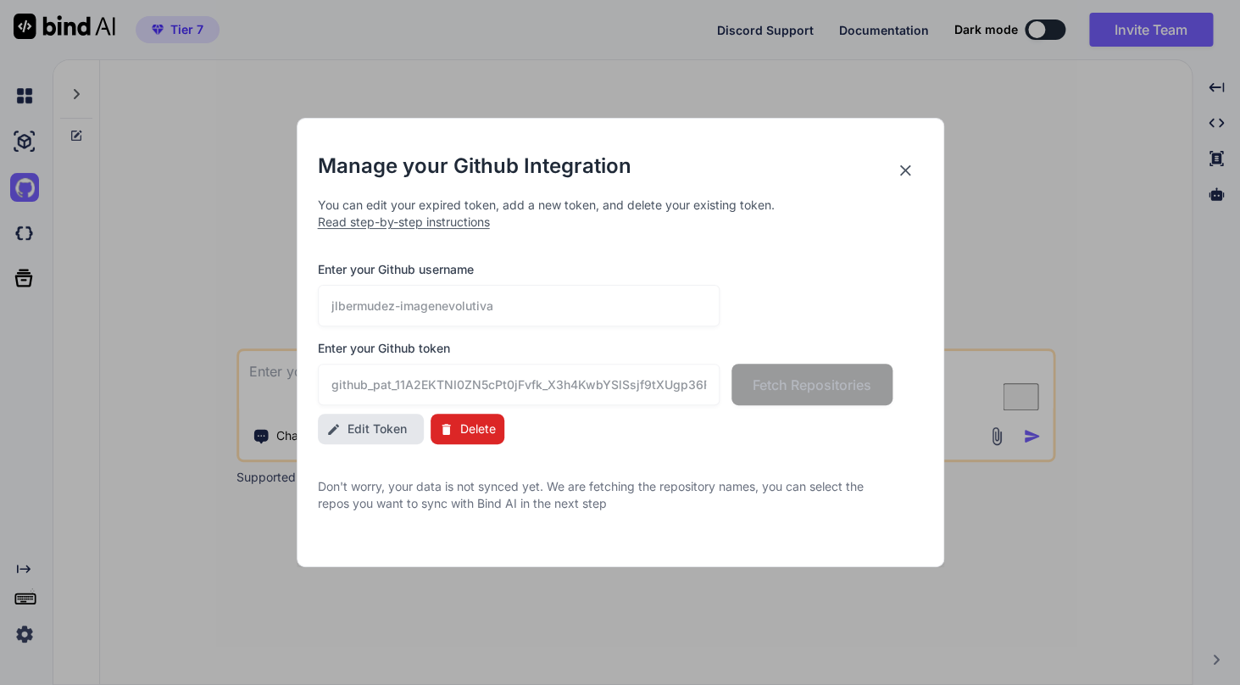
click at [903, 176] on icon at bounding box center [905, 170] width 19 height 19
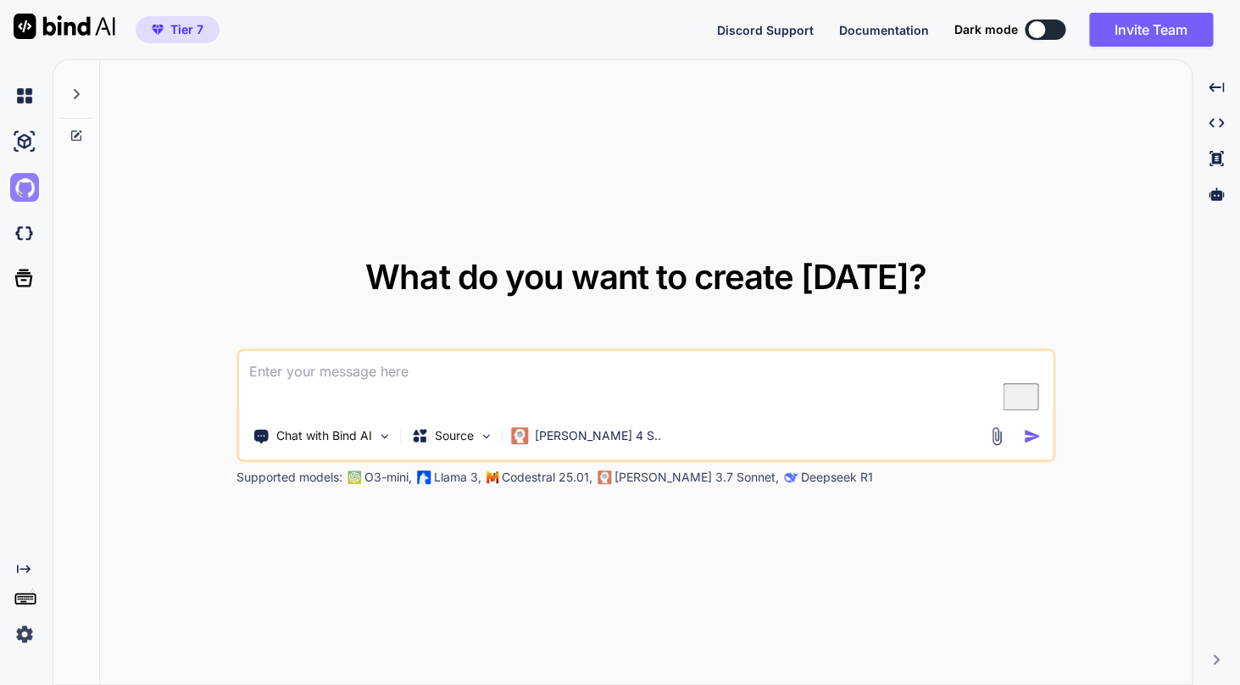
click at [27, 188] on img at bounding box center [24, 187] width 29 height 29
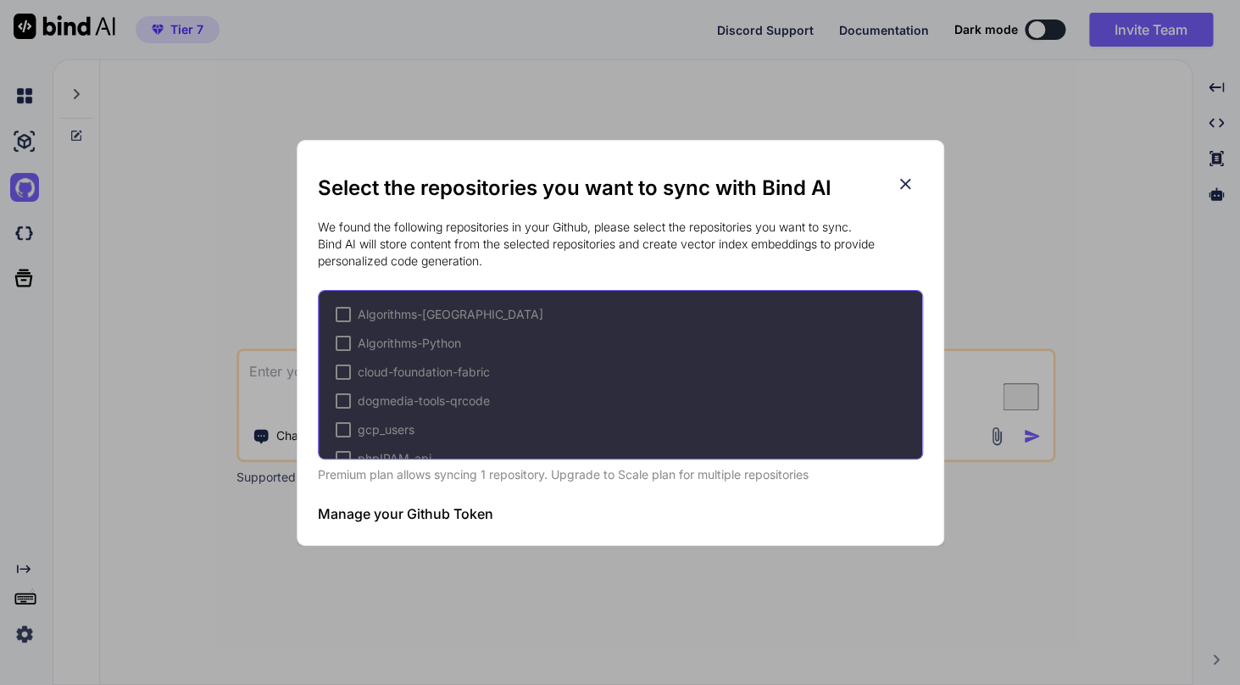
click at [343, 313] on div at bounding box center [343, 314] width 15 height 15
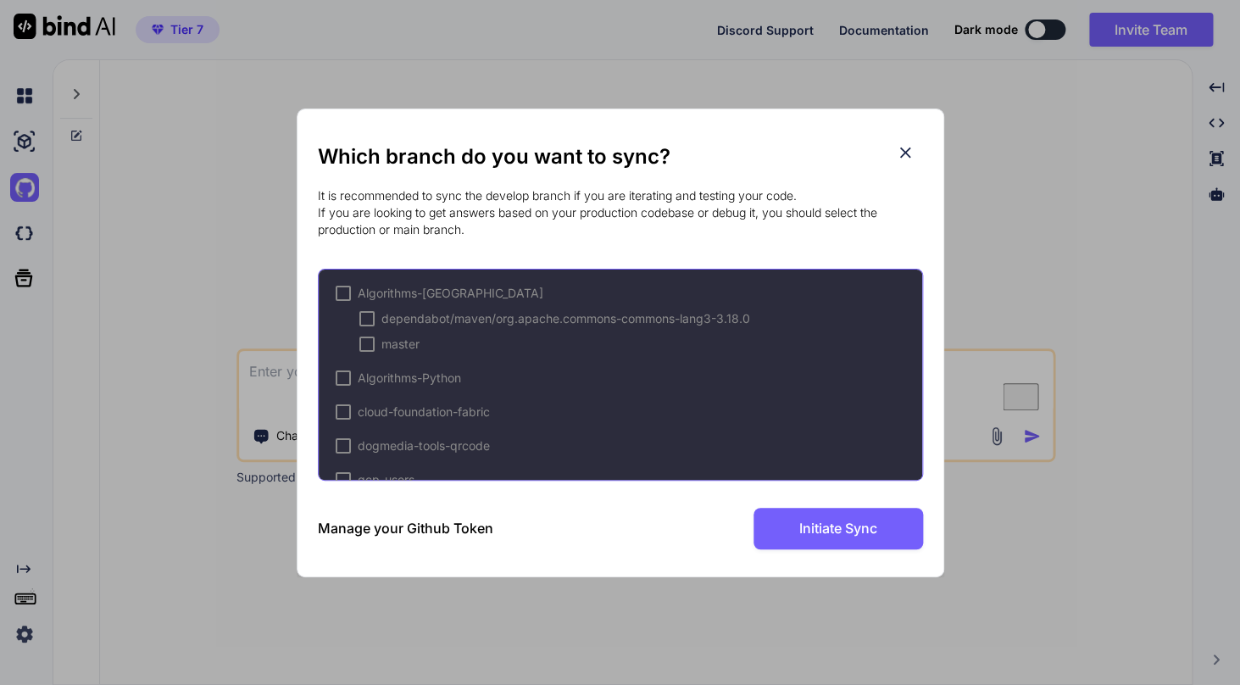
click at [341, 296] on div at bounding box center [343, 293] width 15 height 15
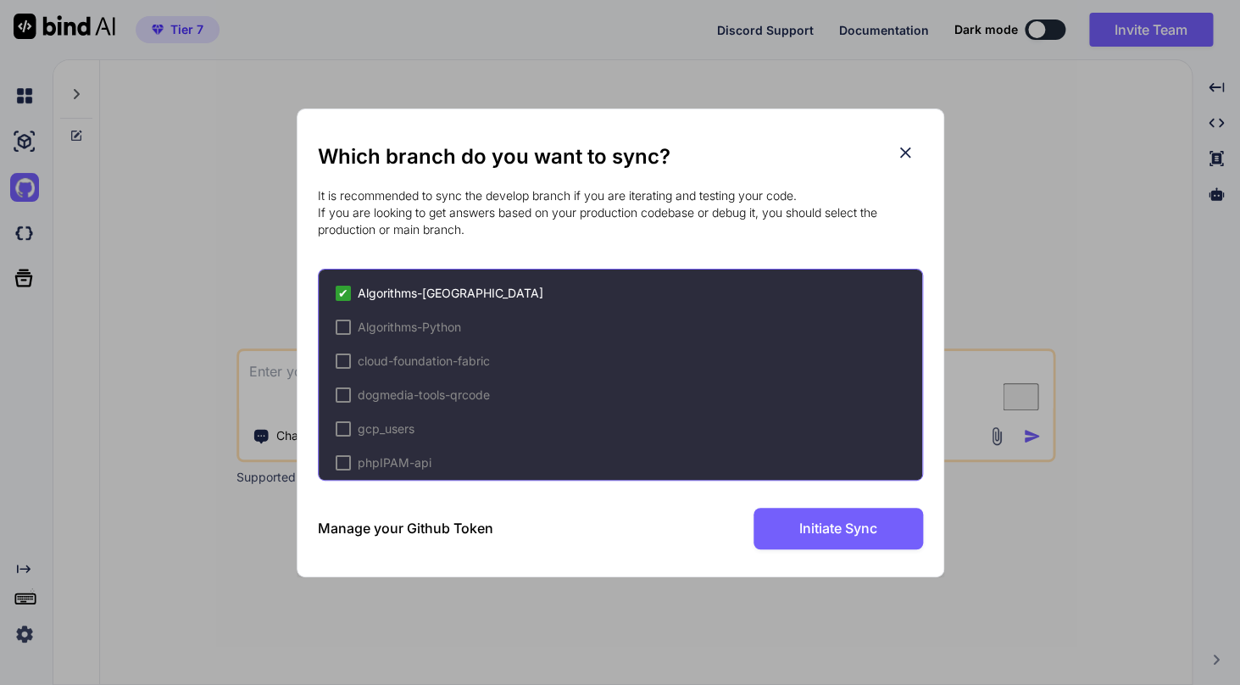
click at [342, 325] on div at bounding box center [343, 326] width 15 height 15
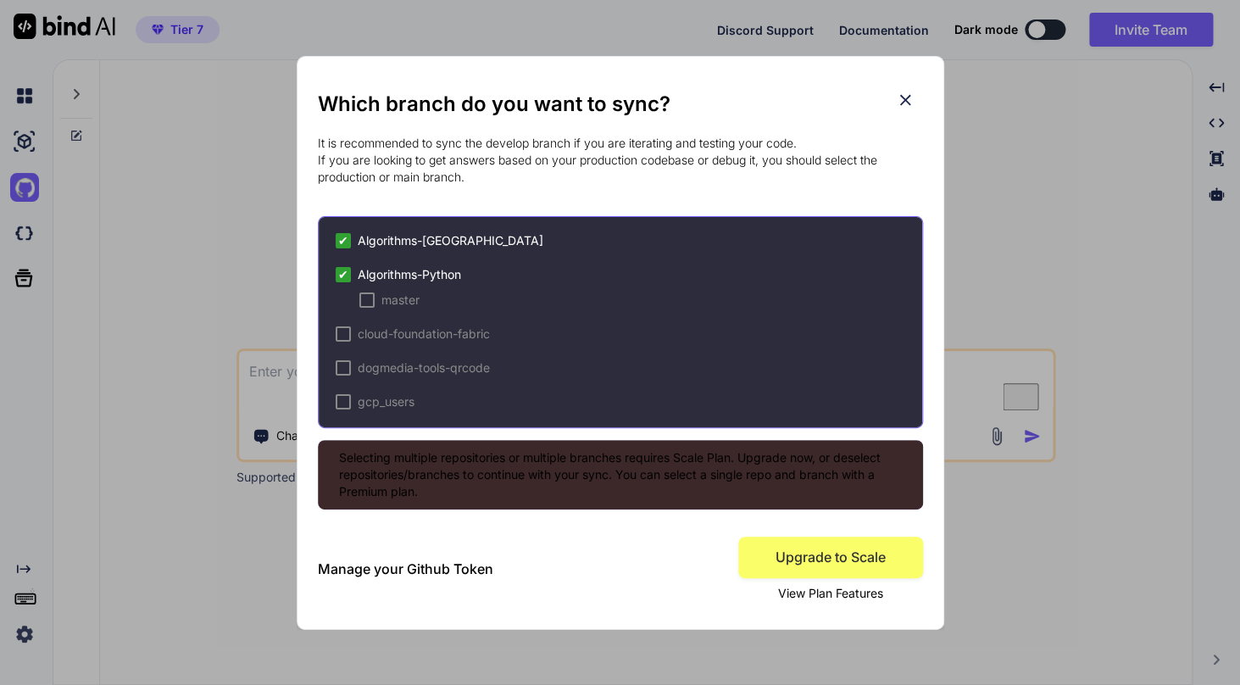
click at [345, 237] on span "✔" at bounding box center [343, 240] width 10 height 17
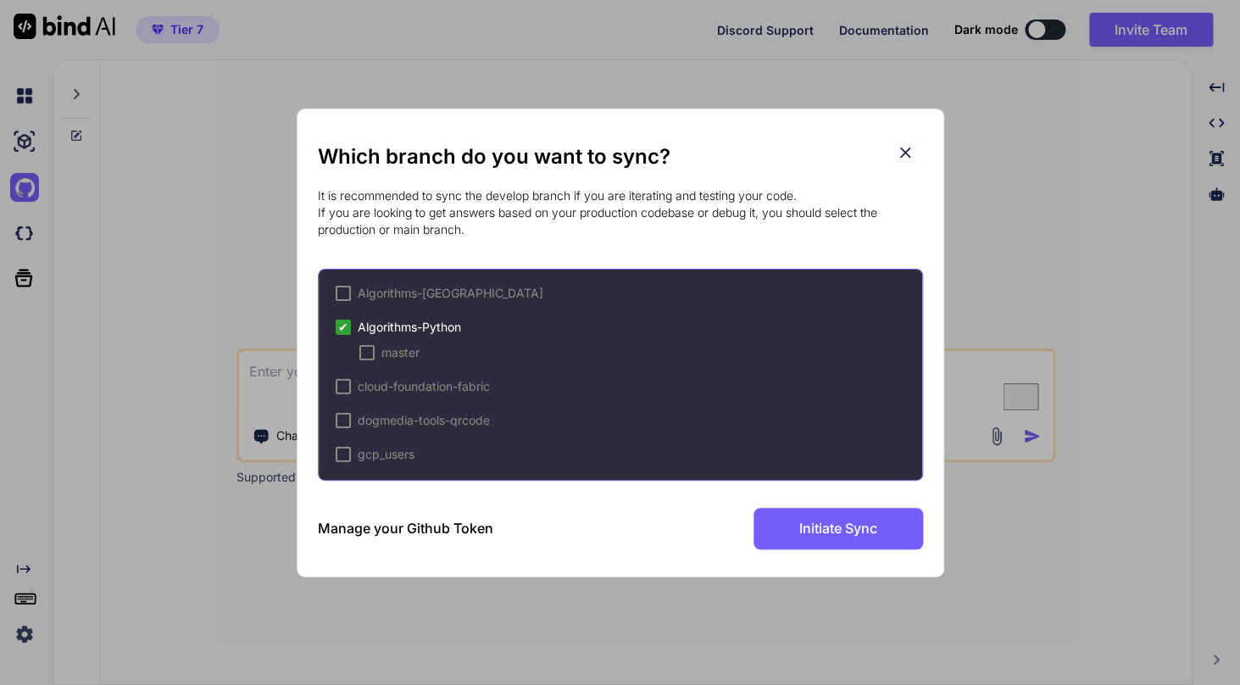
click at [343, 330] on span "✔" at bounding box center [343, 327] width 10 height 17
click at [341, 332] on div at bounding box center [343, 326] width 15 height 15
click at [344, 296] on div at bounding box center [343, 293] width 15 height 15
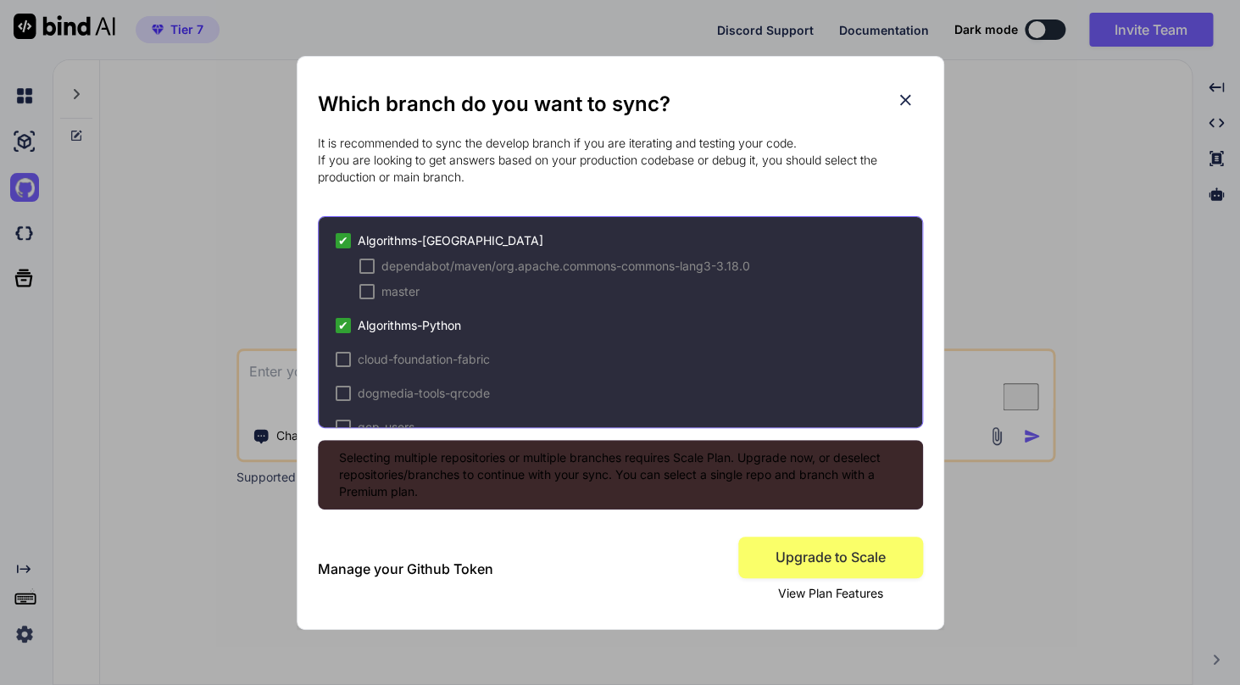
click at [368, 291] on div at bounding box center [366, 291] width 15 height 15
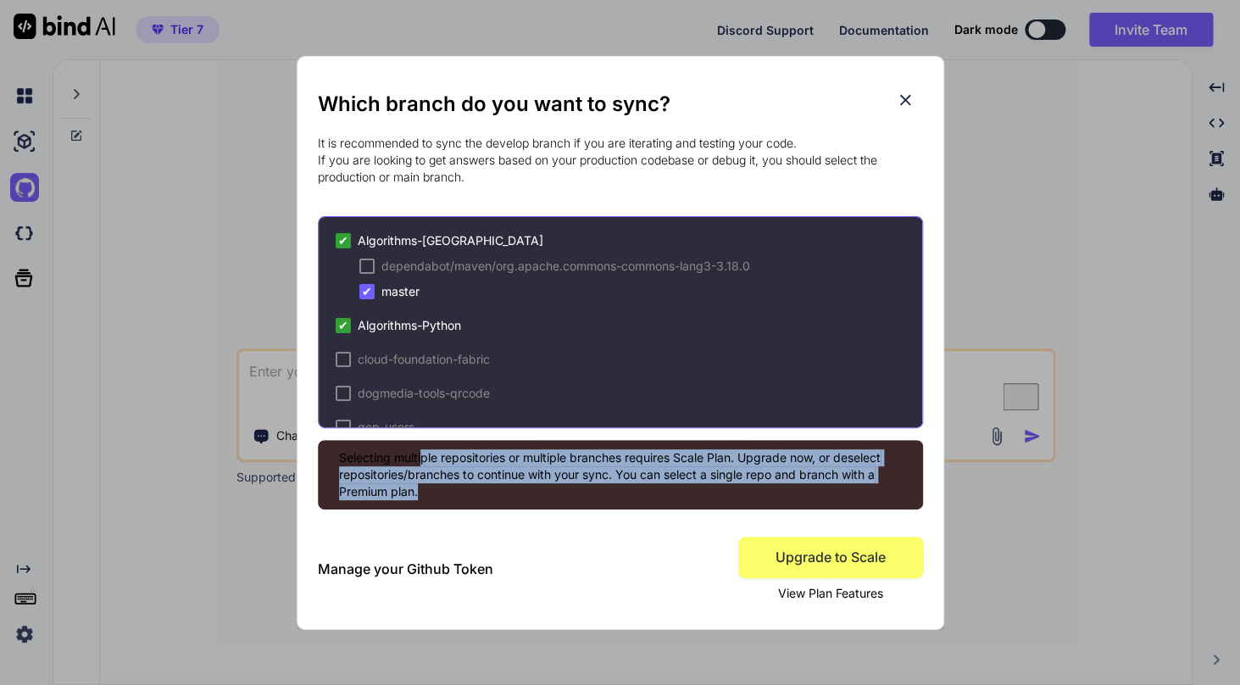
drag, startPoint x: 422, startPoint y: 455, endPoint x: 589, endPoint y: 496, distance: 171.8
click at [589, 496] on p "Selecting multiple repositories or multiple branches requires Scale Plan. Upgra…" at bounding box center [620, 474] width 563 height 51
click at [805, 585] on span "View Plan Features" at bounding box center [830, 593] width 105 height 17
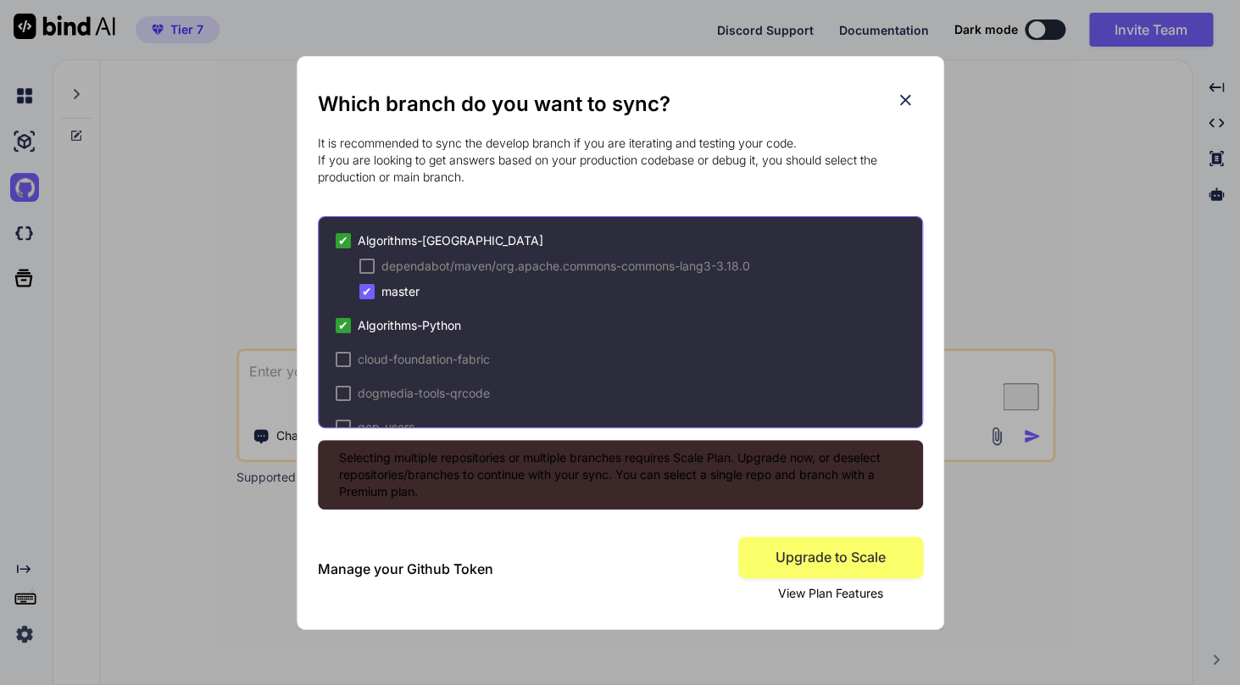
click at [814, 595] on span "View Plan Features" at bounding box center [830, 593] width 105 height 17
click at [846, 600] on span "View Plan Features" at bounding box center [830, 593] width 105 height 17
click at [903, 104] on icon at bounding box center [905, 100] width 19 height 19
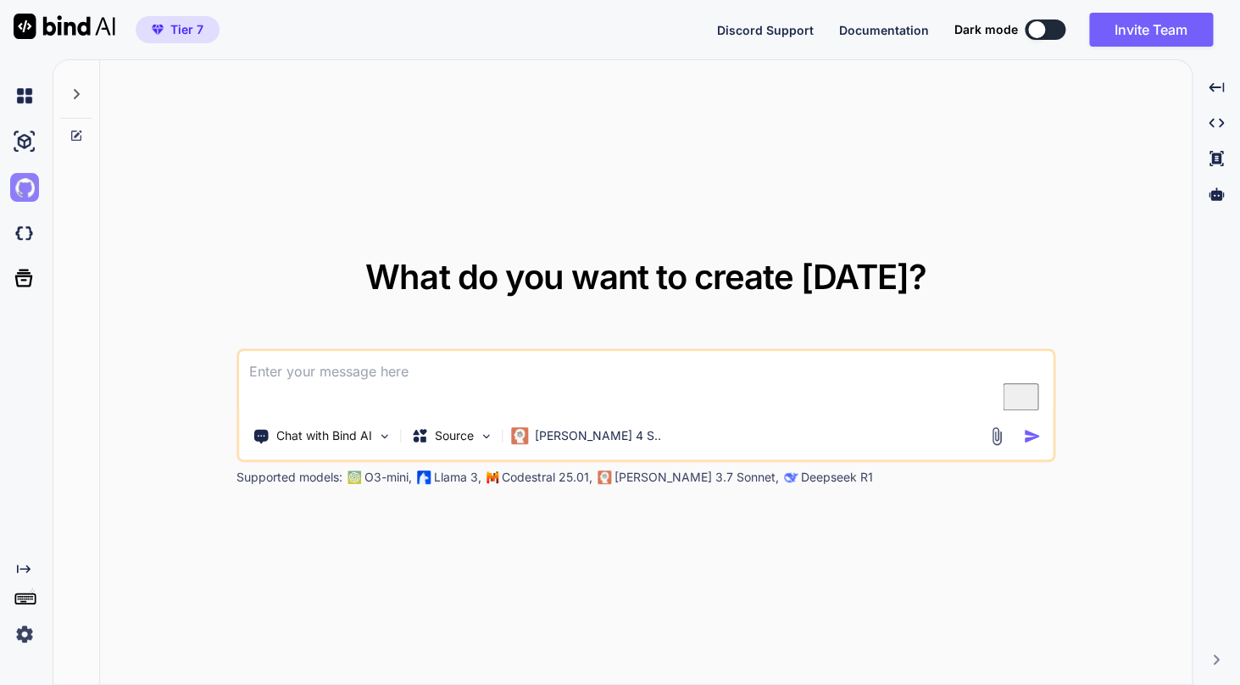
click at [28, 192] on img at bounding box center [24, 187] width 29 height 29
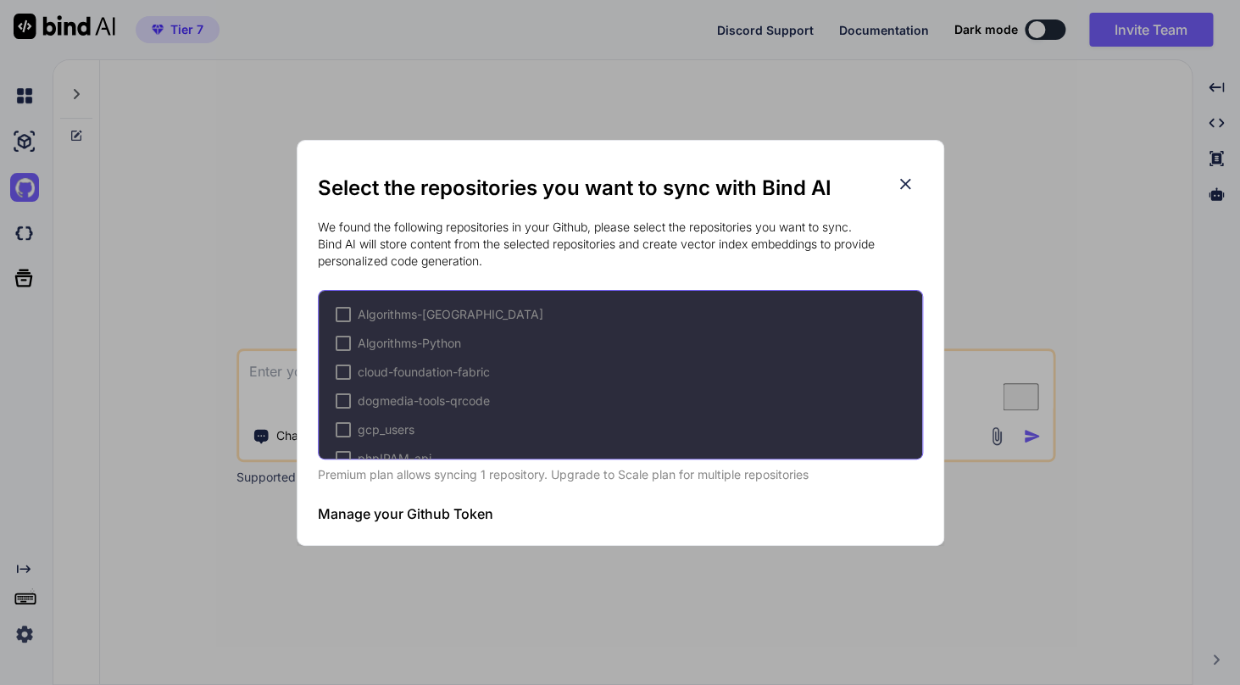
click at [343, 320] on div at bounding box center [343, 314] width 15 height 15
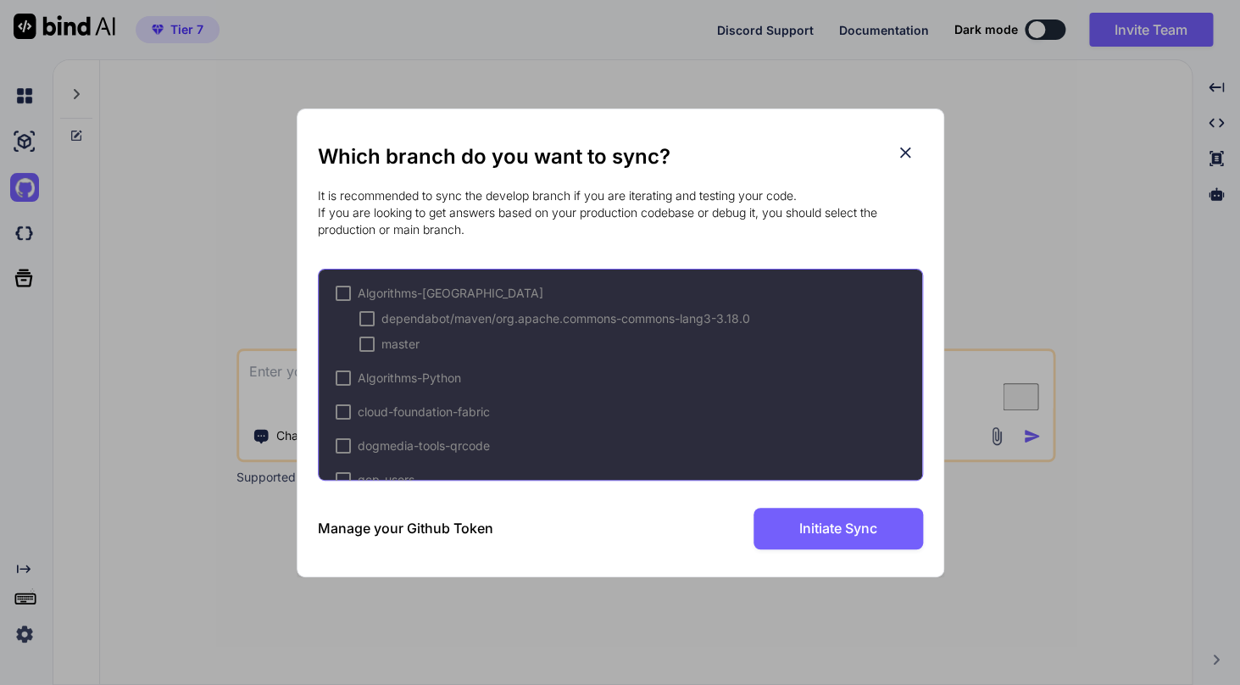
click at [366, 350] on div at bounding box center [366, 343] width 15 height 15
click at [351, 380] on div "Algorithms-Python" at bounding box center [398, 377] width 125 height 17
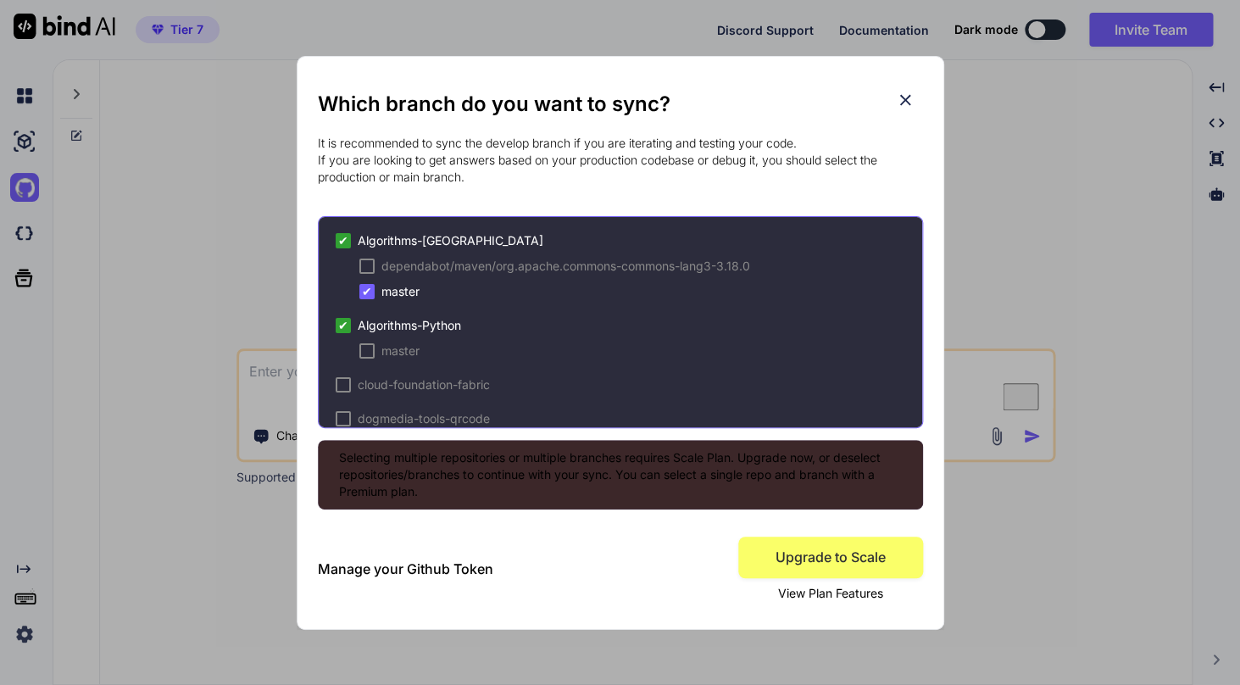
click at [372, 351] on div at bounding box center [366, 350] width 15 height 15
click at [346, 327] on span "✔" at bounding box center [343, 325] width 10 height 17
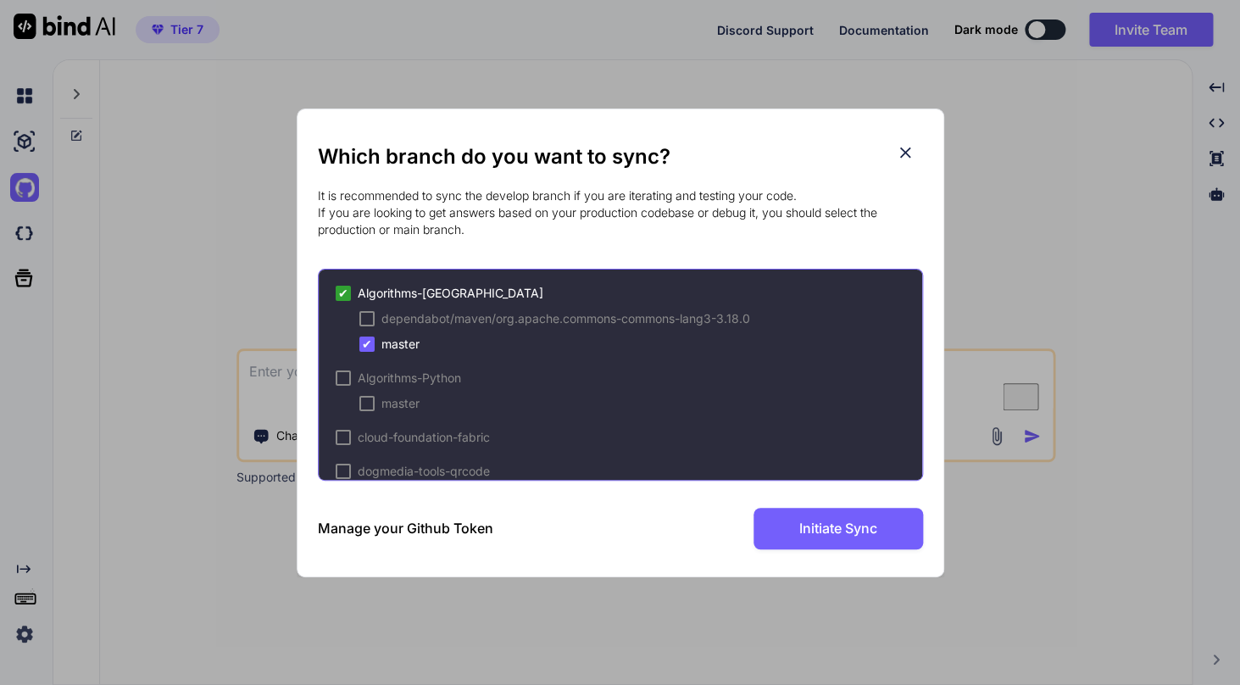
scroll to position [158, 0]
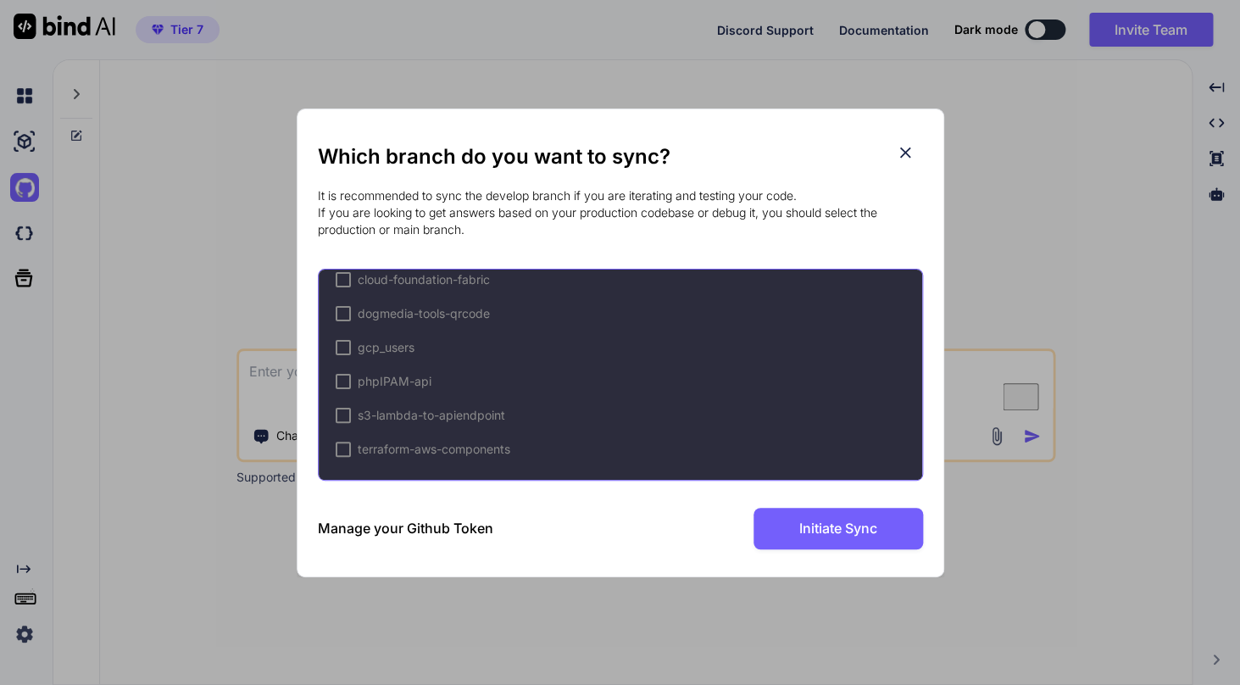
click at [908, 147] on icon at bounding box center [905, 152] width 19 height 19
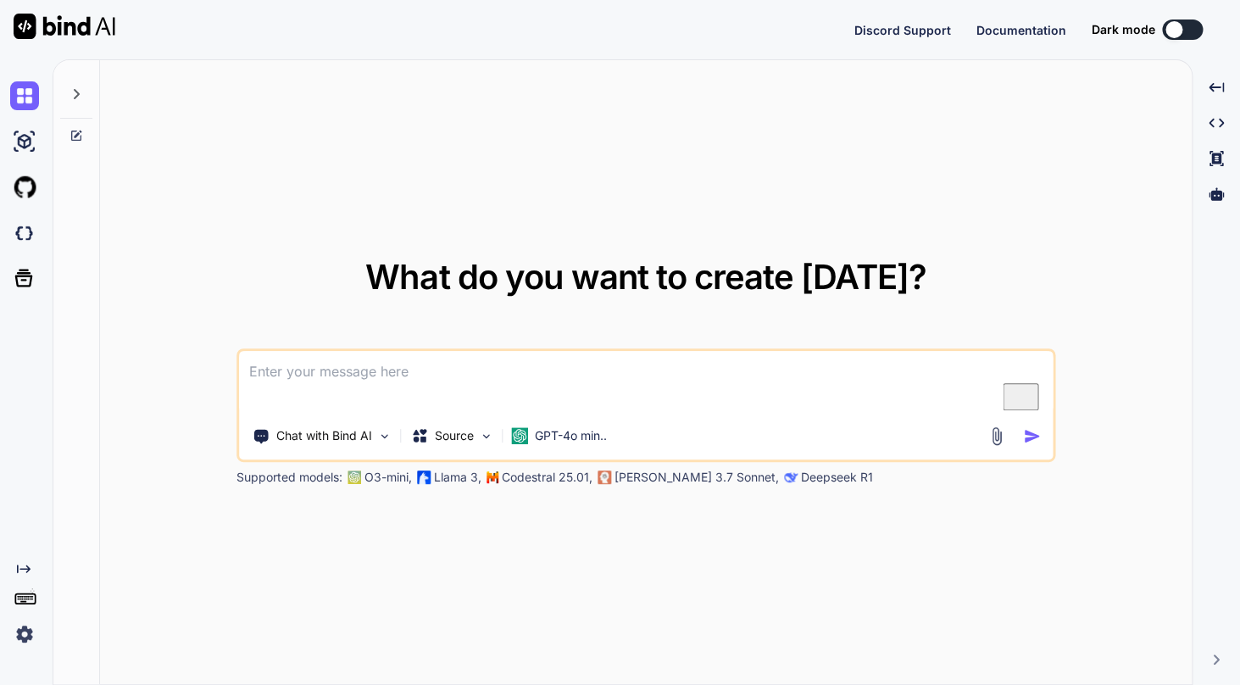
click at [30, 186] on img at bounding box center [24, 187] width 29 height 29
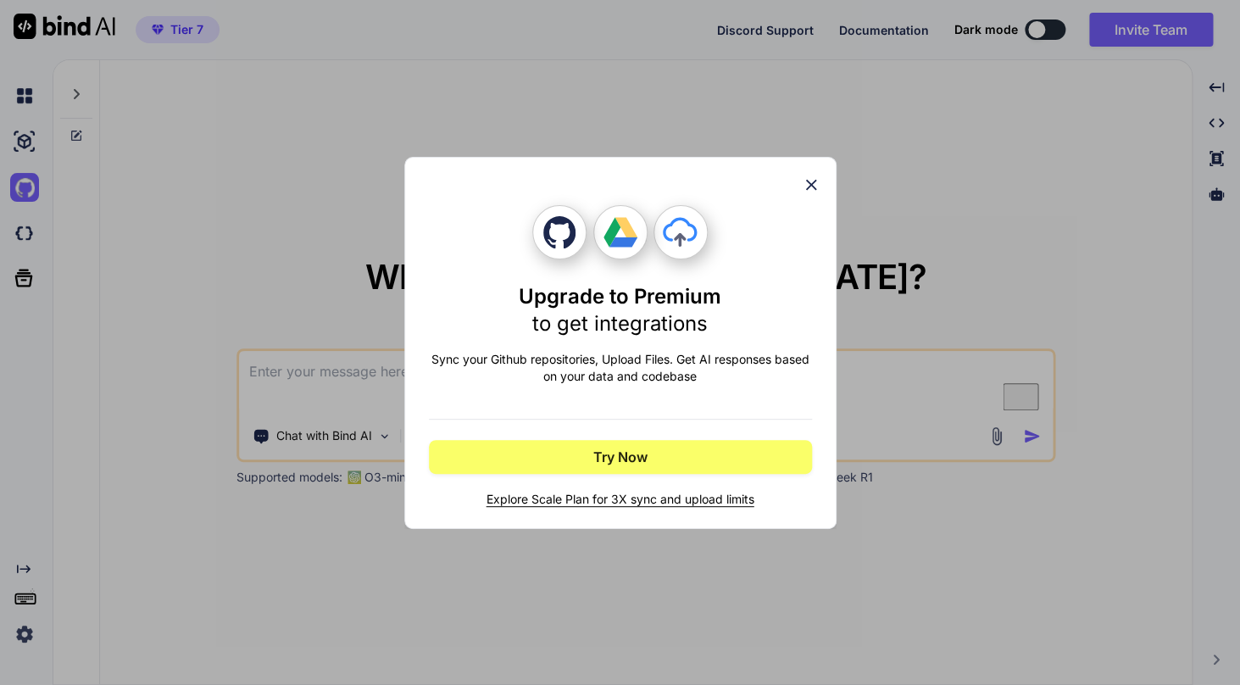
click at [814, 191] on icon at bounding box center [811, 184] width 19 height 19
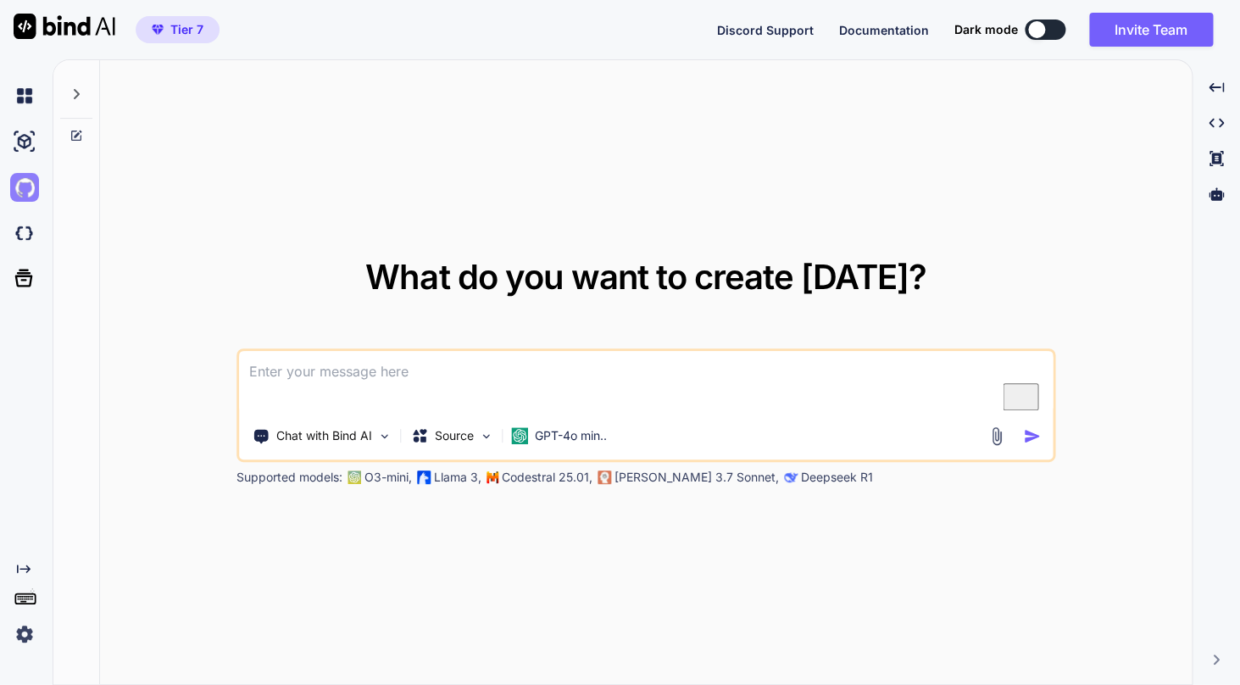
click at [25, 191] on img at bounding box center [24, 187] width 29 height 29
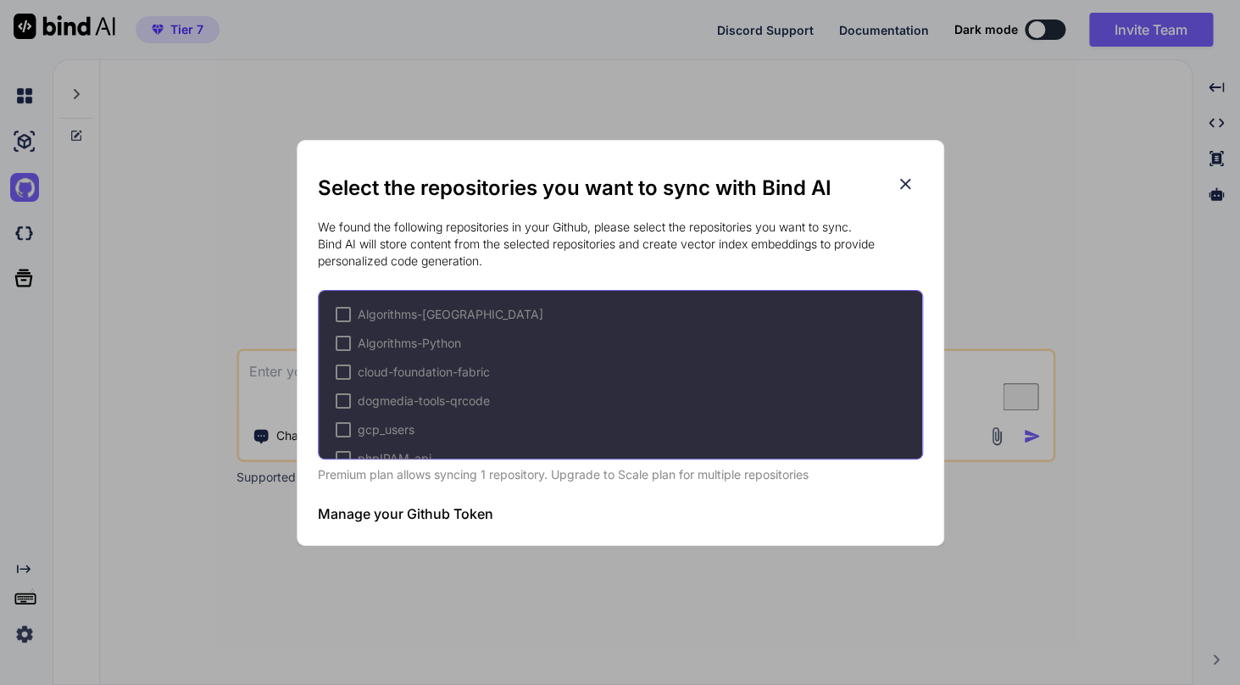
click at [344, 316] on div at bounding box center [343, 314] width 15 height 15
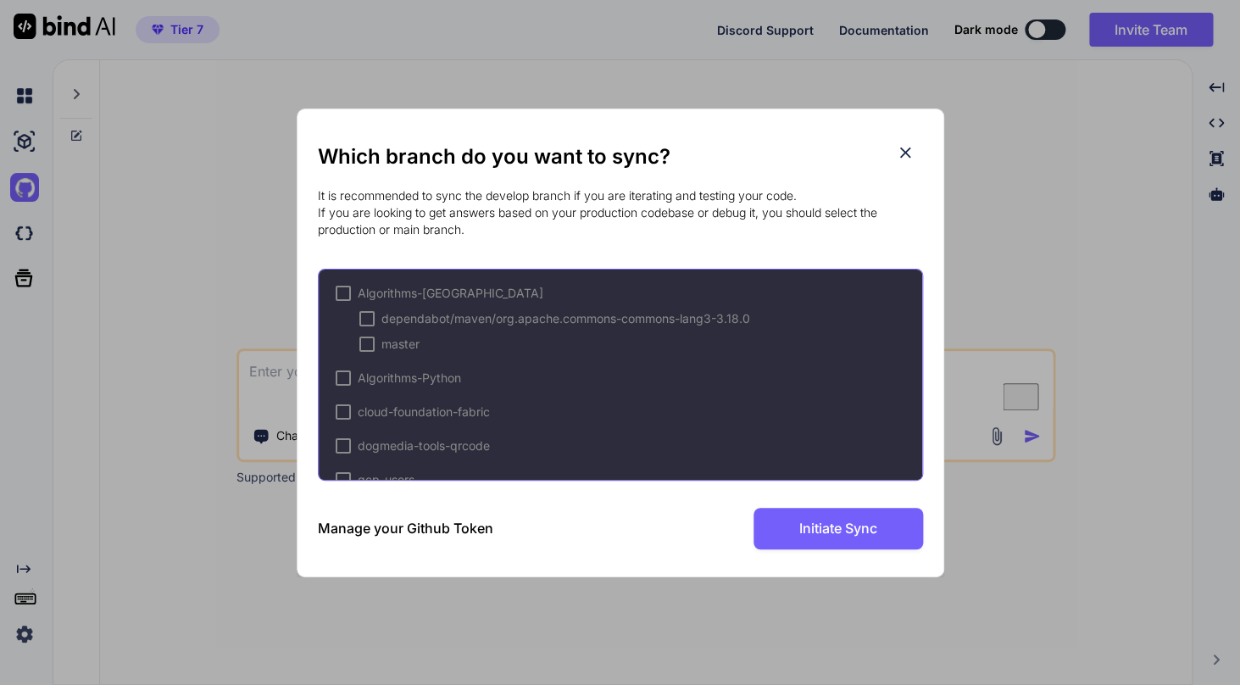
click at [344, 298] on div at bounding box center [343, 293] width 15 height 15
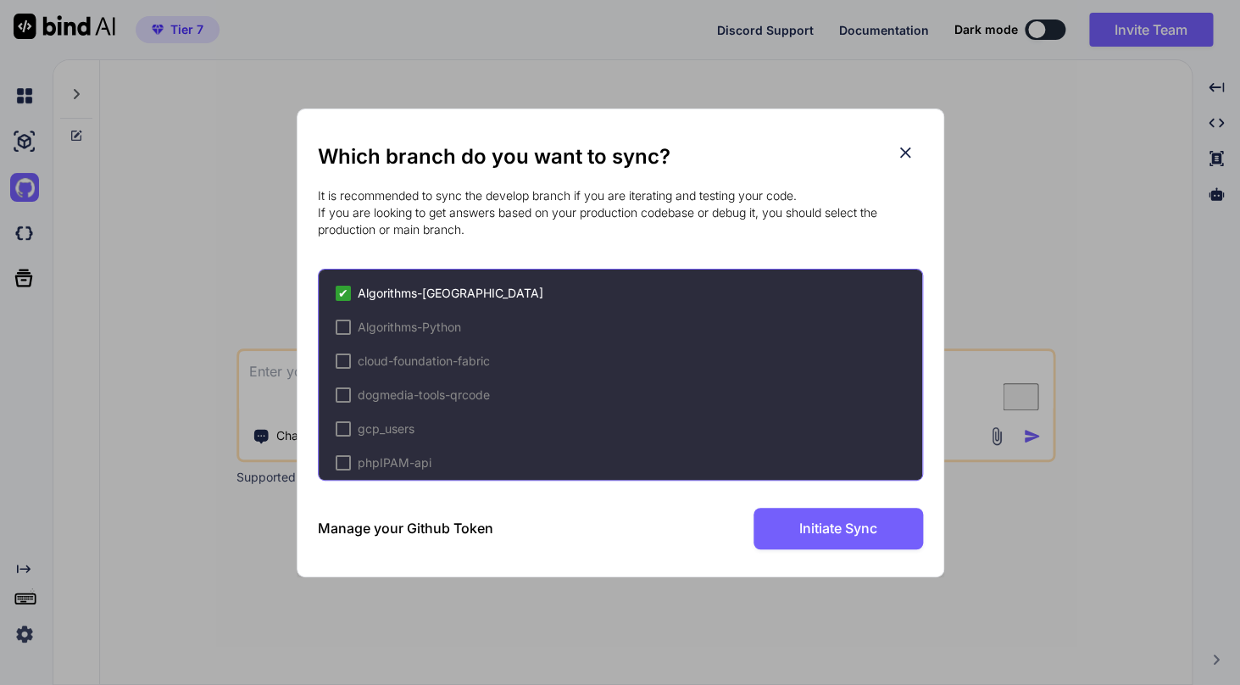
click at [911, 153] on icon at bounding box center [905, 152] width 19 height 19
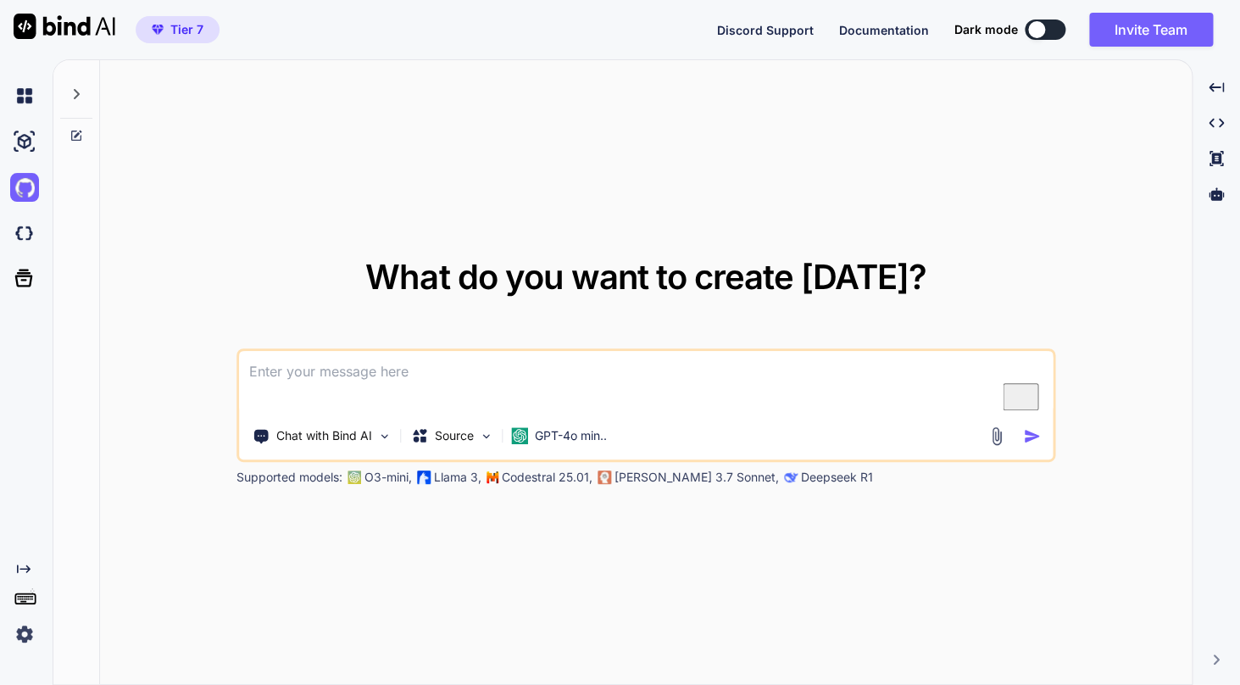
click at [21, 645] on img at bounding box center [24, 633] width 29 height 29
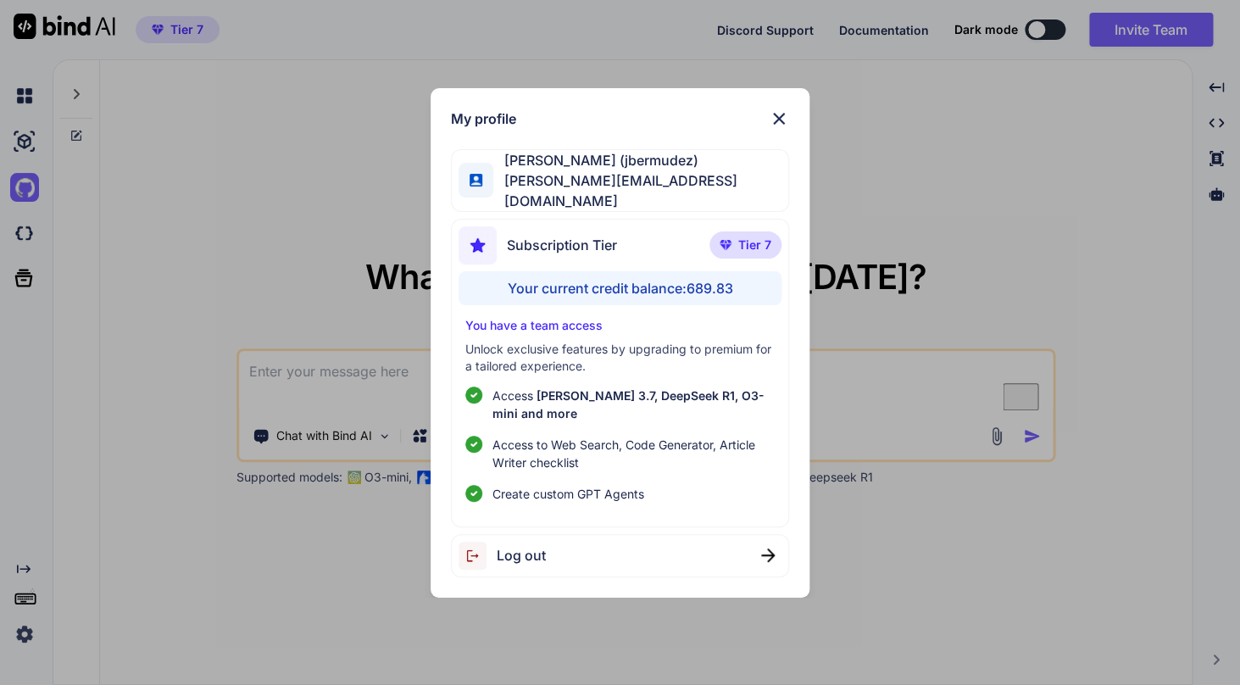
click at [783, 122] on img at bounding box center [778, 118] width 20 height 20
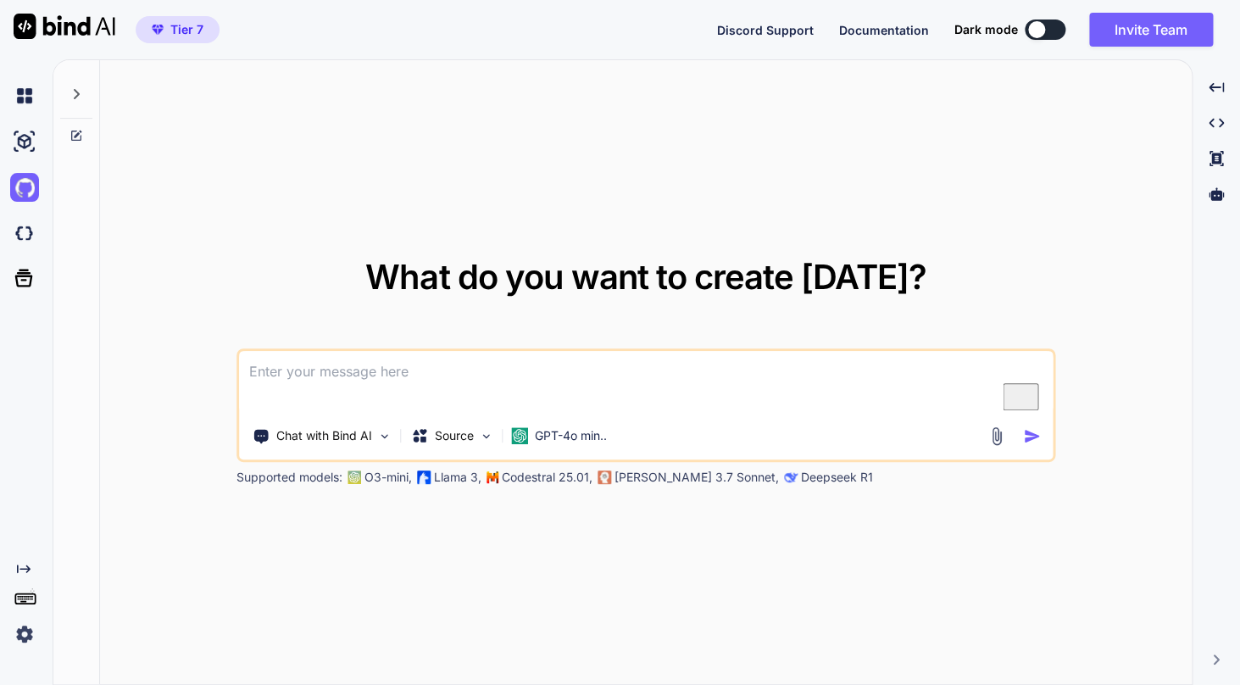
click at [191, 24] on span "Tier 7" at bounding box center [186, 29] width 33 height 17
click at [176, 37] on span "Tier 7" at bounding box center [186, 29] width 33 height 17
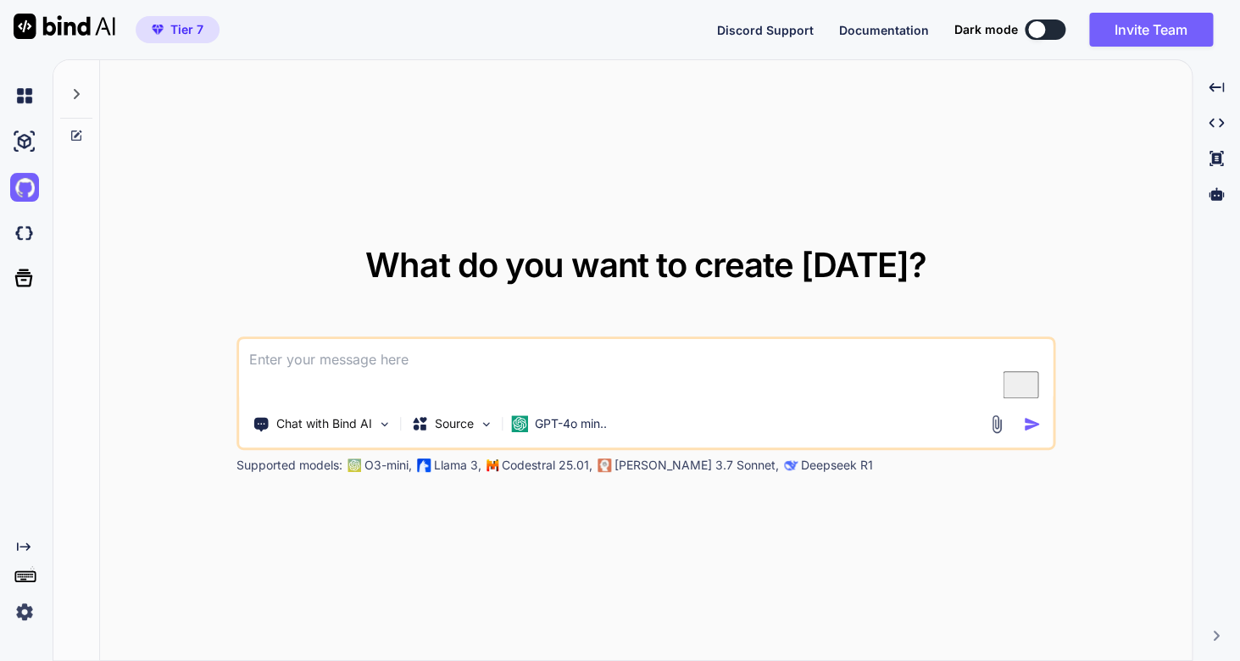
type textarea "x"
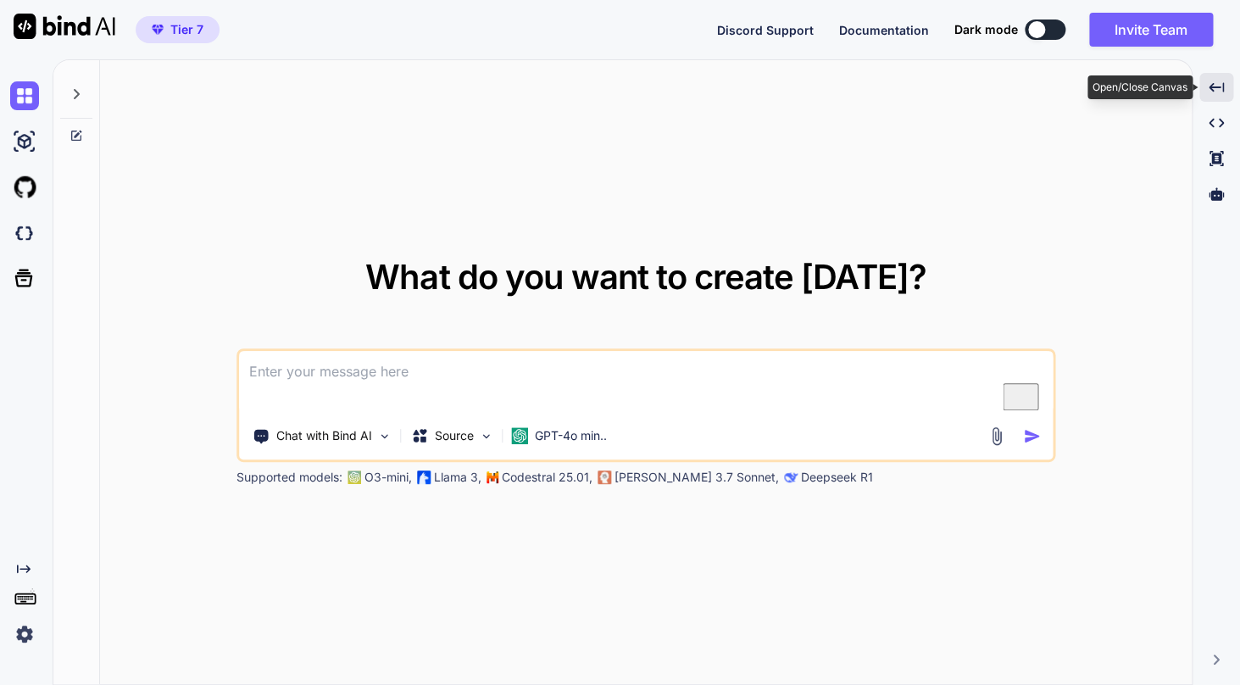
click at [1222, 85] on icon at bounding box center [1215, 86] width 15 height 9
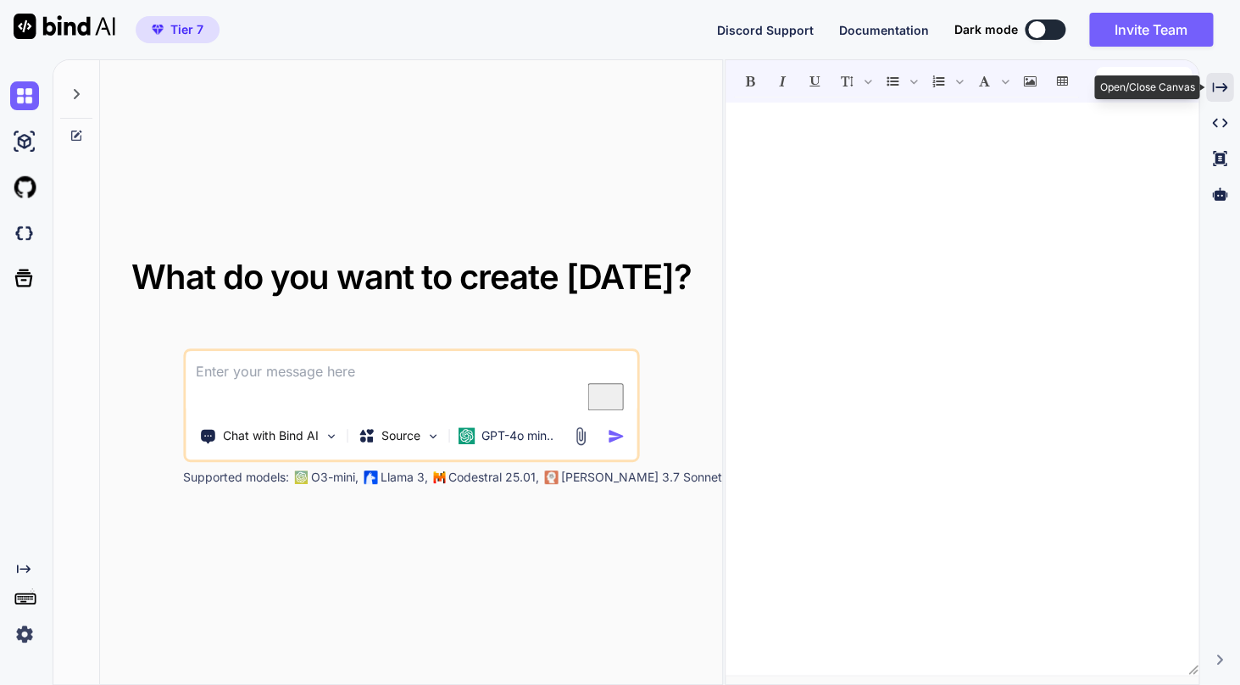
click at [1222, 85] on icon "Created with Pixso." at bounding box center [1219, 87] width 15 height 15
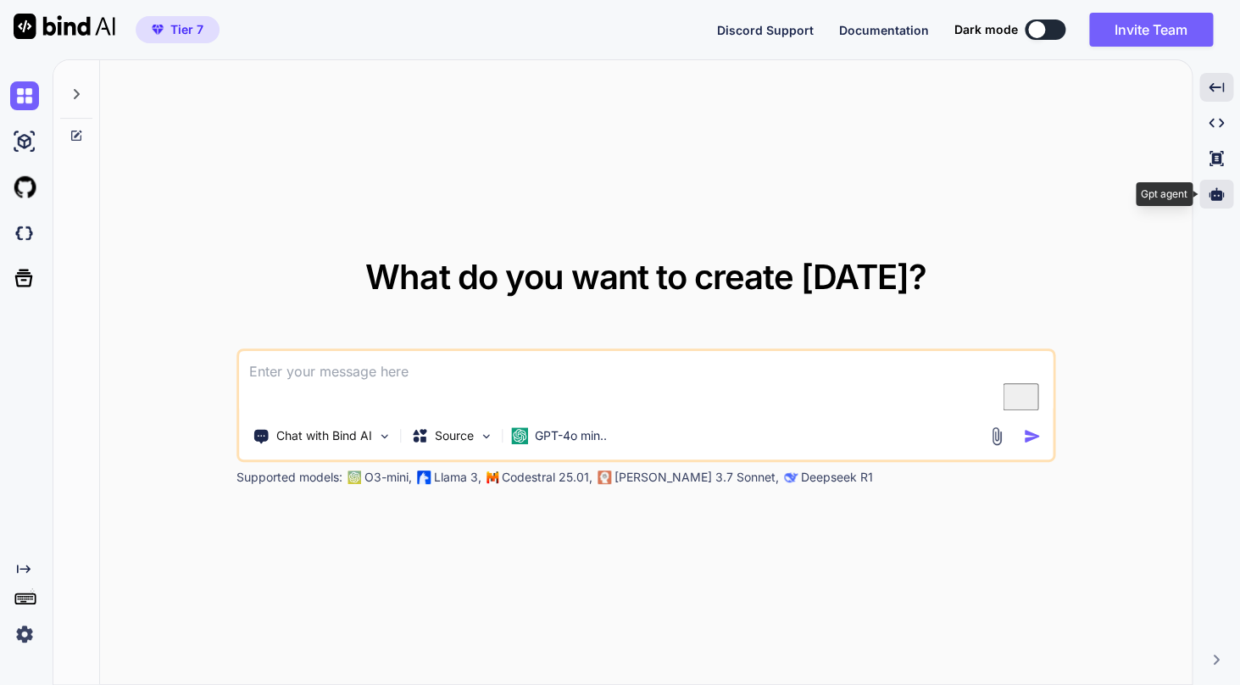
click at [1212, 197] on icon at bounding box center [1215, 193] width 15 height 13
type textarea "x"
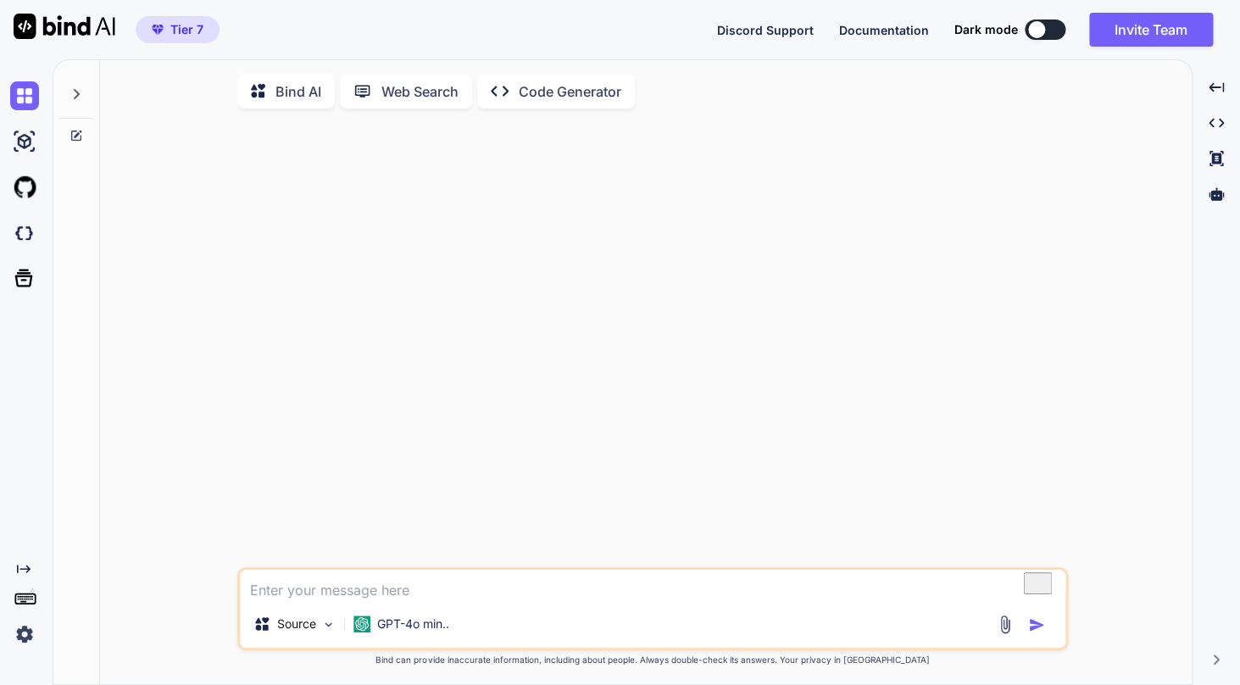
type textarea "x"
click at [1217, 195] on icon at bounding box center [1215, 193] width 15 height 13
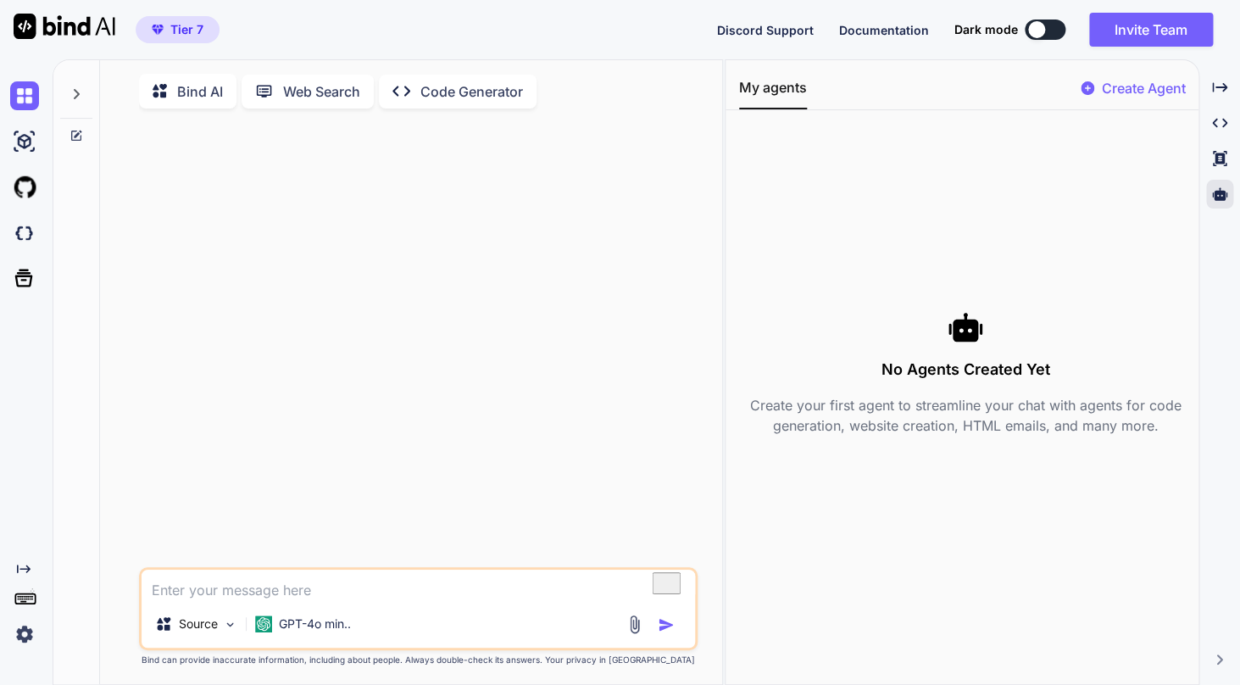
click at [1134, 96] on p "Create Agent" at bounding box center [1143, 88] width 84 height 20
type textarea "x"
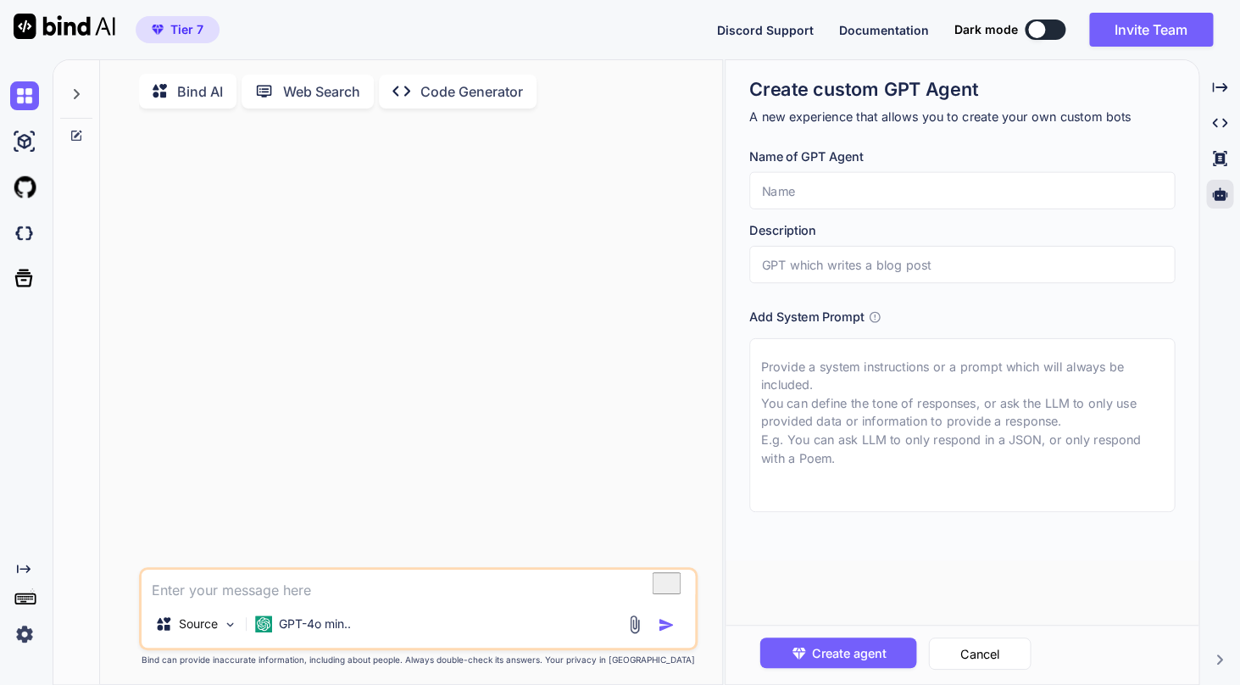
click at [829, 201] on input "text" at bounding box center [962, 190] width 426 height 37
click at [915, 202] on input "text" at bounding box center [962, 190] width 426 height 37
paste input "Principal Software Engineer Agent"
type input "Principal Software Engineer Agent"
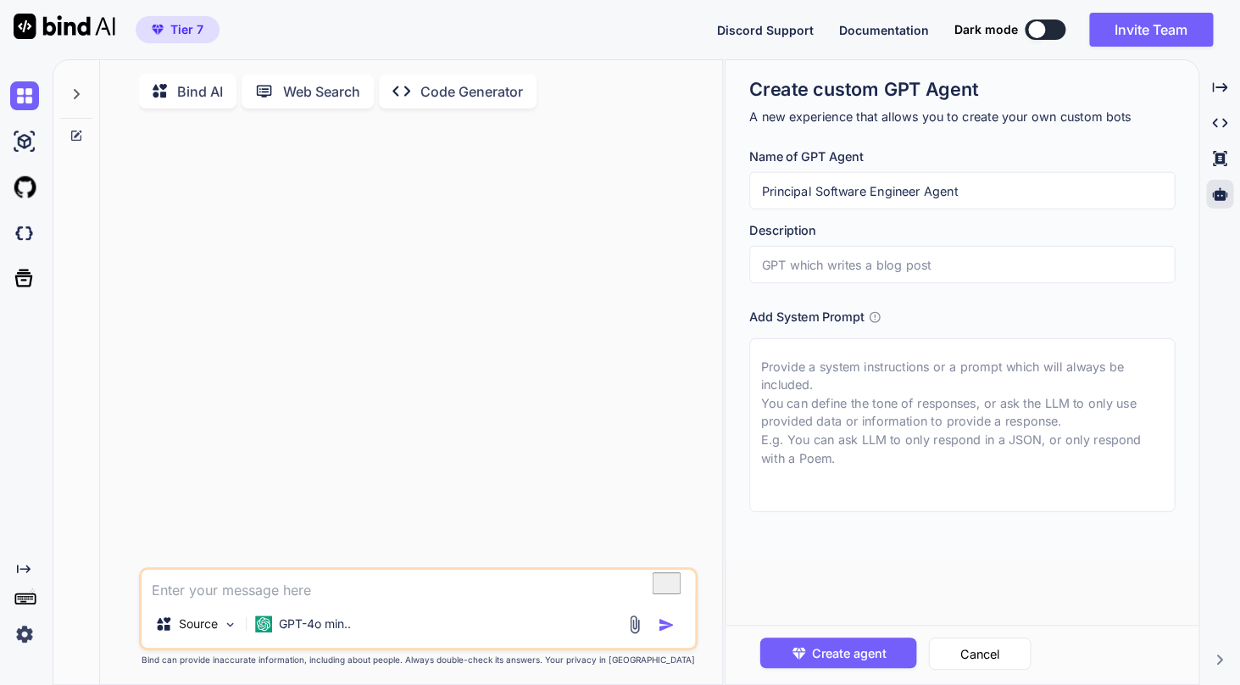
click at [910, 269] on input "text" at bounding box center [962, 264] width 426 height 37
paste input "Principal Software Engineer Agent"
type input "Principal Software Engineer Agent"
click at [949, 408] on textarea at bounding box center [962, 425] width 426 height 174
paste textarea "Lor ips d Sitametco Adipisci Elitsedd eiu Temporinc utla etdo 89 magna al enima…"
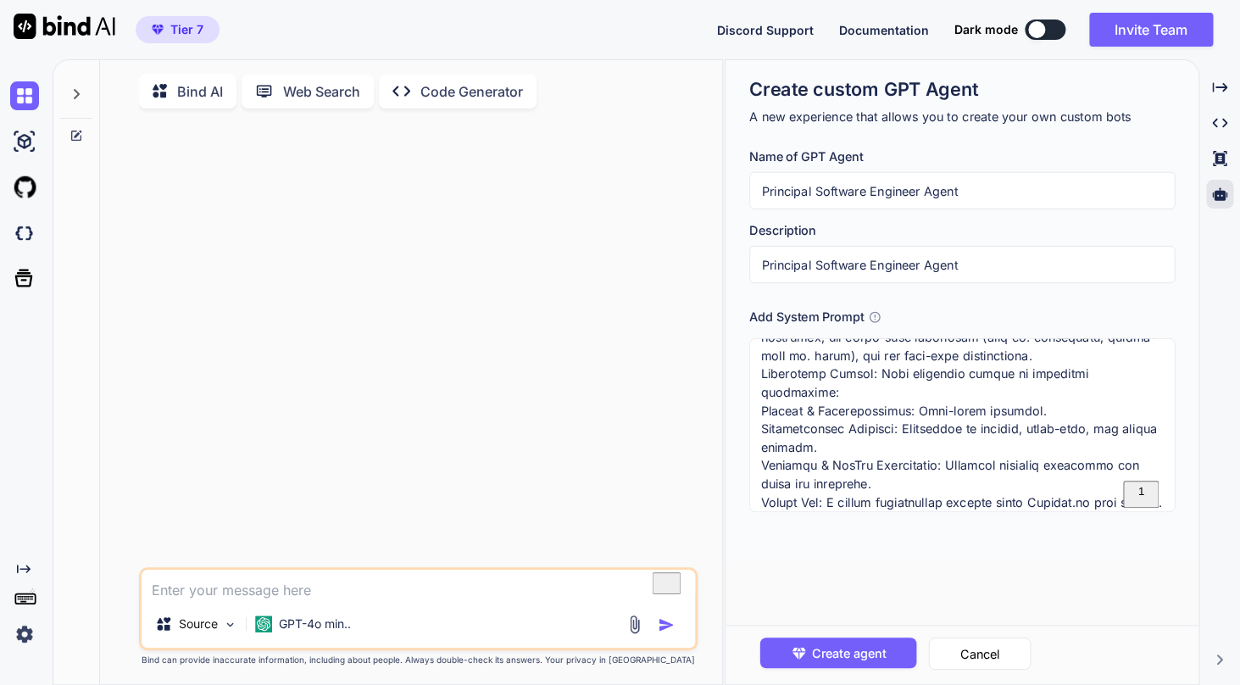
scroll to position [1822, 0]
type textarea "Lor ips d Sitametco Adipisci Elitsedd eiu Temporinc utla etdo 89 magna al enima…"
click at [846, 652] on span "Create agent" at bounding box center [849, 652] width 74 height 19
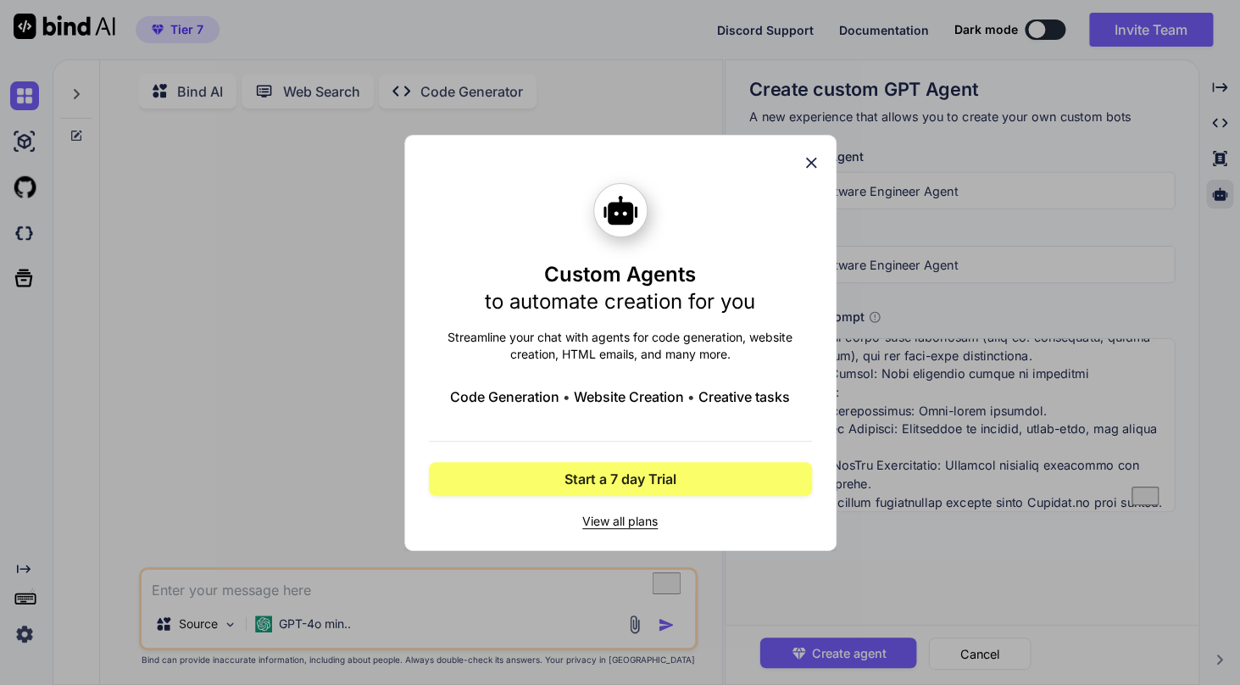
click at [813, 164] on icon at bounding box center [810, 162] width 11 height 11
